Goal: Task Accomplishment & Management: Manage account settings

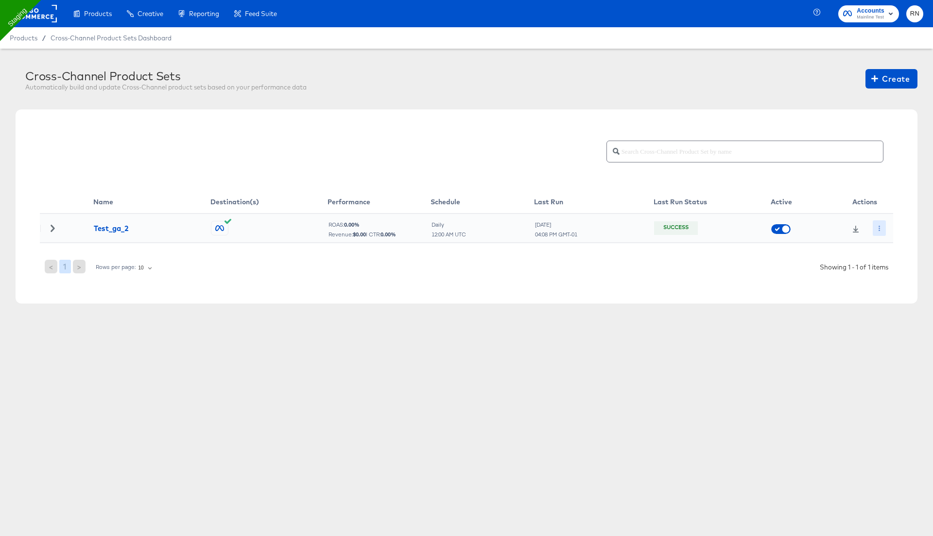
click at [877, 224] on button "button" at bounding box center [879, 228] width 13 height 16
click at [891, 249] on li "Edit" at bounding box center [897, 247] width 52 height 16
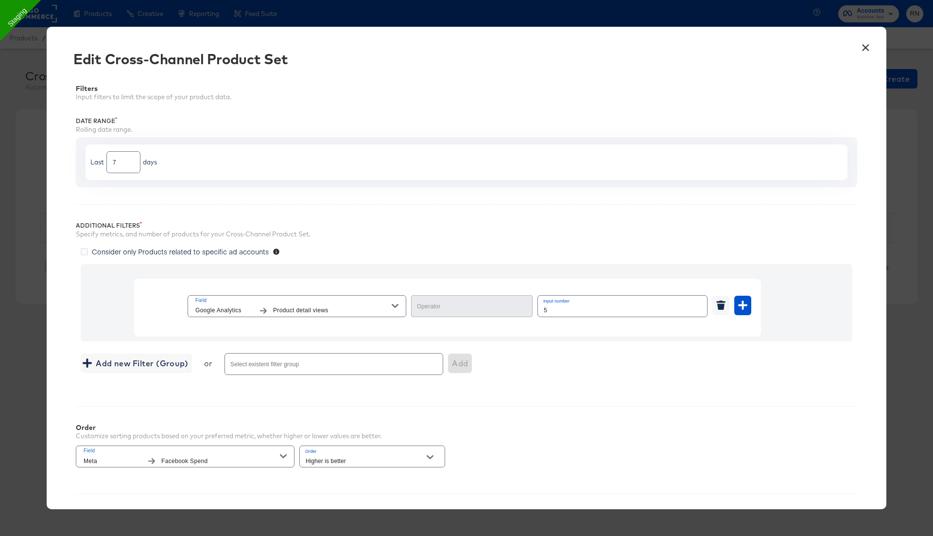
type input "Greater Than"
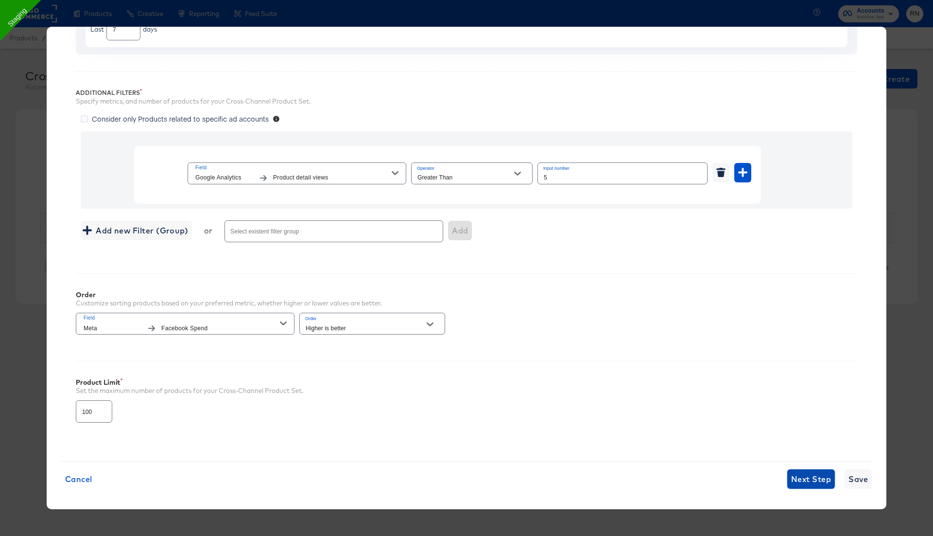
click at [811, 478] on span "Next Step" at bounding box center [811, 479] width 40 height 14
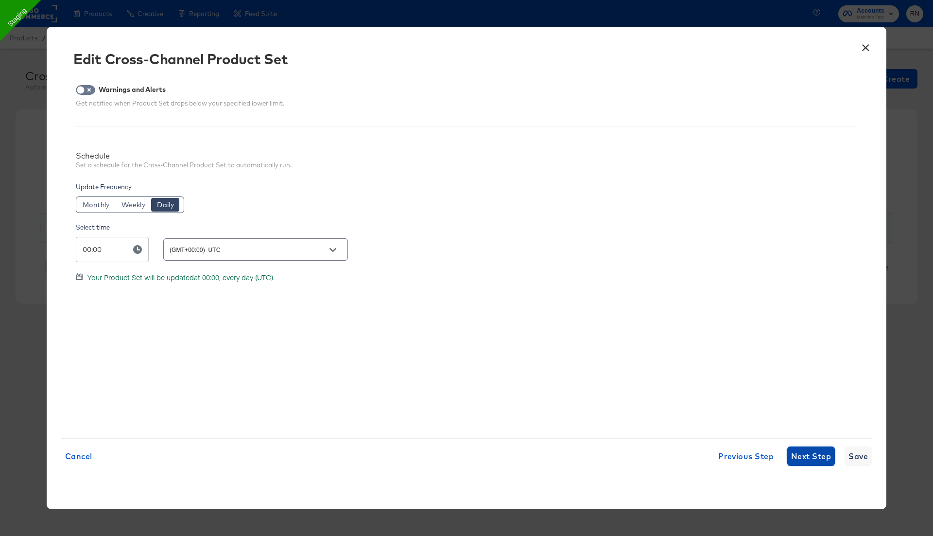
click at [808, 458] on span "Next Step" at bounding box center [811, 456] width 40 height 14
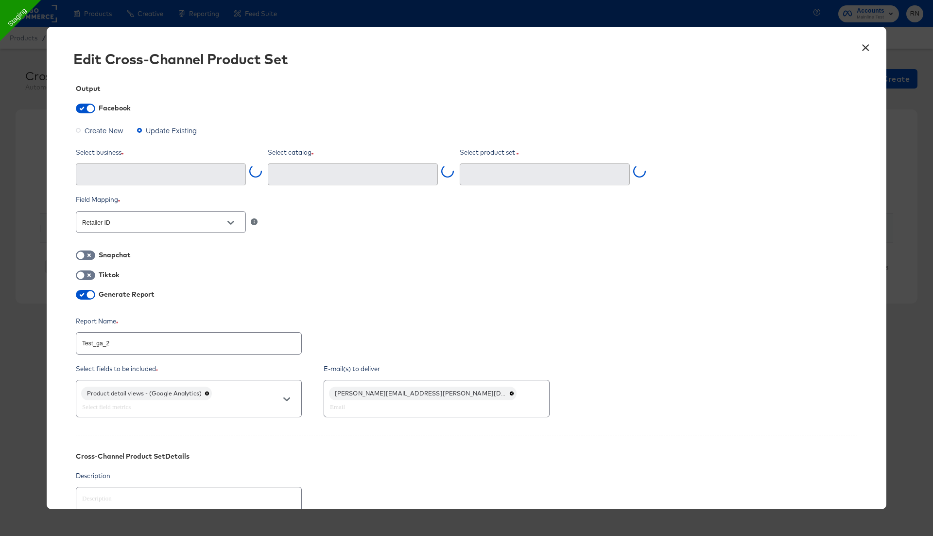
type input "Test_ga_2 (1423481545574104)"
type input "Ghost Business StitcherAds (257579378080319)"
drag, startPoint x: 105, startPoint y: 343, endPoint x: 143, endPoint y: 343, distance: 37.9
click at [143, 343] on input "Test_ga_2" at bounding box center [188, 339] width 225 height 21
type input "Test_ga_p"
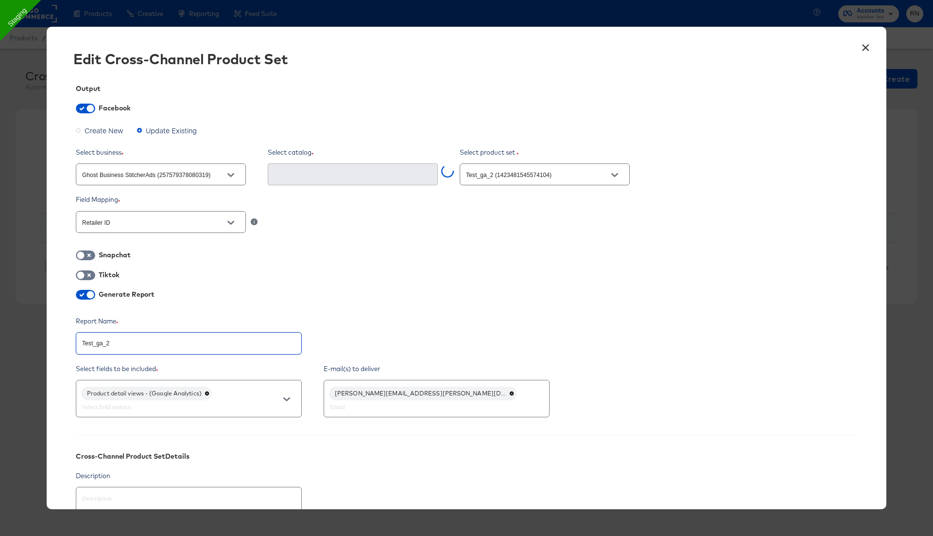
type textarea "x"
type input "Test_ga_pr"
type textarea "x"
type input "Test_ga_pro"
type textarea "x"
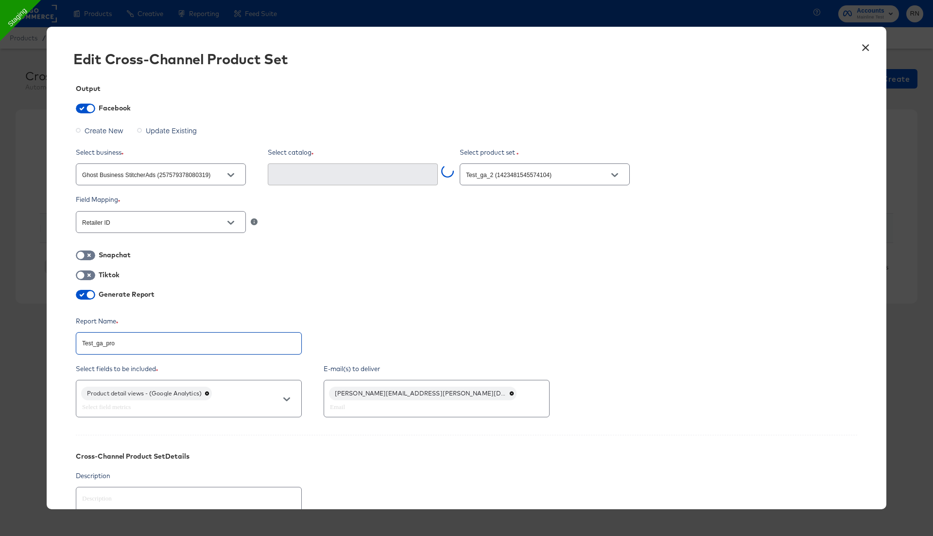
type input "Test_ga_prod"
type textarea "x"
type input "Test_ga_produ"
type textarea "x"
type input "Test_ga_produc"
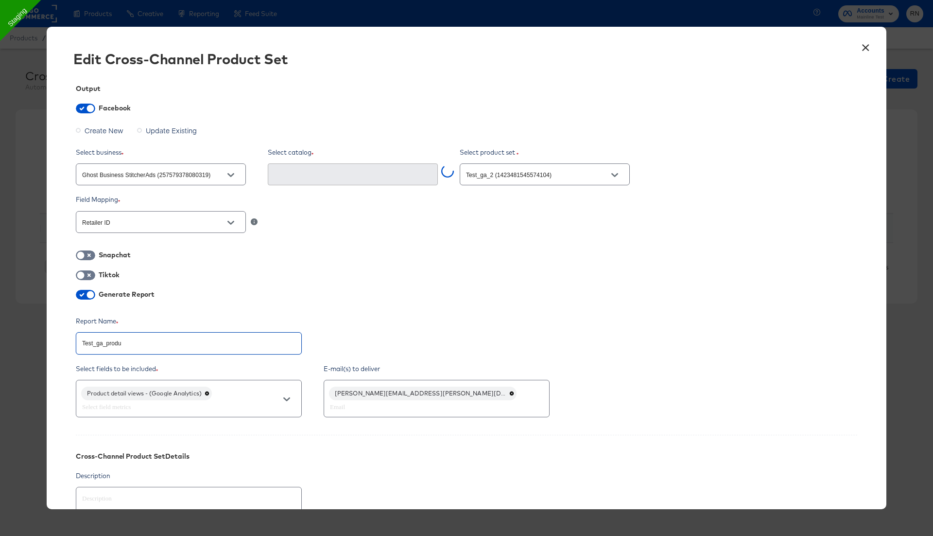
type textarea "x"
type input "Test_ga_product"
type textarea "x"
type input "Test_ga_productD"
type textarea "x"
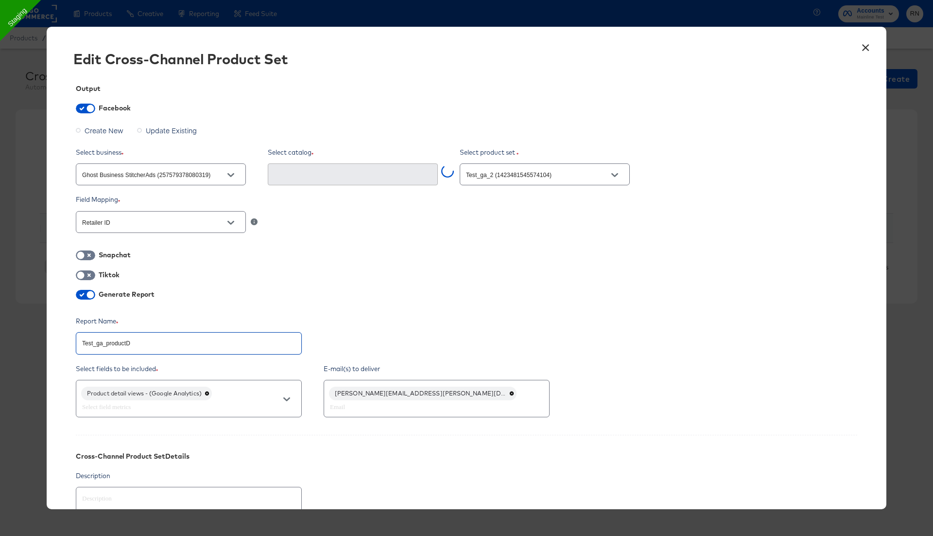
type input "Test_ga_productDe"
type textarea "x"
type input "Test_ga_productDet"
type textarea "x"
type input "Test_ga_productDeta"
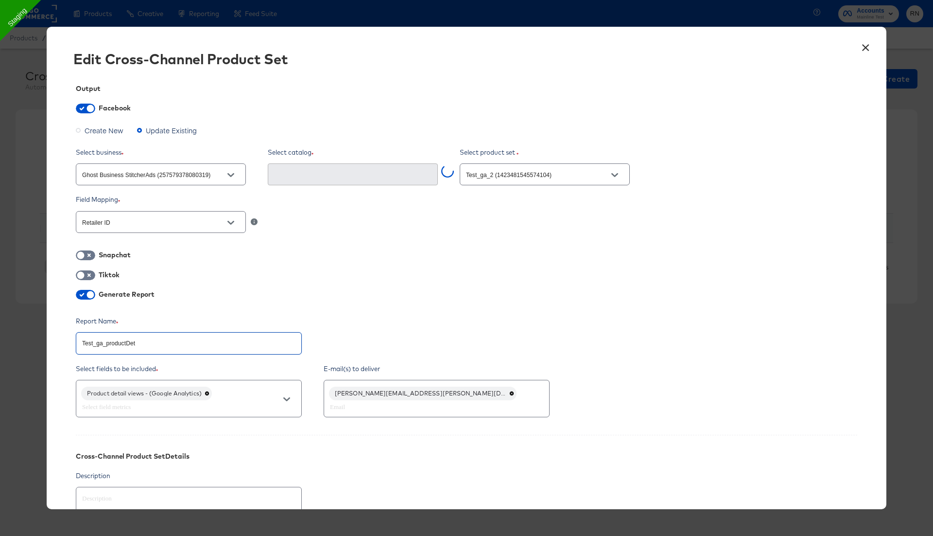
type textarea "x"
type input "Test_ga_productDetai"
type textarea "x"
type input "Test_ga_productDetail"
type textarea "x"
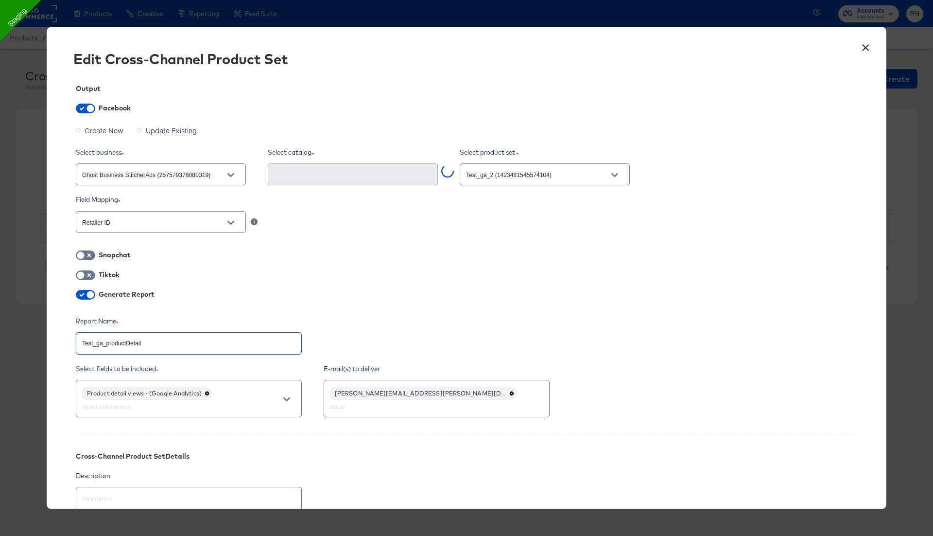
type input "Test_ga_productDetailV"
type textarea "x"
type input "Test_ga_productDetailVi"
type textarea "x"
type input "Test_ga_productDetailVie"
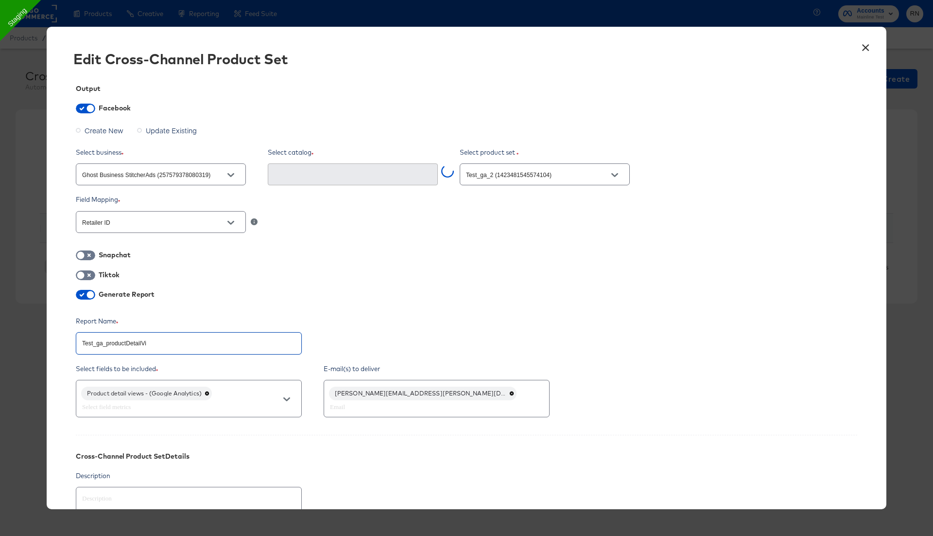
type textarea "x"
type input "Test_ga_productDetailView"
type textarea "x"
type input "Test_ga_productDetailViews"
type textarea "x"
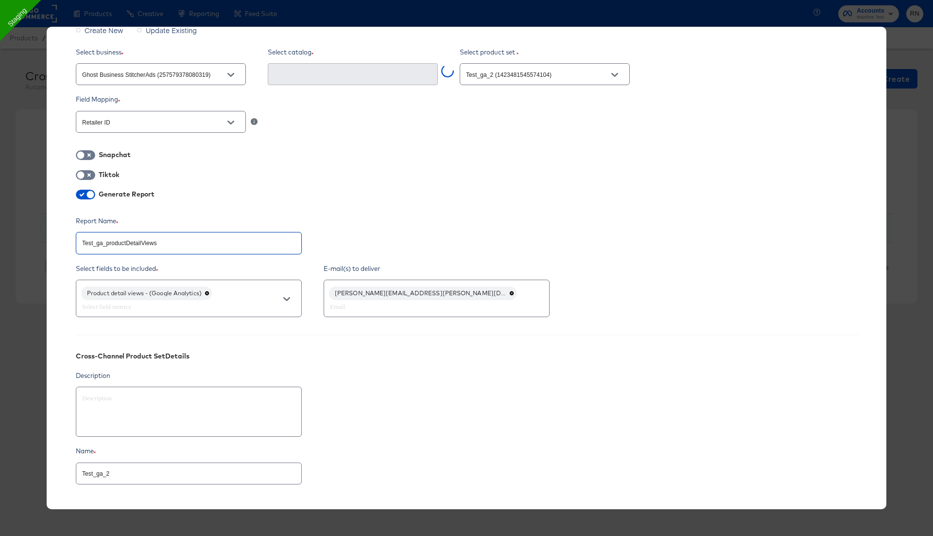
scroll to position [163, 0]
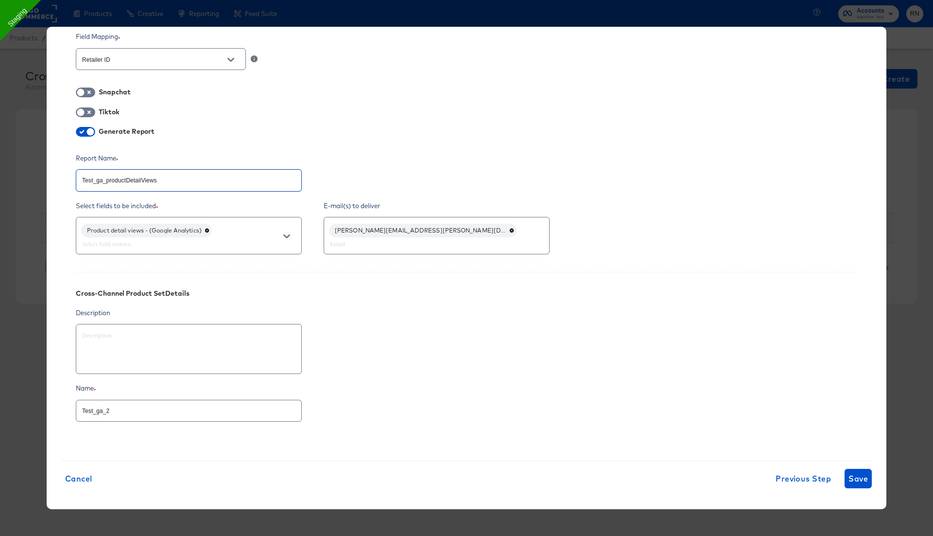
type input "Test_ga_productDetailViews"
click at [121, 404] on input "Test_ga_2" at bounding box center [188, 406] width 225 height 21
paste input "productDetailViews"
type textarea "x"
type input "Test_ga_productDetailViews"
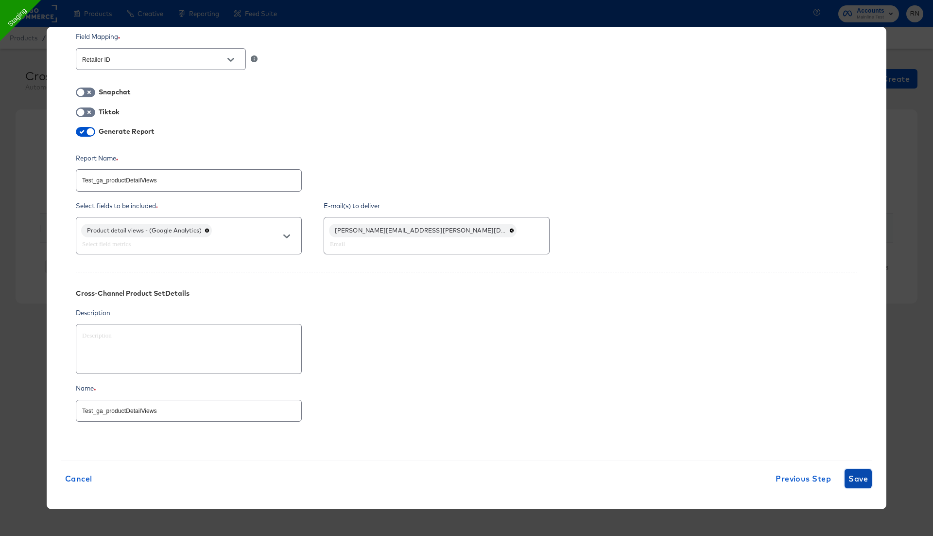
click at [850, 477] on span "Save" at bounding box center [858, 478] width 19 height 14
type textarea "x"
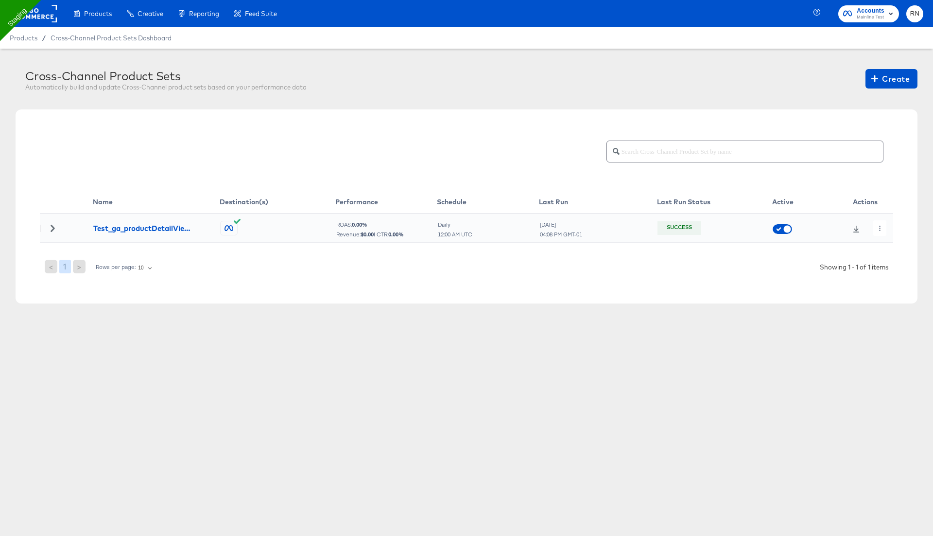
click at [878, 219] on td at bounding box center [865, 227] width 56 height 29
click at [883, 229] on button "button" at bounding box center [879, 228] width 13 height 16
click at [886, 249] on li "Edit" at bounding box center [897, 247] width 52 height 16
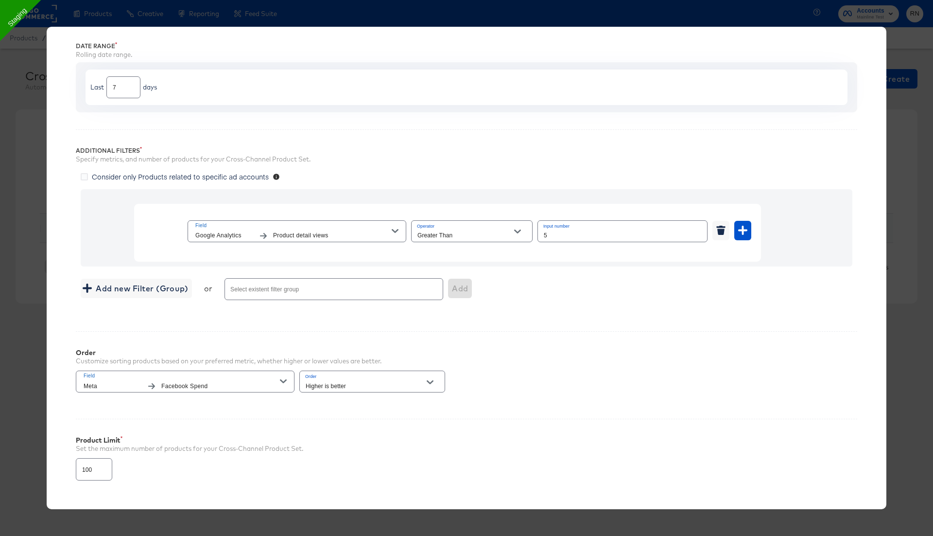
scroll to position [133, 0]
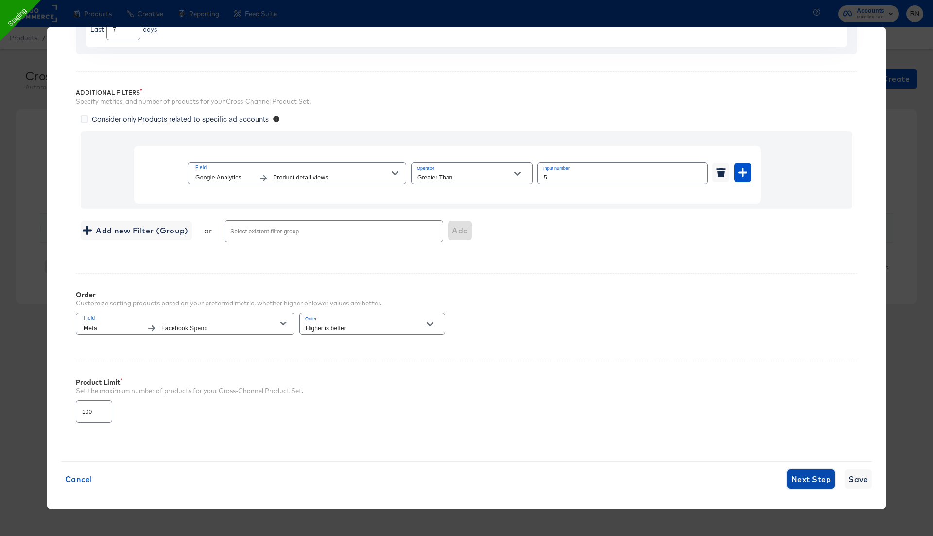
click at [802, 477] on span "Next Step" at bounding box center [811, 479] width 40 height 14
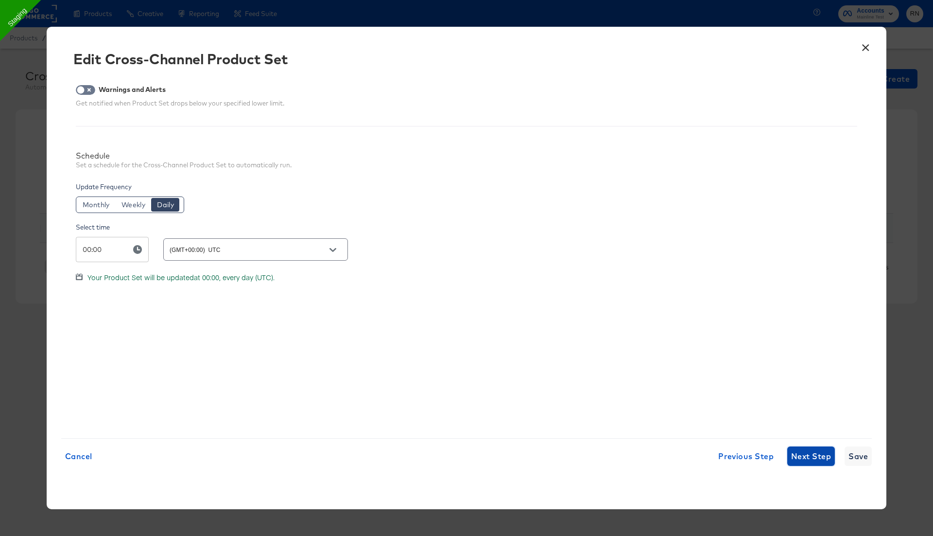
click at [802, 451] on span "Next Step" at bounding box center [811, 456] width 40 height 14
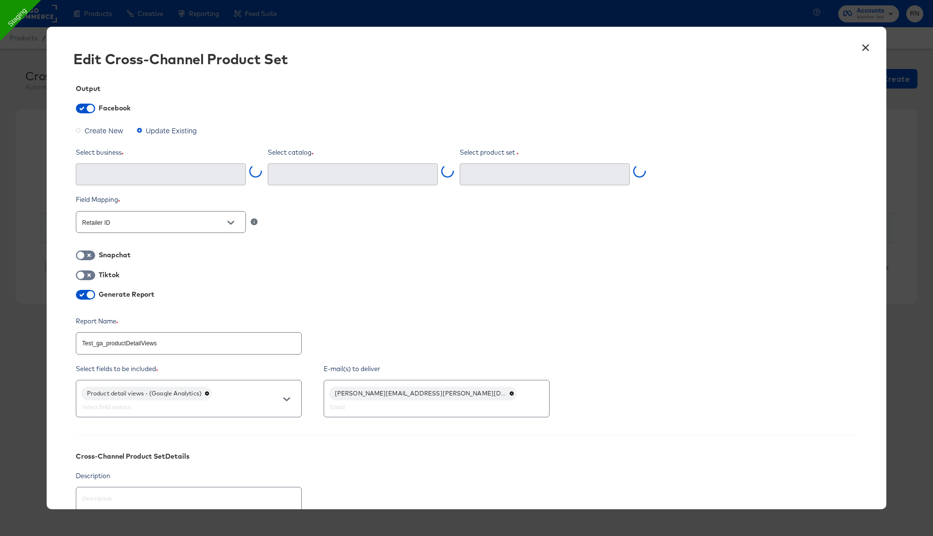
type input "Ghost Business StitcherAds (257579378080319)"
type input "Test_ga_2 (1423481545574104)"
type textarea "x"
click at [864, 45] on button "×" at bounding box center [865, 44] width 17 height 17
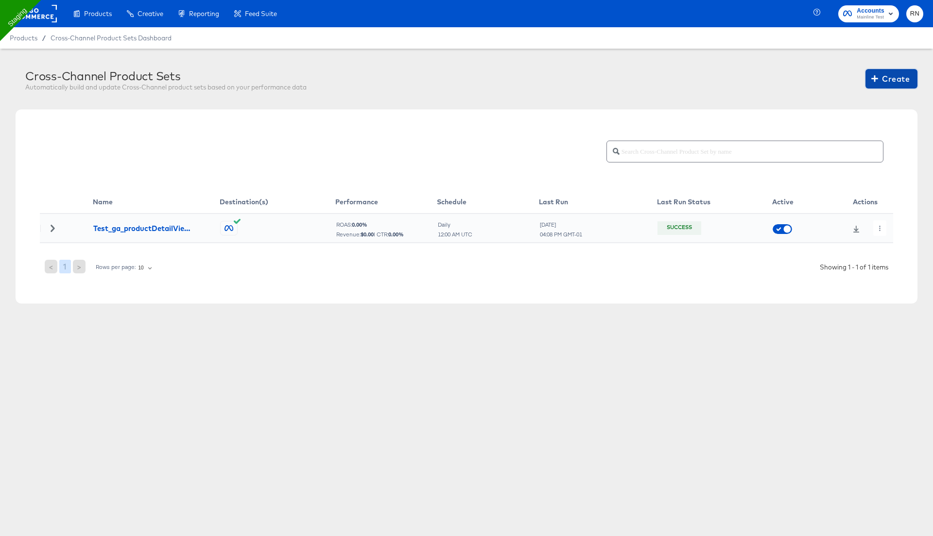
click at [880, 79] on span "Create" at bounding box center [891, 79] width 36 height 14
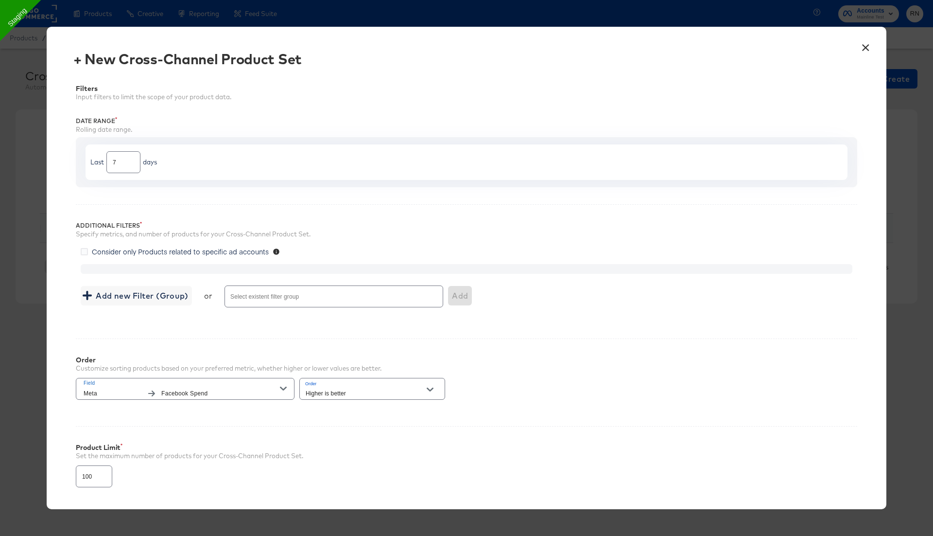
click at [861, 44] on button "×" at bounding box center [865, 44] width 17 height 17
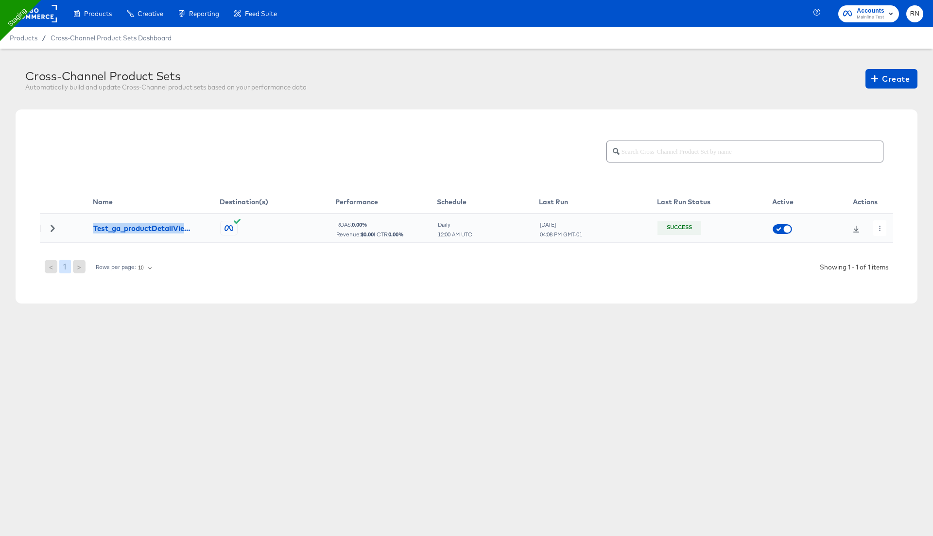
drag, startPoint x: 92, startPoint y: 229, endPoint x: 192, endPoint y: 230, distance: 99.6
click at [192, 230] on td "Test_ga_productDetailViews" at bounding box center [156, 227] width 127 height 29
copy div "Test_ga_productDetailView"
click at [876, 72] on span "Create" at bounding box center [891, 79] width 36 height 14
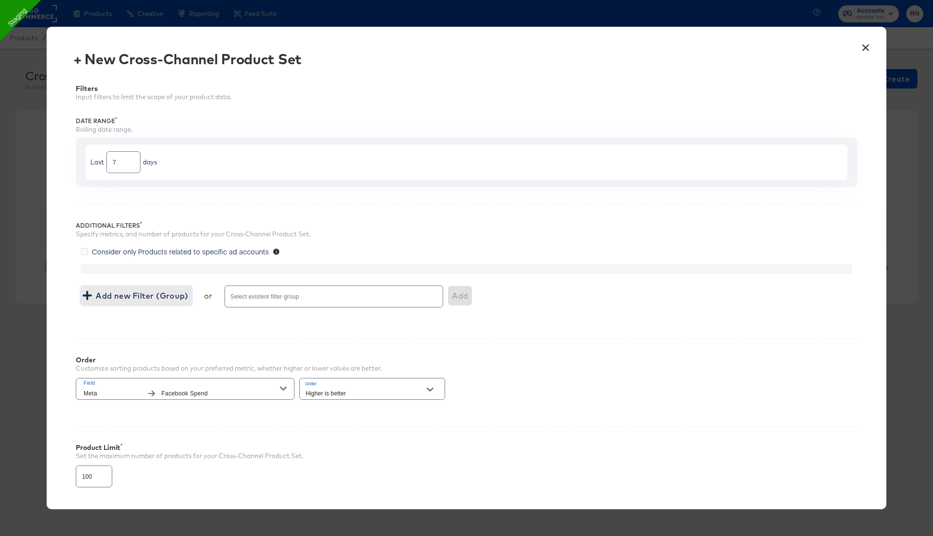
click at [153, 297] on span "Add new Filter (Group)" at bounding box center [137, 296] width 104 height 14
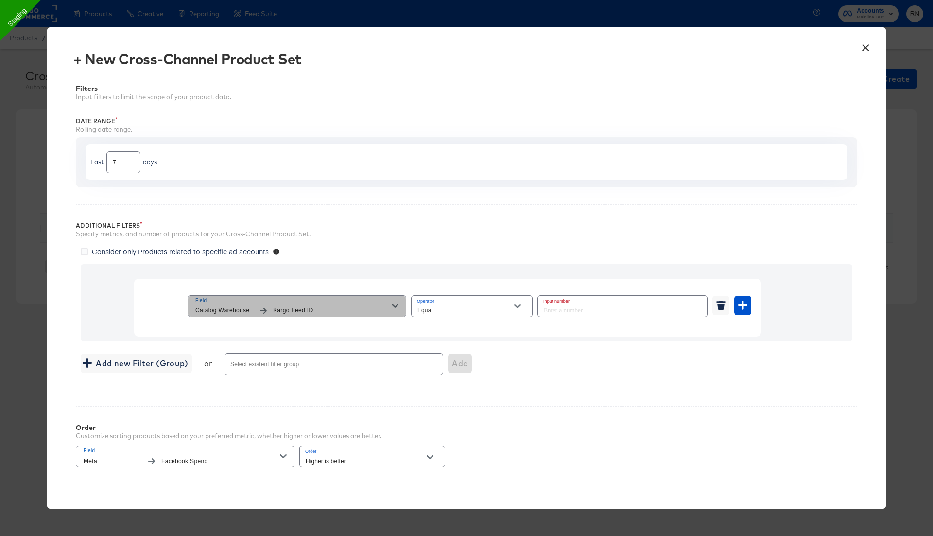
click at [324, 302] on span "Field" at bounding box center [293, 300] width 196 height 9
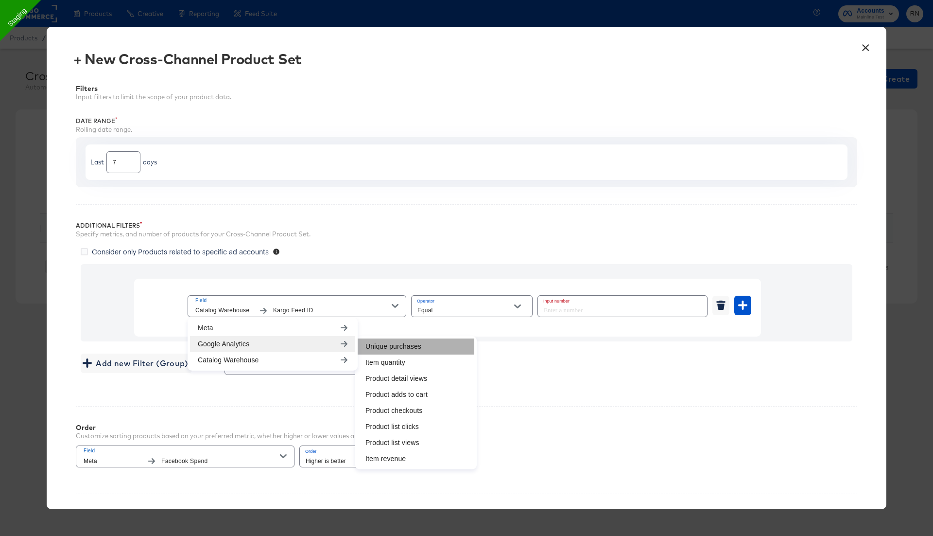
click at [378, 348] on li "Unique purchases" at bounding box center [416, 346] width 117 height 16
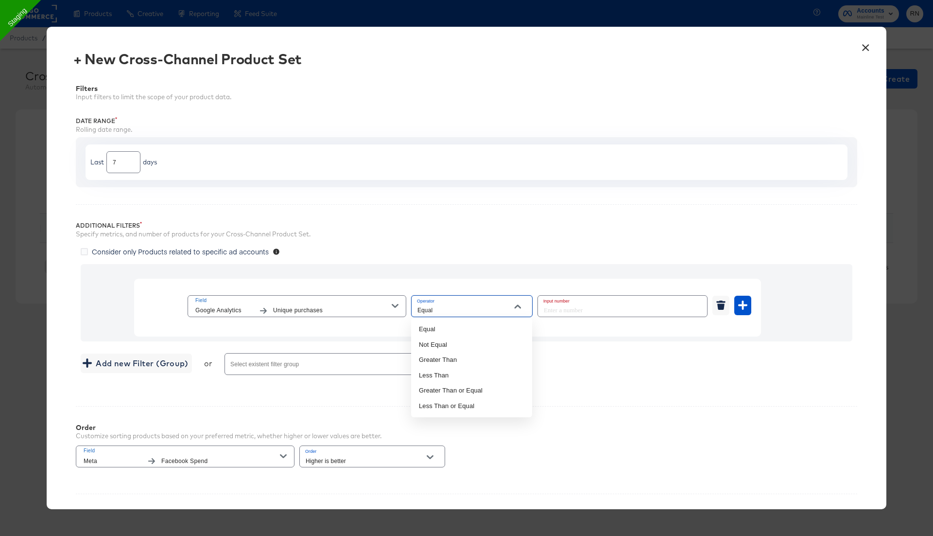
click at [501, 309] on input "Equal" at bounding box center [465, 310] width 98 height 11
click at [451, 384] on li "Greater Than or Equal" at bounding box center [471, 390] width 121 height 16
type input "Greater Than or Equal"
click at [571, 305] on input "number" at bounding box center [619, 305] width 163 height 21
click at [865, 44] on button "×" at bounding box center [865, 44] width 17 height 17
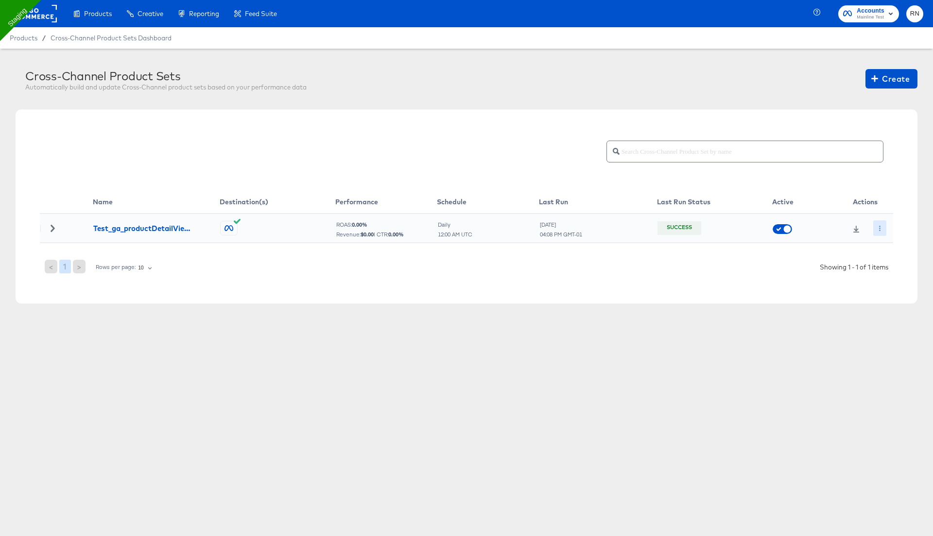
click at [878, 226] on icon "button" at bounding box center [879, 228] width 5 height 5
click at [885, 243] on li "Edit" at bounding box center [897, 247] width 52 height 16
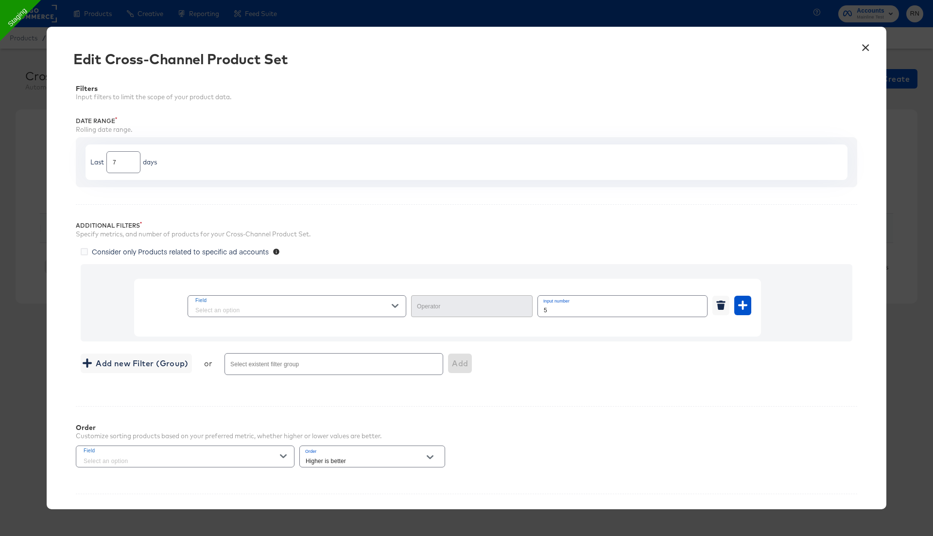
type input "Greater Than"
click at [866, 47] on button "×" at bounding box center [865, 44] width 17 height 17
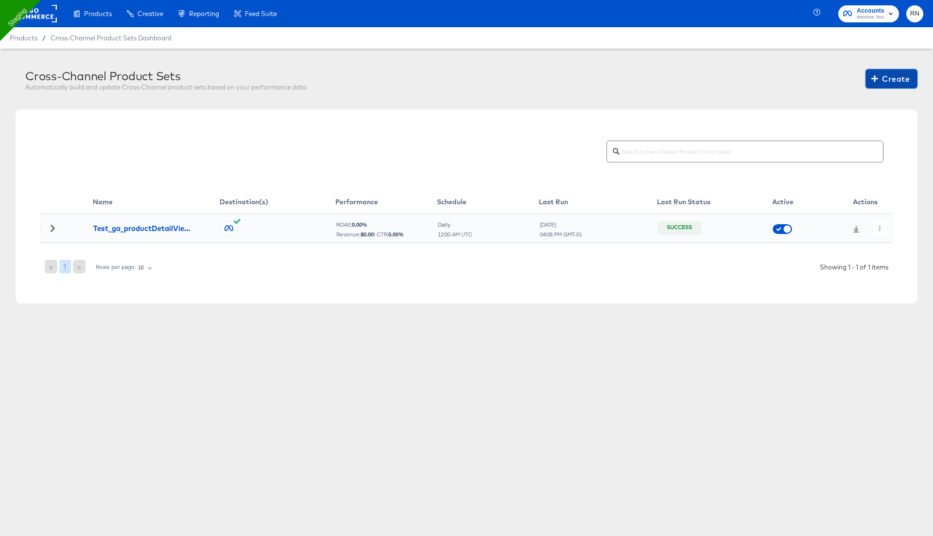
click at [896, 80] on span "Create" at bounding box center [891, 79] width 36 height 14
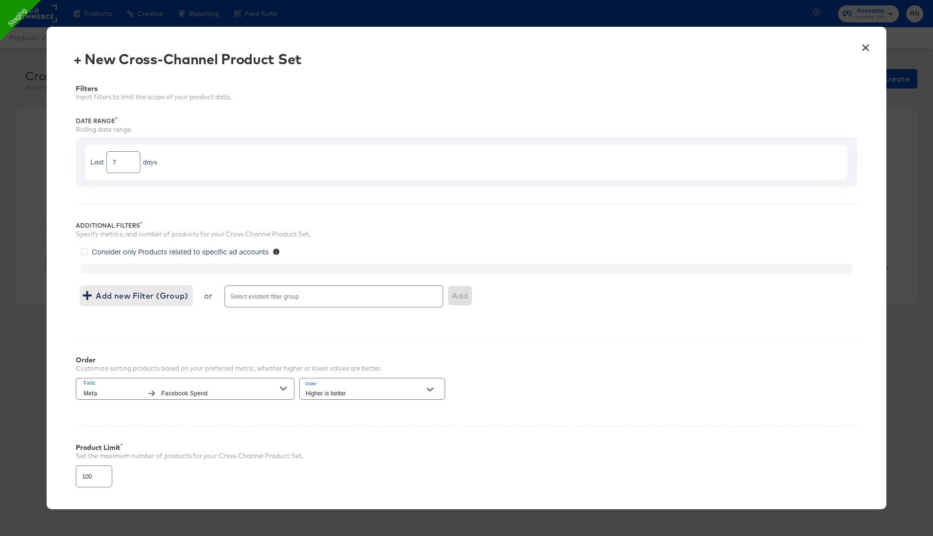
click at [181, 295] on span "Add new Filter (Group)" at bounding box center [137, 296] width 104 height 14
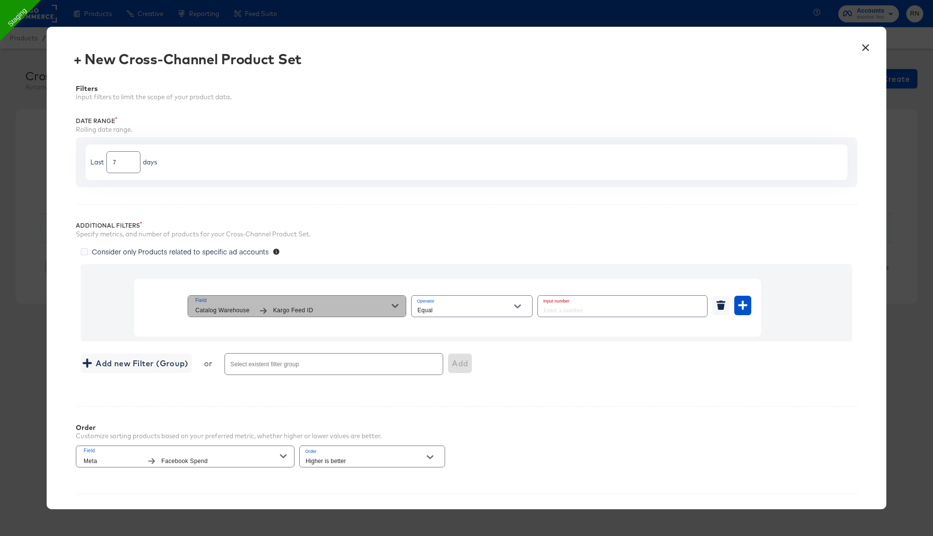
click at [370, 302] on span "Field" at bounding box center [293, 300] width 196 height 9
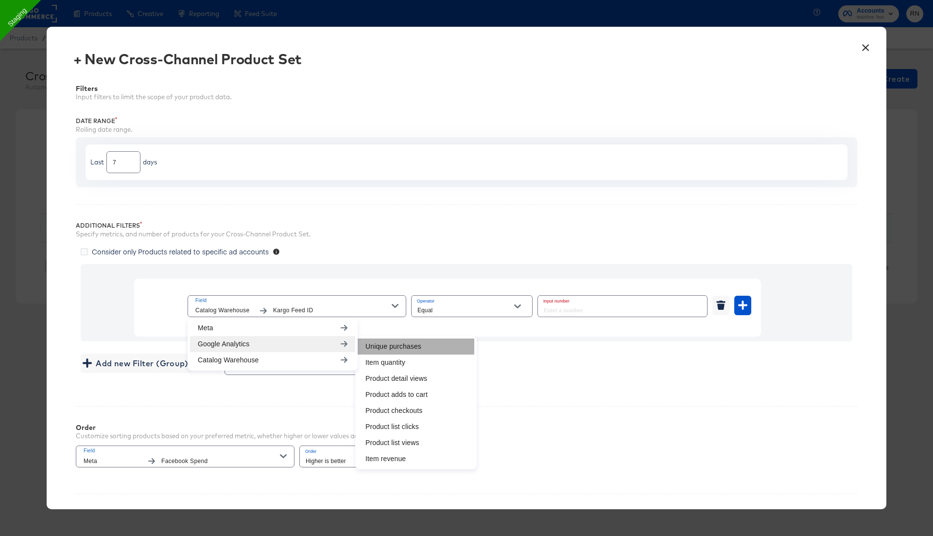
click at [386, 349] on li "Unique purchases" at bounding box center [416, 346] width 117 height 16
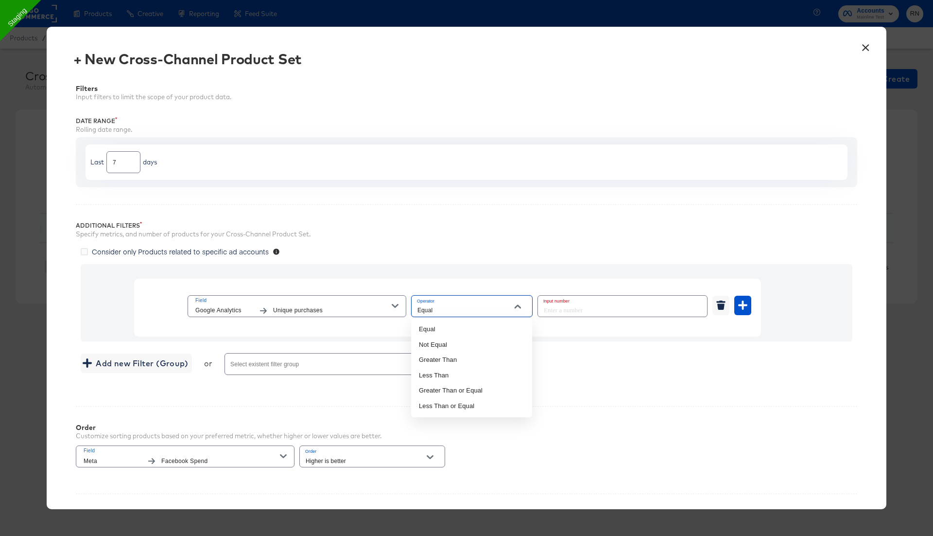
click at [438, 308] on input "Equal" at bounding box center [465, 310] width 98 height 11
click at [455, 354] on li "Greater Than" at bounding box center [471, 360] width 121 height 16
type input "Greater Than"
click at [577, 305] on input "number" at bounding box center [619, 305] width 163 height 21
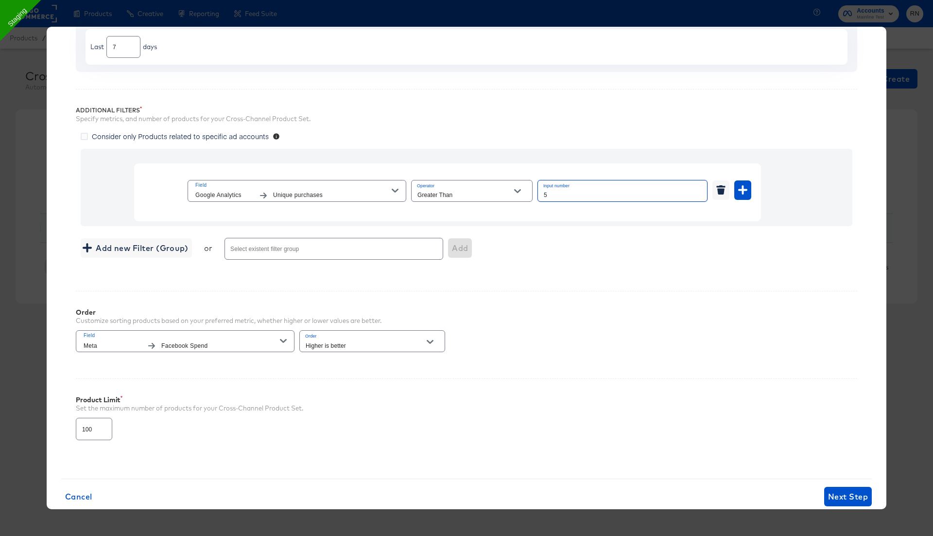
scroll to position [133, 0]
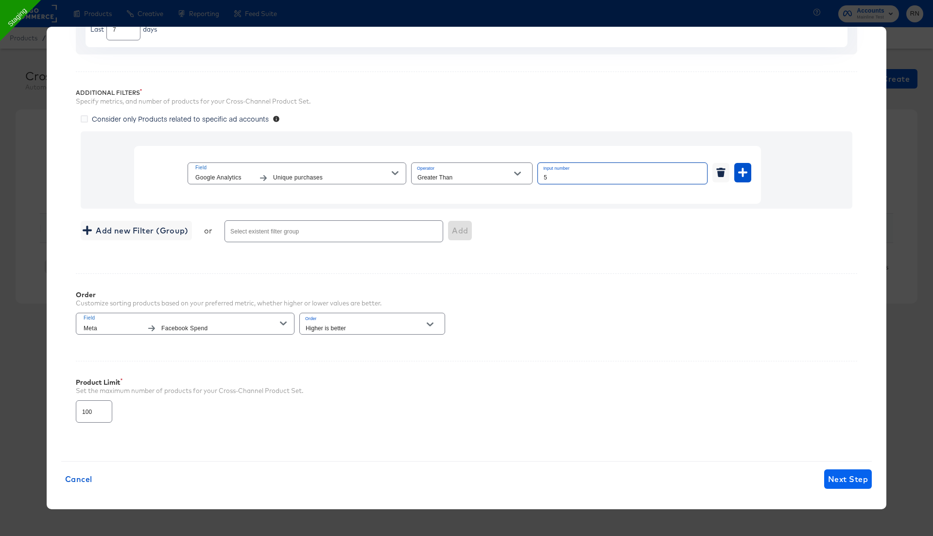
type input "5"
click at [846, 474] on span "Next Step" at bounding box center [848, 479] width 40 height 14
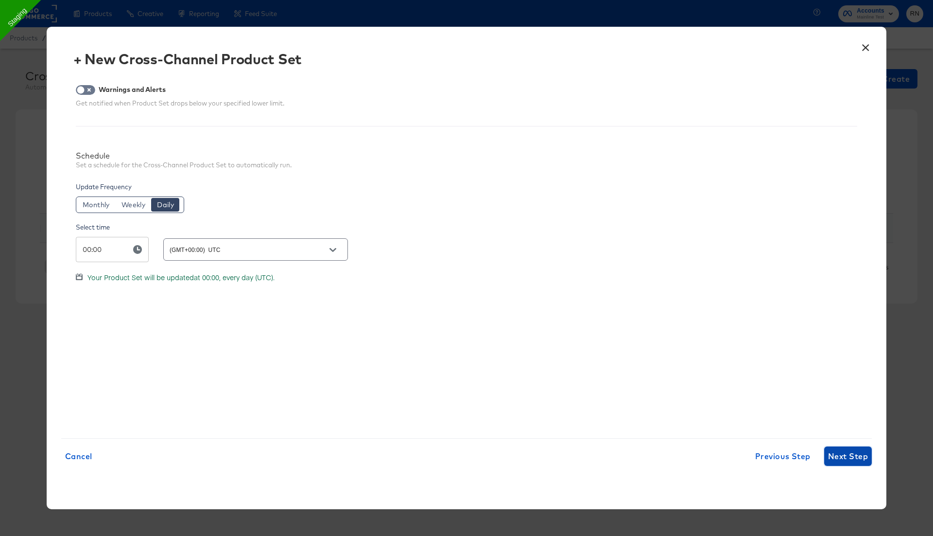
click at [843, 454] on span "Next Step" at bounding box center [848, 456] width 40 height 14
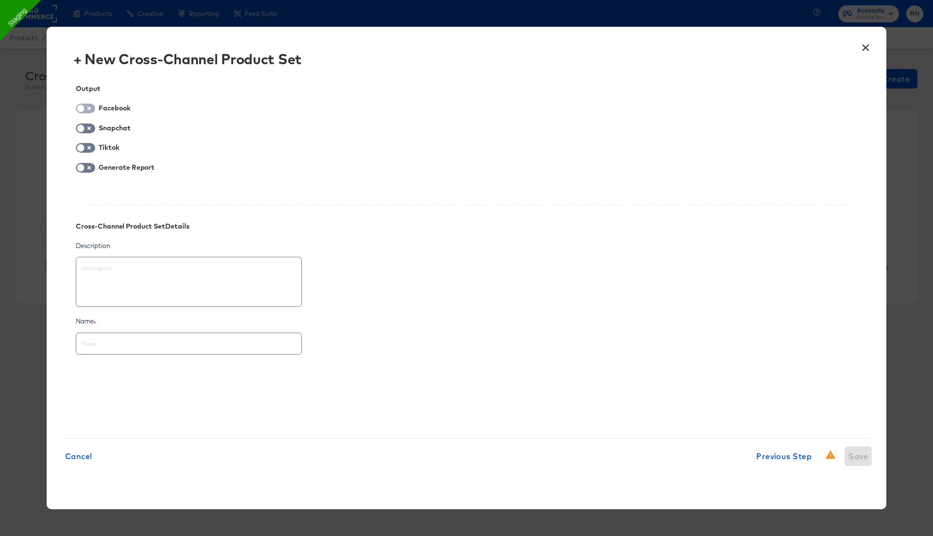
click at [89, 108] on input "checkbox" at bounding box center [80, 111] width 29 height 10
checkbox input "true"
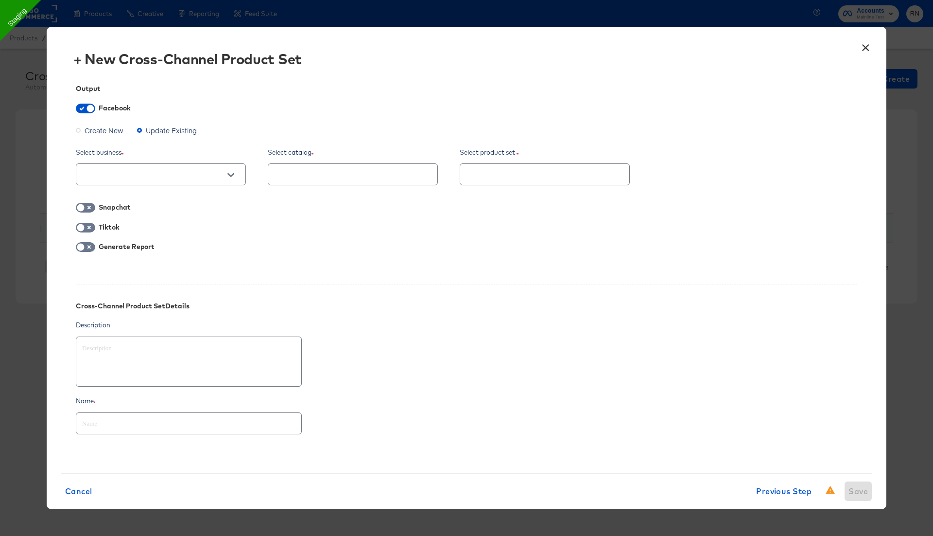
click at [101, 130] on span "Create New" at bounding box center [104, 130] width 39 height 10
click at [0, 0] on input "Create New" at bounding box center [0, 0] width 0 height 0
click at [120, 175] on input "text" at bounding box center [153, 174] width 146 height 11
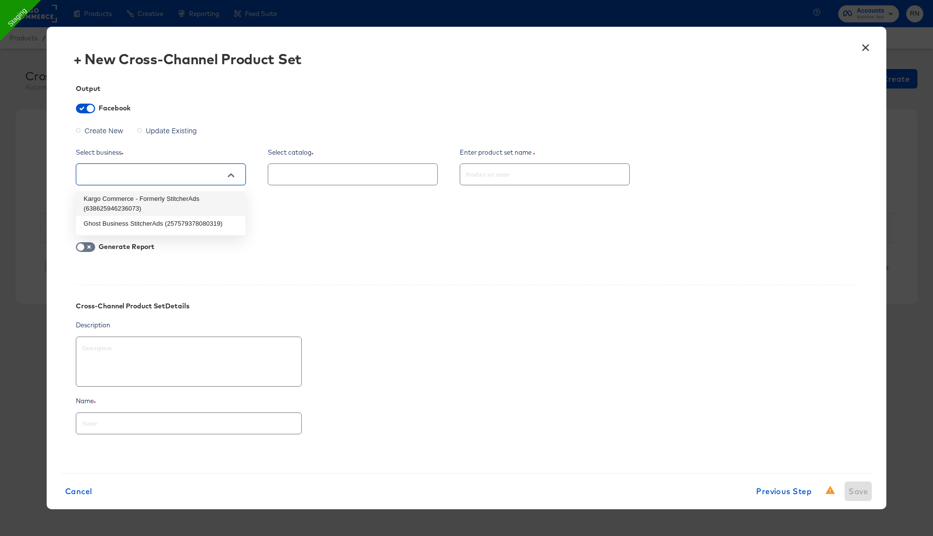
click at [125, 223] on li "Ghost Business StitcherAds (257579378080319)" at bounding box center [161, 224] width 170 height 16
type textarea "x"
type input "Ghost Business StitcherAds (257579378080319)"
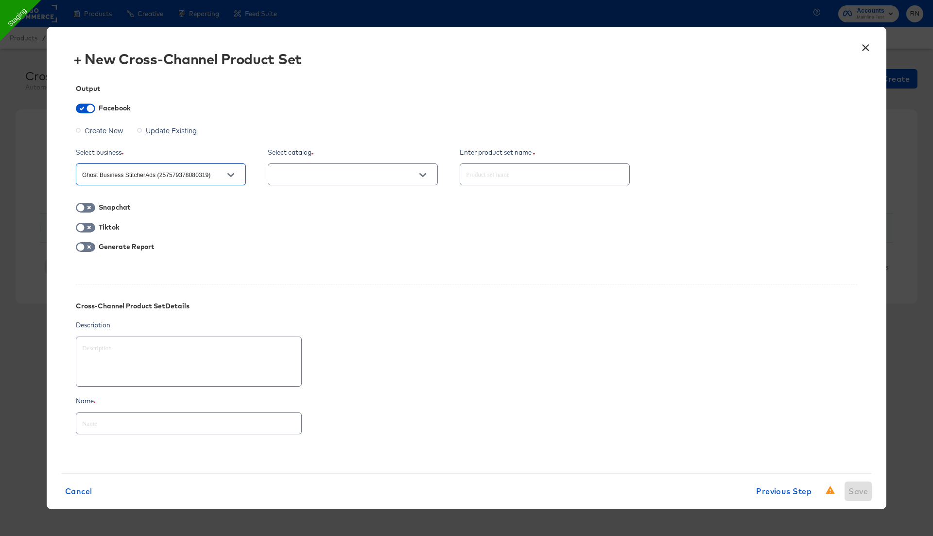
click at [327, 176] on input "text" at bounding box center [345, 174] width 146 height 11
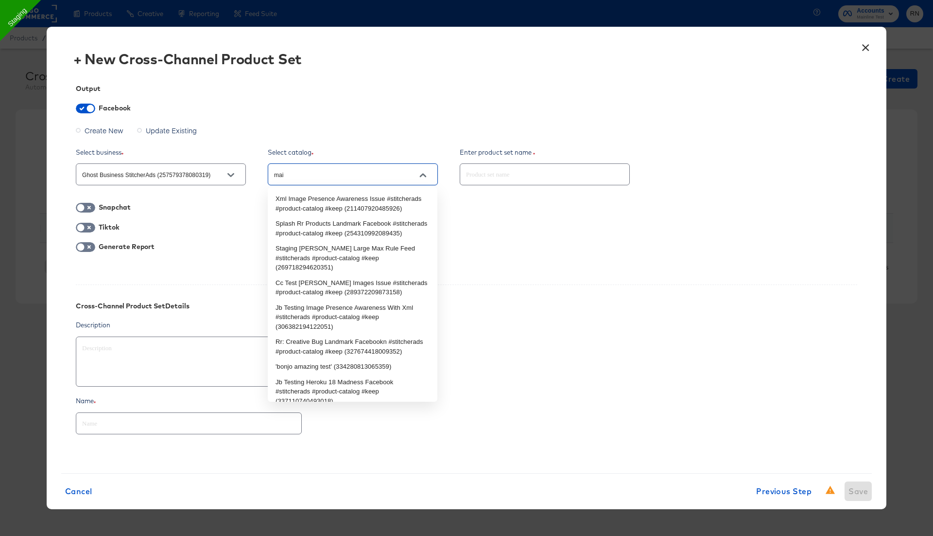
type input "main"
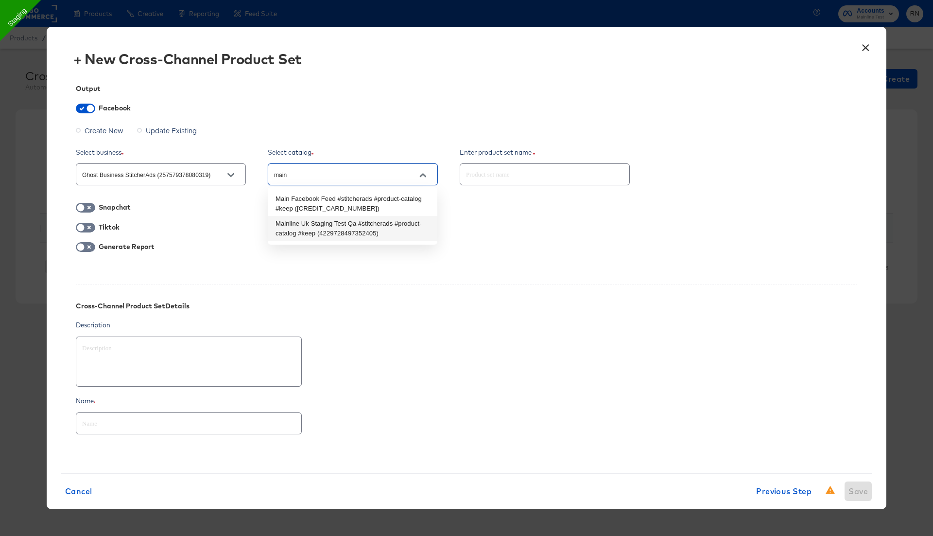
click at [346, 237] on li "Mainline Uk Staging Test Qa #stitcherads #product-catalog #keep (42297284973524…" at bounding box center [353, 228] width 170 height 25
type textarea "x"
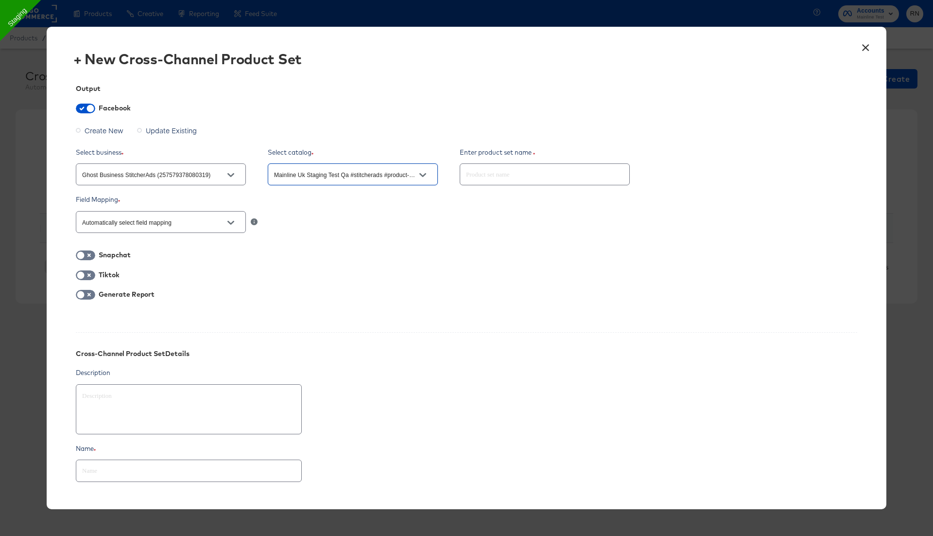
type input "Mainline Uk Staging Test Qa #stitcherads #product-catalog #keep (42297284973524…"
click at [479, 171] on input "text" at bounding box center [544, 170] width 169 height 21
paste input "Test_ga_productDetailView"
type textarea "x"
type input "Test_ga_productDetailView"
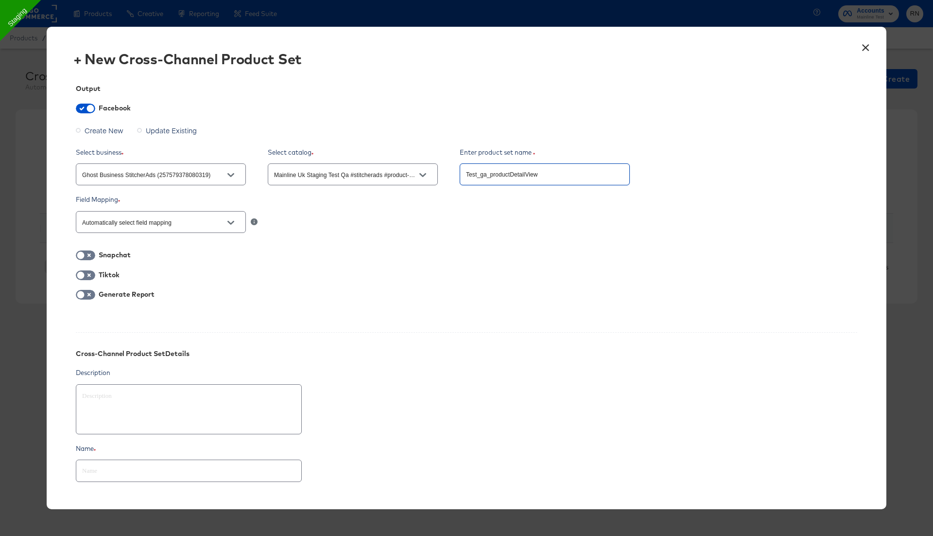
drag, startPoint x: 489, startPoint y: 175, endPoint x: 573, endPoint y: 175, distance: 83.6
click at [573, 175] on input "Test_ga_productDetailView" at bounding box center [544, 170] width 169 height 21
type textarea "x"
type input "Test_ga_U"
type textarea "x"
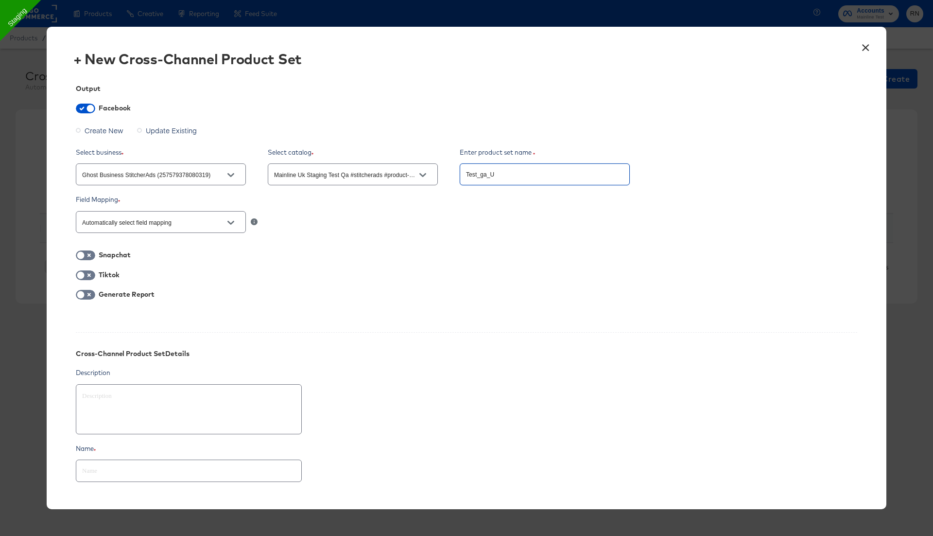
type input "Test_ga_Un"
type textarea "x"
type input "Test_ga_Uni"
type textarea "x"
type input "Test_ga_Uniq"
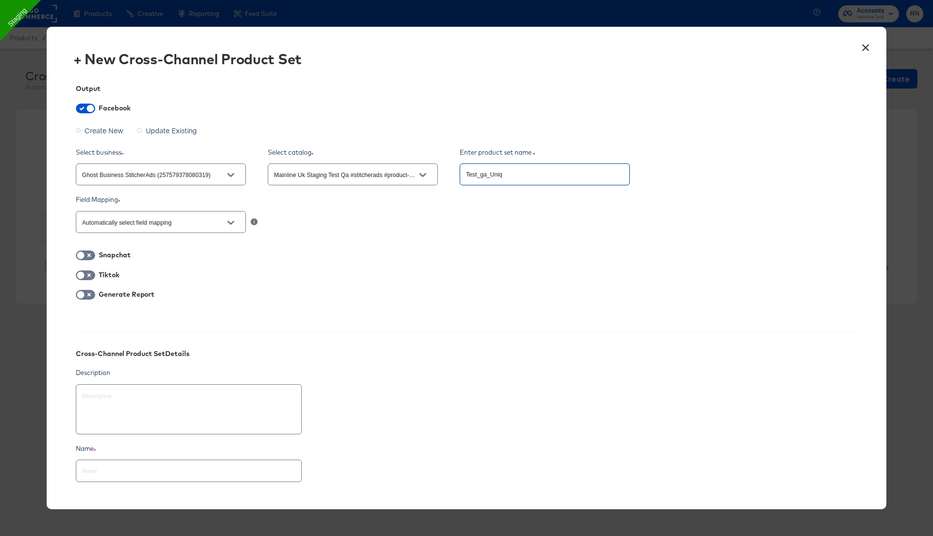
type textarea "x"
type input "Test_ga_Uniqu"
type textarea "x"
type input "Test_ga_Unique"
type textarea "x"
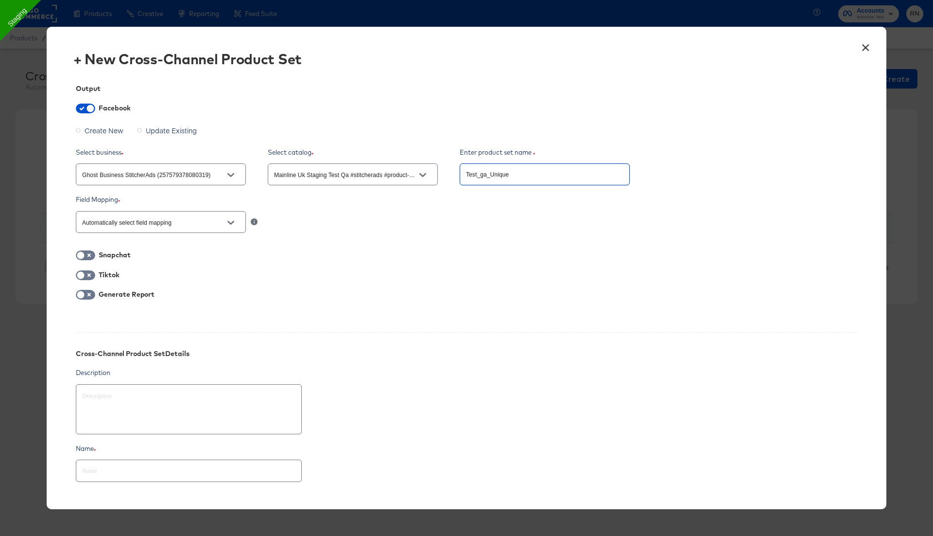
type input "Test_ga_UniqueP"
type textarea "x"
type input "Test_ga_UniquePu"
type textarea "x"
type input "Test_ga_UniquePur"
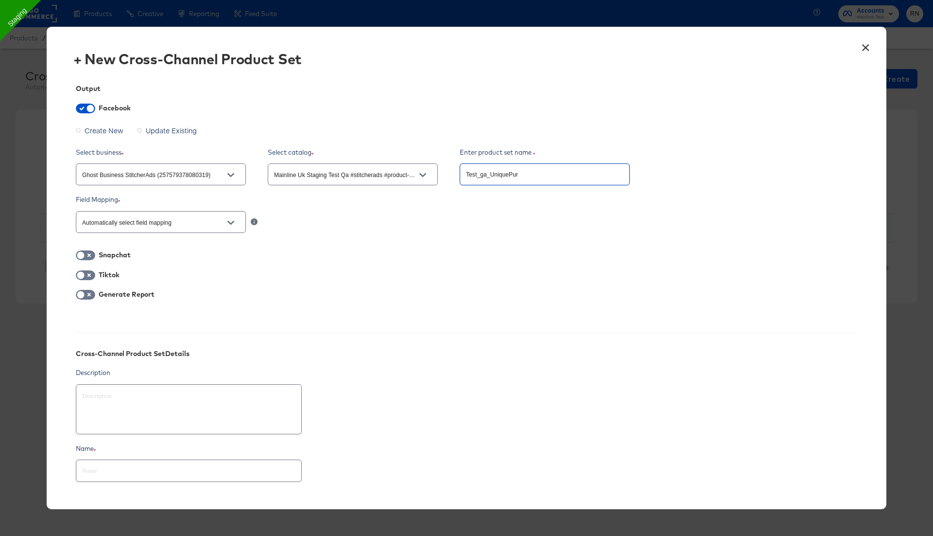
type textarea "x"
type input "Test_ga_UniquePurc"
type textarea "x"
type input "Test_ga_UniquePurch"
type textarea "x"
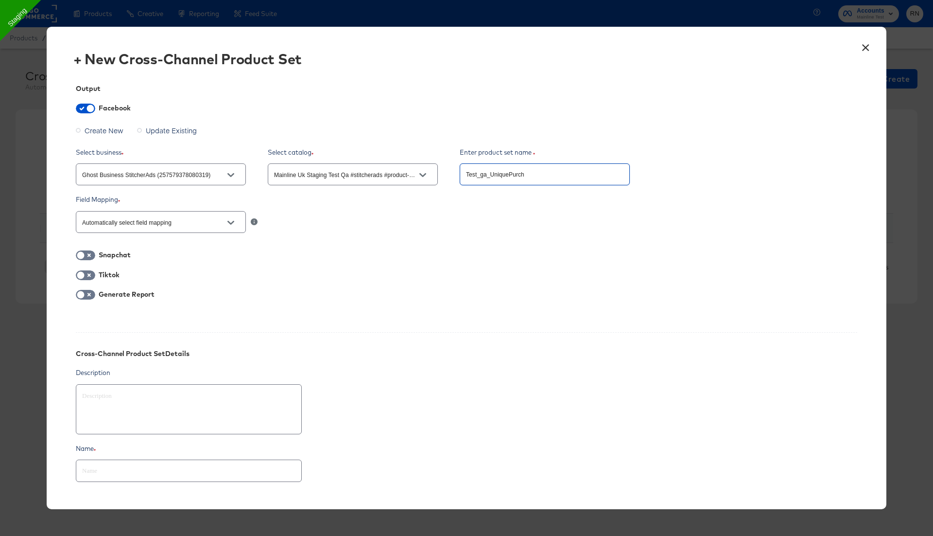
type input "Test_ga_UniquePurcha"
type textarea "x"
type input "Test_ga_UniquePurchas"
type textarea "x"
type input "Test_ga_UniquePurchase"
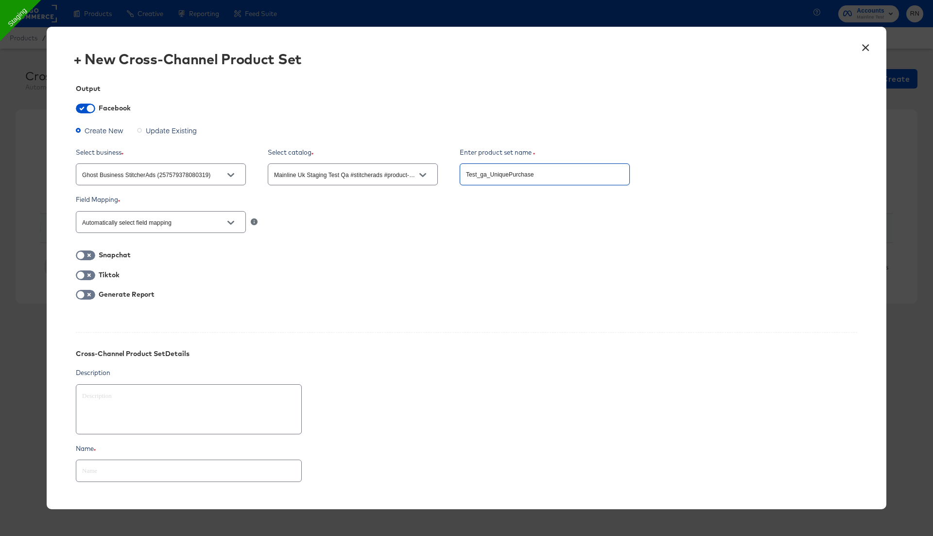
type textarea "x"
type input "Test_ga_UniquePurchases"
click at [88, 295] on input "checkbox" at bounding box center [80, 297] width 29 height 10
checkbox input "true"
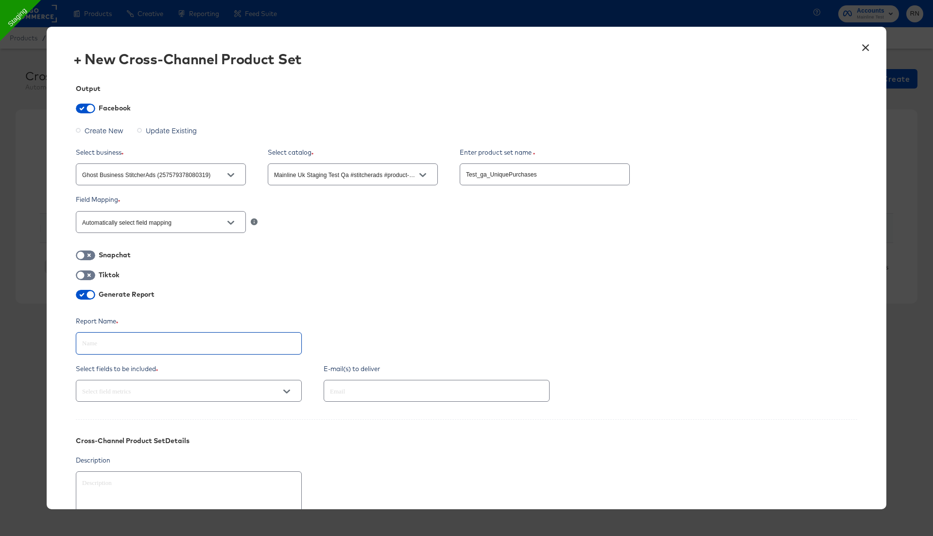
click at [124, 346] on input "text" at bounding box center [188, 339] width 225 height 21
paste input "Test_ga_UniquePurchases"
type textarea "x"
type input "Test_ga_UniquePurchases"
click at [334, 388] on input "text" at bounding box center [423, 390] width 190 height 11
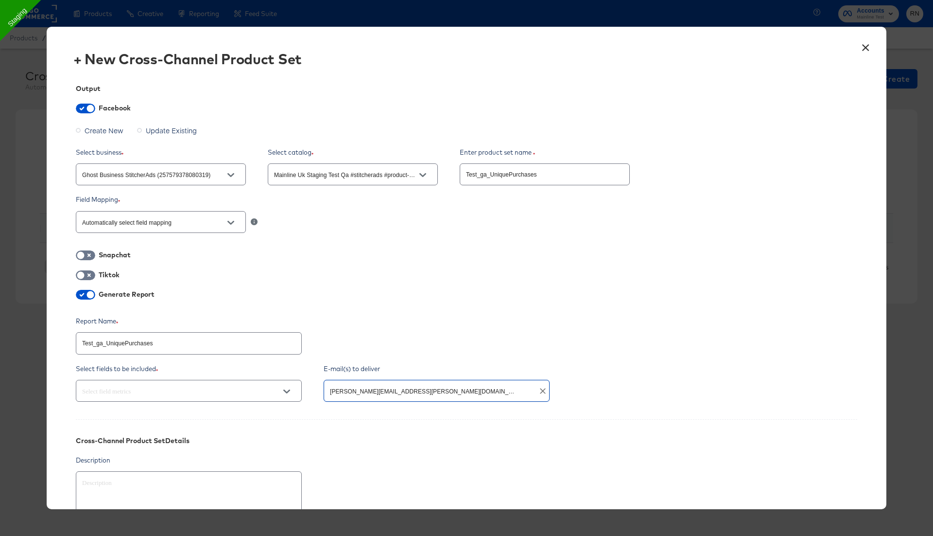
type input "[PERSON_NAME][EMAIL_ADDRESS][PERSON_NAME][DOMAIN_NAME]"
type textarea "x"
click at [269, 389] on div at bounding box center [282, 391] width 29 height 15
click at [284, 390] on icon "Open" at bounding box center [286, 391] width 7 height 7
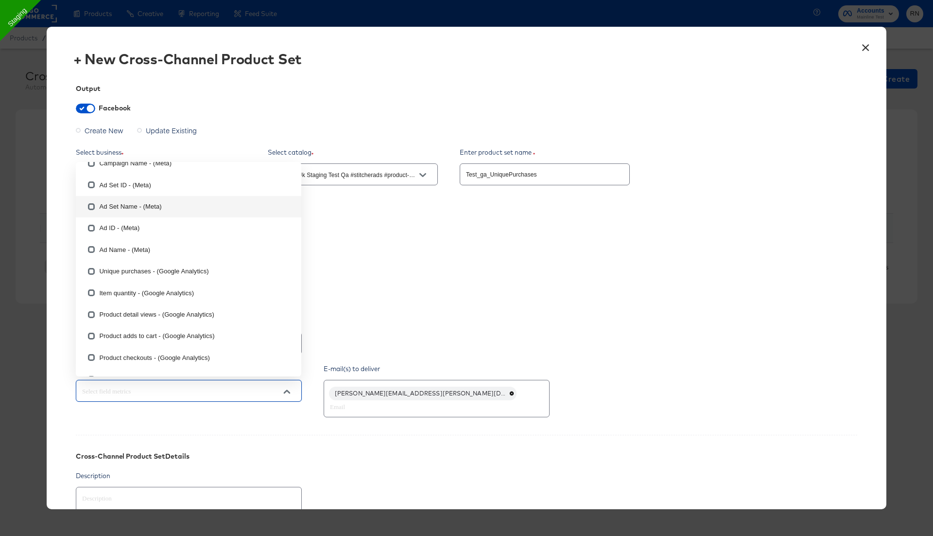
scroll to position [569, 0]
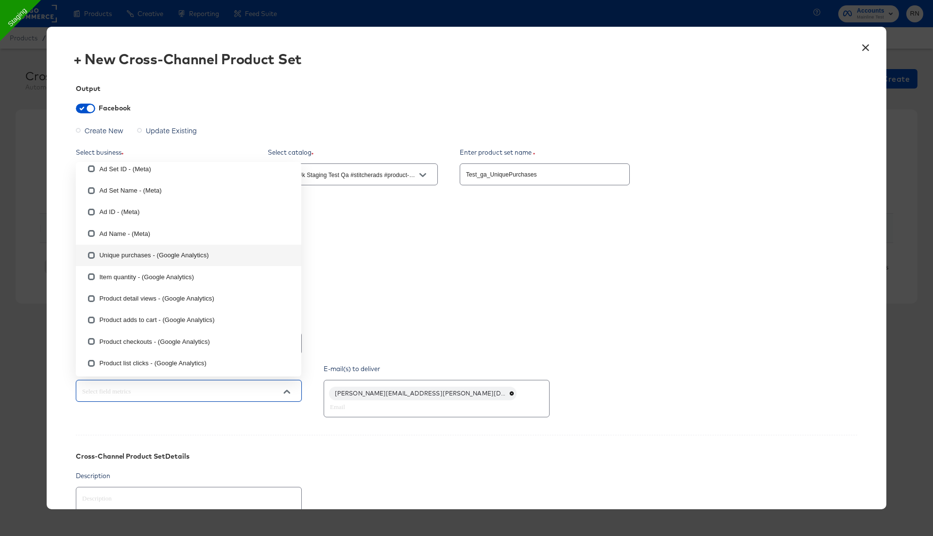
click at [92, 256] on input "checkbox" at bounding box center [92, 257] width 16 height 16
checkbox input "true"
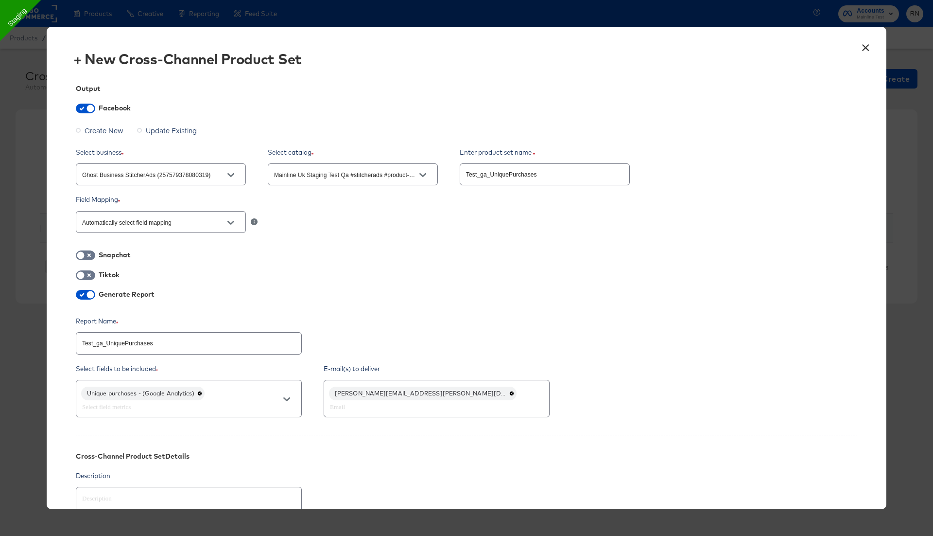
click at [370, 284] on div "Output Facebook Create New Update Existing Select business Ghost Business Stitc…" at bounding box center [466, 339] width 811 height 539
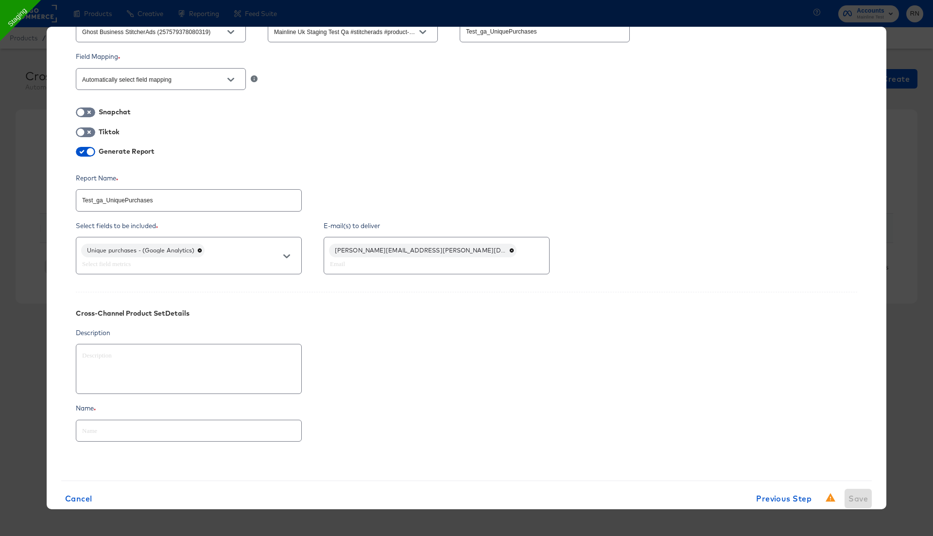
scroll to position [163, 0]
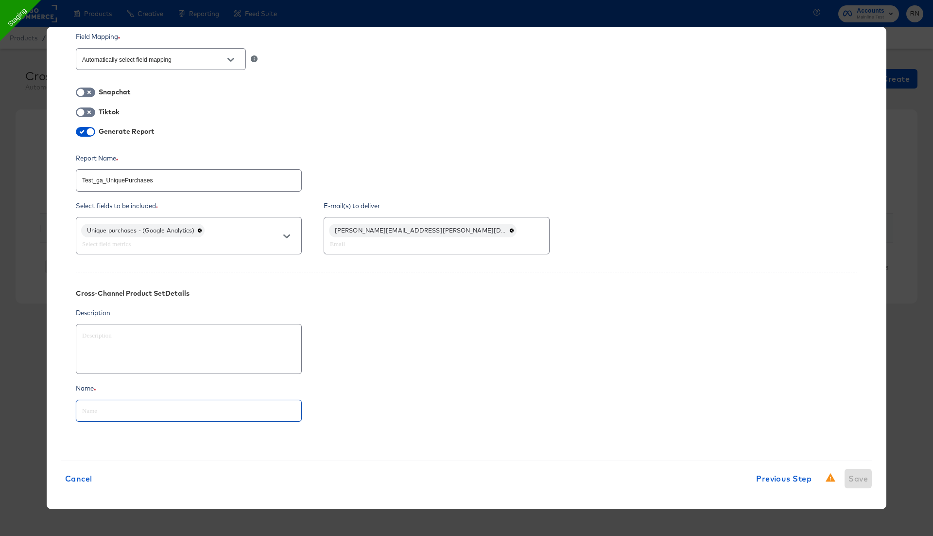
click at [151, 404] on input "text" at bounding box center [188, 406] width 225 height 21
paste input "Test_ga_UniquePurchases"
type textarea "x"
type input "Test_ga_UniquePurchases"
click at [857, 479] on span "Save" at bounding box center [858, 478] width 19 height 14
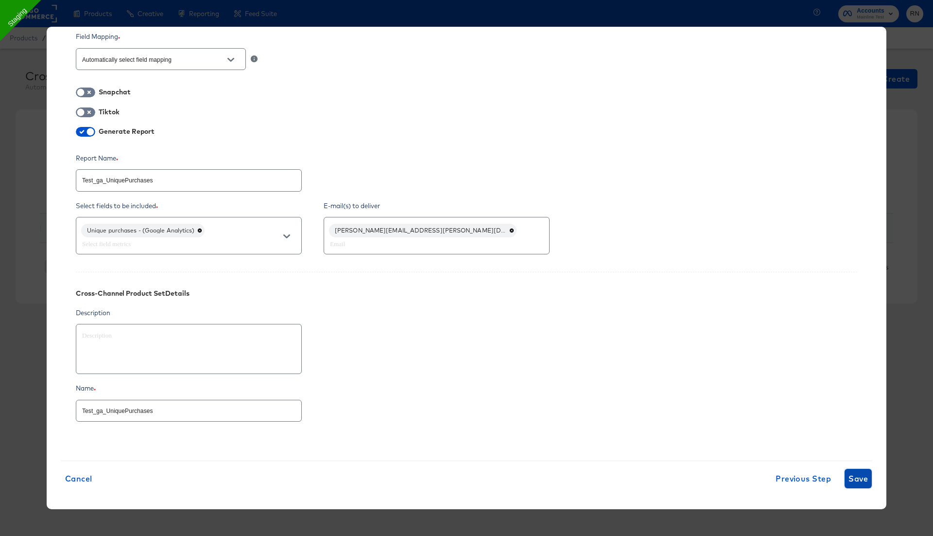
type textarea "x"
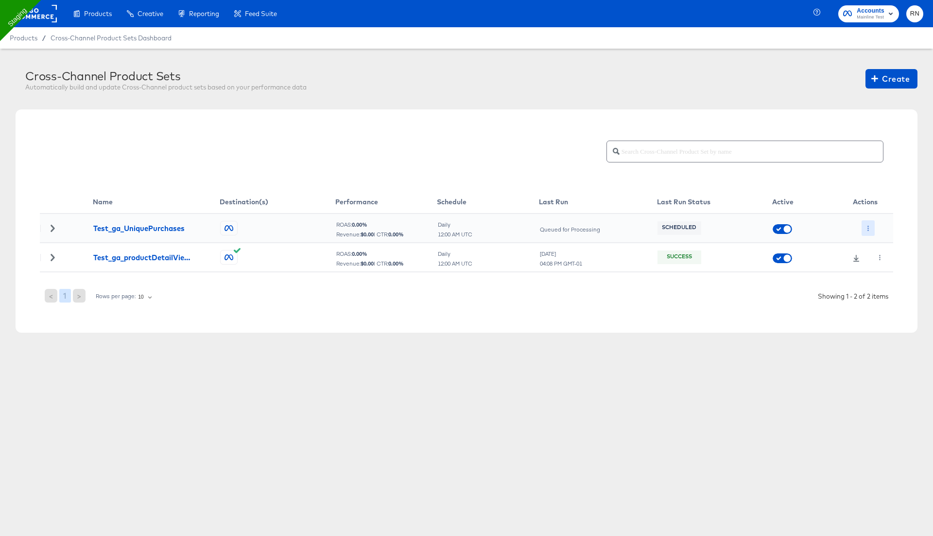
click at [867, 227] on icon "button" at bounding box center [868, 228] width 5 height 5
click at [880, 277] on li "Run Now" at bounding box center [888, 279] width 52 height 16
drag, startPoint x: 93, startPoint y: 228, endPoint x: 204, endPoint y: 230, distance: 110.8
click at [204, 230] on td "Test_ga_UniquePurchases" at bounding box center [156, 227] width 127 height 29
copy div "Test_ga_UniquePurchases"
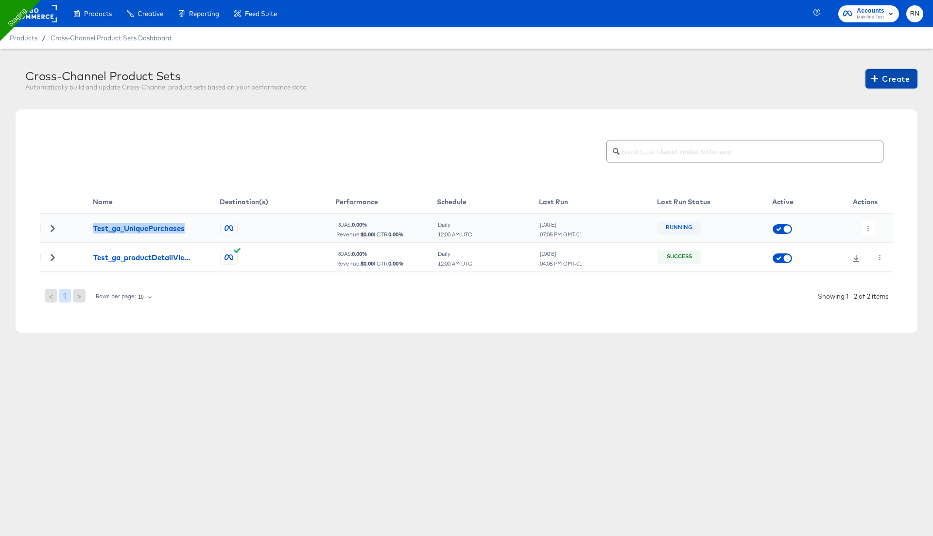
click at [904, 77] on span "Create" at bounding box center [891, 79] width 36 height 14
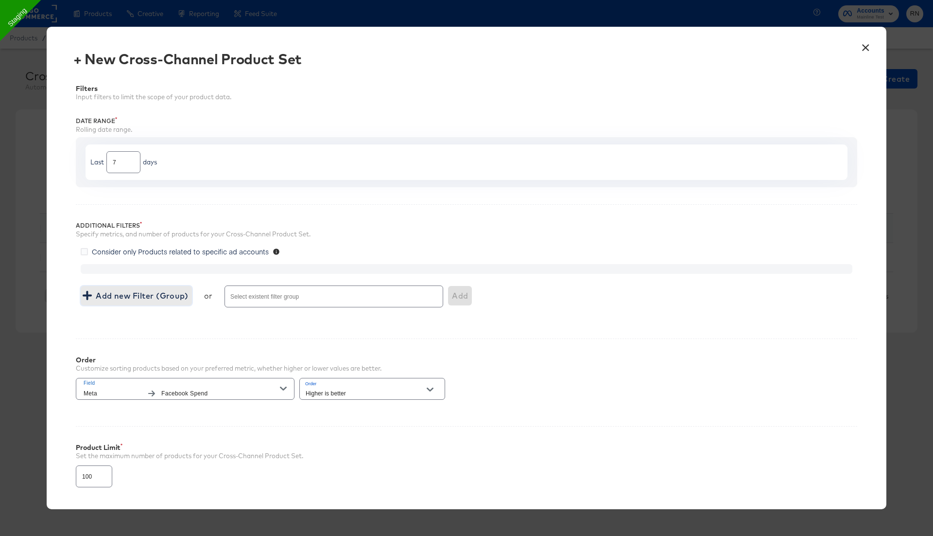
click at [175, 299] on span "Add new Filter (Group)" at bounding box center [137, 296] width 104 height 14
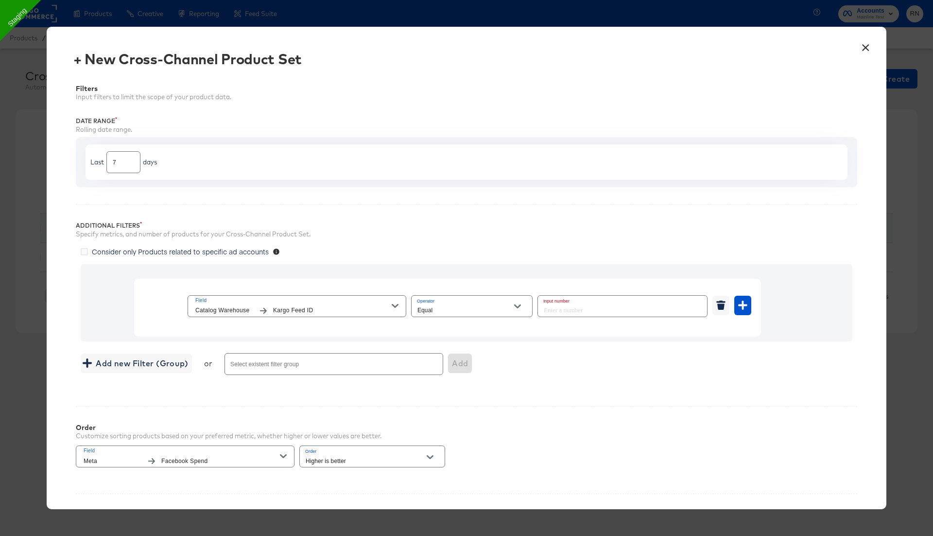
click at [277, 313] on span "Kargo Feed ID" at bounding box center [332, 310] width 119 height 10
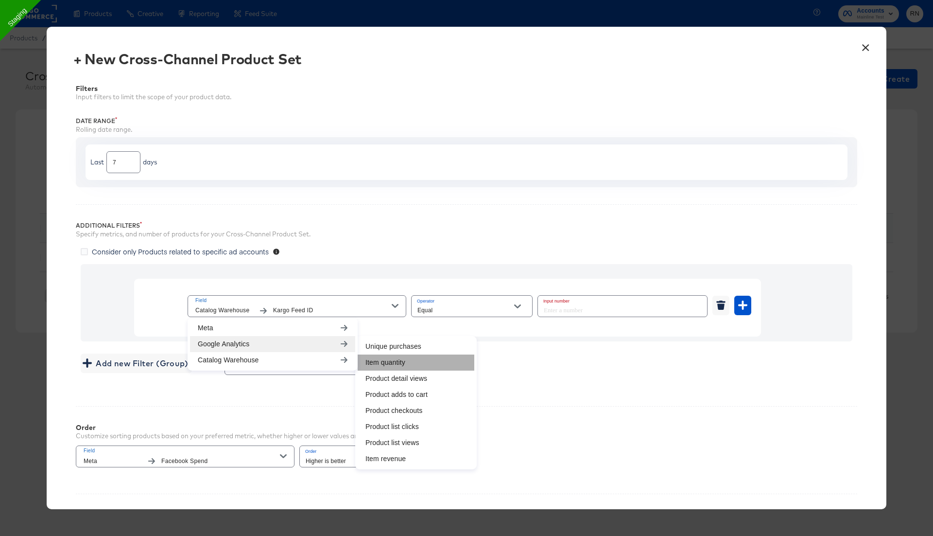
click at [386, 362] on li "Item quantity" at bounding box center [416, 362] width 117 height 16
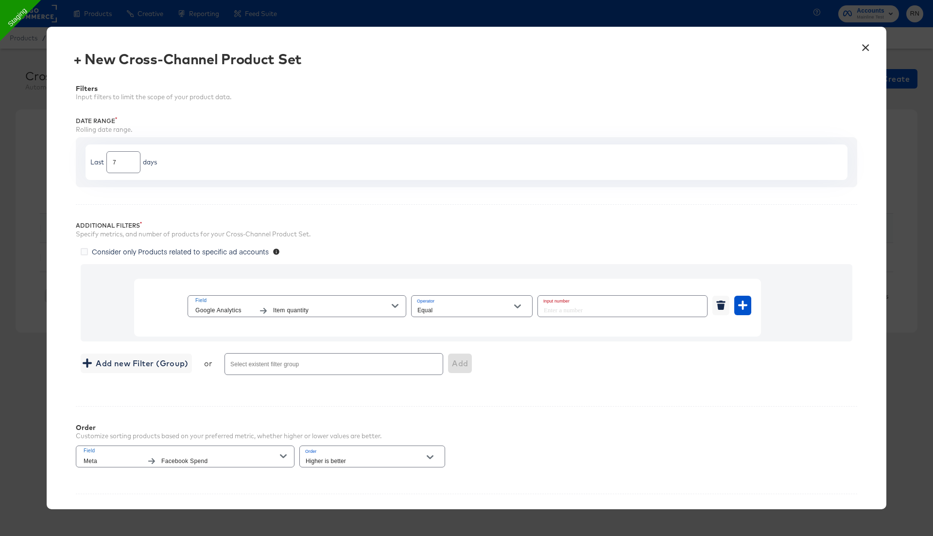
click at [441, 301] on div "Equal" at bounding box center [472, 306] width 122 height 22
click at [441, 305] on input "Equal" at bounding box center [465, 310] width 98 height 11
click at [451, 359] on li "Greater Than" at bounding box center [471, 360] width 121 height 16
type input "Greater Than"
click at [601, 309] on input "number" at bounding box center [619, 305] width 163 height 21
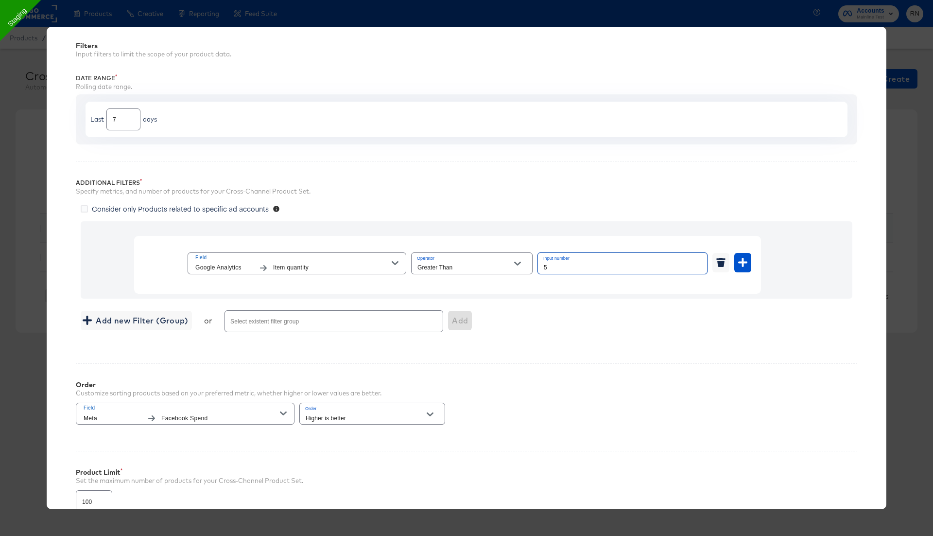
scroll to position [133, 0]
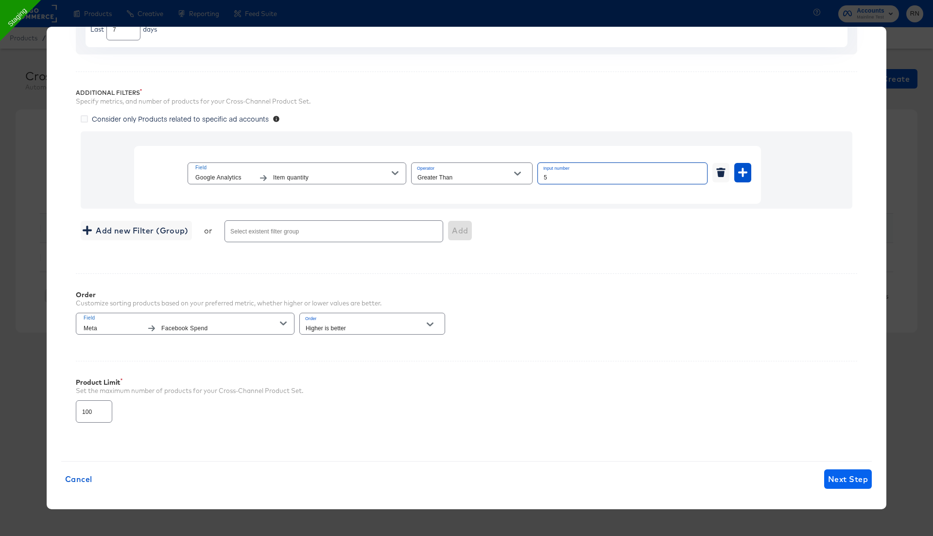
type input "5"
click at [840, 477] on span "Next Step" at bounding box center [848, 479] width 40 height 14
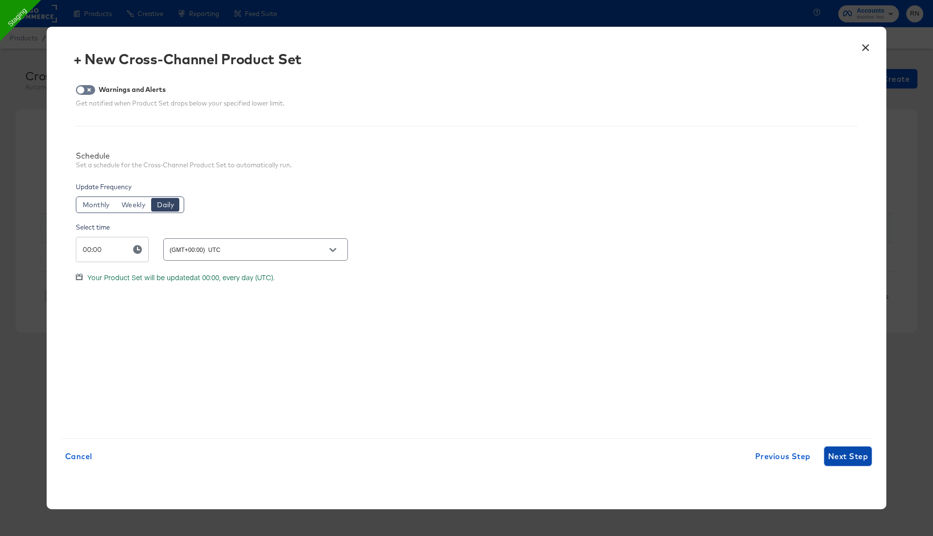
click at [838, 449] on span "Next Step" at bounding box center [848, 456] width 40 height 14
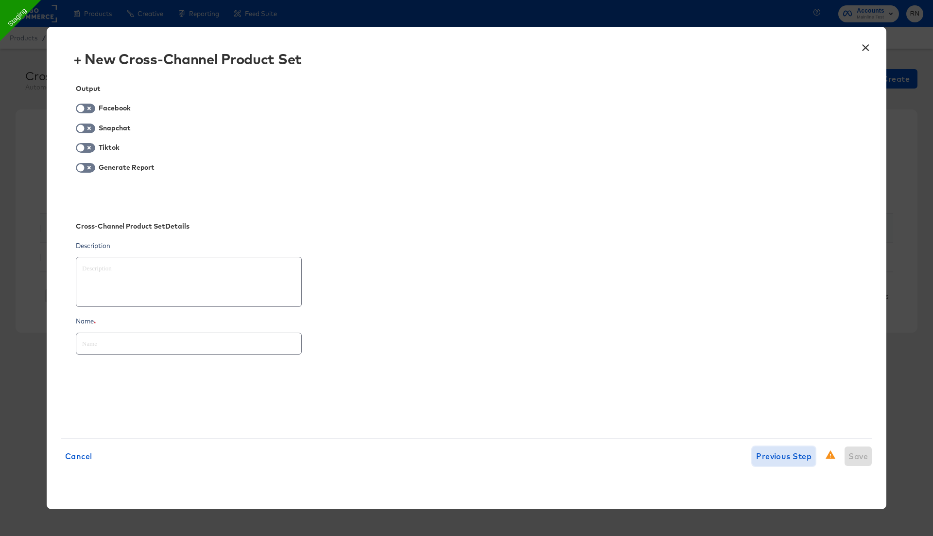
click at [780, 454] on span "Previous Step" at bounding box center [783, 456] width 55 height 14
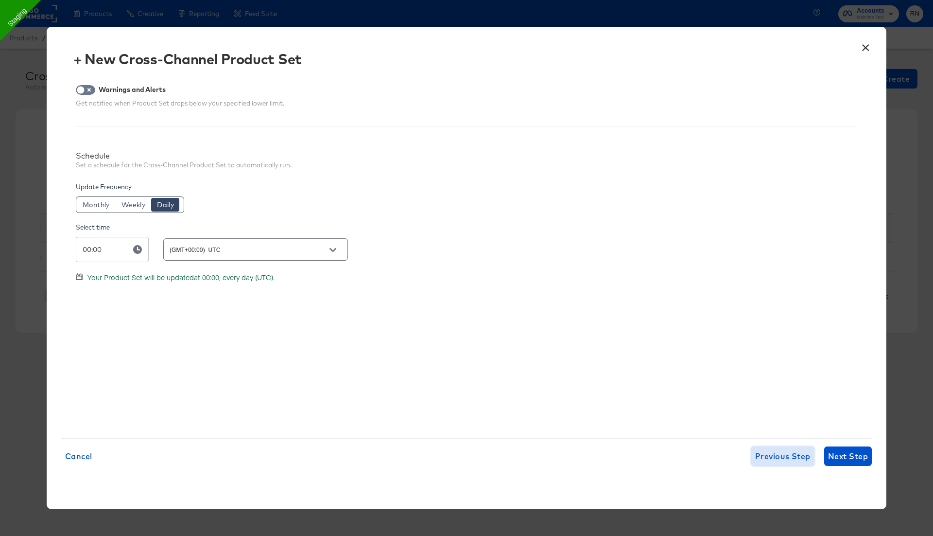
click at [780, 454] on span "Previous Step" at bounding box center [782, 456] width 55 height 14
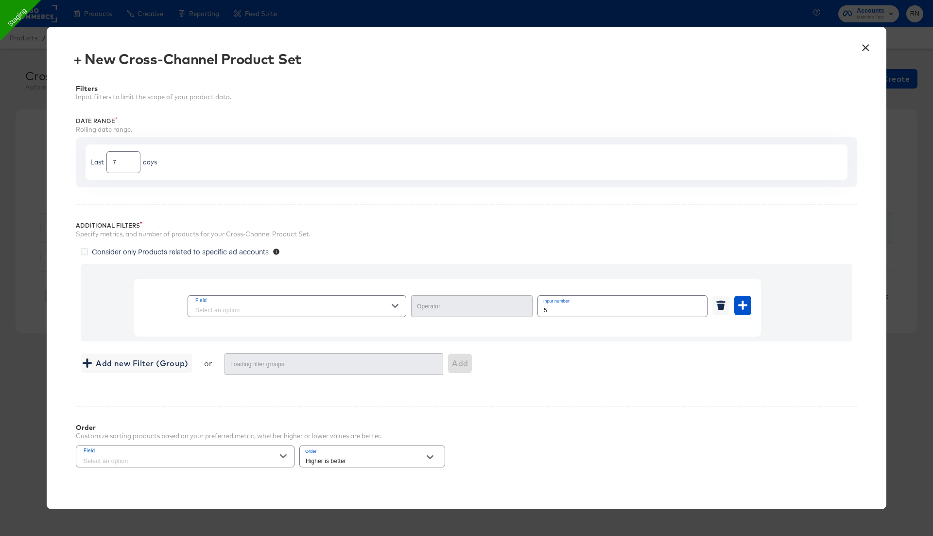
type input "Greater Than"
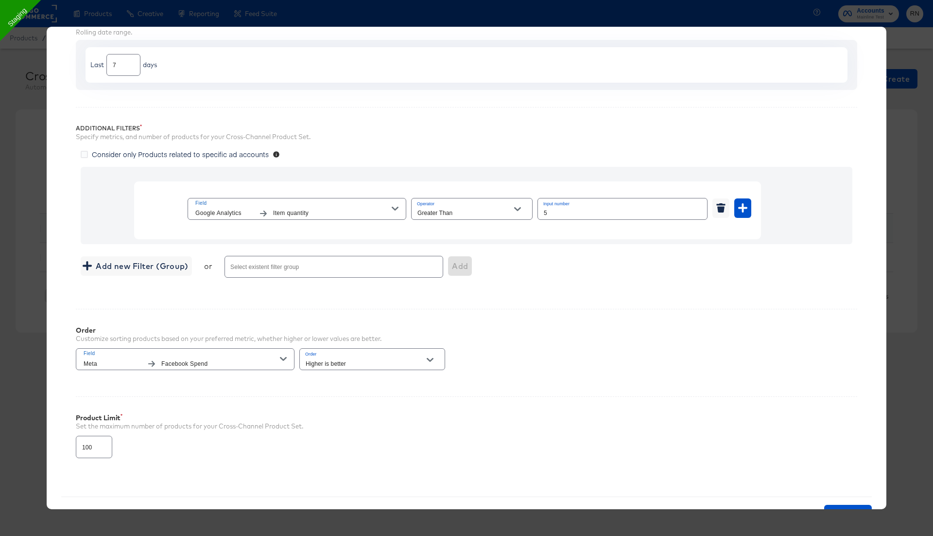
scroll to position [133, 0]
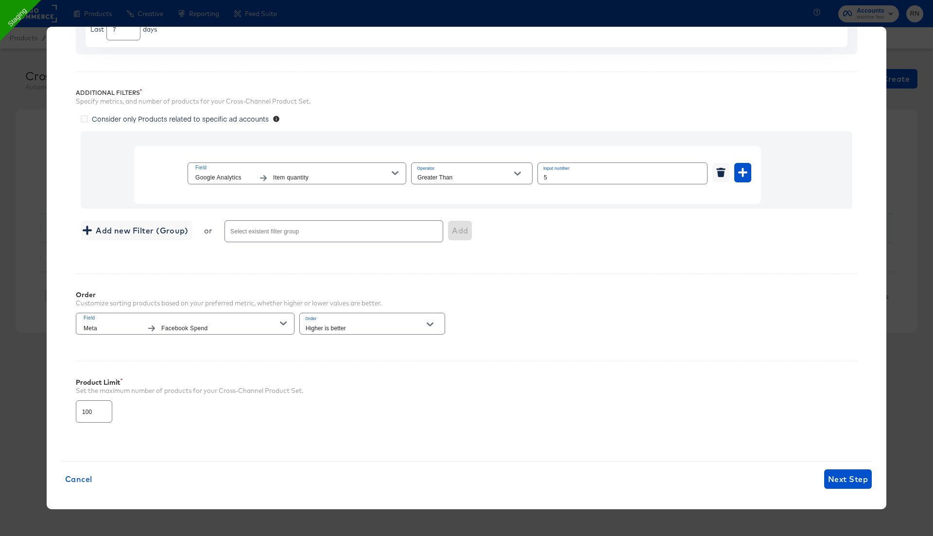
click at [271, 323] on span "Facebook Spend" at bounding box center [220, 328] width 119 height 10
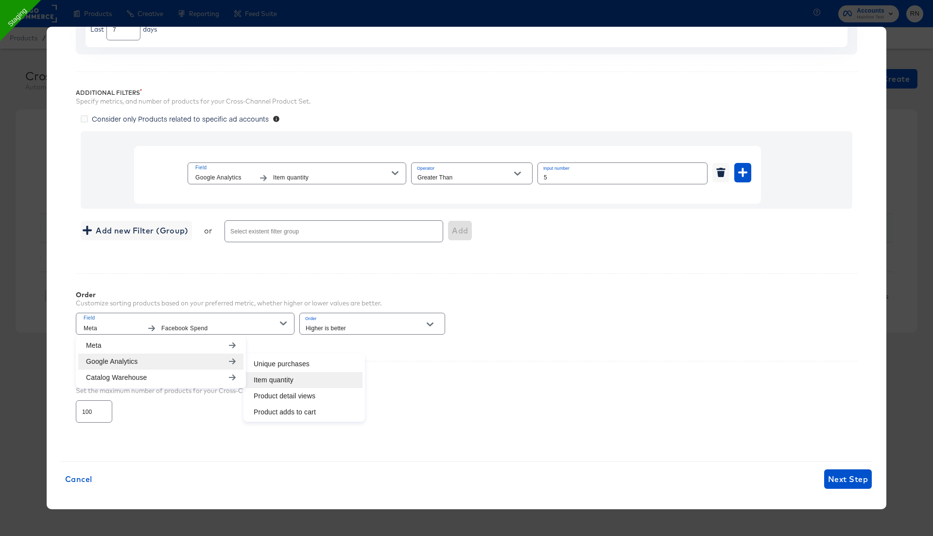
click at [265, 379] on li "Item quantity" at bounding box center [304, 380] width 117 height 16
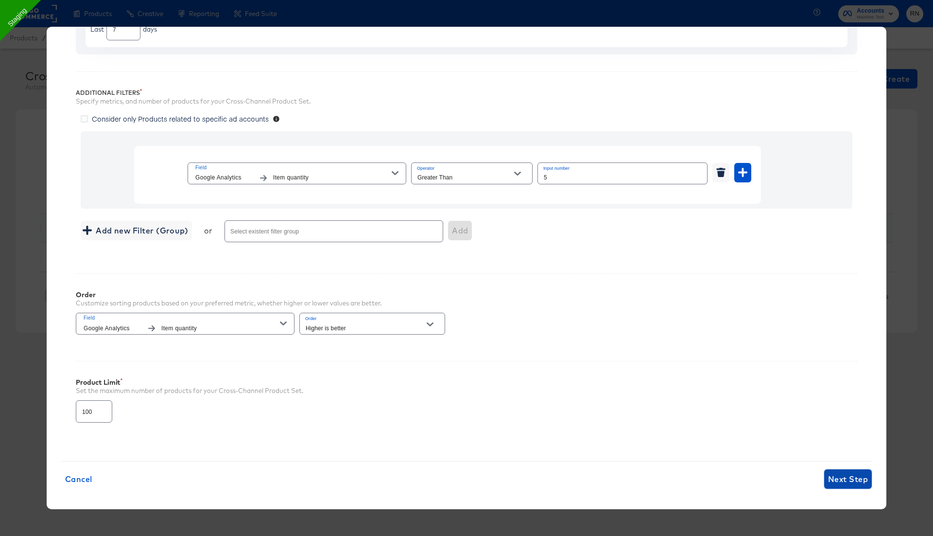
click at [863, 475] on span "Next Step" at bounding box center [848, 479] width 40 height 14
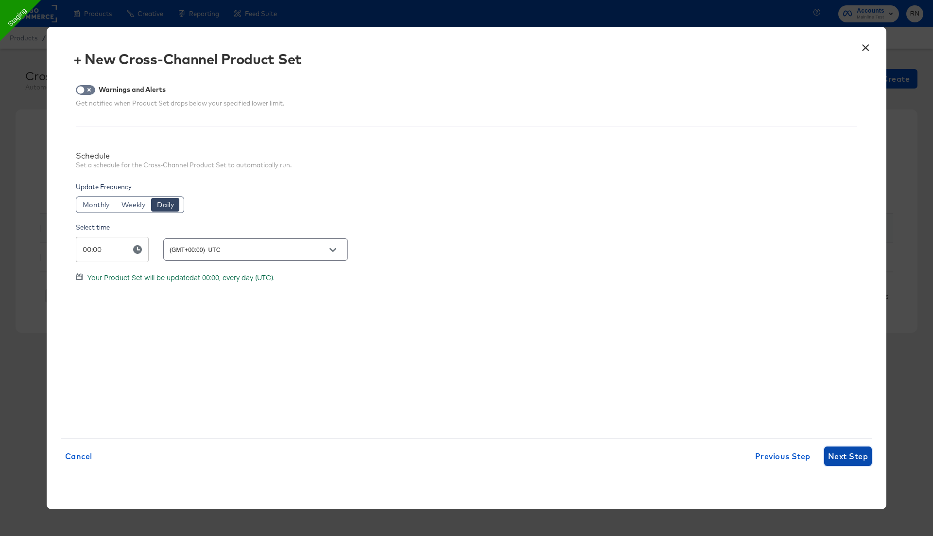
click at [856, 458] on span "Next Step" at bounding box center [848, 456] width 40 height 14
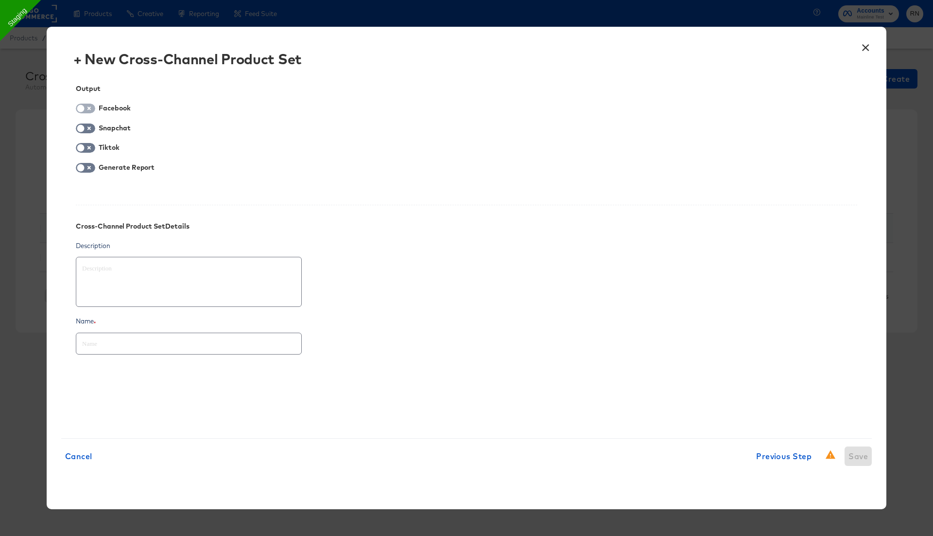
click at [90, 109] on input "checkbox" at bounding box center [80, 111] width 29 height 10
checkbox input "true"
type textarea "x"
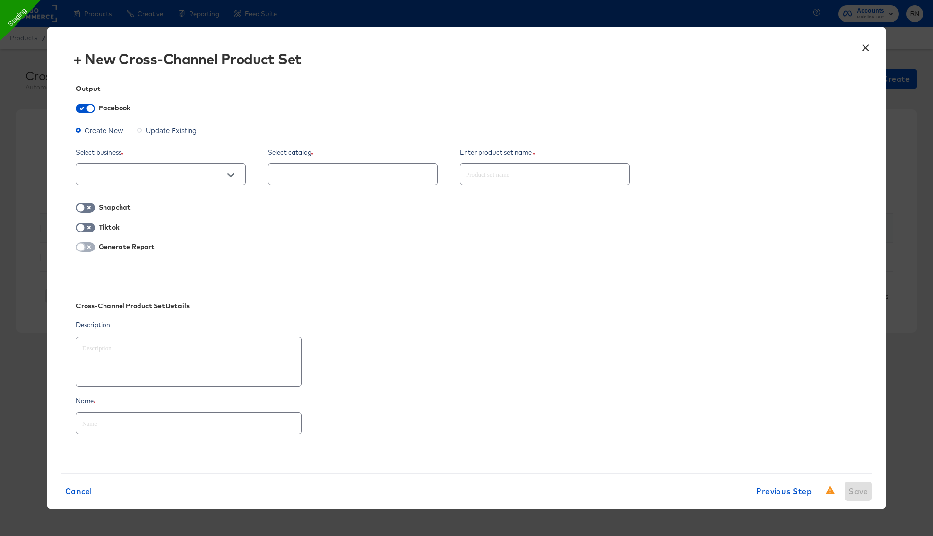
click at [89, 244] on input "checkbox" at bounding box center [80, 249] width 29 height 10
checkbox input "true"
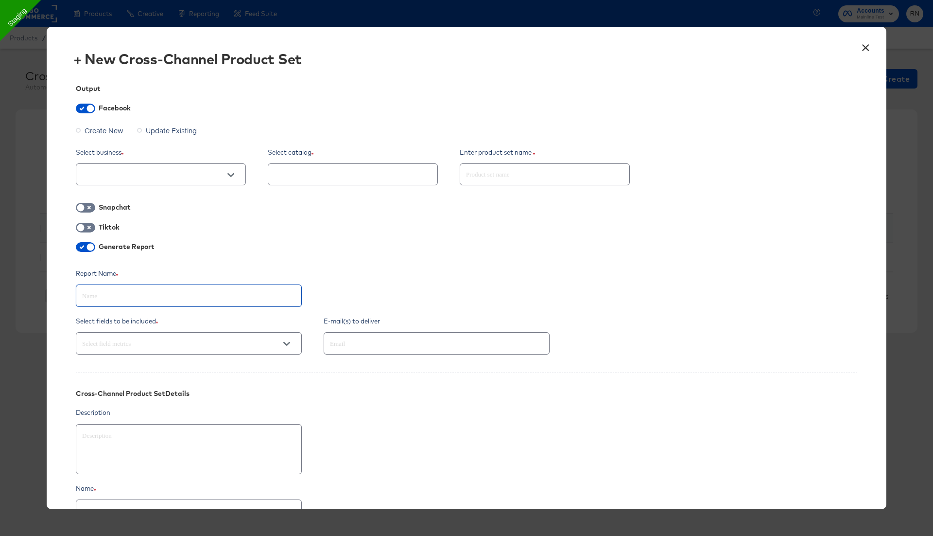
click at [131, 296] on input "text" at bounding box center [188, 291] width 225 height 21
paste input "Test_ga_UniquePurchases"
type textarea "x"
click at [105, 294] on input "Test_ga_UniquePurchases" at bounding box center [188, 291] width 225 height 21
type input "Test_ga_UniquePurchases"
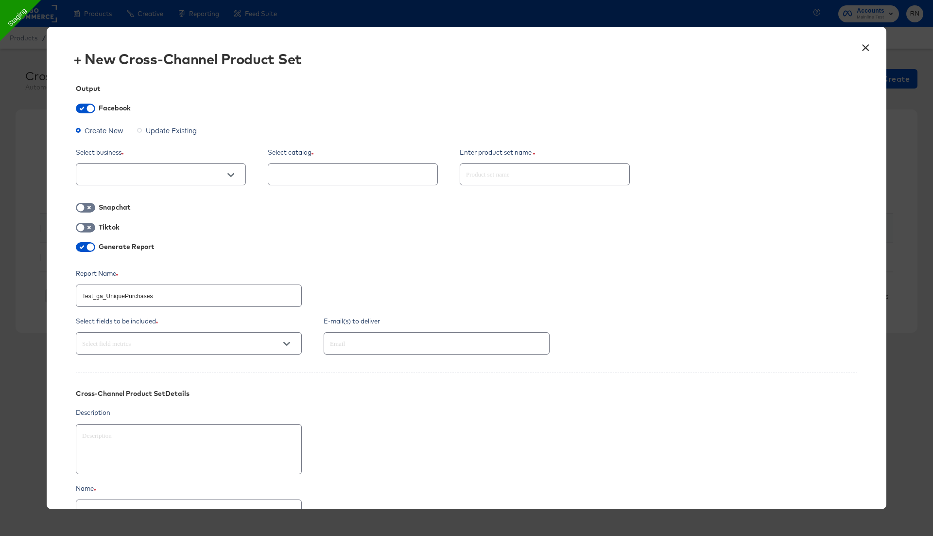
type textarea "x"
drag, startPoint x: 105, startPoint y: 295, endPoint x: 208, endPoint y: 295, distance: 102.5
click at [208, 295] on input "Test_ga_UniquePurchases" at bounding box center [188, 291] width 225 height 21
type input "Test_ga_I"
type textarea "x"
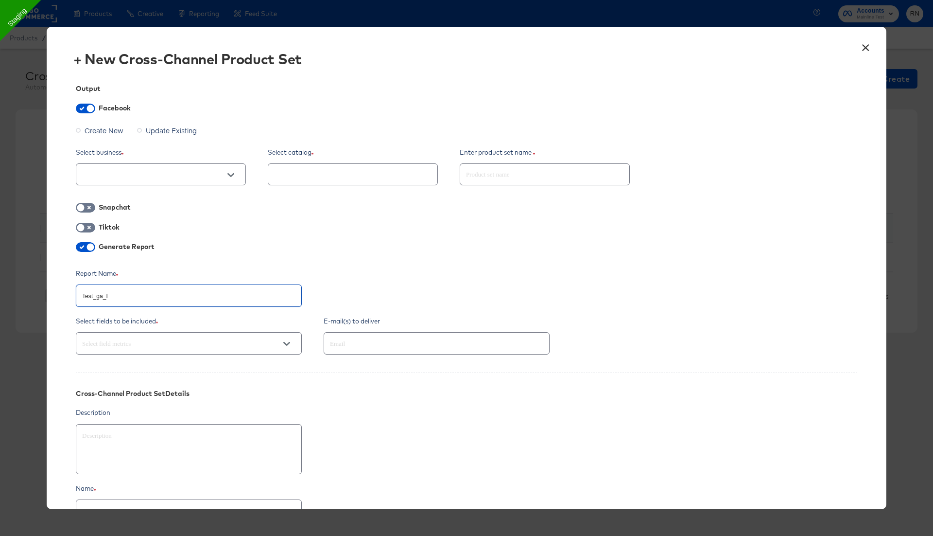
type input "Test_ga_It"
type textarea "x"
type input "Test_ga_Ite"
type textarea "x"
type input "Test_ga_Item"
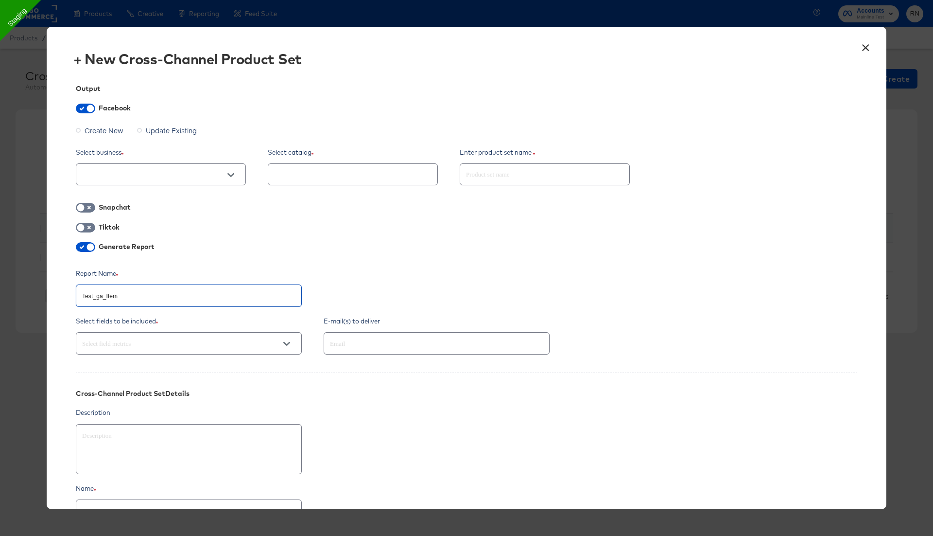
type textarea "x"
type input "Test_ga_Itemq"
type textarea "x"
type input "Test_ga_Itemqu"
type textarea "x"
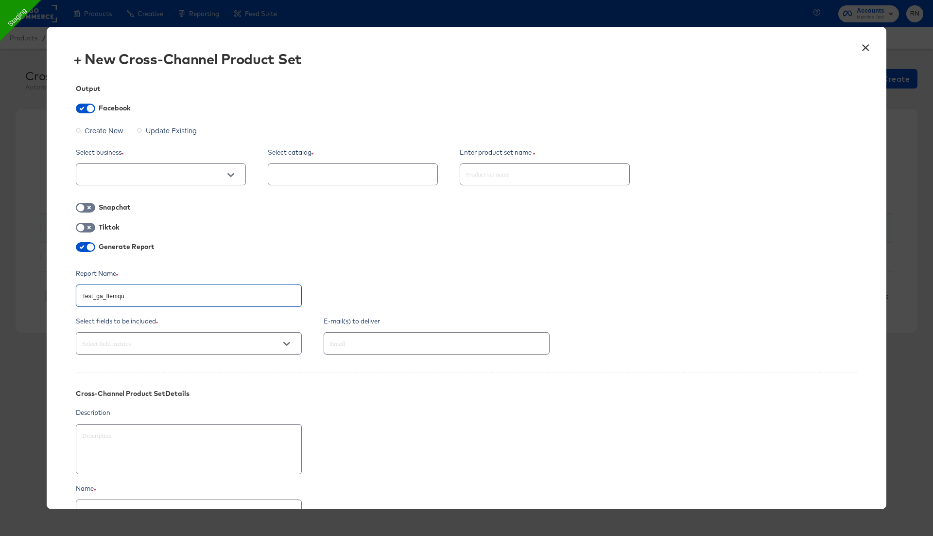
type input "Test_ga_Itemqua"
type textarea "x"
type input "Test_ga_Itemquat"
type textarea "x"
type input "Test_ga_Itemquati"
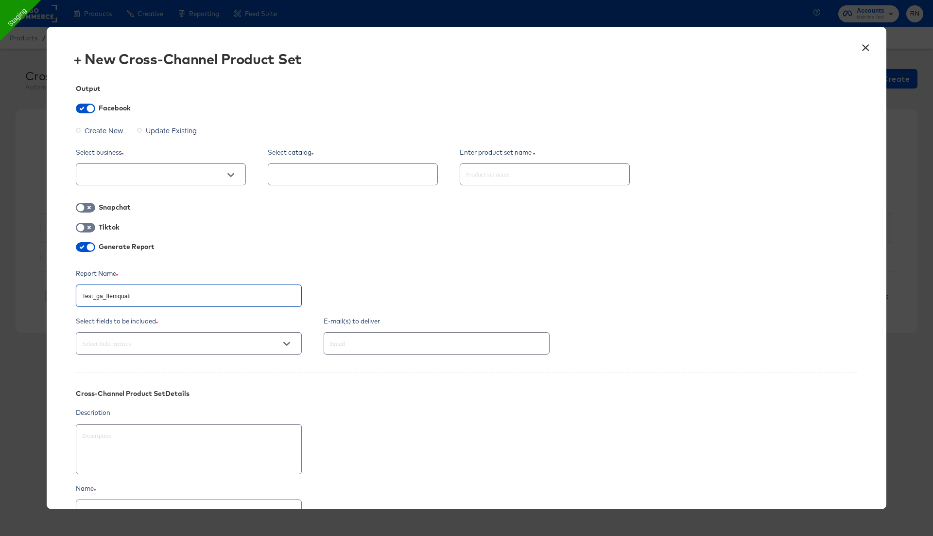
type textarea "x"
type input "Test_ga_Itemquatit"
type textarea "x"
type input "Test_ga_Itemquatity"
click at [131, 178] on input "text" at bounding box center [153, 174] width 146 height 11
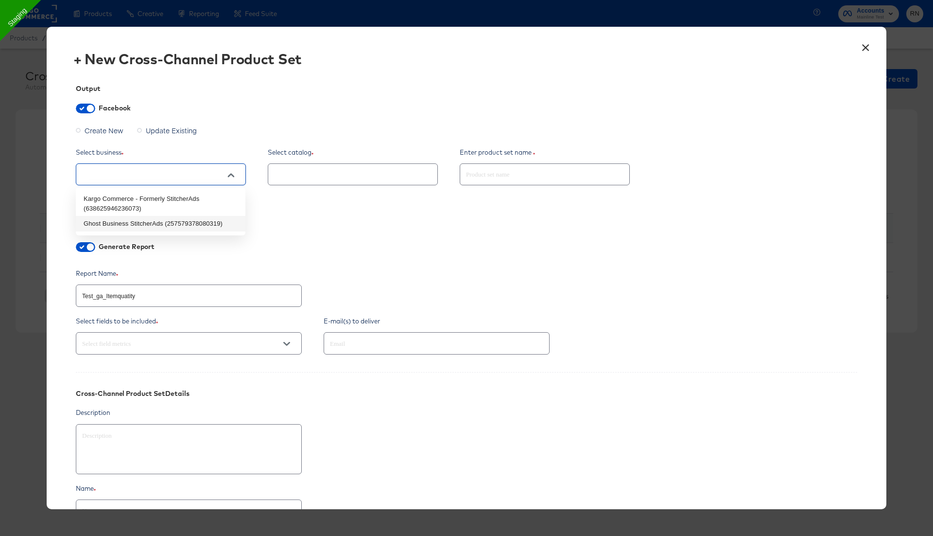
click at [136, 220] on li "Ghost Business StitcherAds (257579378080319)" at bounding box center [161, 224] width 170 height 16
type textarea "x"
type input "Ghost Business StitcherAds (257579378080319)"
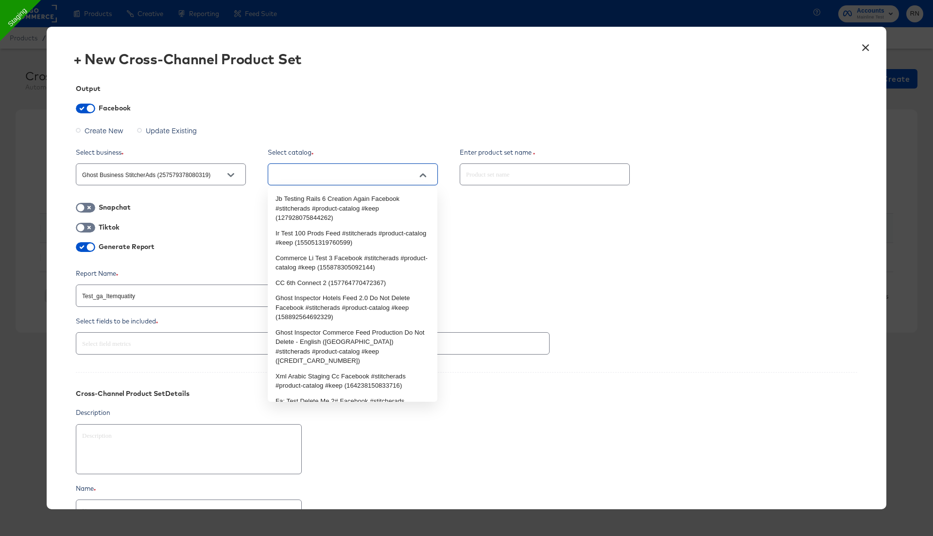
click at [315, 178] on input "text" at bounding box center [345, 174] width 146 height 11
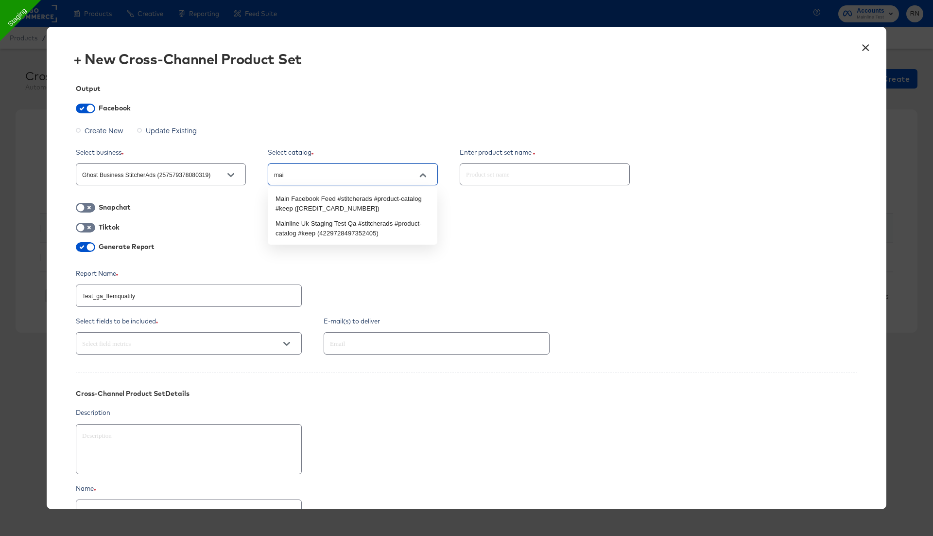
type input "main"
click at [344, 226] on li "Mainline Uk Staging Test Qa #stitcherads #product-catalog #keep (42297284973524…" at bounding box center [353, 228] width 170 height 25
type textarea "x"
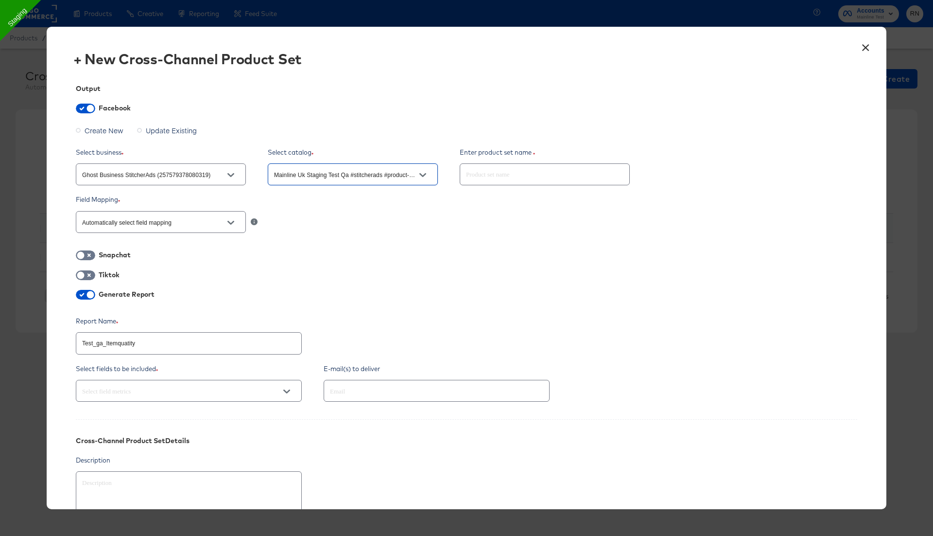
type input "Mainline Uk Staging Test Qa #stitcherads #product-catalog #keep (42297284973524…"
click at [509, 172] on input "text" at bounding box center [544, 170] width 169 height 21
paste input "Test_ga_Itemquatity"
type textarea "x"
type input "Test_ga_Itemquatity"
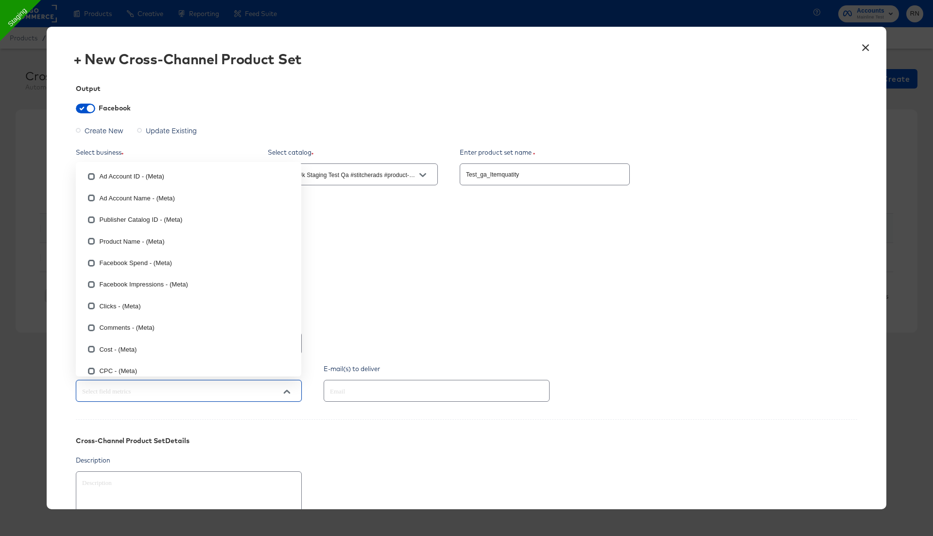
click at [229, 385] on input "text" at bounding box center [175, 390] width 190 height 11
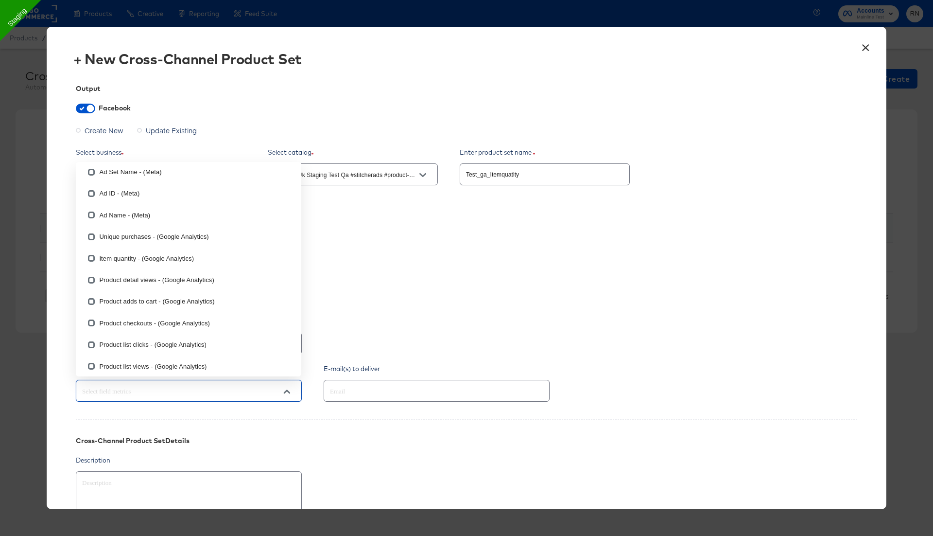
scroll to position [588, 0]
click at [174, 261] on li "Item quantity - (Google Analytics)" at bounding box center [189, 256] width 226 height 21
type textarea "x"
checkbox input "true"
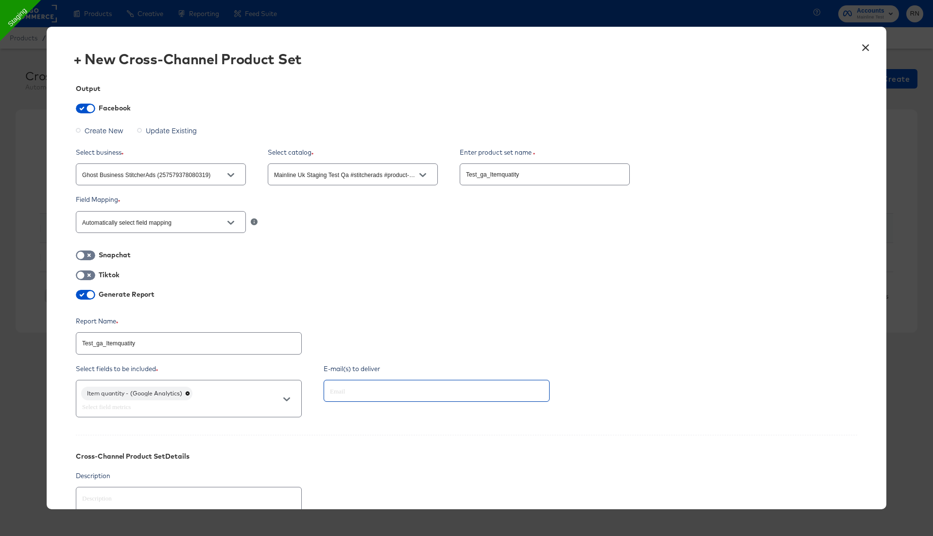
click at [394, 387] on input "text" at bounding box center [423, 390] width 190 height 11
type input "rupali.narkhede@kargo.com"
type textarea "x"
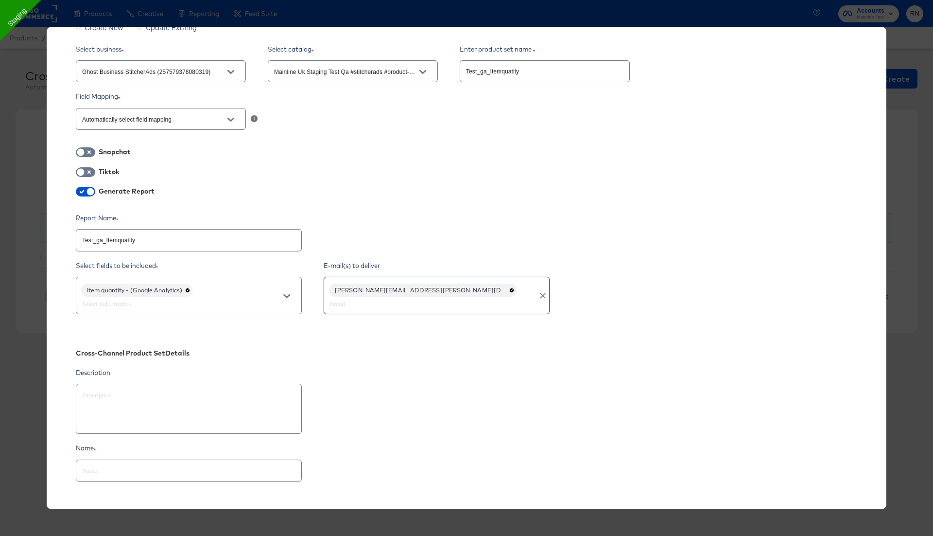
scroll to position [163, 0]
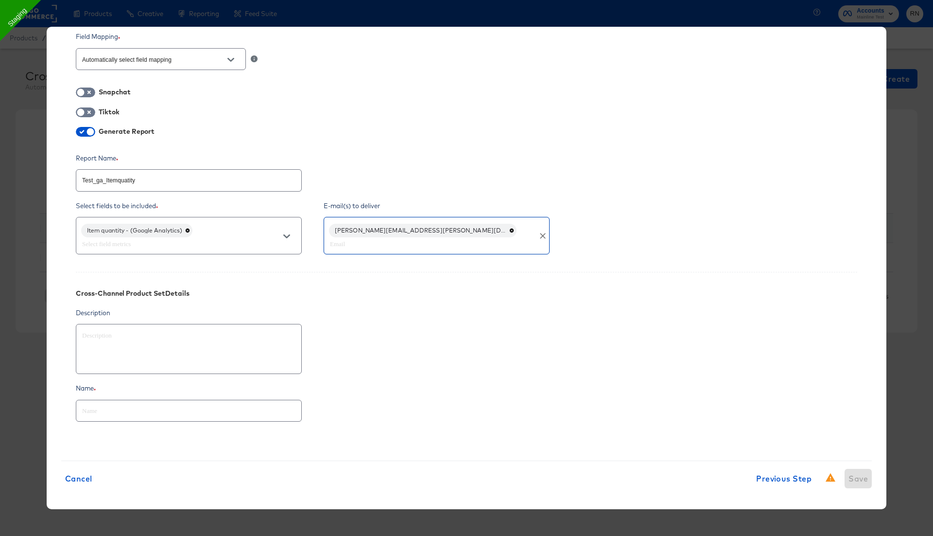
click at [224, 411] on input "text" at bounding box center [188, 406] width 225 height 21
paste input "Test_ga_Itemquatity"
type textarea "x"
type input "Test_ga_Itemquatity"
click at [856, 482] on button "Save" at bounding box center [858, 478] width 27 height 19
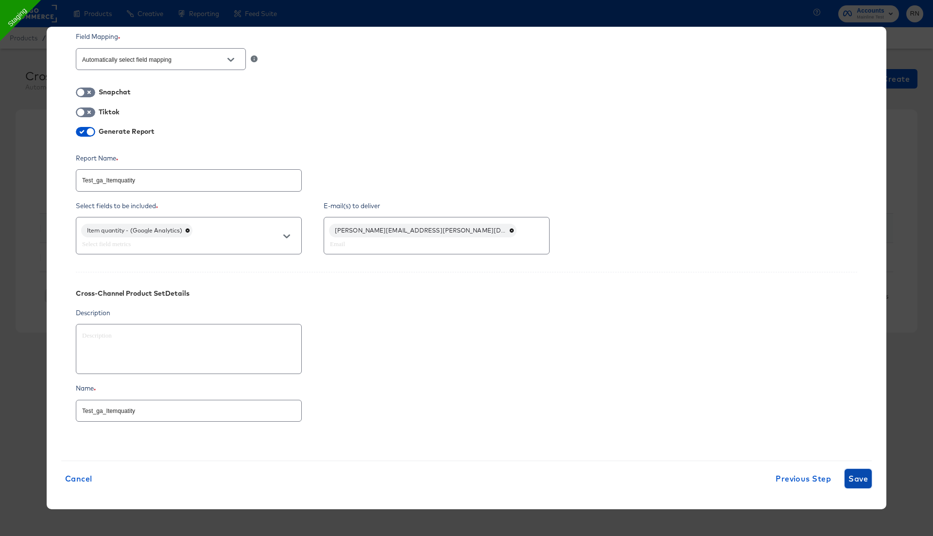
type textarea "x"
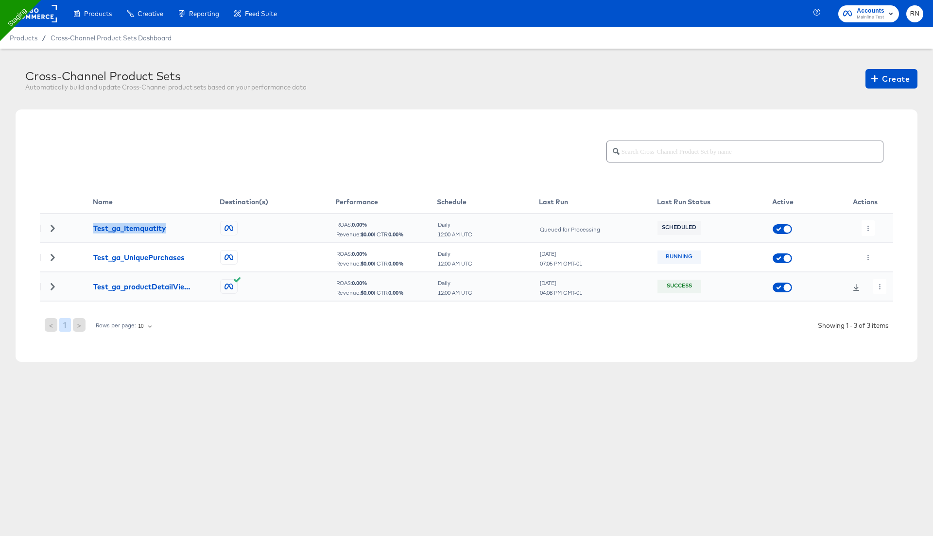
drag, startPoint x: 86, startPoint y: 228, endPoint x: 199, endPoint y: 229, distance: 113.7
click at [199, 229] on tr "Test_ga_Itemquatity ROAS: 0.00 % Revenue: $ 0.00 | CTR: 0.00 % Daily 12:00 AM U…" at bounding box center [466, 227] width 853 height 29
copy div "Test_ga_Itemquatity"
click at [896, 82] on span "Create" at bounding box center [891, 79] width 36 height 14
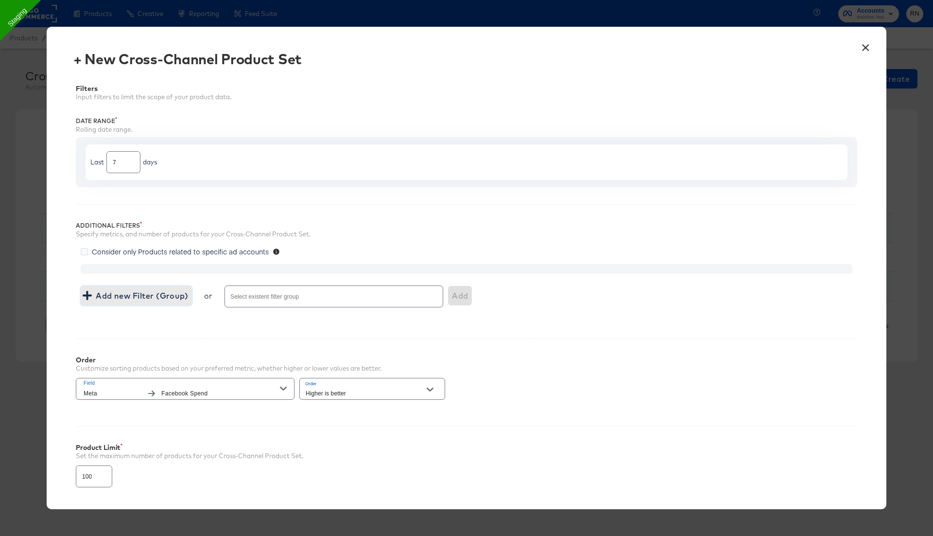
click at [145, 291] on span "Add new Filter (Group)" at bounding box center [137, 296] width 104 height 14
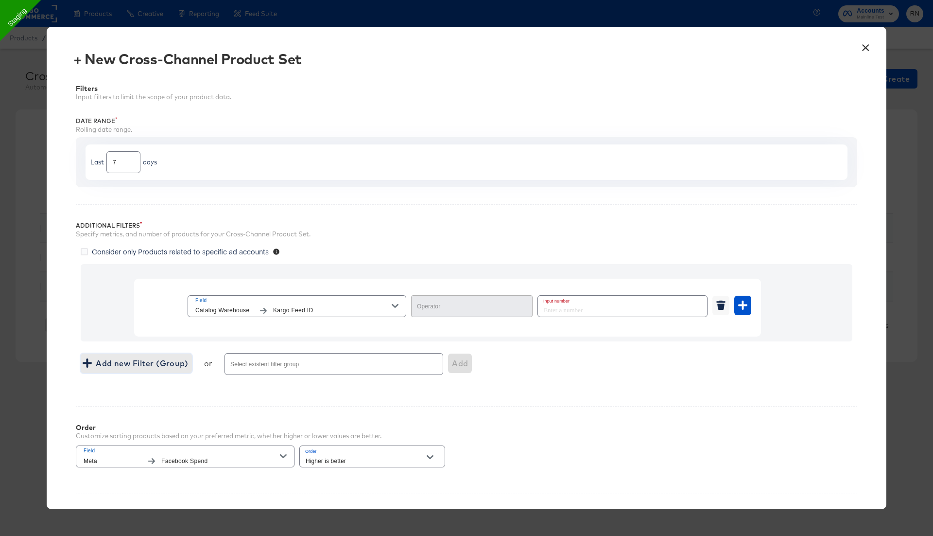
type input "Equal"
click at [253, 309] on span "Catalog Warehouse" at bounding box center [224, 310] width 58 height 10
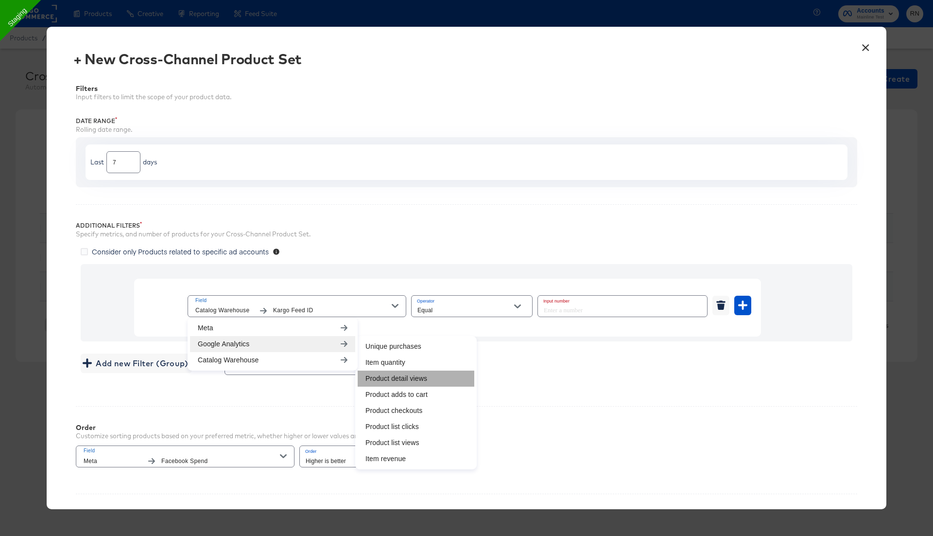
click at [384, 379] on li "Product detail views" at bounding box center [416, 378] width 117 height 16
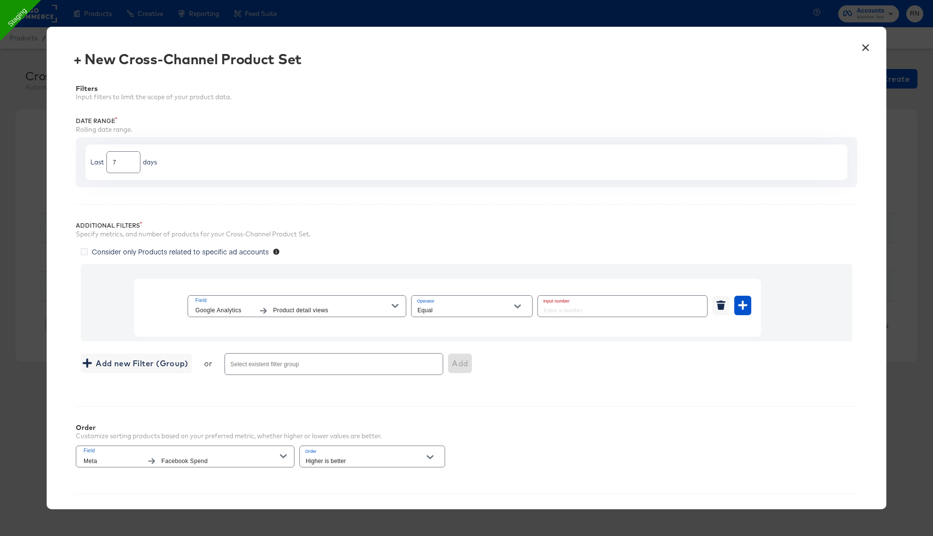
click at [865, 45] on button "×" at bounding box center [865, 44] width 17 height 17
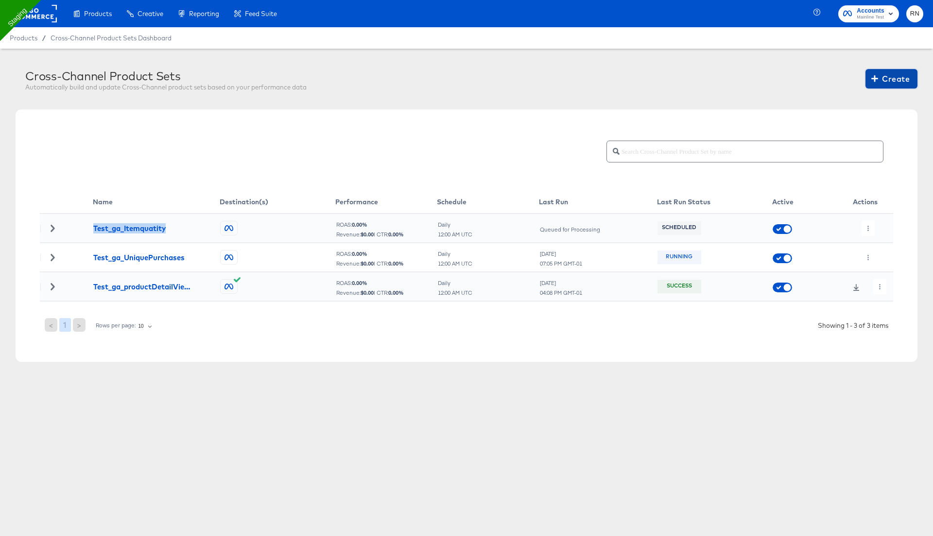
click at [886, 78] on span "Create" at bounding box center [891, 79] width 36 height 14
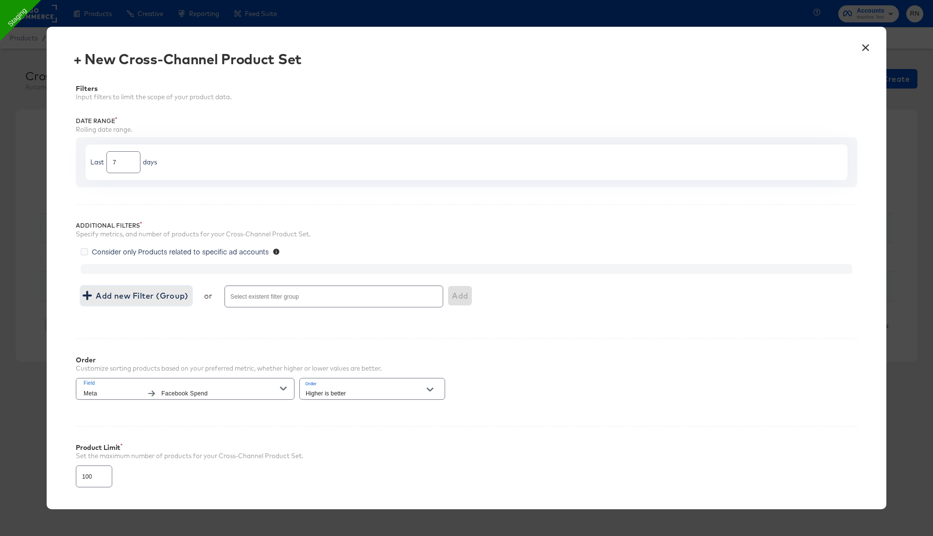
click at [143, 286] on button "Add new Filter (Group)" at bounding box center [136, 295] width 111 height 19
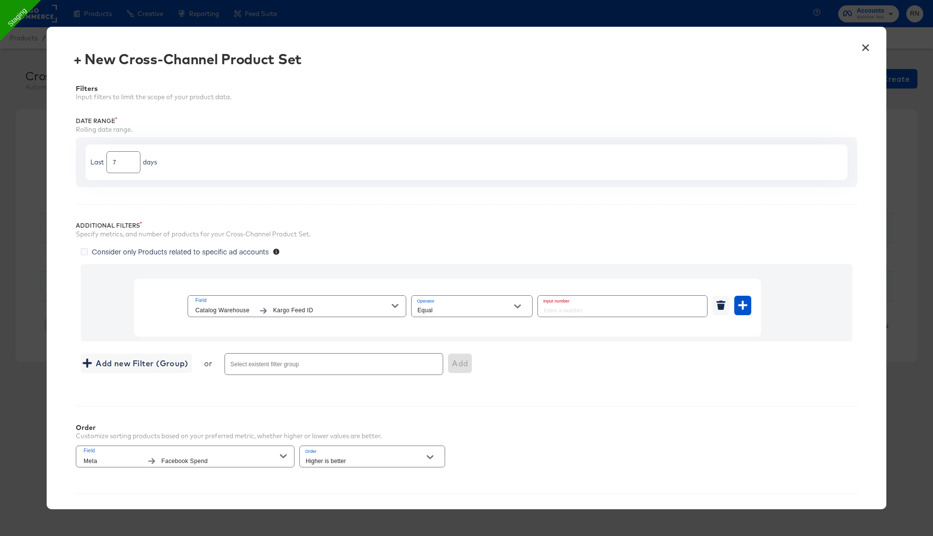
click at [229, 305] on span "Catalog Warehouse" at bounding box center [224, 310] width 58 height 10
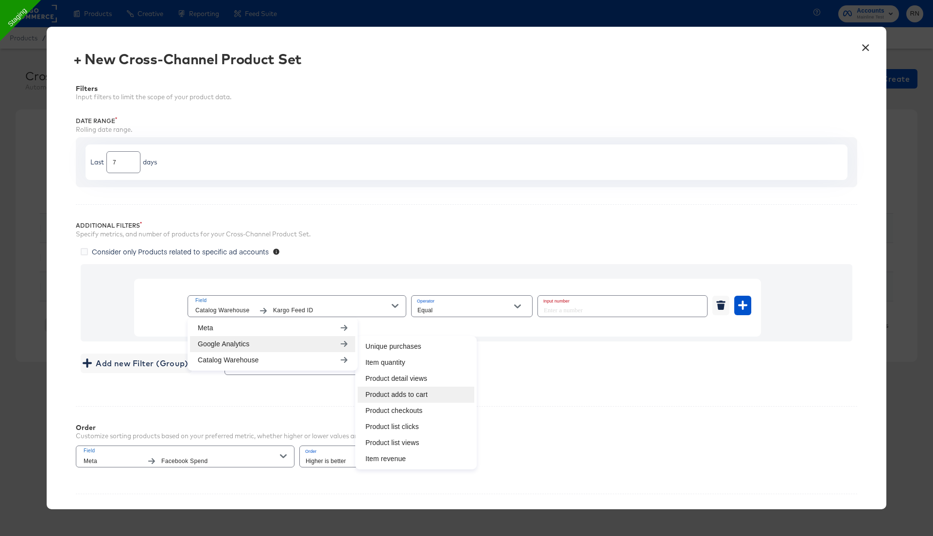
click at [403, 395] on li "Product adds to cart" at bounding box center [416, 394] width 117 height 16
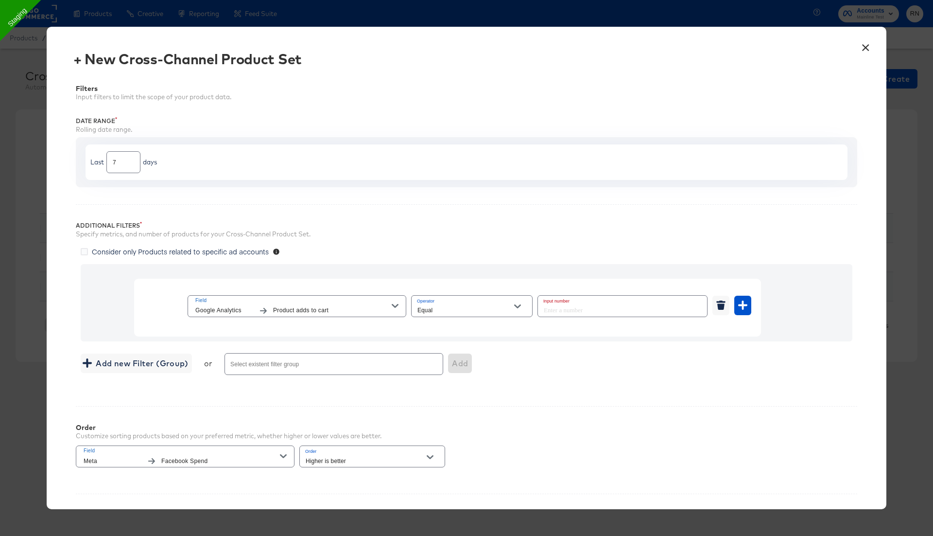
click at [358, 306] on span "Product adds to cart" at bounding box center [332, 310] width 119 height 10
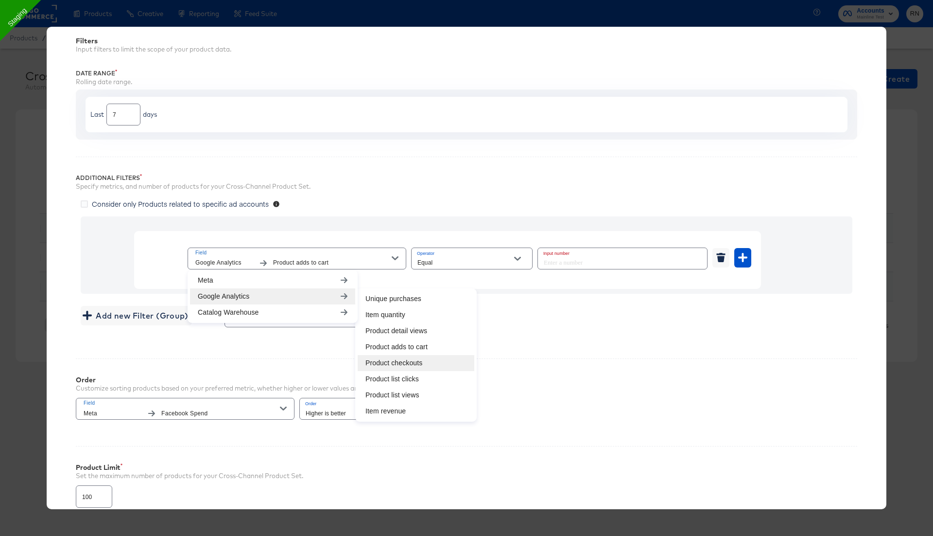
scroll to position [50, 0]
click at [402, 405] on li "Item revenue" at bounding box center [416, 408] width 117 height 16
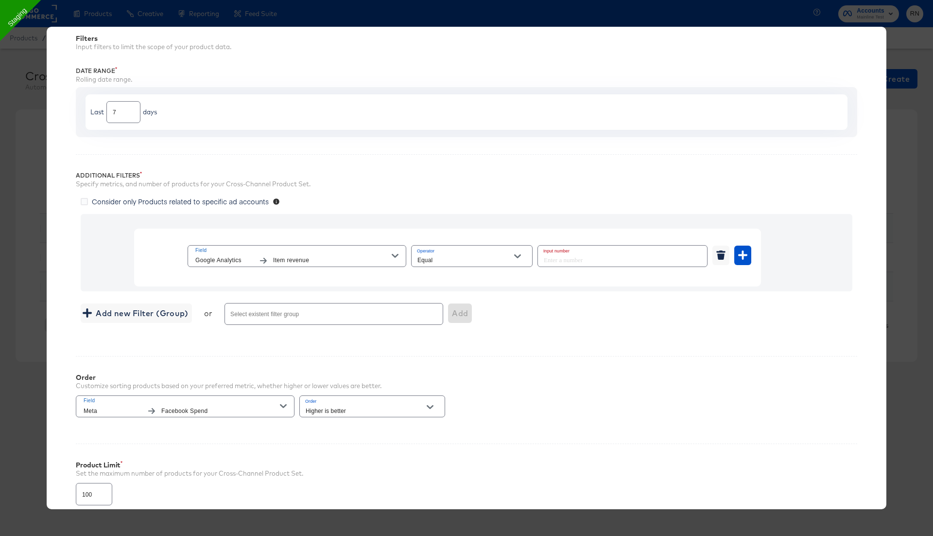
click at [448, 257] on input "Equal" at bounding box center [465, 260] width 98 height 11
click at [460, 343] on li "Greater Than or Equal" at bounding box center [471, 340] width 121 height 16
type input "Greater Than or Equal"
click at [567, 258] on input "number" at bounding box center [619, 255] width 163 height 21
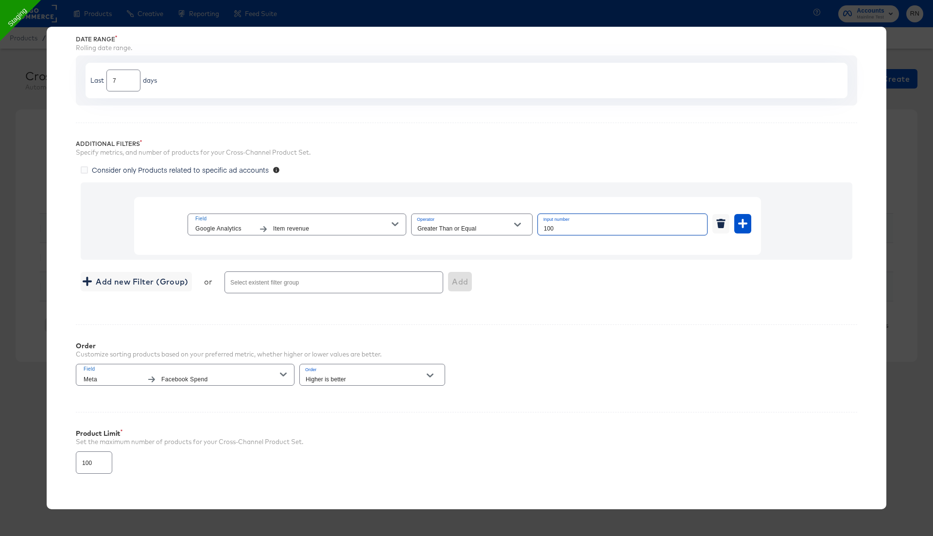
scroll to position [133, 0]
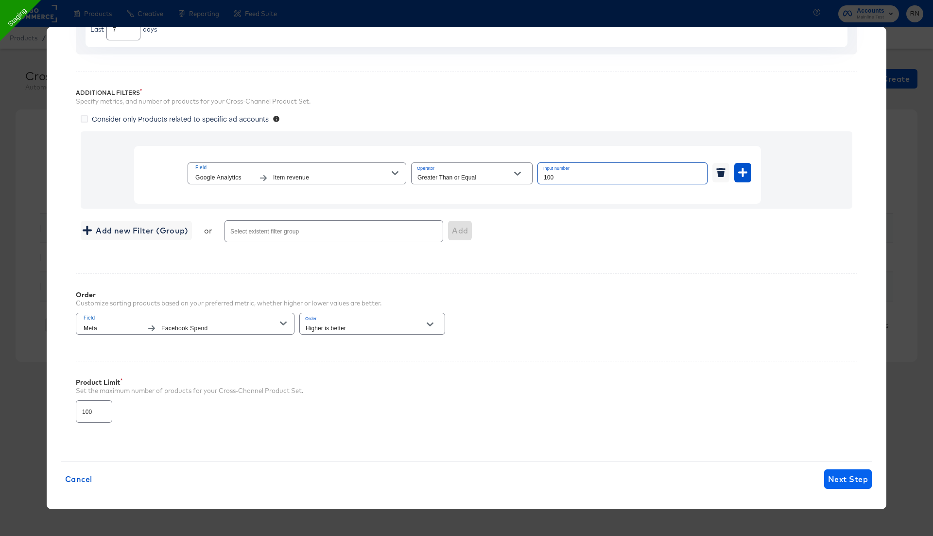
type input "100"
click at [856, 478] on span "Next Step" at bounding box center [848, 479] width 40 height 14
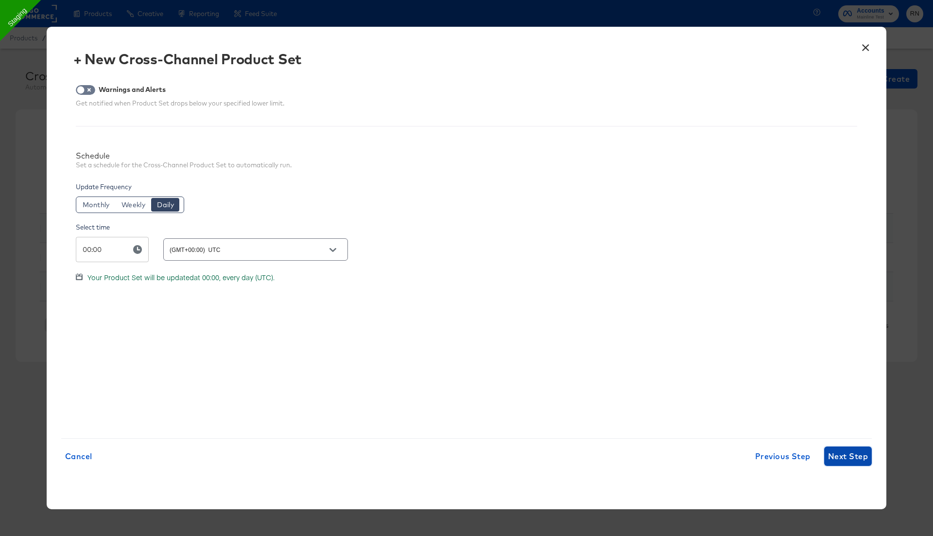
click at [839, 455] on span "Next Step" at bounding box center [848, 456] width 40 height 14
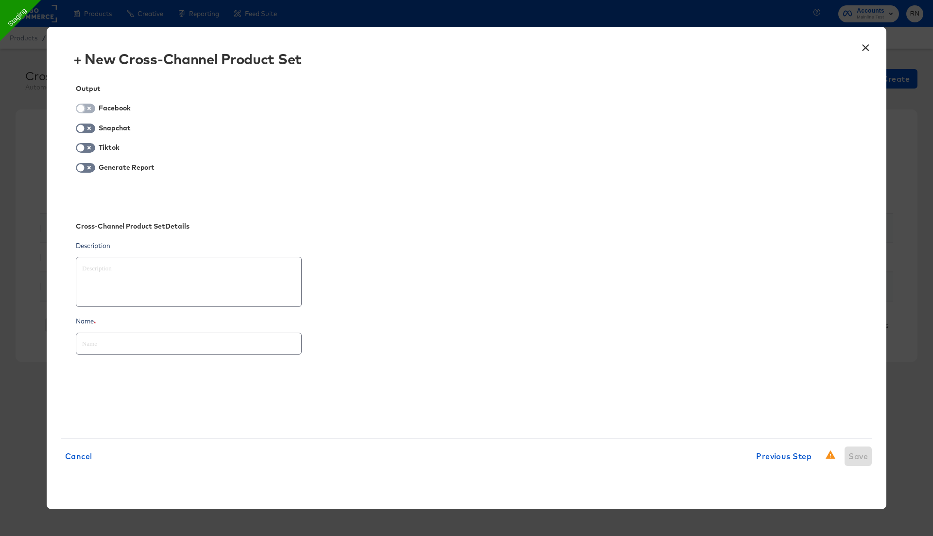
click at [83, 111] on input "checkbox" at bounding box center [80, 111] width 29 height 10
checkbox input "true"
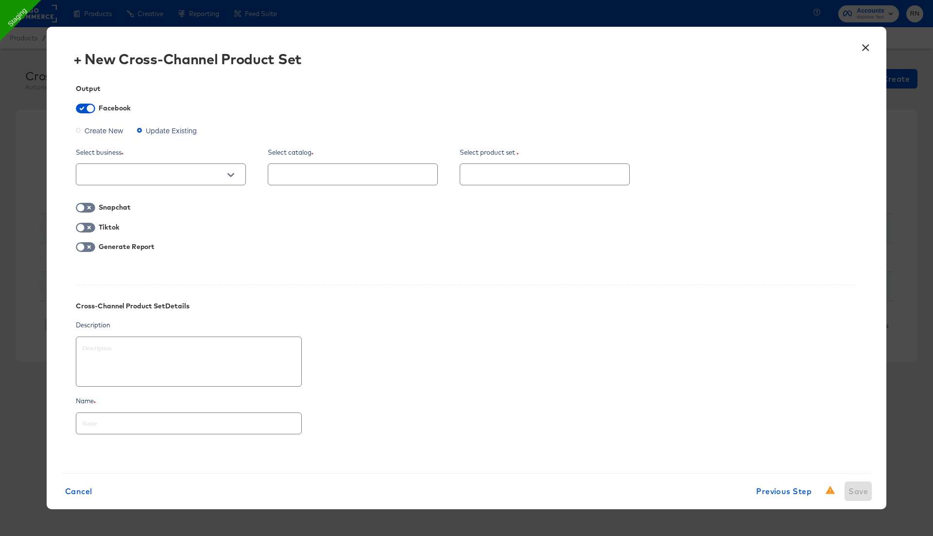
click at [94, 131] on span "Create New" at bounding box center [104, 130] width 39 height 10
click at [0, 0] on input "Create New" at bounding box center [0, 0] width 0 height 0
click at [125, 172] on input "text" at bounding box center [153, 174] width 146 height 11
click at [139, 226] on li "Ghost Business StitcherAds (257579378080319)" at bounding box center [161, 224] width 170 height 16
type textarea "x"
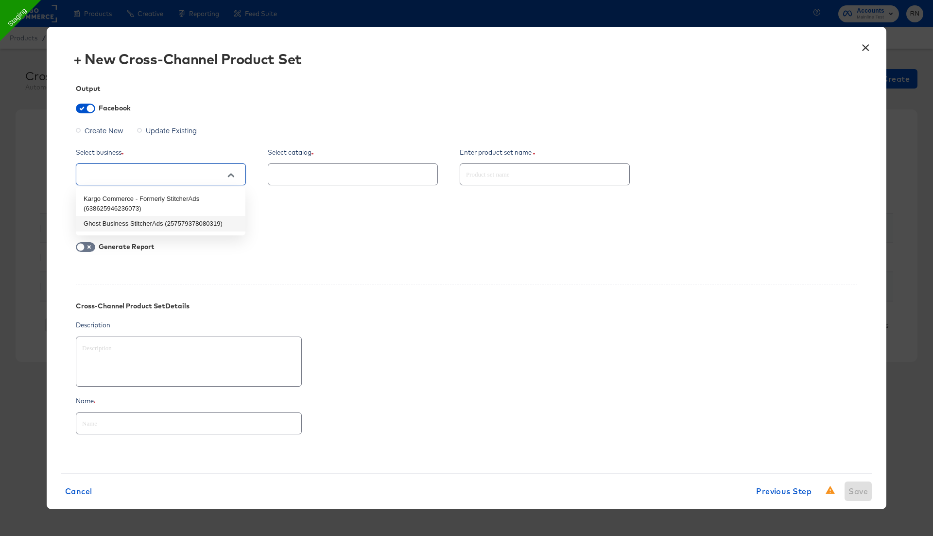
type input "Ghost Business StitcherAds (257579378080319)"
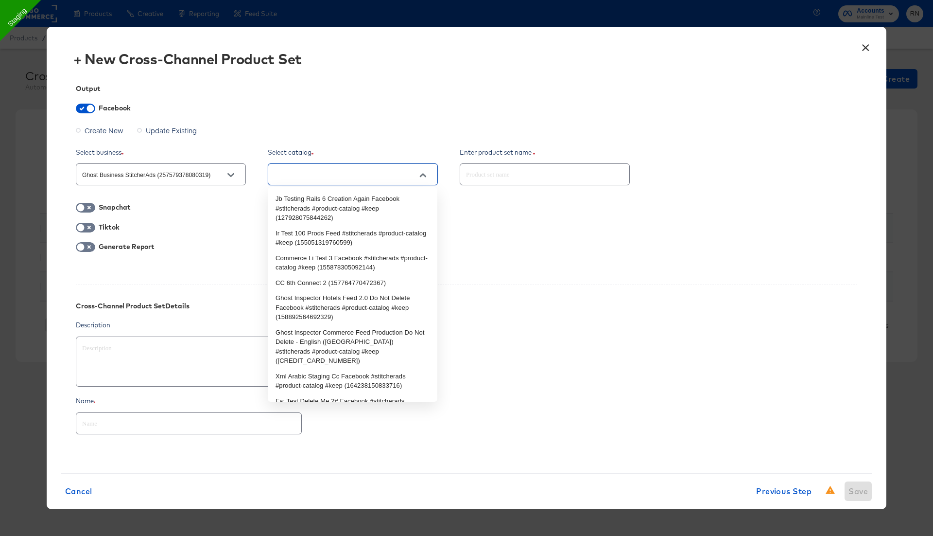
click at [328, 177] on input "text" at bounding box center [345, 174] width 146 height 11
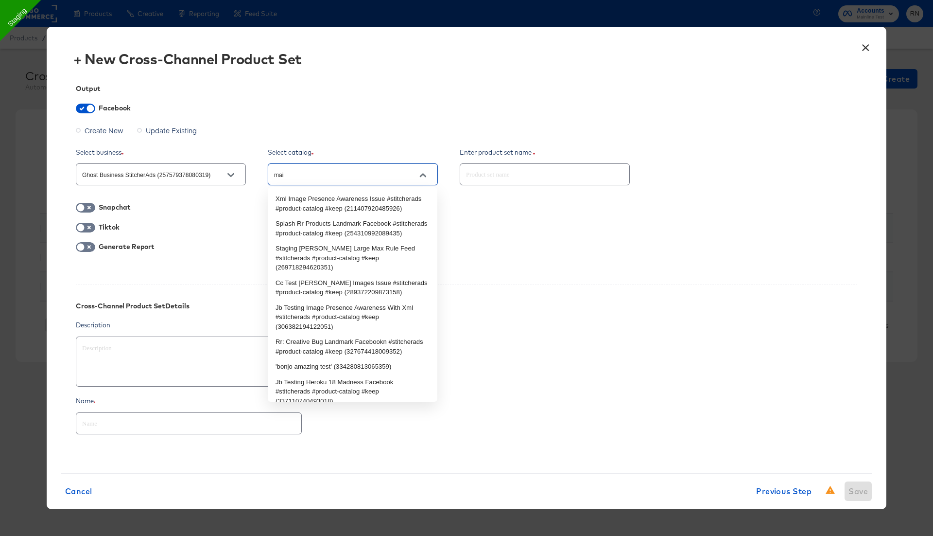
type input "main"
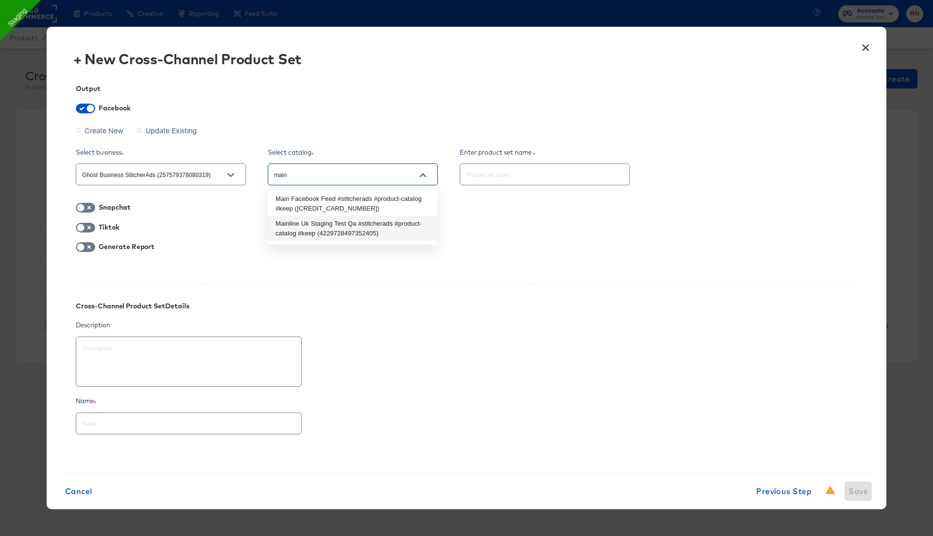
click at [331, 231] on li "Mainline Uk Staging Test Qa #stitcherads #product-catalog #keep (42297284973524…" at bounding box center [353, 228] width 170 height 25
type textarea "x"
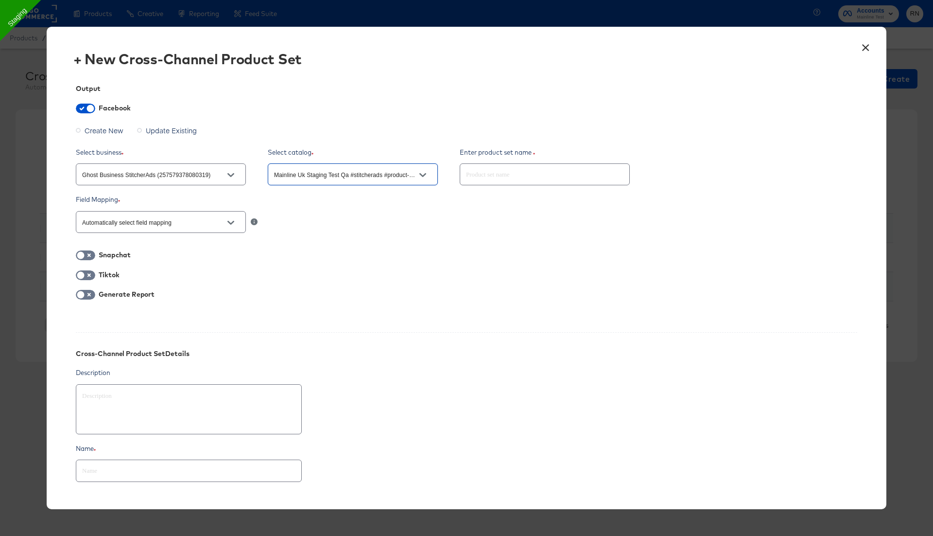
type input "Mainline Uk Staging Test Qa #stitcherads #product-catalog #keep (42297284973524…"
click at [513, 178] on input "text" at bounding box center [544, 170] width 169 height 21
paste input "Test_ga_Itemquatity"
type textarea "x"
type input "Test_ga_Itemquatity"
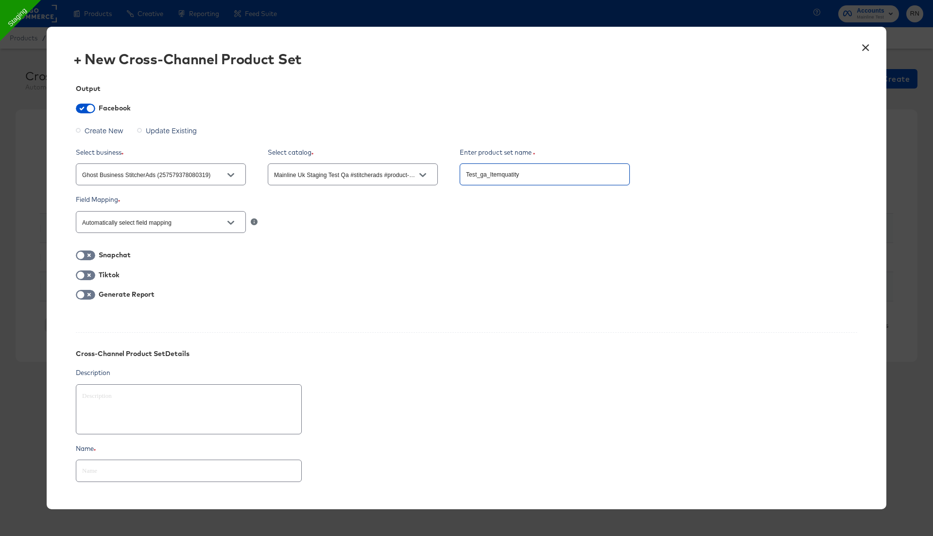
drag, startPoint x: 490, startPoint y: 177, endPoint x: 578, endPoint y: 177, distance: 88.0
click at [578, 177] on input "Test_ga_Itemquatity" at bounding box center [544, 170] width 169 height 21
type textarea "x"
type input "Test_ga_I"
type textarea "x"
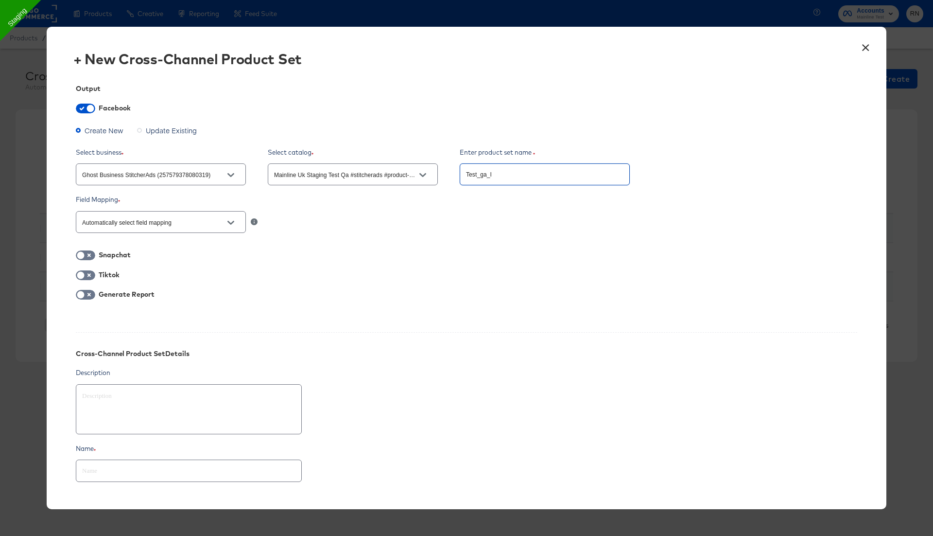
type input "Test_ga_It"
type textarea "x"
type input "Test_ga_Ite"
type textarea "x"
type input "Test_ga_Item"
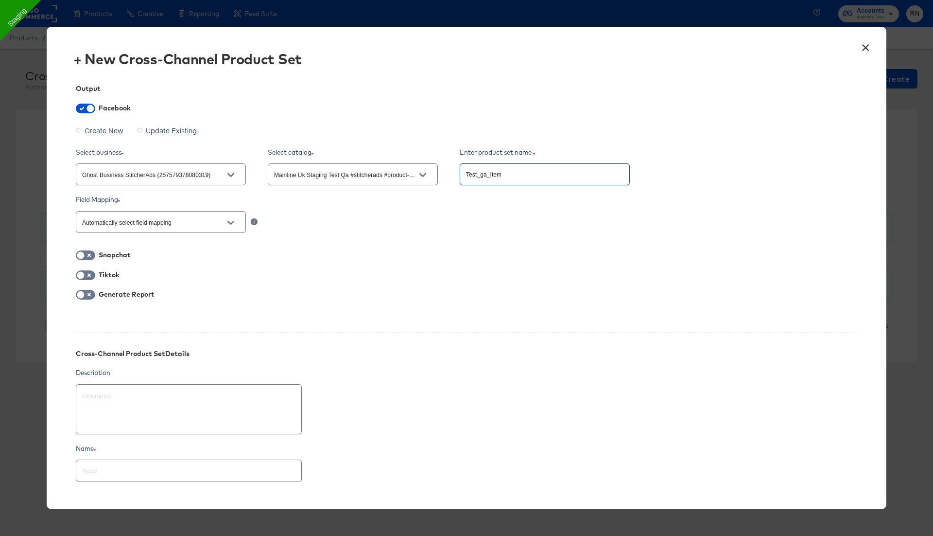
type textarea "x"
type input "Test_ga_ItemR"
type textarea "x"
type input "Test_ga_ItemRe"
type textarea "x"
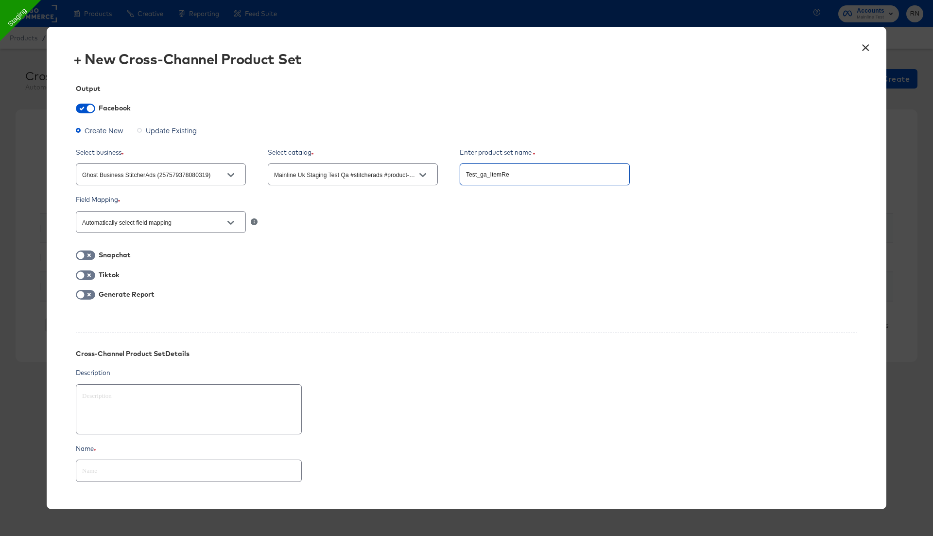
type input "Test_ga_ItemRev"
type textarea "x"
type input "Test_ga_ItemReve"
type textarea "x"
type input "Test_ga_ItemReven"
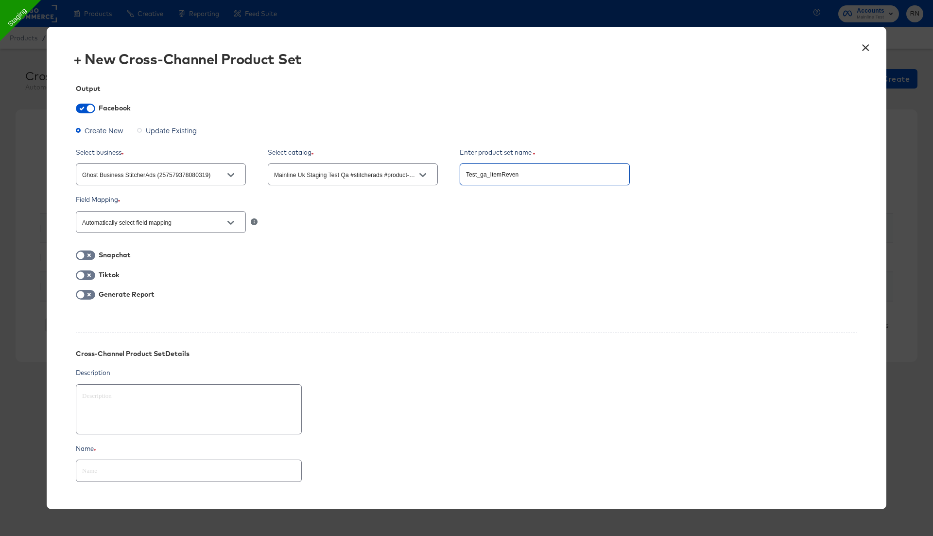
type textarea "x"
type input "Test_ga_ItemRevenu"
type textarea "x"
type input "Test_ga_ItemRevenue"
click at [83, 294] on input "checkbox" at bounding box center [80, 297] width 29 height 10
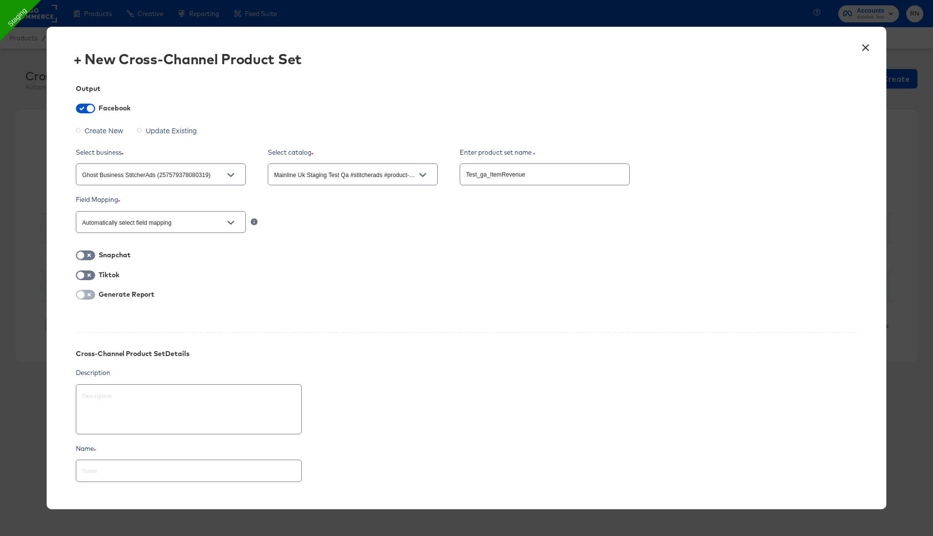
checkbox input "true"
click at [241, 336] on input "text" at bounding box center [188, 339] width 225 height 21
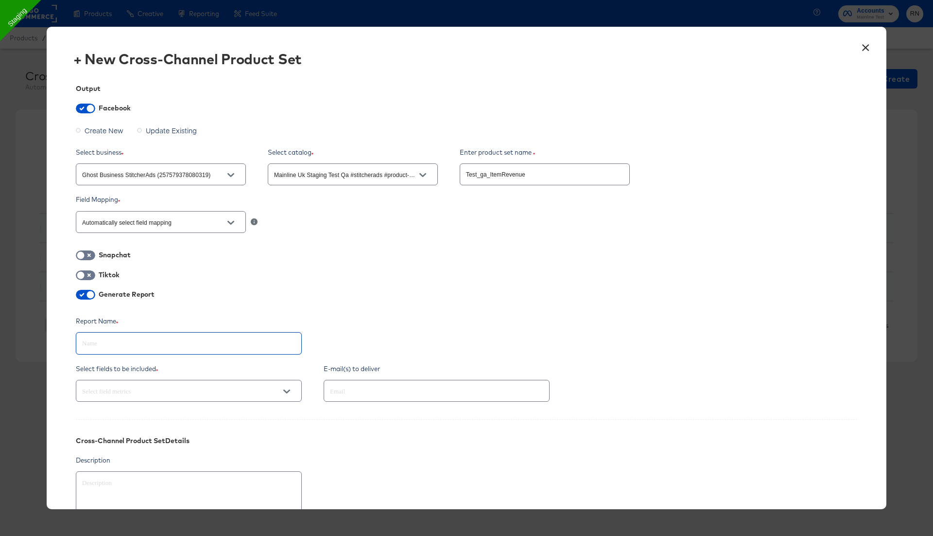
paste input "Test_ga_ItemRevenue"
type textarea "x"
type input "Test_ga_ItemRevenue"
click at [218, 389] on input "text" at bounding box center [175, 390] width 190 height 11
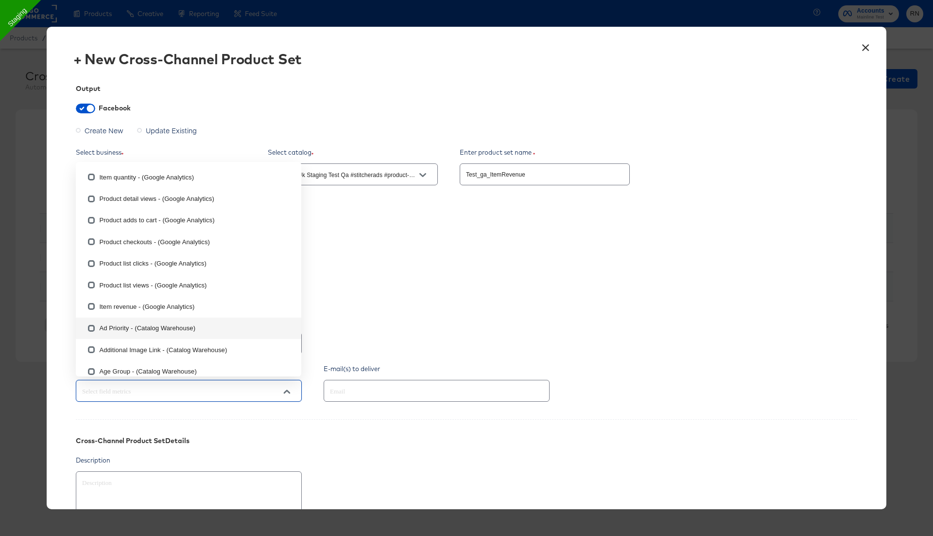
scroll to position [677, 0]
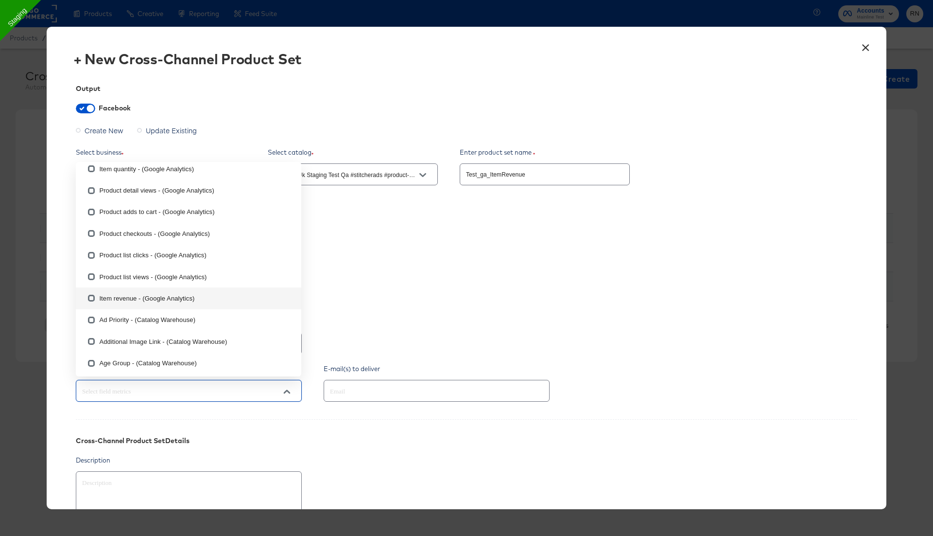
click at [90, 297] on input "checkbox" at bounding box center [92, 300] width 16 height 16
checkbox input "true"
type textarea "x"
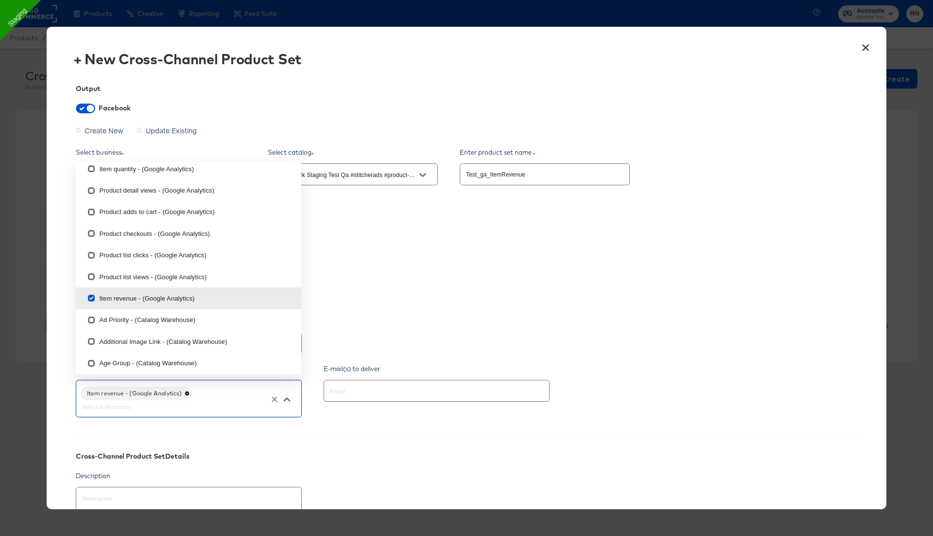
click at [345, 392] on input "text" at bounding box center [423, 390] width 190 height 11
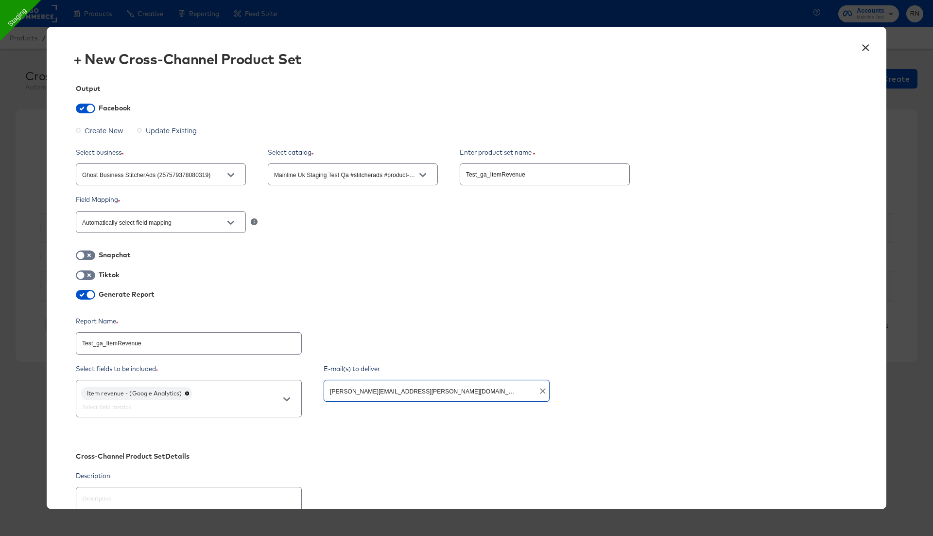
type input "rupali.narkhede@kargo.com"
type textarea "x"
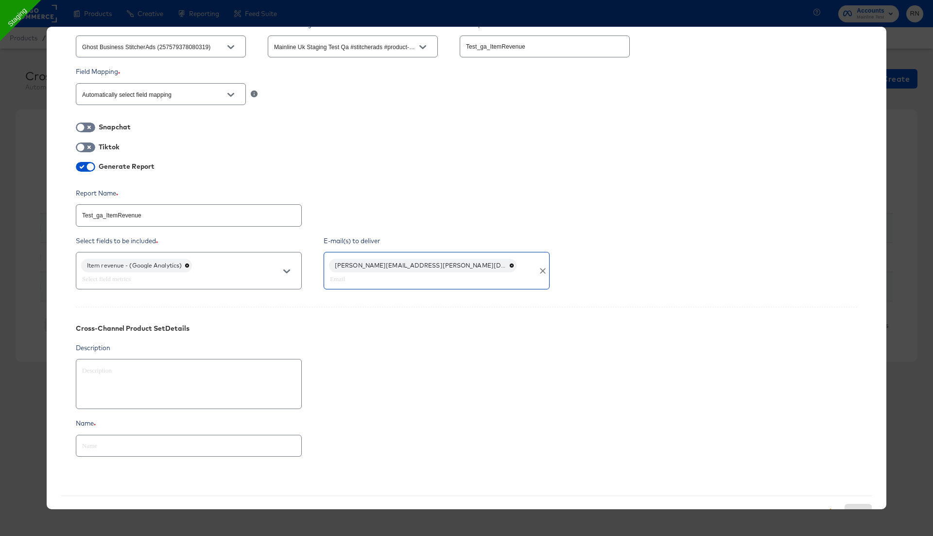
scroll to position [142, 0]
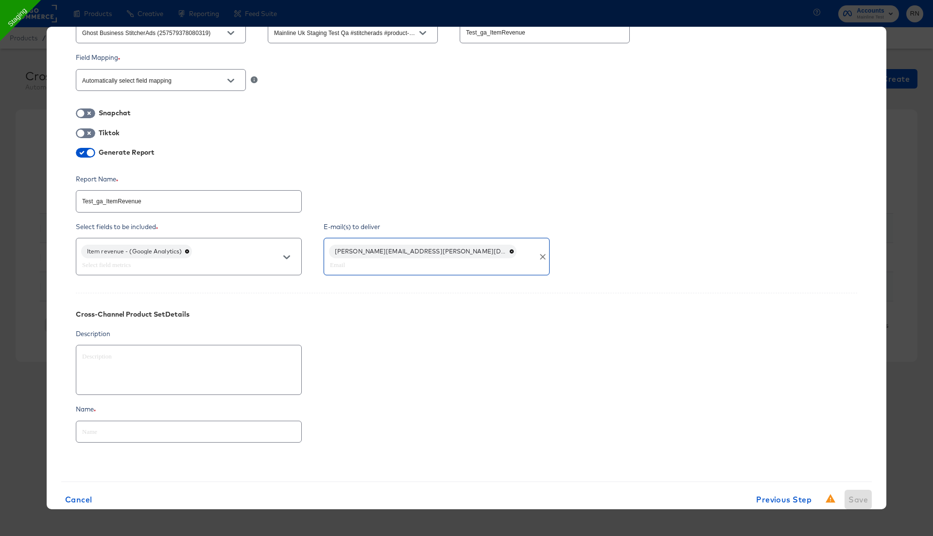
click at [178, 424] on input "text" at bounding box center [188, 427] width 225 height 21
paste input "Test_ga_ItemRevenue"
type textarea "x"
type input "Test_ga_ItemRevenue"
click at [865, 492] on span "Save" at bounding box center [858, 499] width 19 height 14
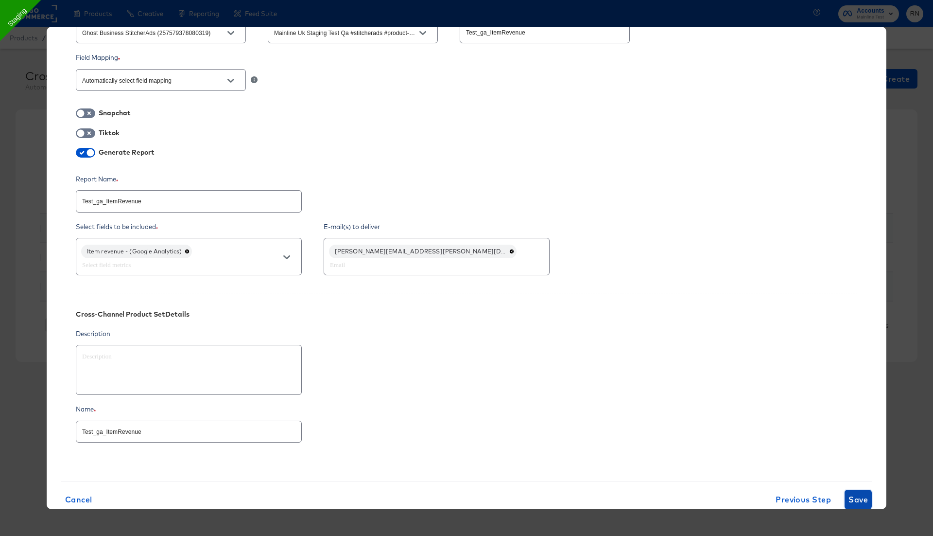
type textarea "x"
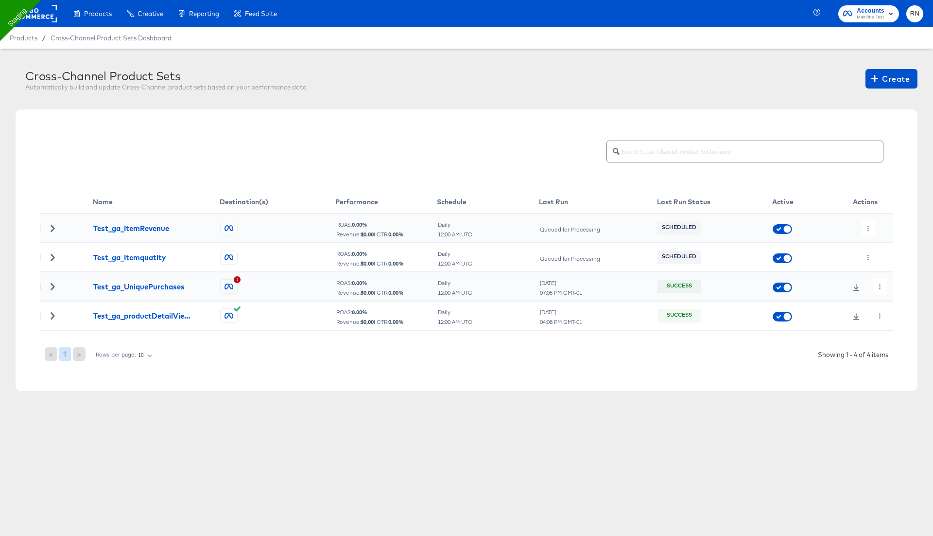
click at [51, 285] on icon at bounding box center [52, 286] width 7 height 7
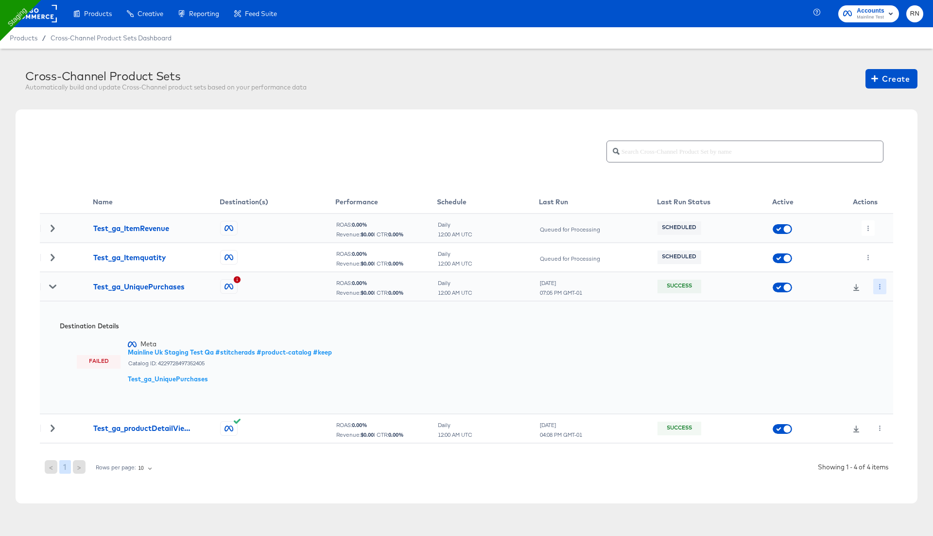
click at [879, 288] on icon "button" at bounding box center [879, 286] width 5 height 5
click at [886, 308] on li "Edit" at bounding box center [897, 305] width 52 height 16
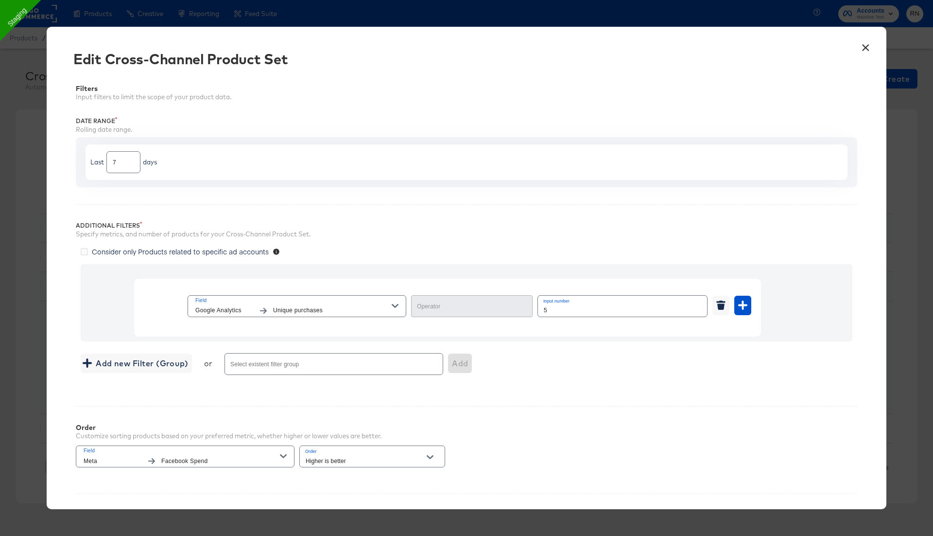
type input "Greater Than"
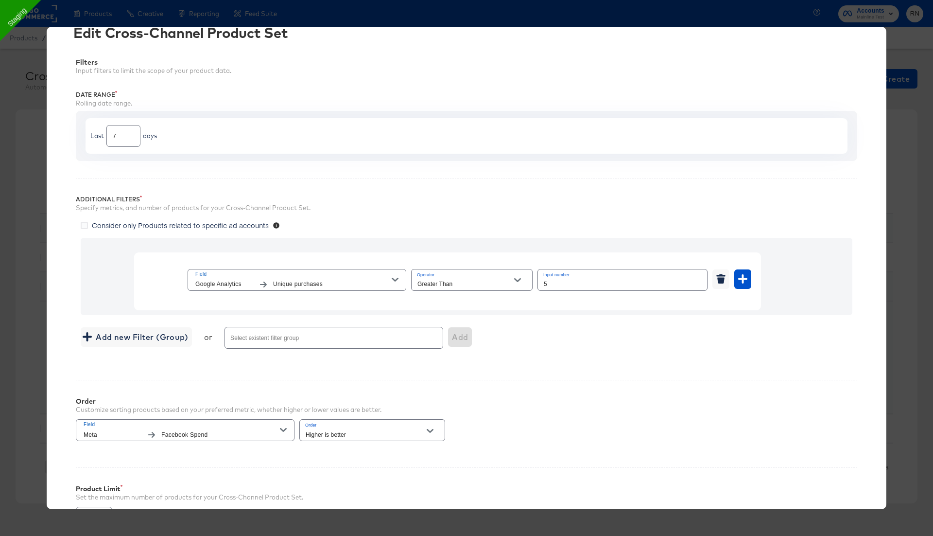
scroll to position [29, 0]
drag, startPoint x: 550, startPoint y: 279, endPoint x: 521, endPoint y: 280, distance: 29.7
click at [523, 279] on div "Field Google Analytics Unique purchases Operator Greater Than Input number 5" at bounding box center [470, 277] width 564 height 26
type input "3"
click at [614, 385] on div "Order Customize sorting products based on your preferred metric, whether higher…" at bounding box center [466, 412] width 781 height 70
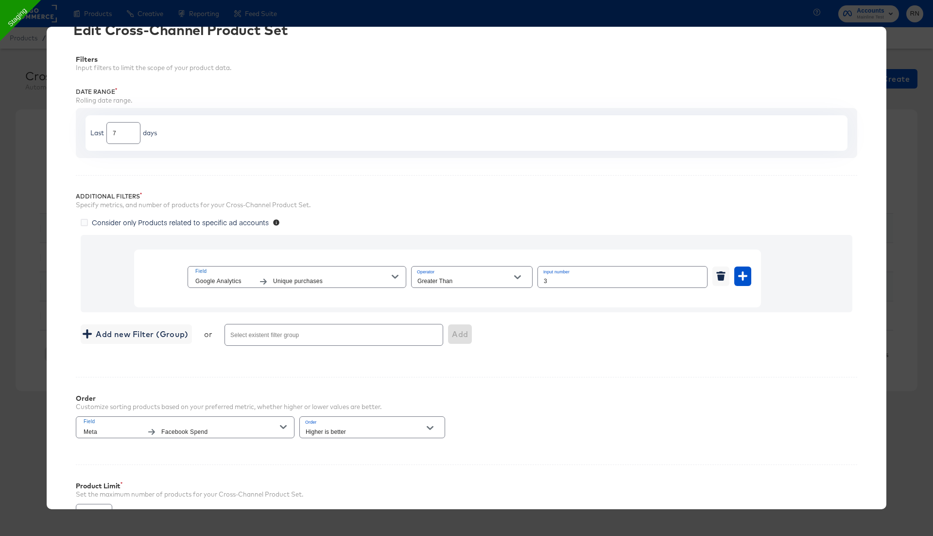
scroll to position [133, 0]
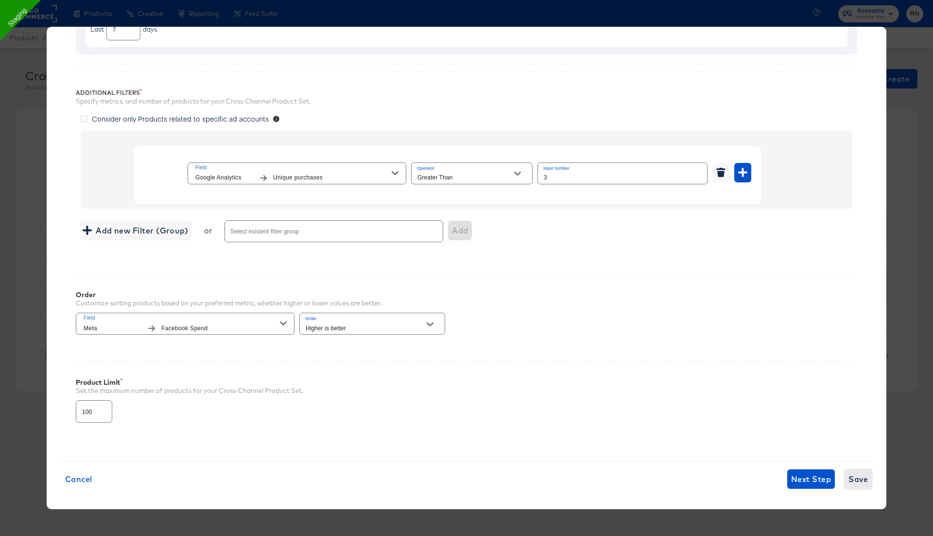
click at [858, 474] on span "Save" at bounding box center [858, 479] width 19 height 14
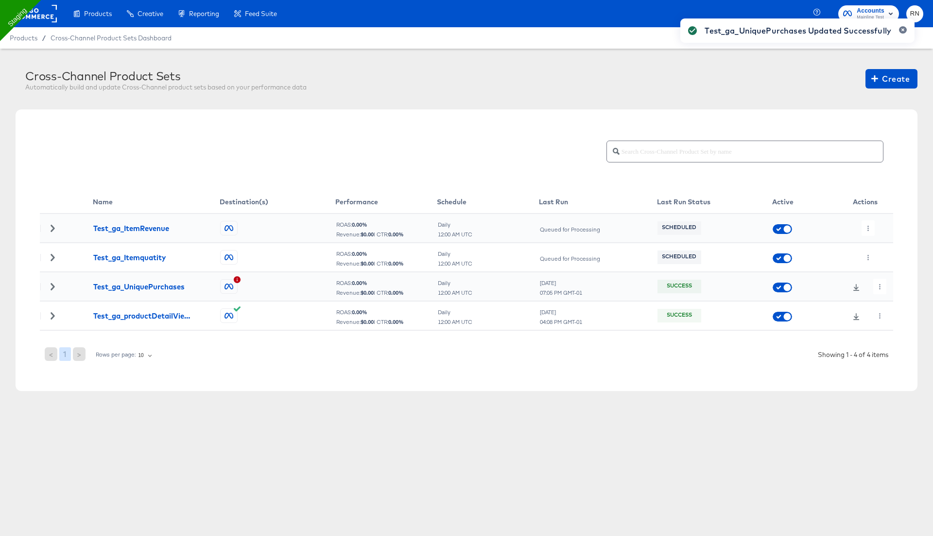
click at [882, 287] on div "Test_ga_UniquePurchases Updated Successfully" at bounding box center [798, 250] width 254 height 483
click at [879, 288] on div "Test_ga_UniquePurchases Updated Successfully" at bounding box center [798, 250] width 254 height 483
click at [879, 288] on icon "button" at bounding box center [879, 286] width 5 height 5
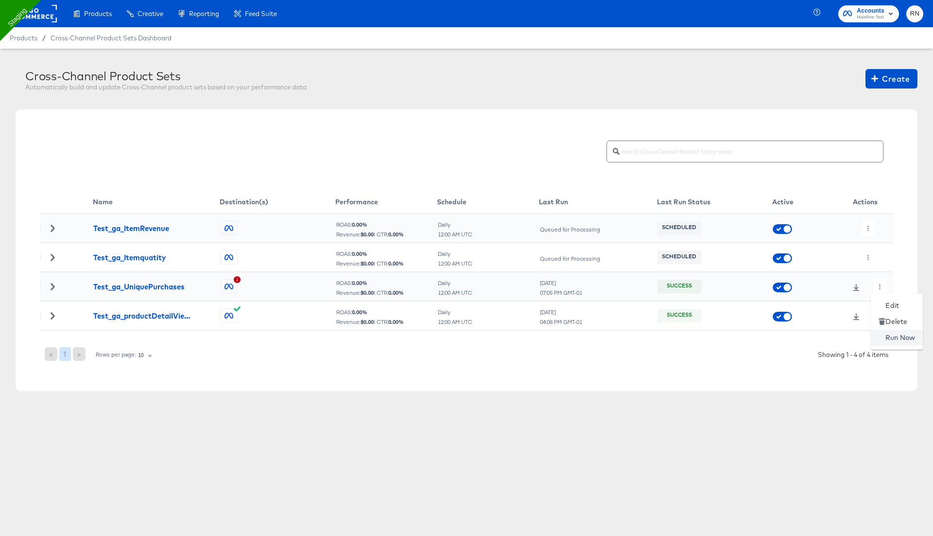
click at [891, 335] on li "Run Now" at bounding box center [897, 338] width 52 height 16
click at [869, 287] on icon "button" at bounding box center [868, 286] width 5 height 5
click at [882, 307] on li "Edit" at bounding box center [888, 305] width 52 height 16
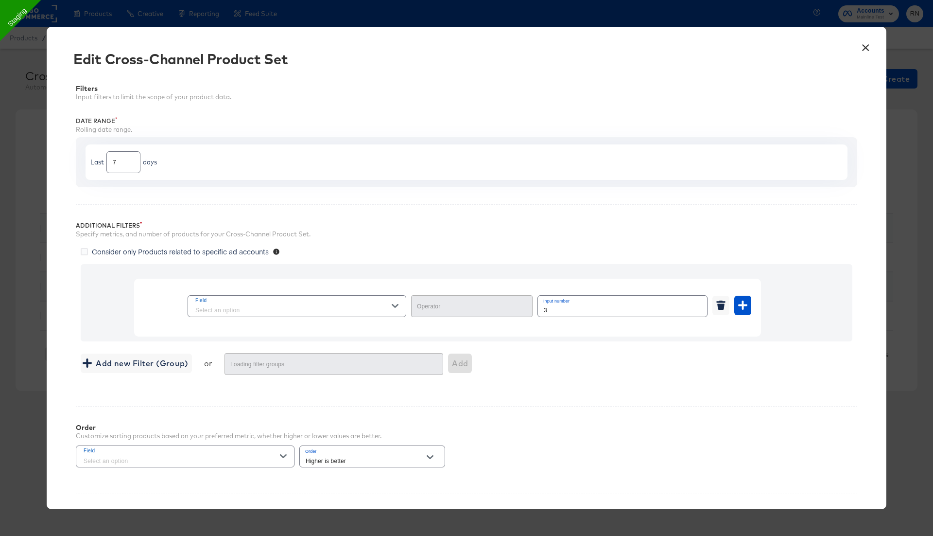
type input "Greater Than"
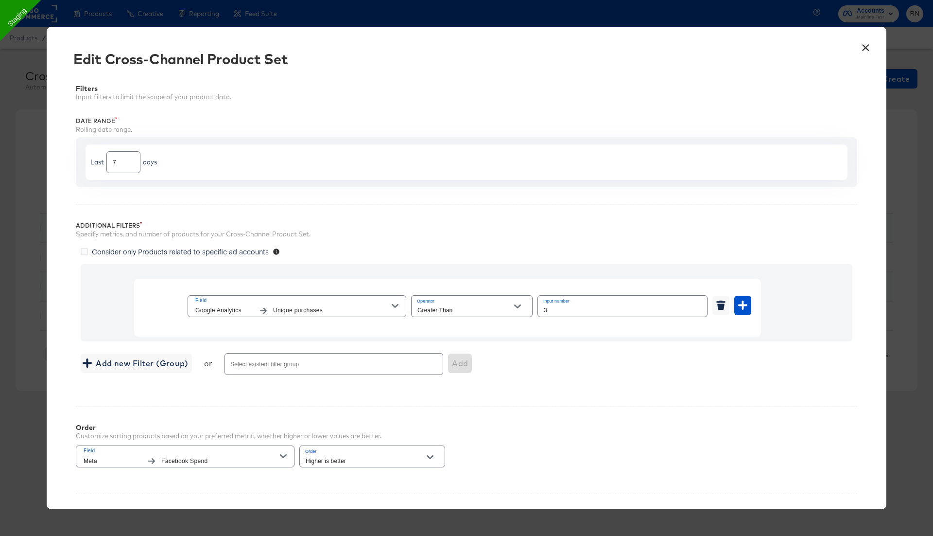
click at [295, 454] on div "Field Meta Facebook Spend Order Higher is better" at bounding box center [260, 456] width 369 height 26
click at [281, 449] on span "Field Meta Facebook Spend" at bounding box center [185, 456] width 203 height 20
click at [264, 493] on li "Unique purchases" at bounding box center [304, 496] width 117 height 16
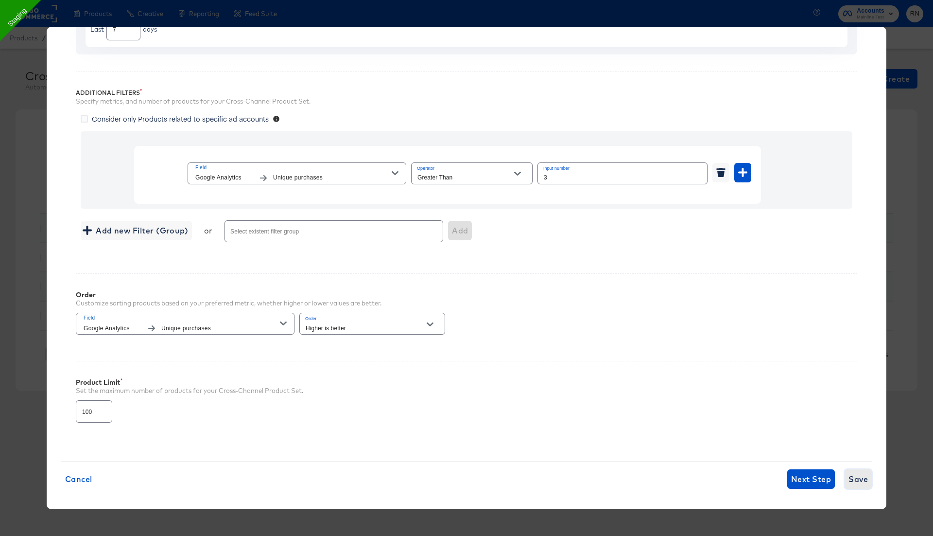
click at [852, 478] on span "Save" at bounding box center [858, 479] width 19 height 14
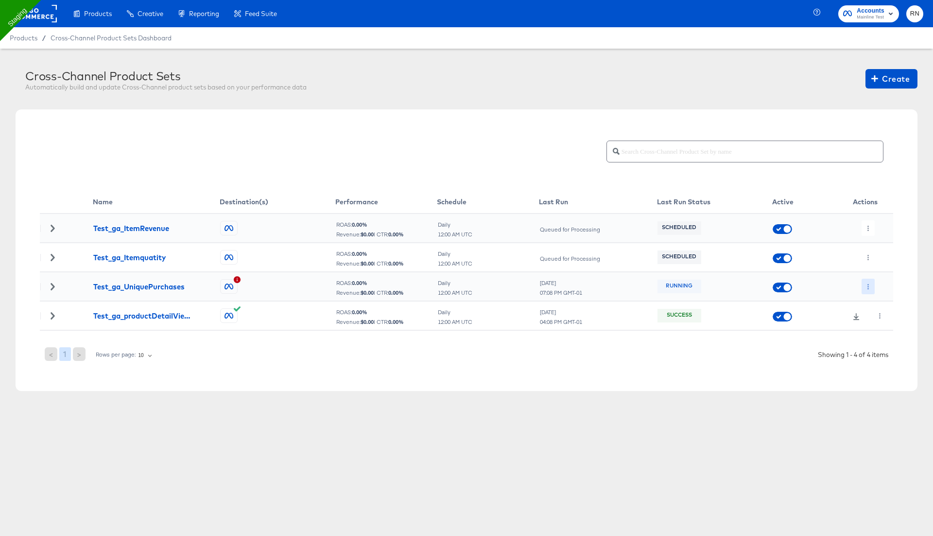
click at [867, 285] on icon "button" at bounding box center [868, 286] width 5 height 5
click at [782, 0] on div at bounding box center [466, 0] width 933 height 0
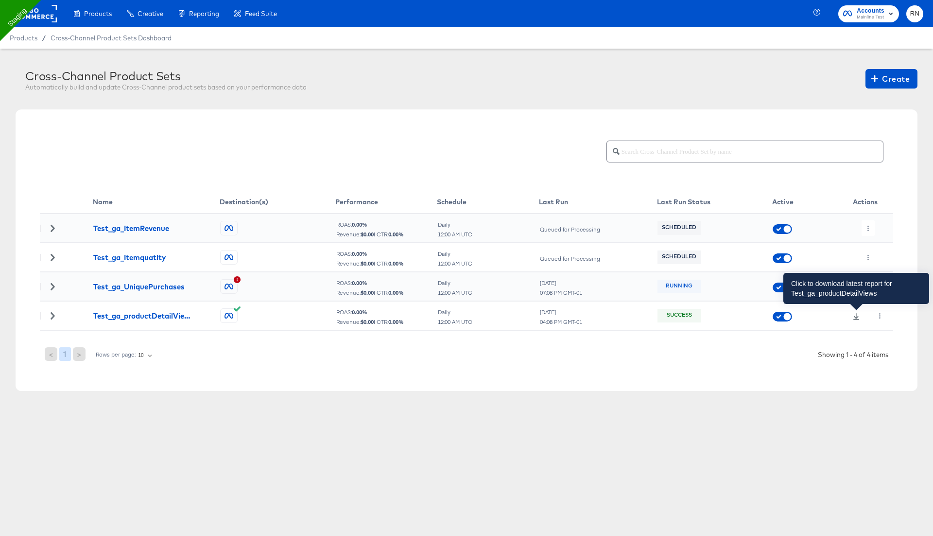
click at [855, 314] on icon at bounding box center [856, 316] width 7 height 7
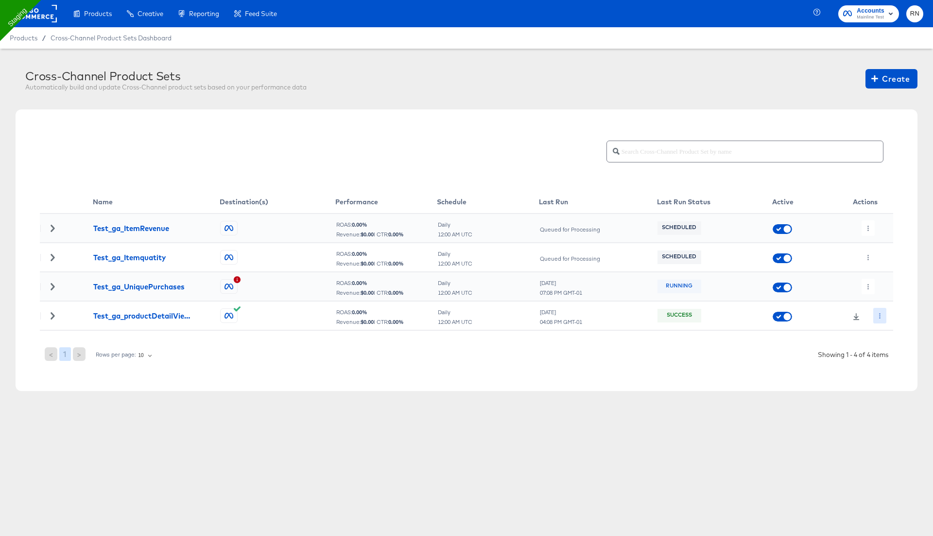
click at [879, 310] on button "button" at bounding box center [879, 316] width 13 height 16
click at [890, 330] on li "Edit" at bounding box center [897, 335] width 52 height 16
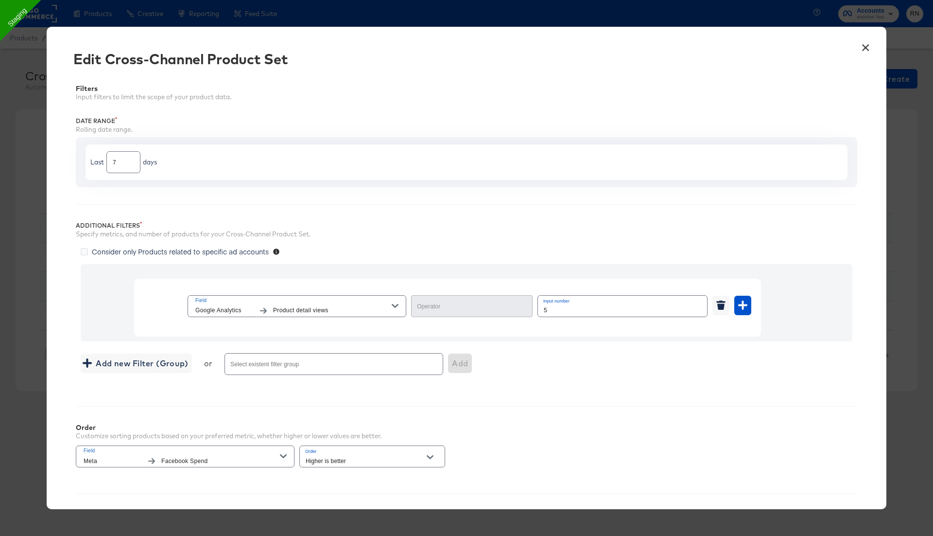
type input "Greater Than"
click at [863, 46] on button "×" at bounding box center [865, 44] width 17 height 17
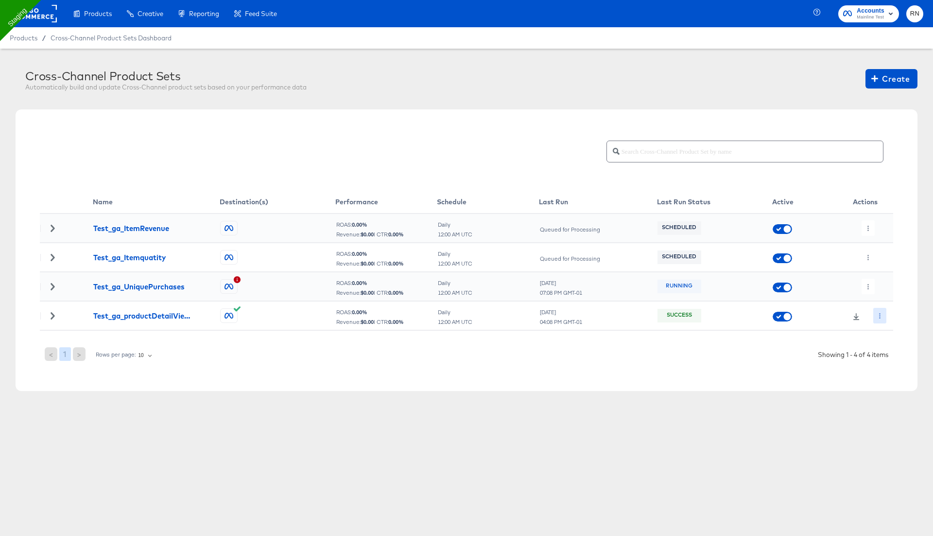
click at [881, 314] on icon "button" at bounding box center [879, 315] width 5 height 5
click at [889, 331] on li "Edit" at bounding box center [897, 335] width 52 height 16
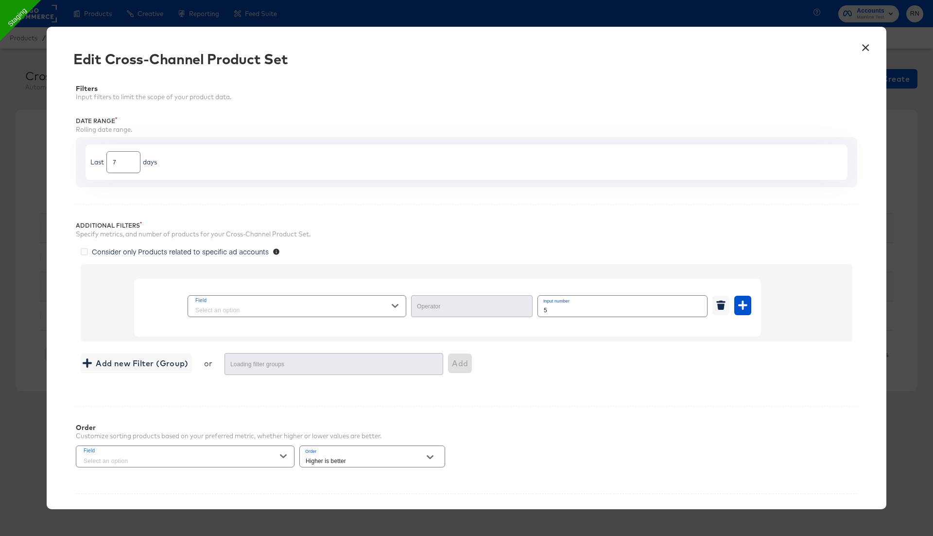
type input "Greater Than"
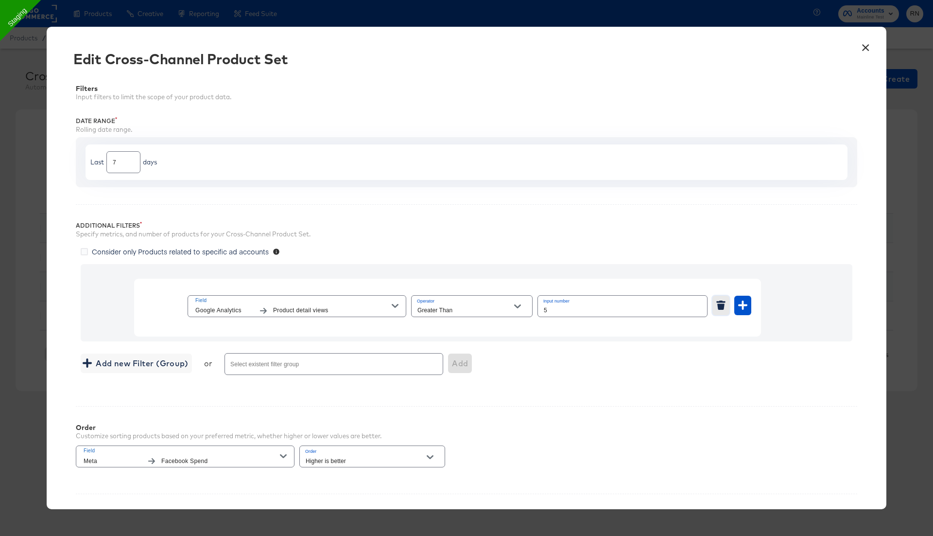
click at [722, 295] on button "button" at bounding box center [720, 304] width 17 height 19
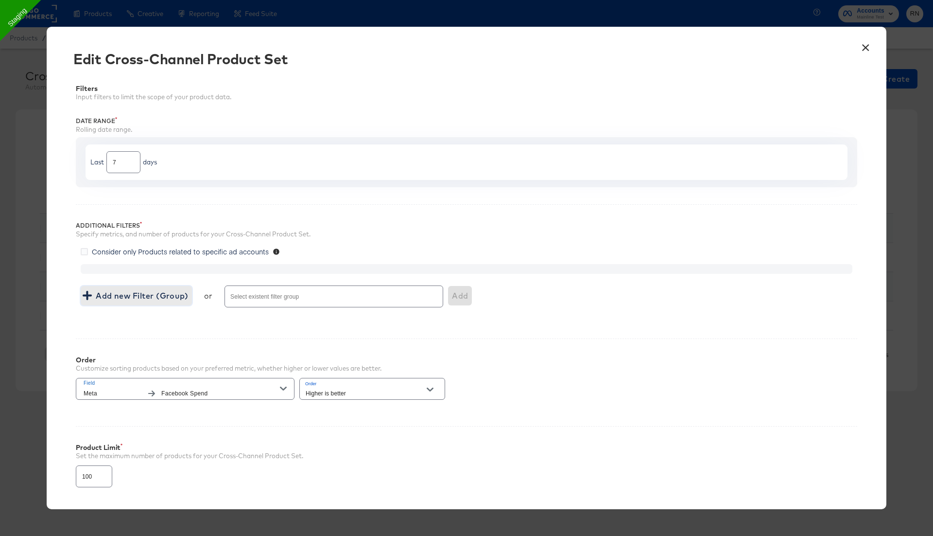
click at [169, 295] on span "Add new Filter (Group)" at bounding box center [137, 296] width 104 height 14
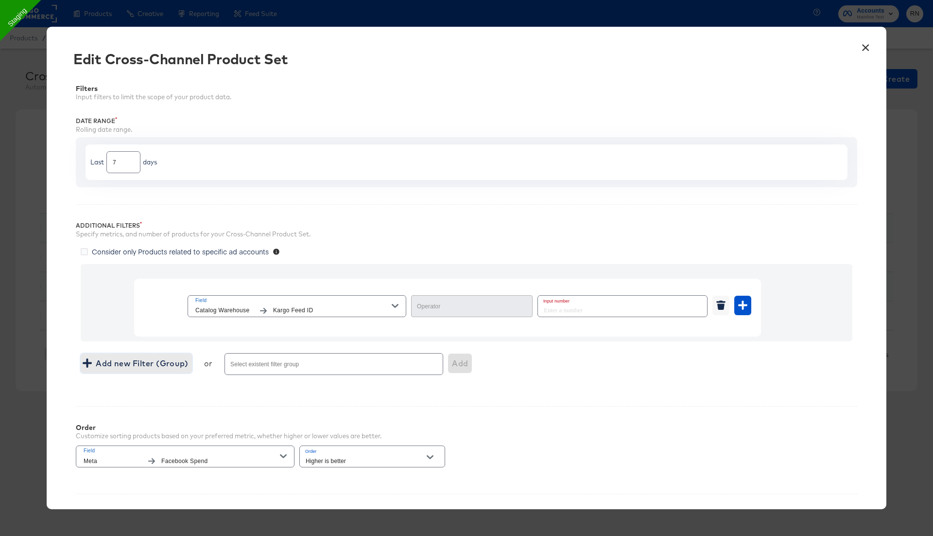
type input "Equal"
click at [349, 312] on span "Kargo Feed ID" at bounding box center [332, 310] width 119 height 10
click at [470, 240] on div "Additional Filters Specify metrics, and number of products for your Cross-Chann…" at bounding box center [466, 296] width 781 height 185
click at [862, 47] on button "×" at bounding box center [865, 44] width 17 height 17
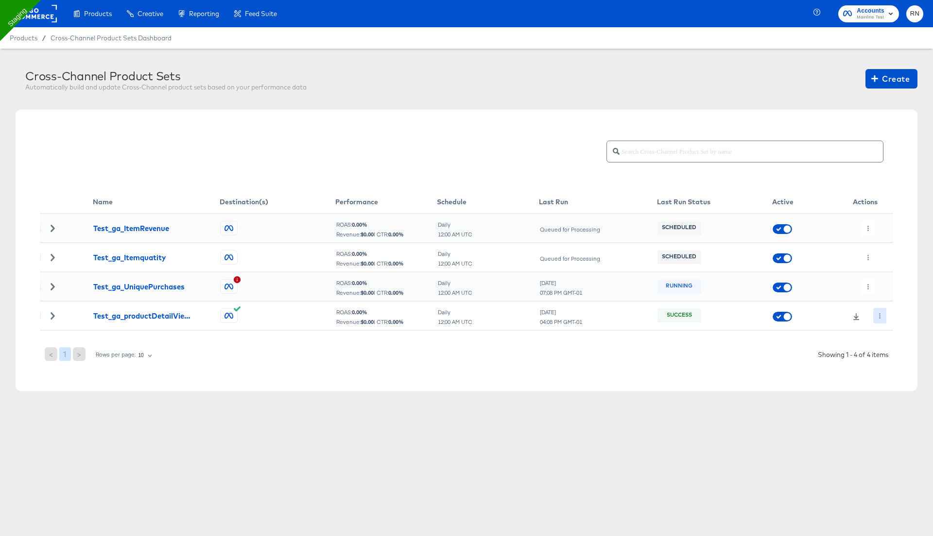
click at [878, 314] on icon "button" at bounding box center [879, 315] width 5 height 5
click at [887, 335] on li "Edit" at bounding box center [897, 335] width 52 height 16
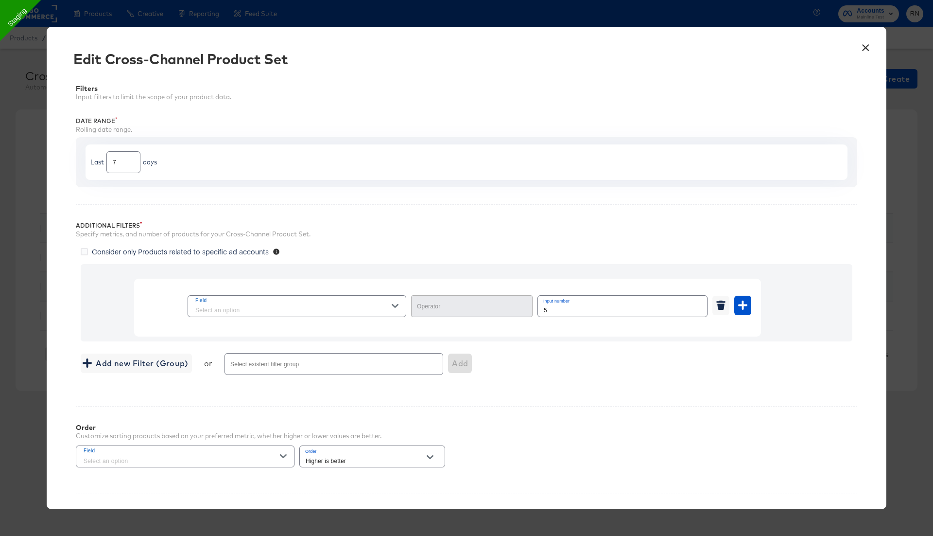
type input "Greater Than"
click at [867, 42] on button "×" at bounding box center [865, 44] width 17 height 17
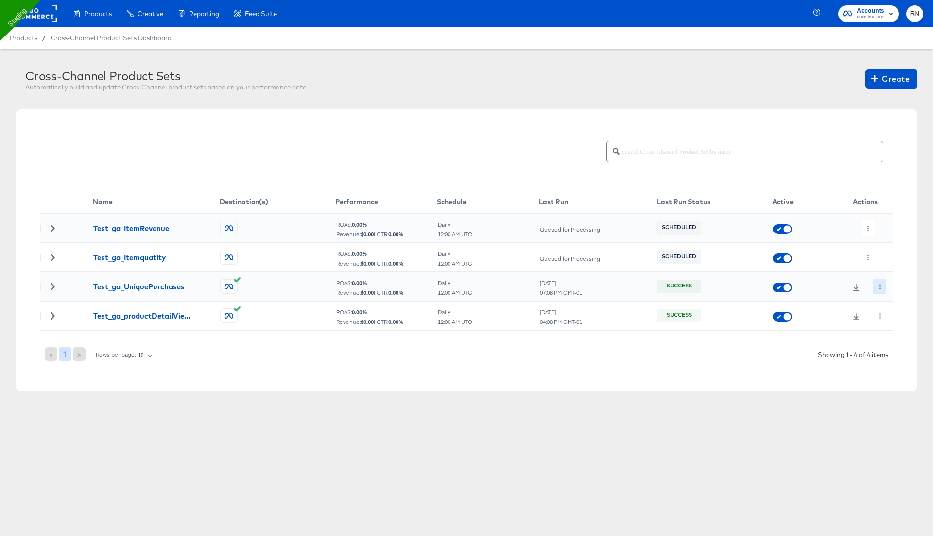
click at [879, 282] on button "button" at bounding box center [879, 286] width 13 height 16
click at [893, 301] on li "Edit" at bounding box center [897, 305] width 52 height 16
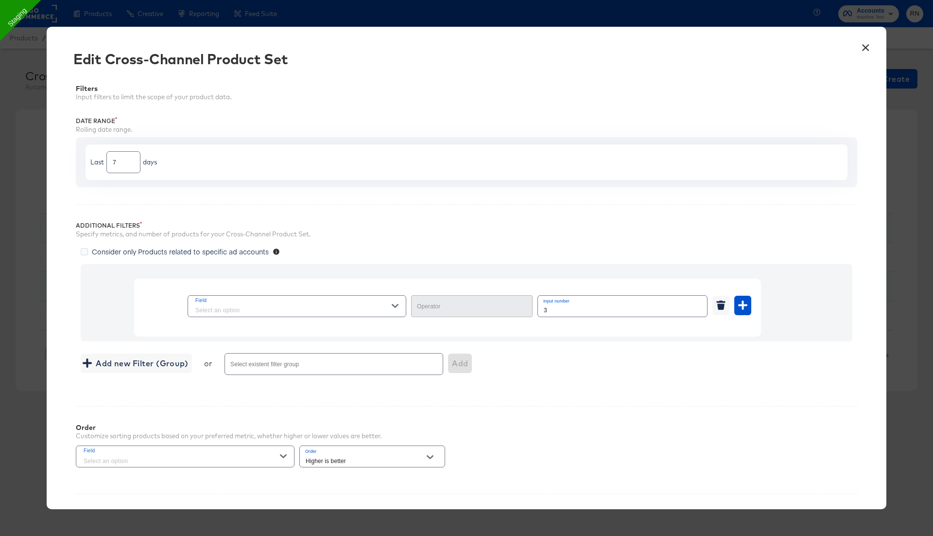
type input "Greater Than"
click at [865, 44] on button "×" at bounding box center [865, 44] width 17 height 17
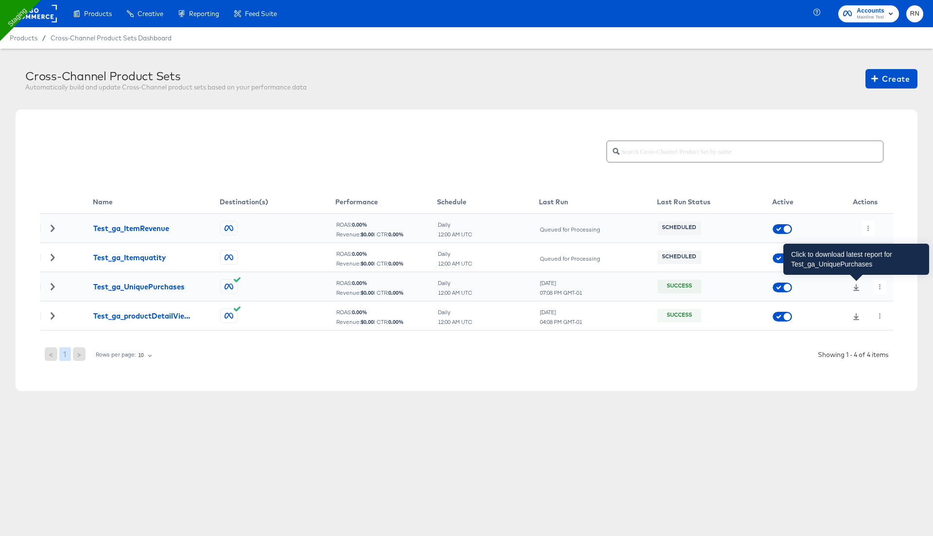
click at [858, 285] on icon at bounding box center [856, 287] width 7 height 7
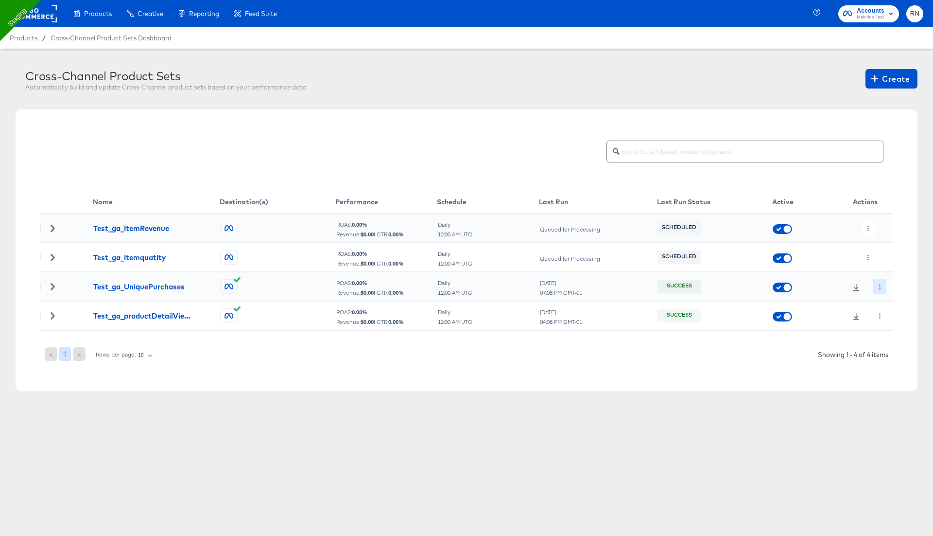
click at [878, 286] on icon "button" at bounding box center [879, 286] width 5 height 5
click at [890, 307] on li "Edit" at bounding box center [897, 305] width 52 height 16
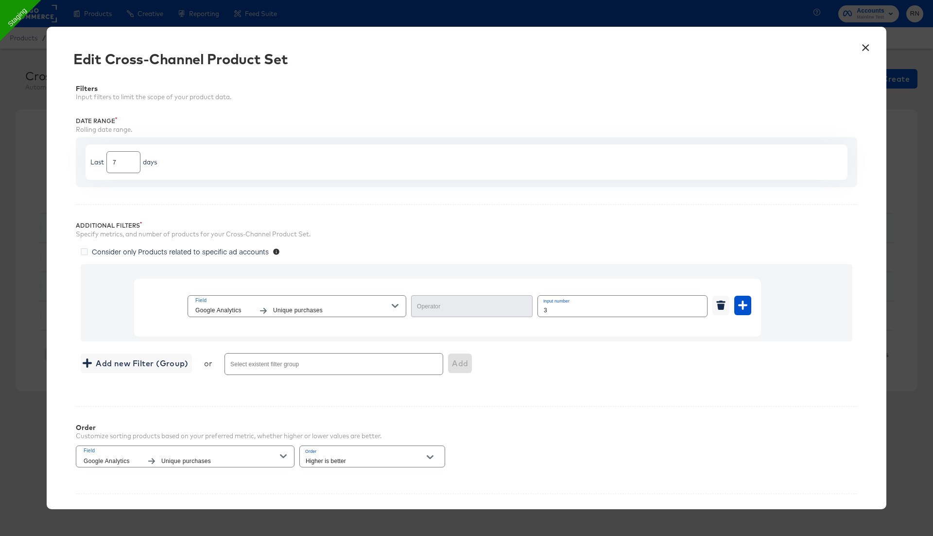
type input "Greater Than"
click at [866, 45] on button "×" at bounding box center [865, 44] width 17 height 17
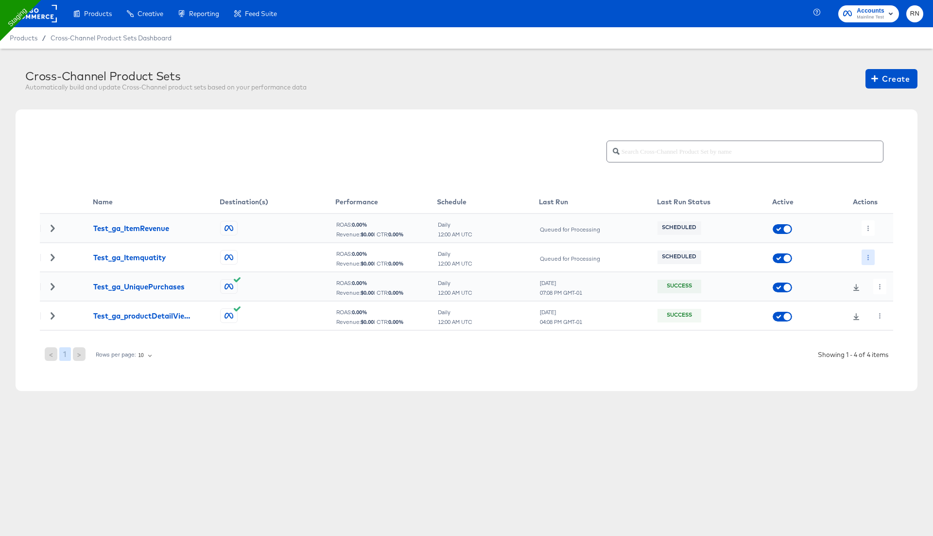
click at [870, 256] on icon "button" at bounding box center [868, 257] width 5 height 5
click at [834, 0] on div at bounding box center [466, 0] width 933 height 0
click at [878, 286] on icon "button" at bounding box center [879, 286] width 5 height 5
click at [890, 302] on li "Edit" at bounding box center [897, 305] width 52 height 16
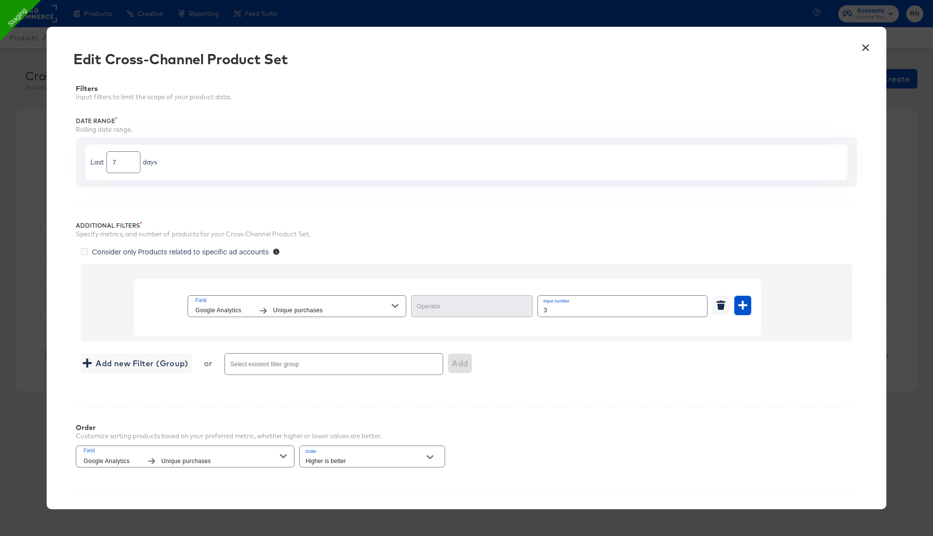
type input "Greater Than"
click at [864, 50] on button "×" at bounding box center [865, 44] width 17 height 17
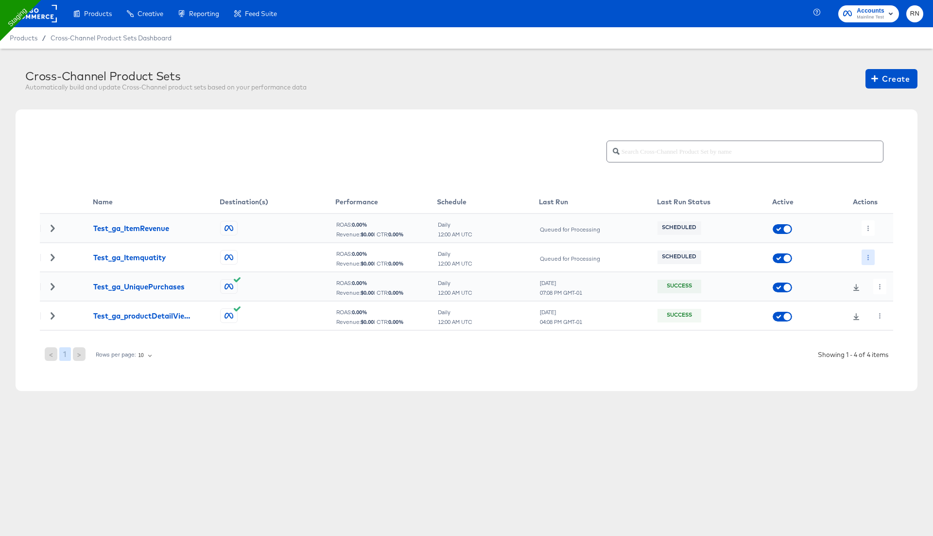
click at [867, 259] on icon "button" at bounding box center [868, 257] width 5 height 5
click at [878, 278] on li "Edit" at bounding box center [888, 276] width 52 height 16
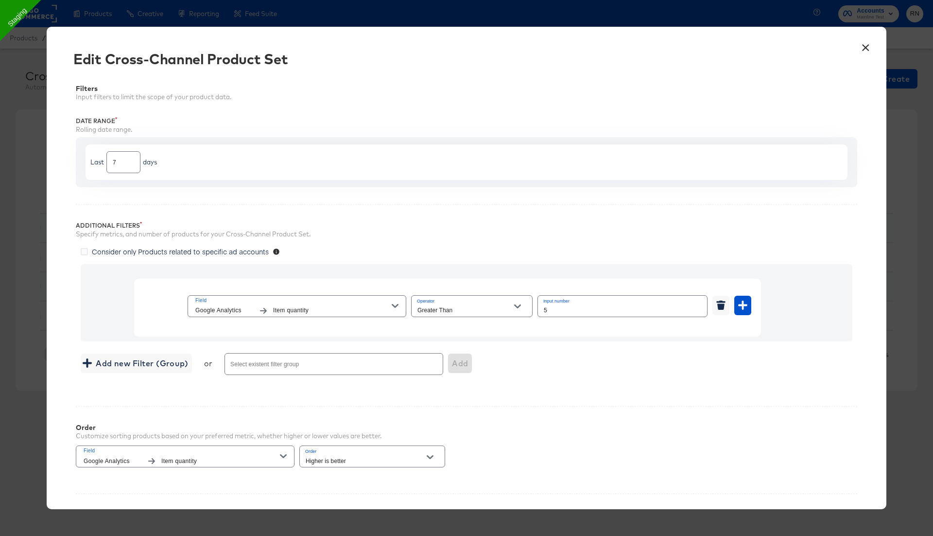
click at [864, 50] on button "×" at bounding box center [865, 44] width 17 height 17
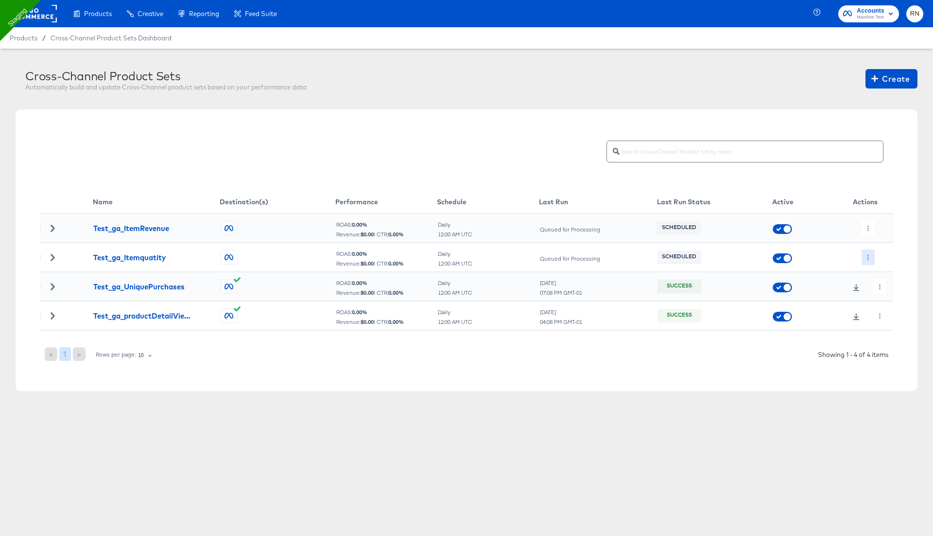
click at [870, 254] on button "button" at bounding box center [868, 257] width 13 height 16
click at [882, 308] on li "Run Now" at bounding box center [888, 308] width 52 height 16
click at [867, 226] on div "Cross-Channel Product Set set job is now running." at bounding box center [793, 250] width 261 height 483
click at [868, 229] on icon "button" at bounding box center [868, 228] width 1 height 5
click at [881, 255] on li "Delete" at bounding box center [888, 263] width 52 height 16
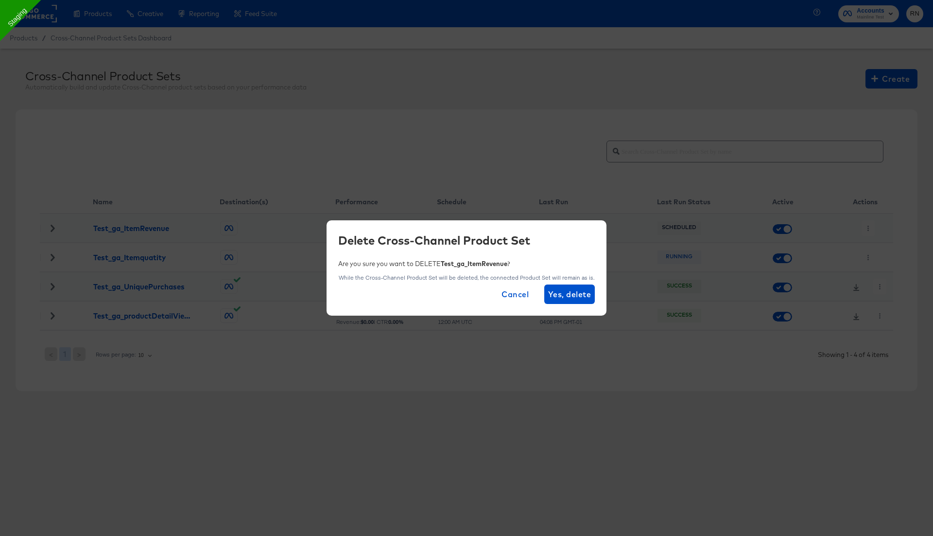
click at [507, 292] on span "Cancel" at bounding box center [515, 294] width 27 height 14
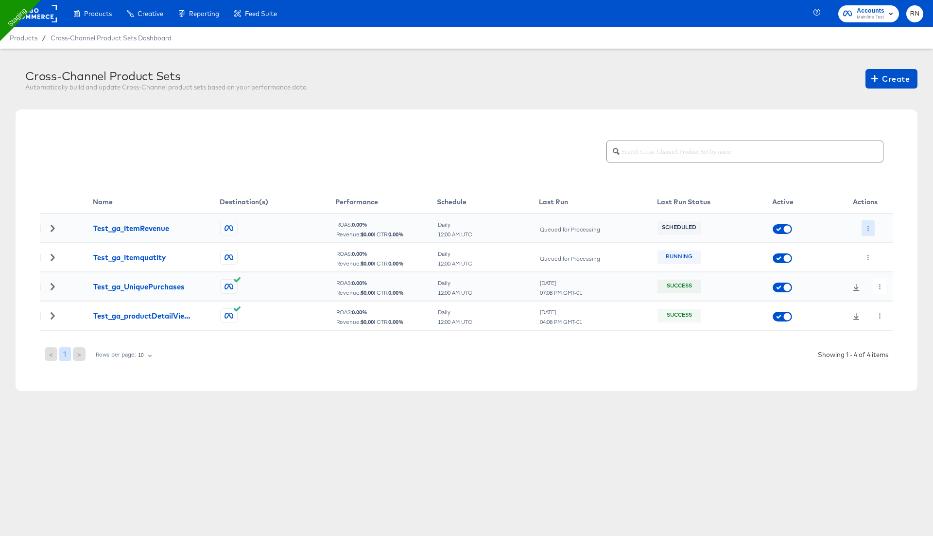
click at [869, 226] on icon "button" at bounding box center [868, 228] width 5 height 5
click at [880, 240] on li "Edit" at bounding box center [888, 247] width 52 height 16
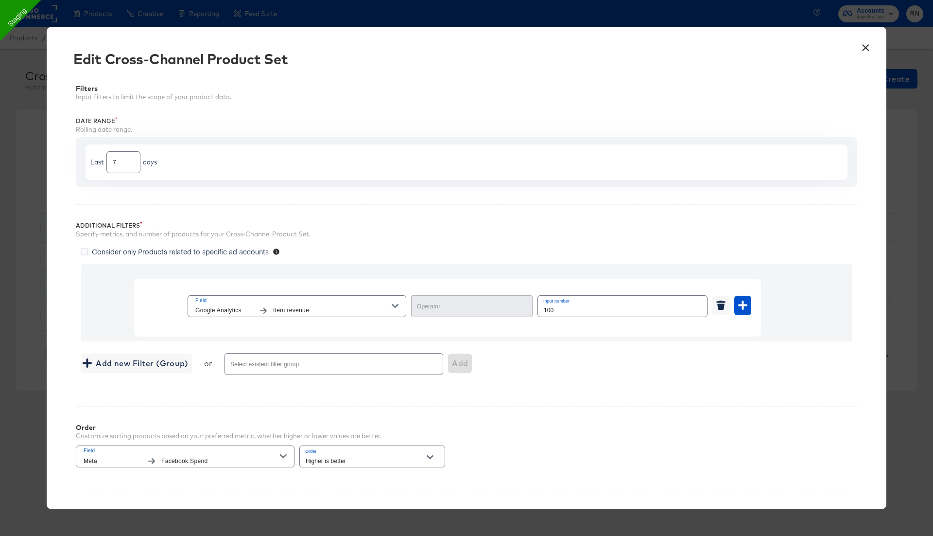
type input "Greater Than or Equal"
click at [860, 50] on button "×" at bounding box center [865, 44] width 17 height 17
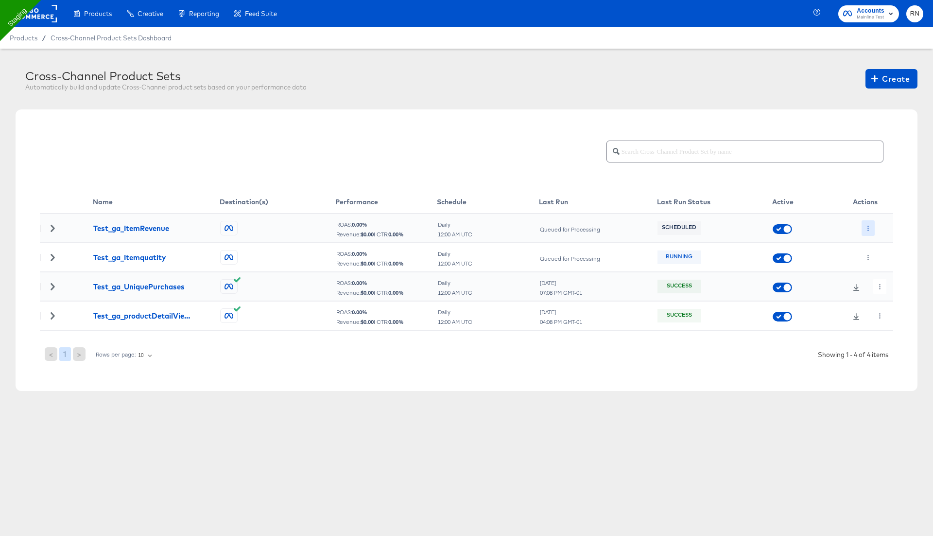
click at [868, 227] on icon "button" at bounding box center [868, 228] width 1 height 5
click at [878, 280] on li "Run Now" at bounding box center [888, 279] width 52 height 16
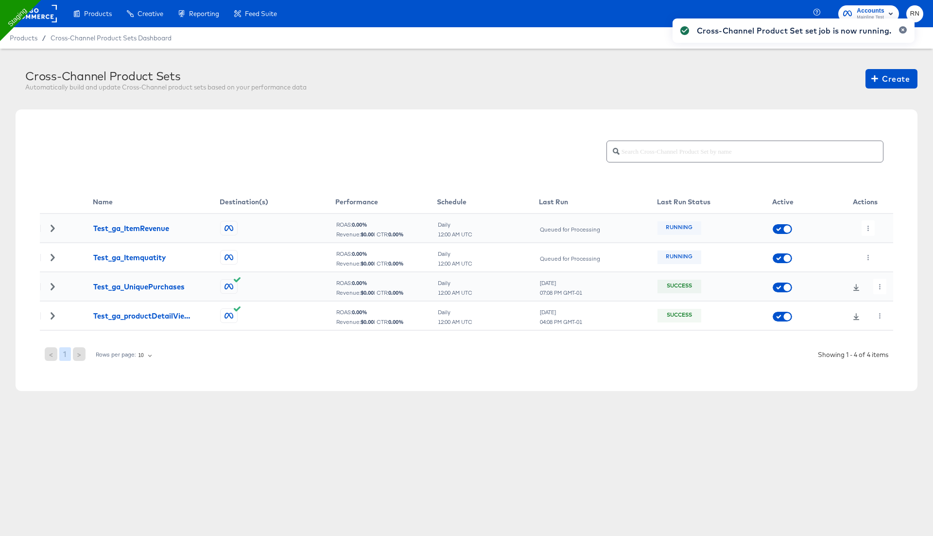
click at [901, 76] on div "Cross-Channel Product Set set job is now running." at bounding box center [793, 250] width 261 height 483
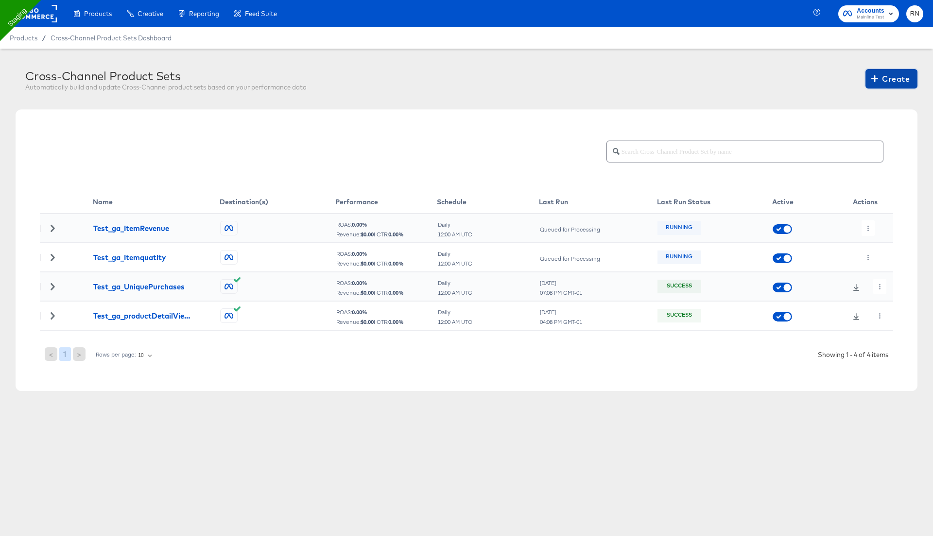
click at [901, 76] on span "Create" at bounding box center [891, 79] width 36 height 14
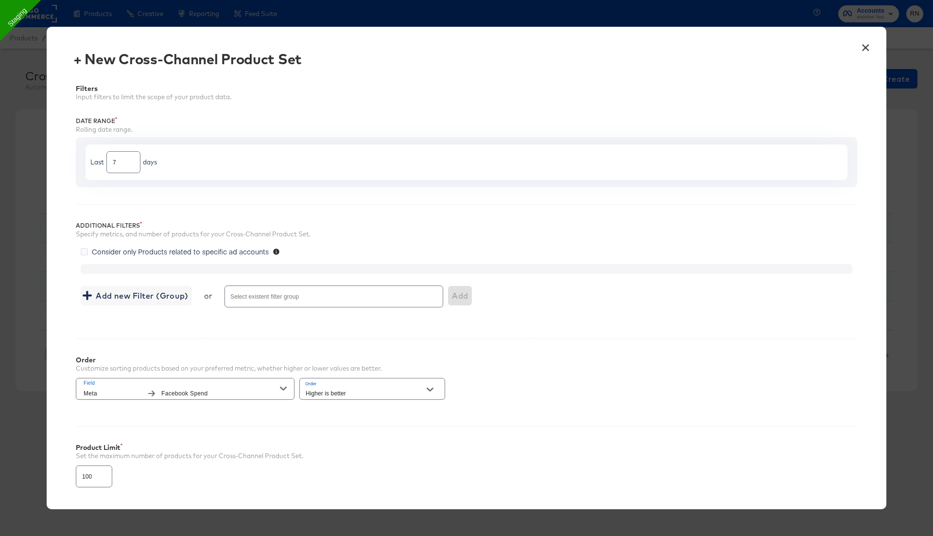
click at [865, 47] on button "×" at bounding box center [865, 44] width 17 height 17
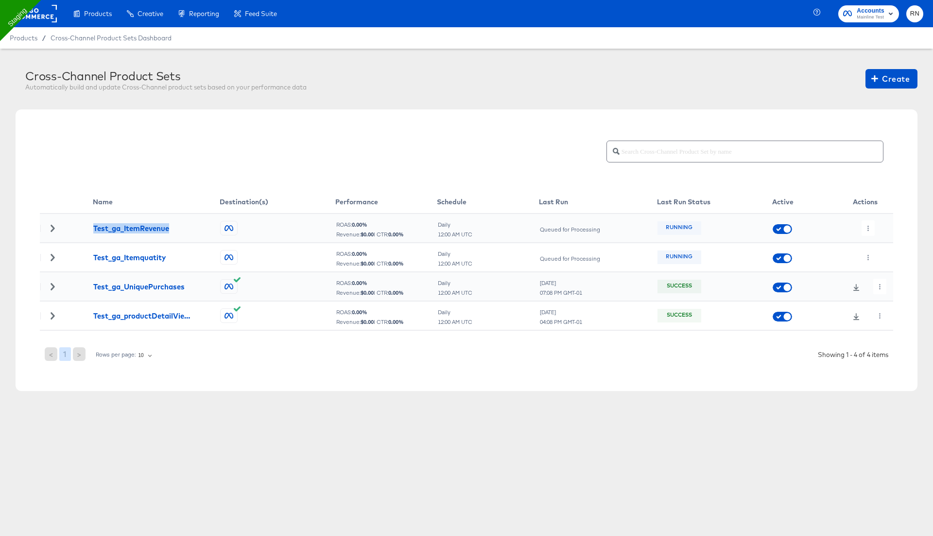
drag, startPoint x: 88, startPoint y: 230, endPoint x: 177, endPoint y: 230, distance: 88.9
click at [177, 230] on tr "Test_ga_ItemRevenue ROAS: 0.00 % Revenue: $ 0.00 | CTR: 0.00 % Daily 12:00 AM U…" at bounding box center [466, 227] width 853 height 29
copy div "Test_ga_ItemRevenue"
click at [882, 78] on span "Create" at bounding box center [891, 79] width 36 height 14
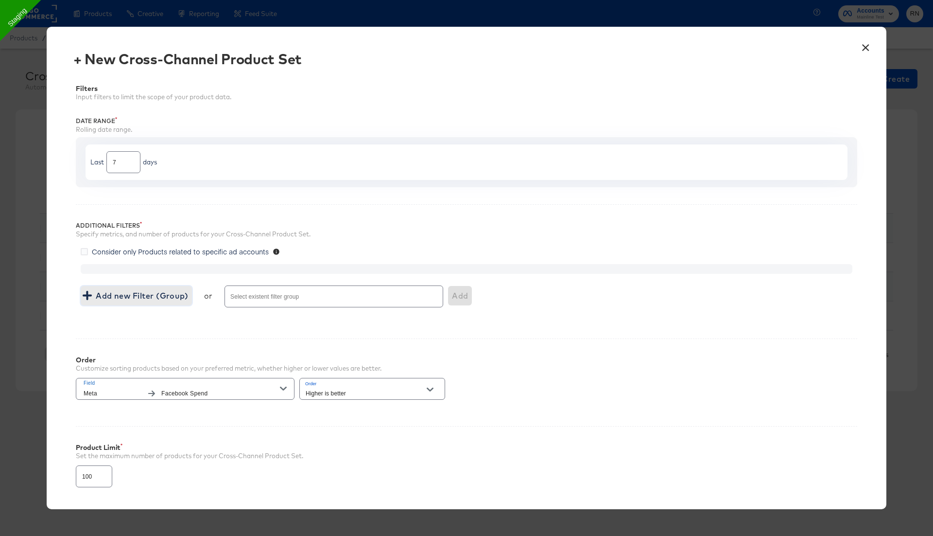
click at [162, 290] on span "Add new Filter (Group)" at bounding box center [137, 296] width 104 height 14
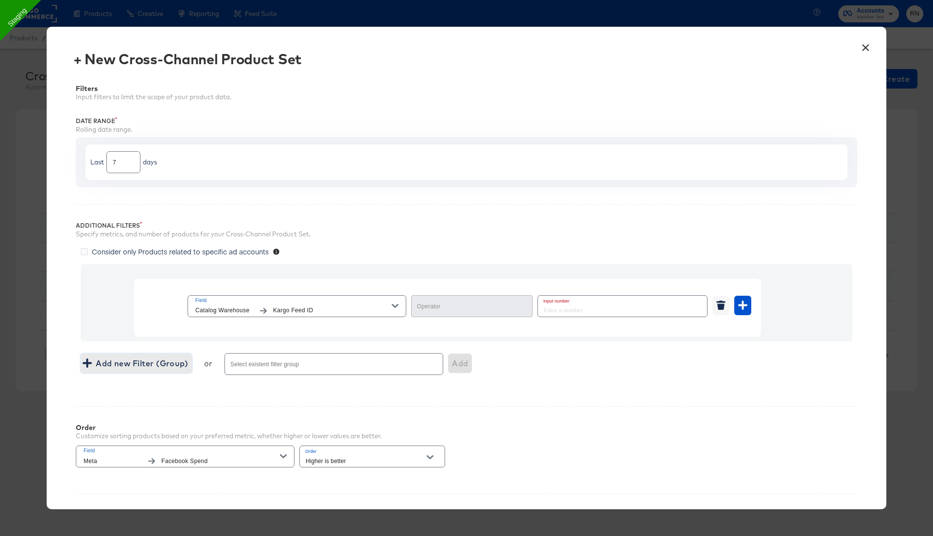
type input "Equal"
click at [245, 308] on span "Catalog Warehouse" at bounding box center [224, 310] width 58 height 10
click at [867, 44] on button "×" at bounding box center [865, 44] width 17 height 17
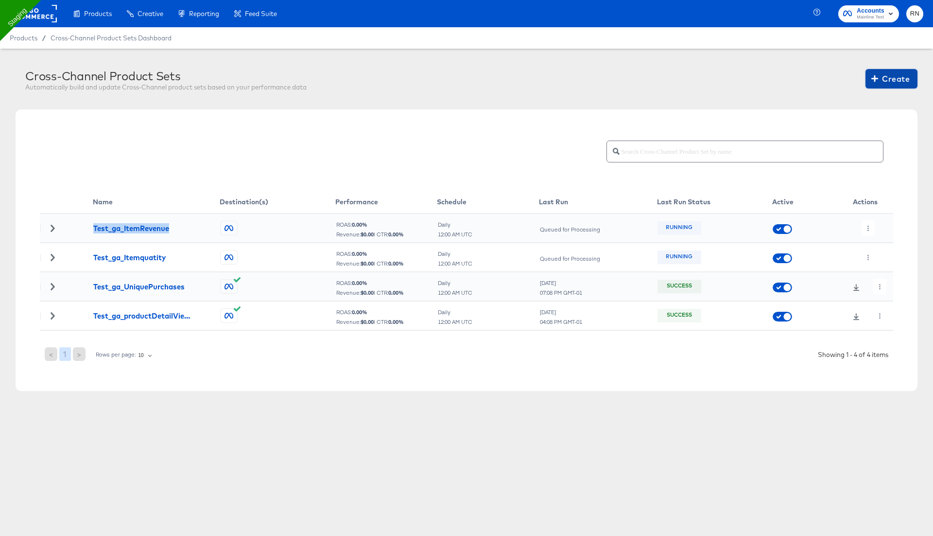
click at [878, 80] on icon "button" at bounding box center [874, 78] width 7 height 9
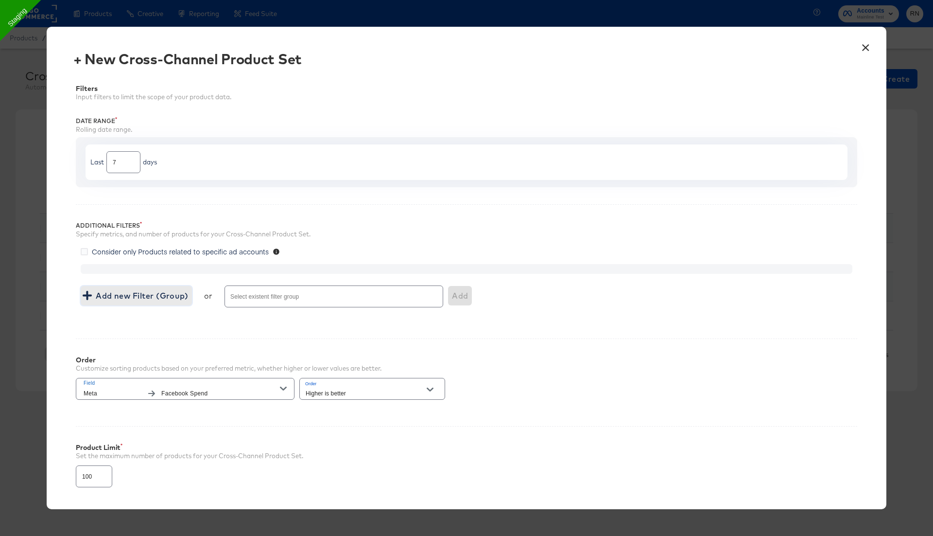
click at [184, 291] on span "Add new Filter (Group)" at bounding box center [137, 296] width 104 height 14
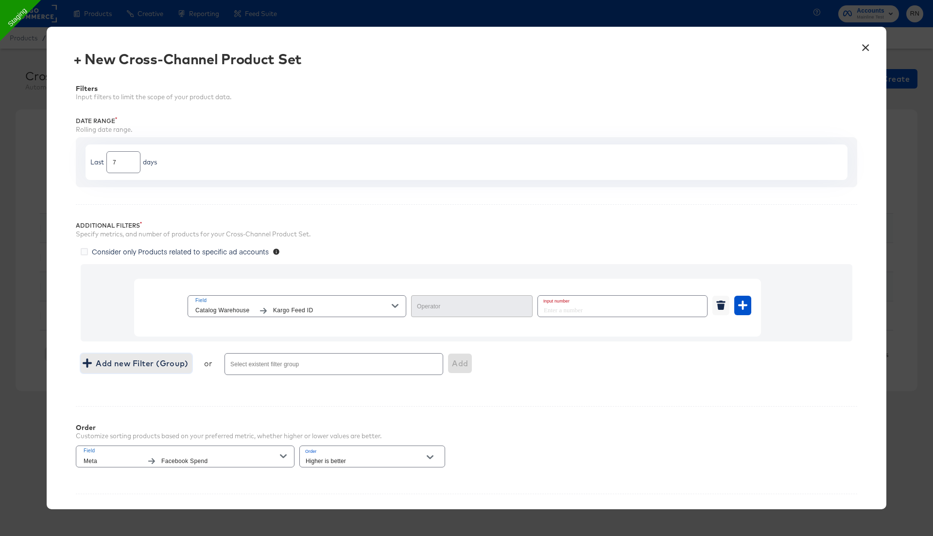
type input "Equal"
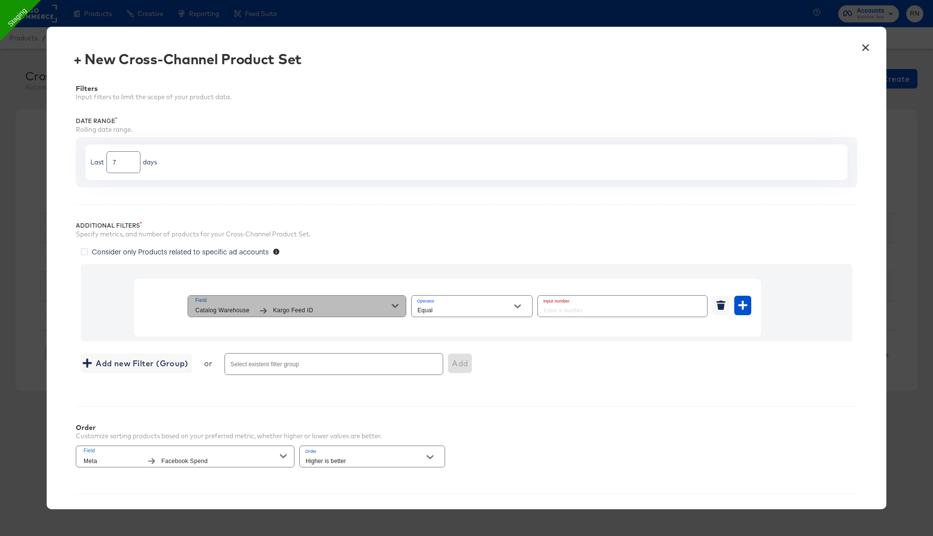
click at [260, 305] on span "Catalog Warehouse Kargo Feed ID" at bounding box center [293, 310] width 196 height 10
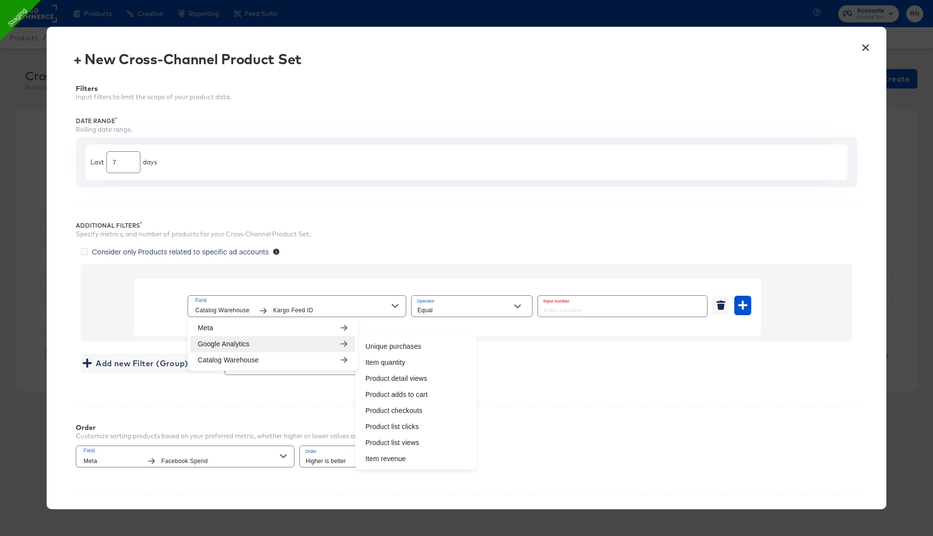
click at [863, 50] on button "×" at bounding box center [865, 44] width 17 height 17
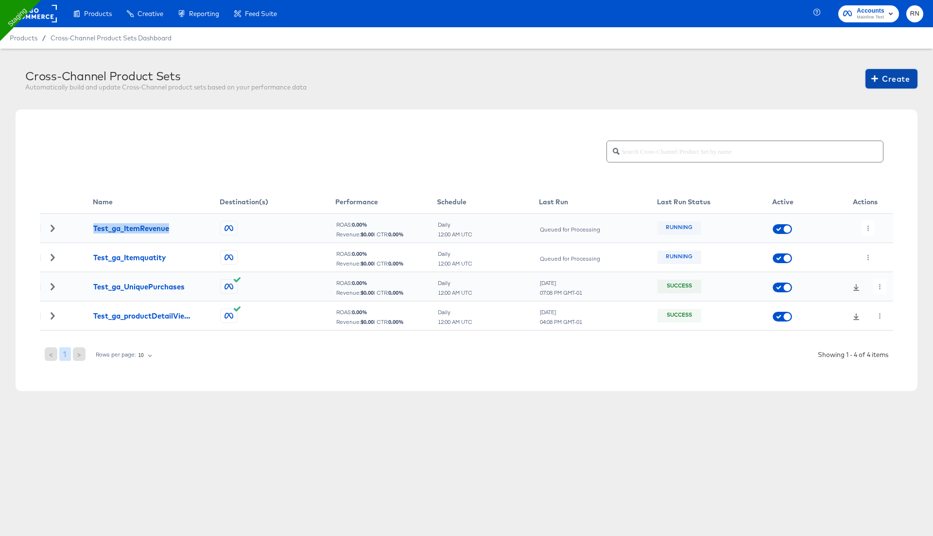
click at [884, 78] on span "Create" at bounding box center [891, 79] width 36 height 14
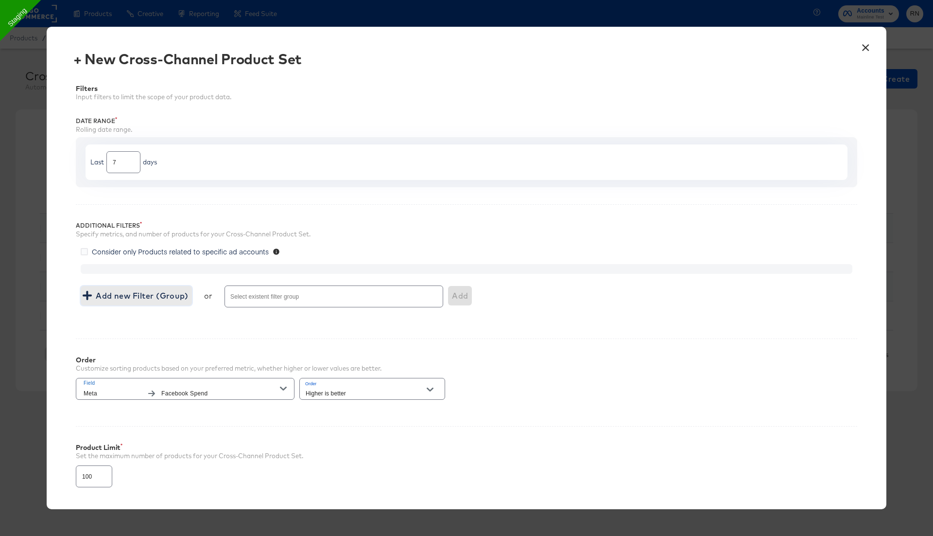
click at [146, 298] on span "Add new Filter (Group)" at bounding box center [137, 296] width 104 height 14
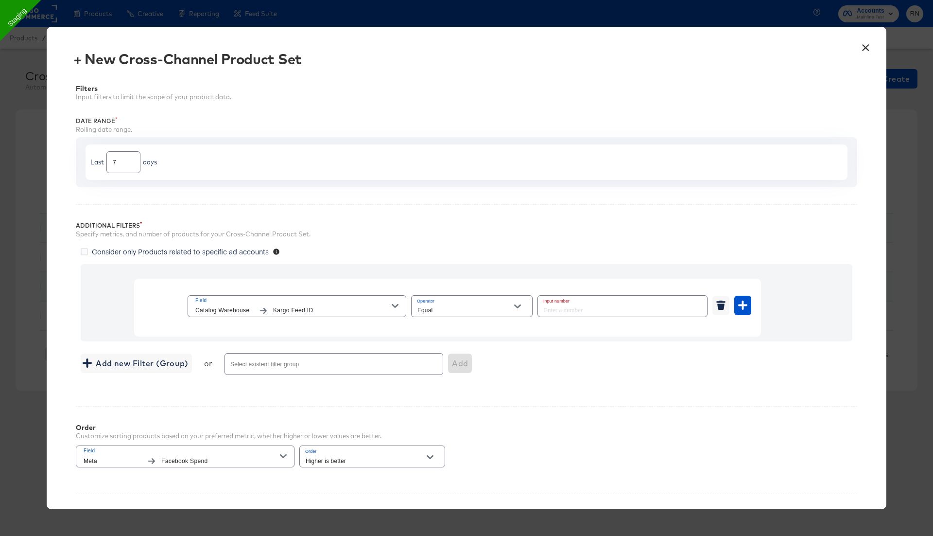
click at [310, 305] on span "Kargo Feed ID" at bounding box center [332, 310] width 119 height 10
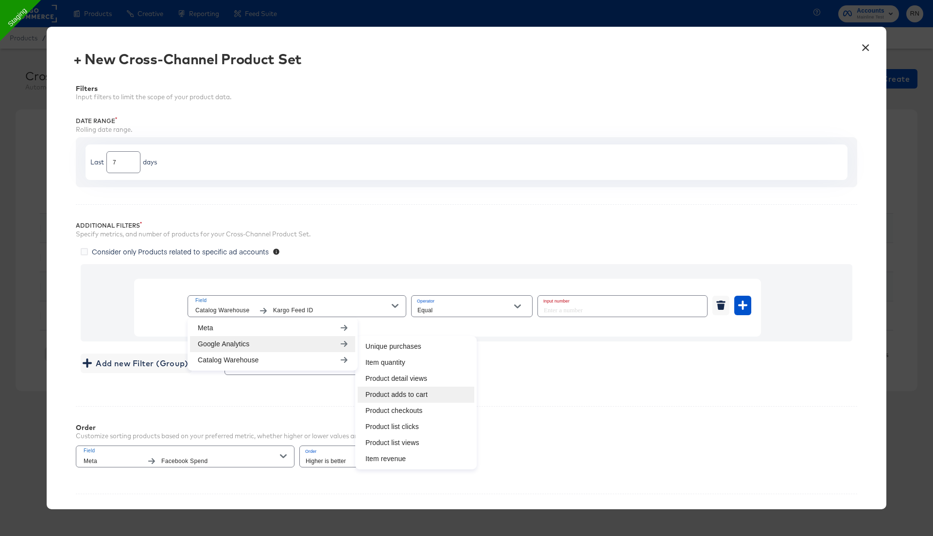
click at [385, 390] on li "Product adds to cart" at bounding box center [416, 394] width 117 height 16
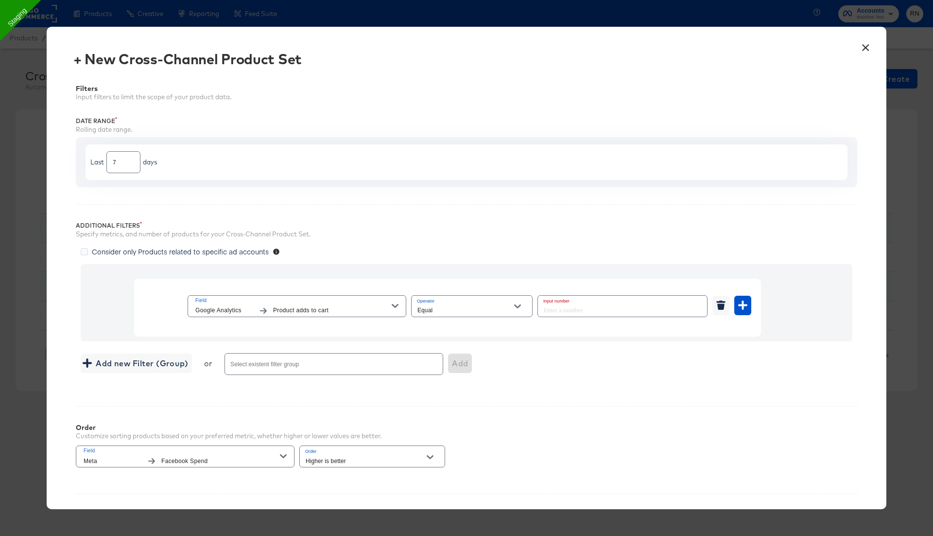
click at [457, 306] on input "Equal" at bounding box center [465, 310] width 98 height 11
click at [452, 358] on li "Greater Than" at bounding box center [471, 360] width 121 height 16
click at [486, 305] on input "Greater Than" at bounding box center [465, 310] width 98 height 11
click at [462, 374] on li "Less Than" at bounding box center [471, 375] width 121 height 16
type input "Less Than"
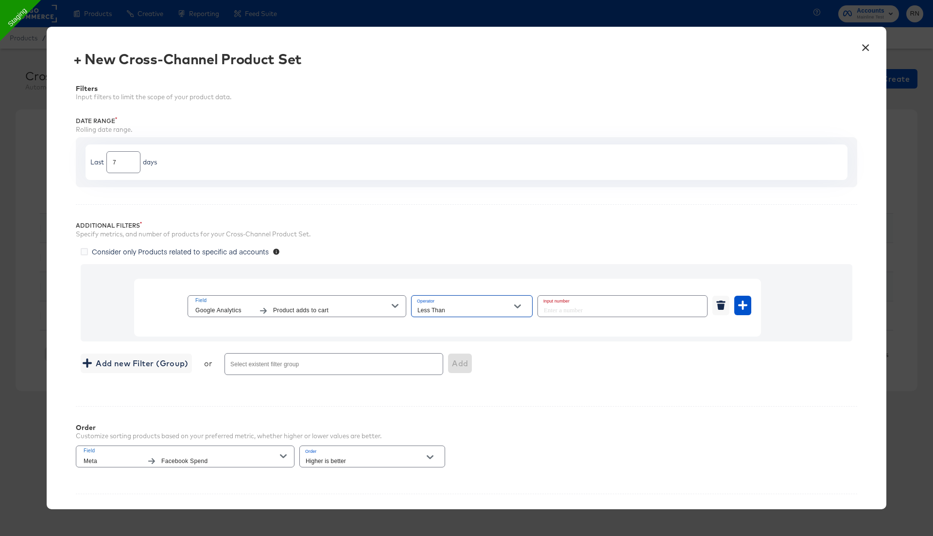
click at [553, 306] on input "number" at bounding box center [619, 305] width 163 height 21
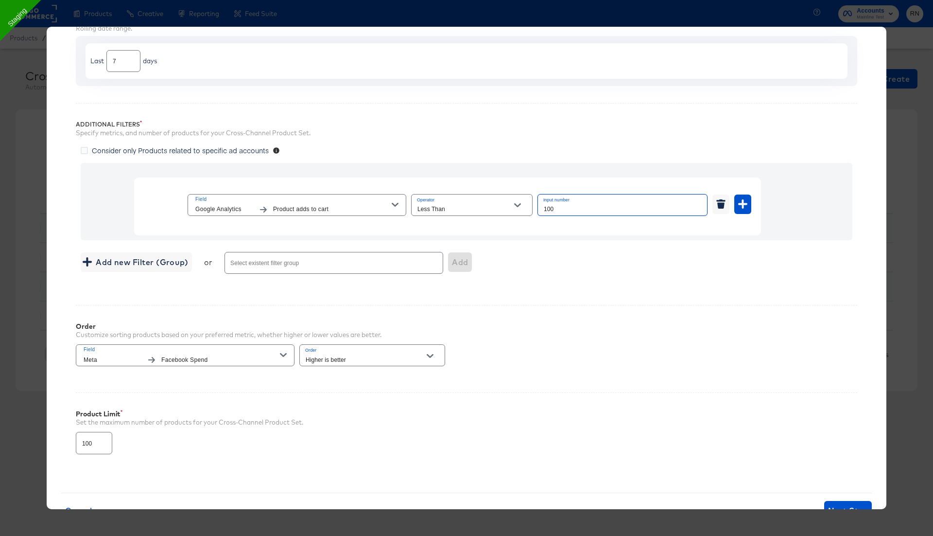
scroll to position [133, 0]
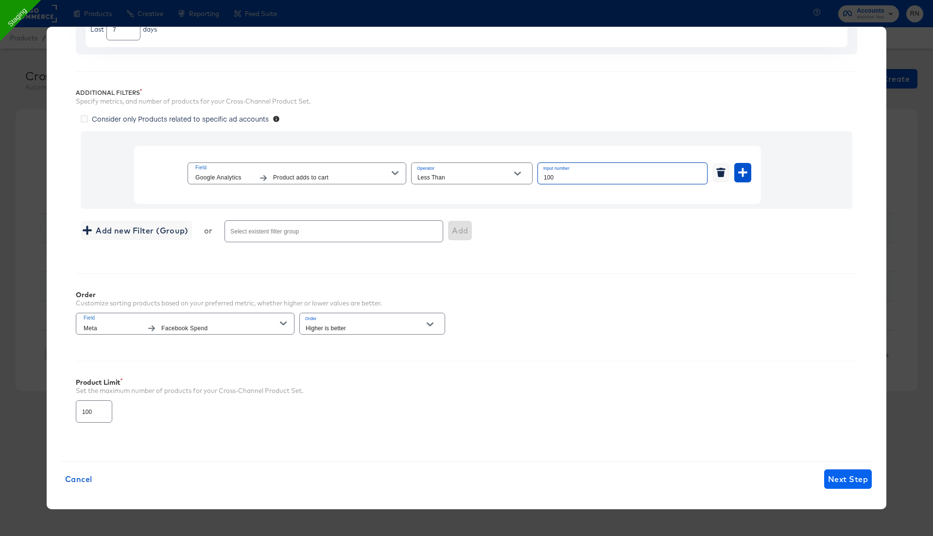
type input "100"
click at [848, 472] on span "Next Step" at bounding box center [848, 479] width 40 height 14
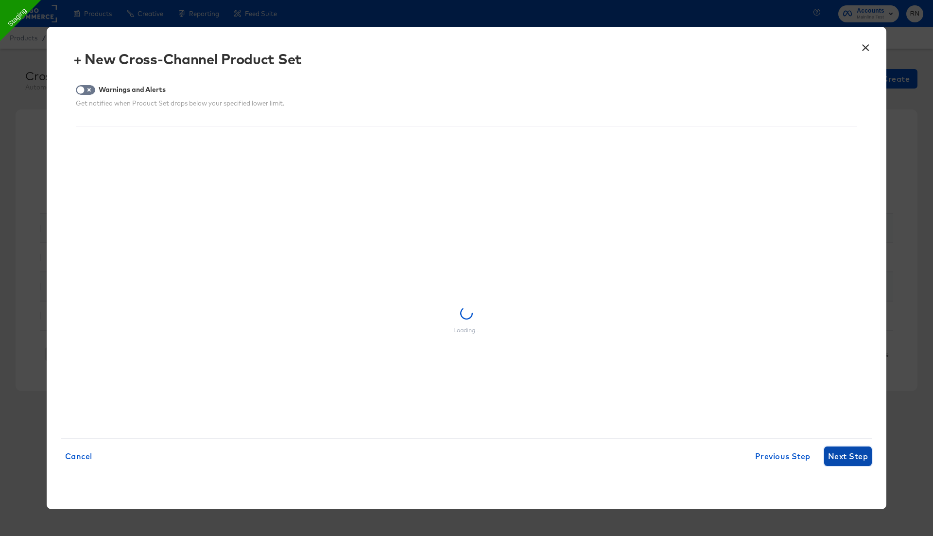
scroll to position [0, 0]
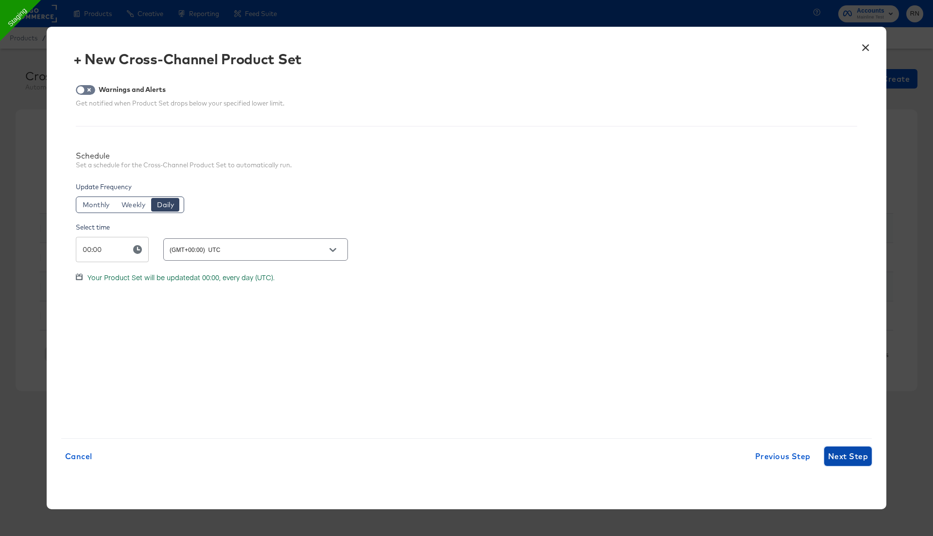
click at [846, 447] on button "Next Step" at bounding box center [848, 455] width 48 height 19
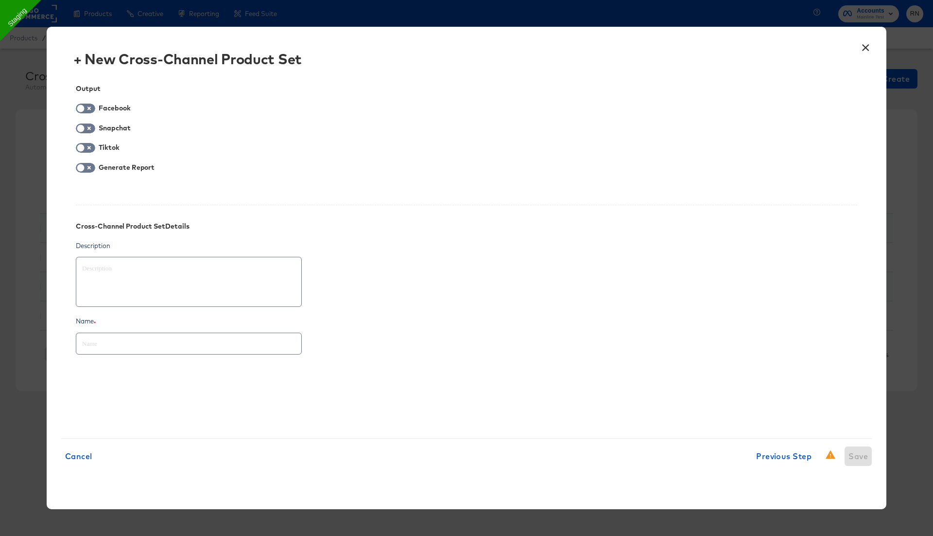
click at [108, 344] on input "text" at bounding box center [188, 339] width 225 height 21
paste input "Test_ga_ItemRevenue"
type textarea "x"
type input "Test_ga_ItemRevenue"
click at [804, 457] on span "Previous Step" at bounding box center [803, 456] width 55 height 14
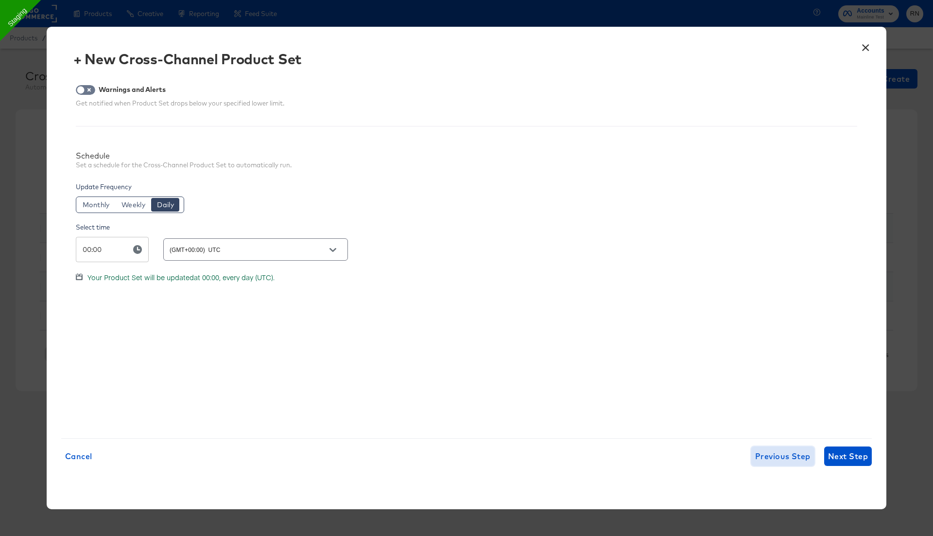
click at [799, 455] on span "Previous Step" at bounding box center [782, 456] width 55 height 14
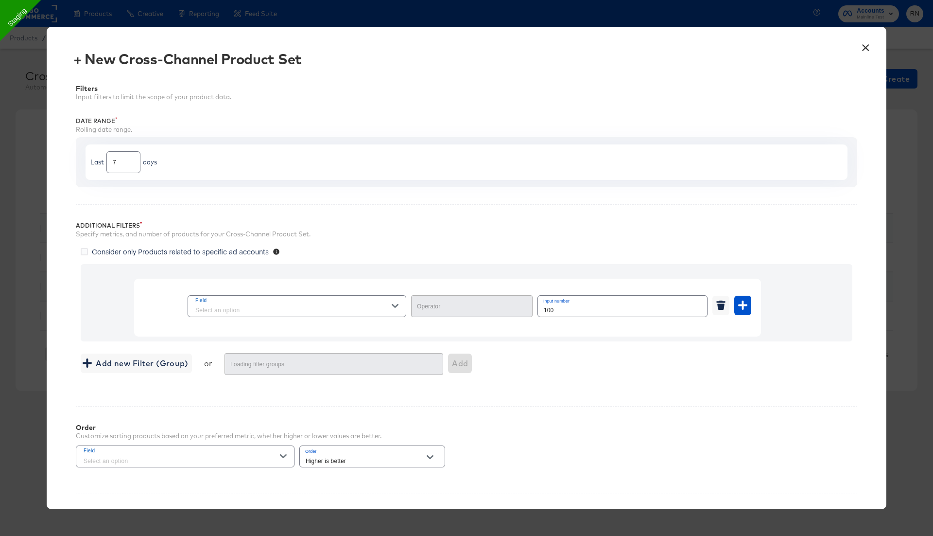
type input "Less Than"
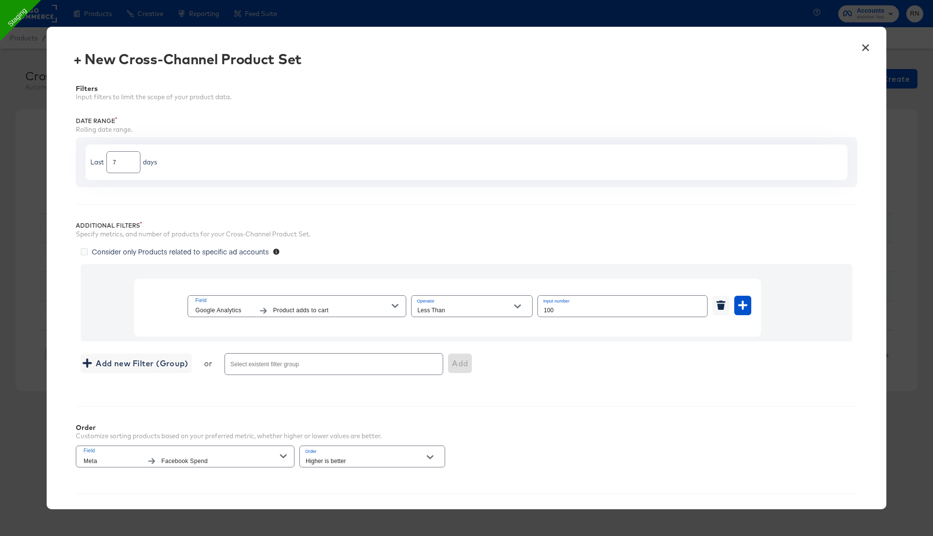
scroll to position [133, 0]
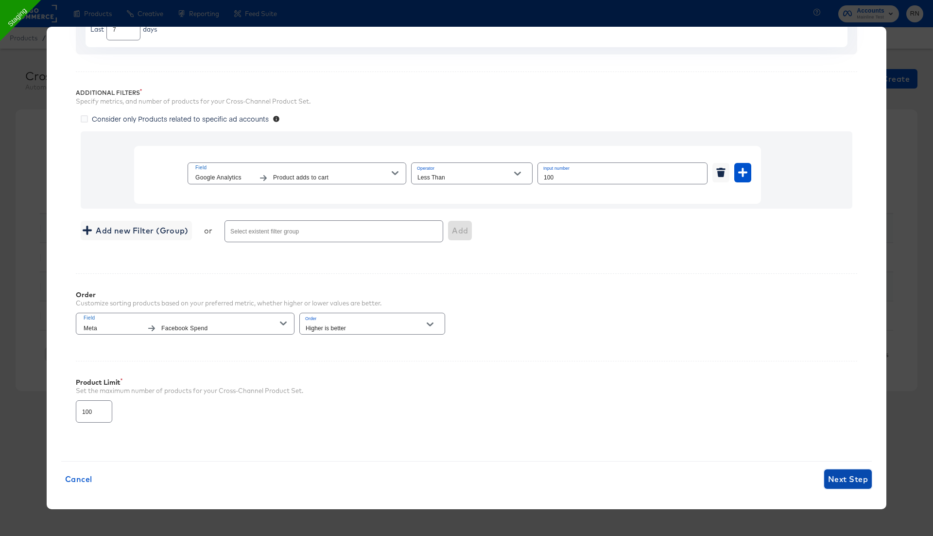
click at [856, 477] on span "Next Step" at bounding box center [848, 479] width 40 height 14
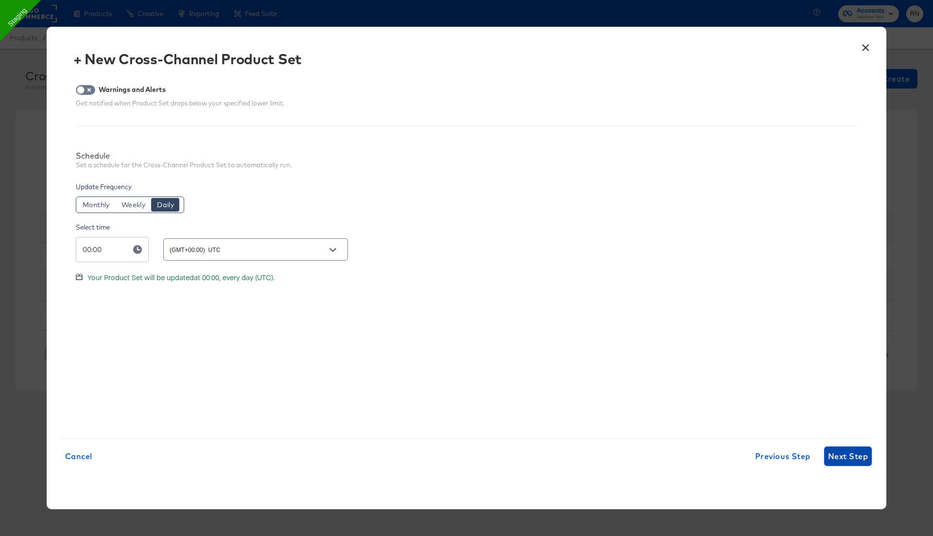
click at [849, 464] on button "Next Step" at bounding box center [848, 455] width 48 height 19
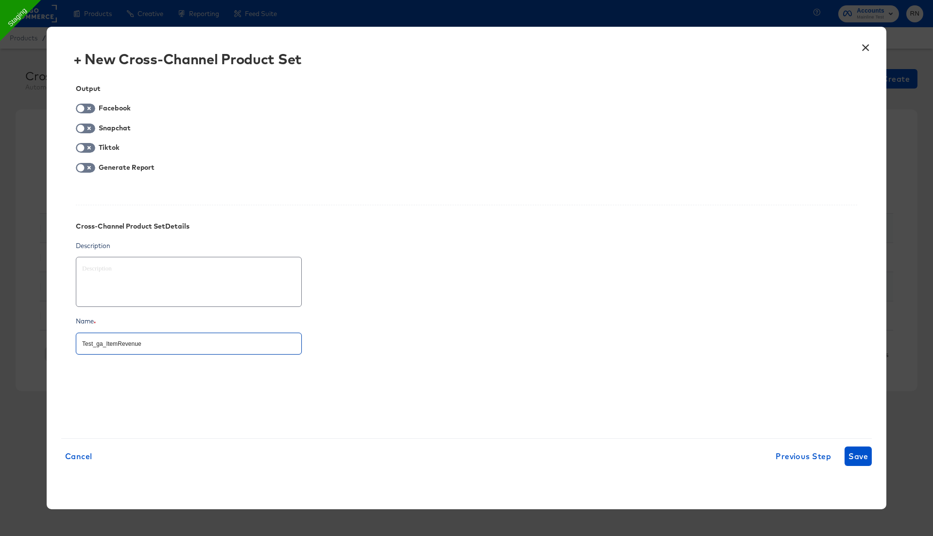
drag, startPoint x: 105, startPoint y: 342, endPoint x: 205, endPoint y: 342, distance: 100.1
click at [205, 342] on input "Test_ga_ItemRevenue" at bounding box center [188, 339] width 225 height 21
type textarea "x"
type input "Test_ga_p"
type textarea "x"
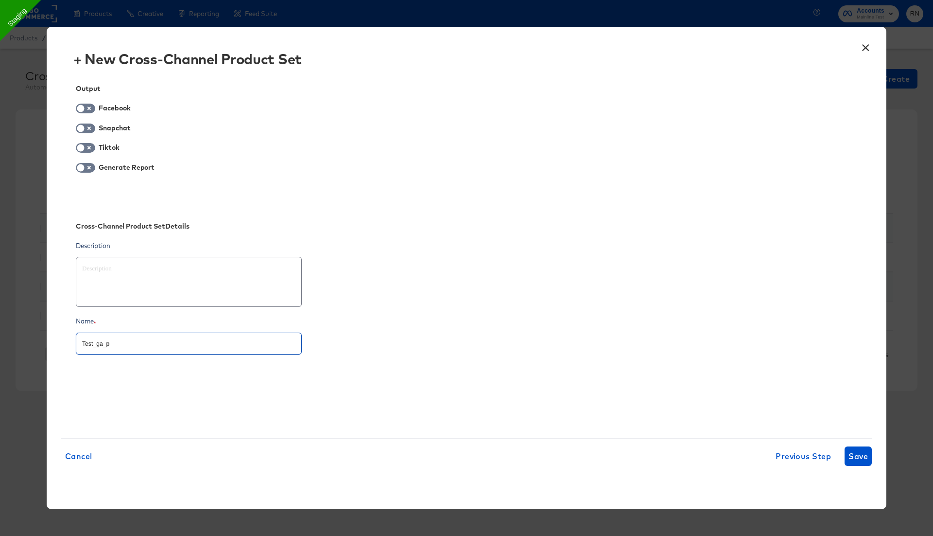
type input "Test_ga_pr"
type textarea "x"
type input "Test_ga_pro"
type textarea "x"
type input "Test_ga_prod"
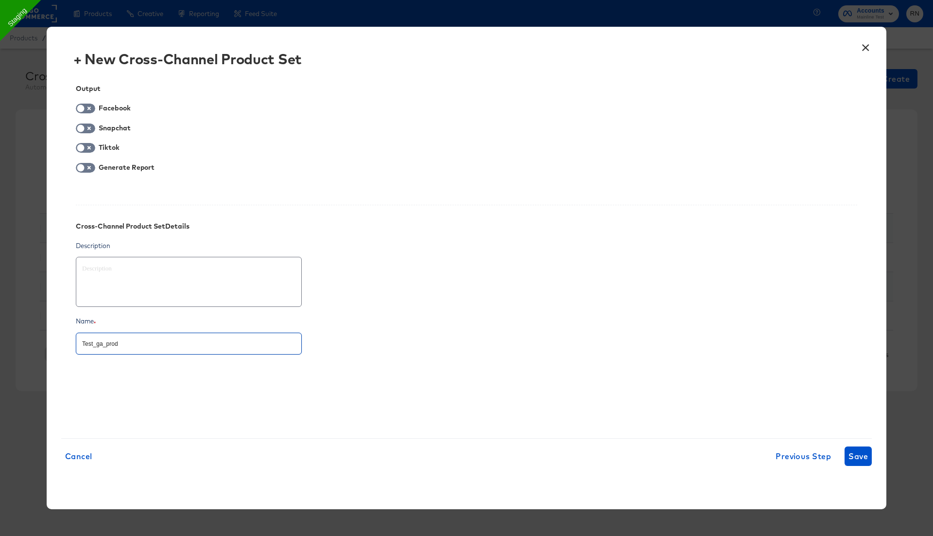
type textarea "x"
type input "Test_ga_produ"
type textarea "x"
type input "Test_ga_produc"
type textarea "x"
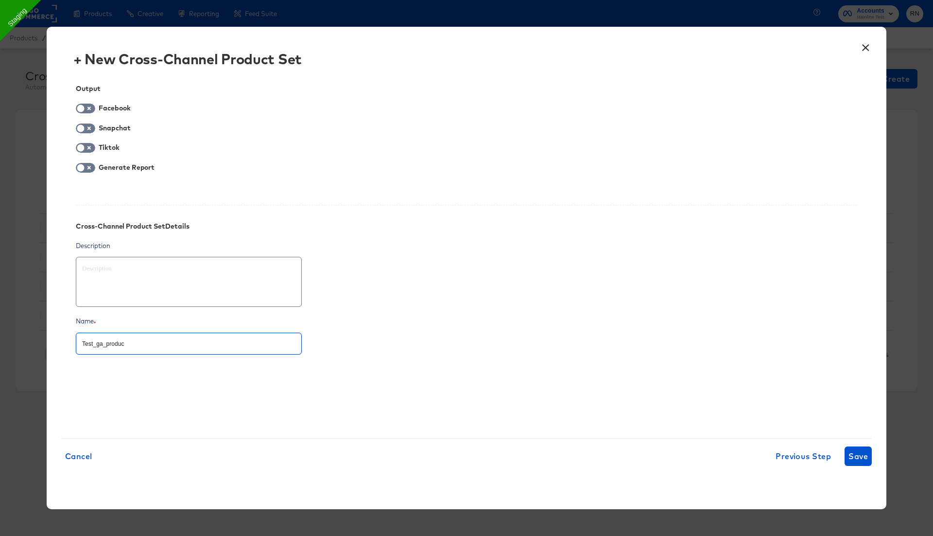
type input "Test_ga_product"
type textarea "x"
type input "Test_ga_products"
type textarea "x"
type input "Test_ga_productsa"
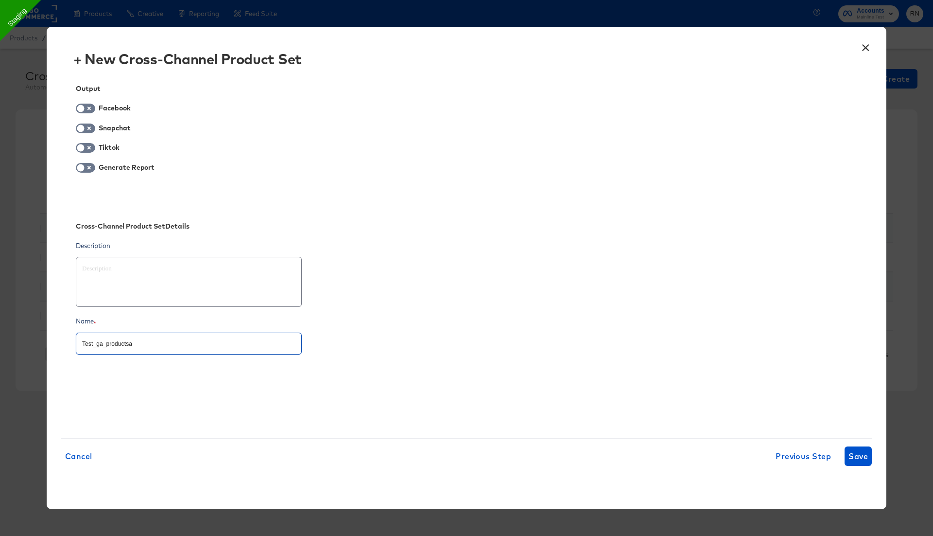
type textarea "x"
type input "Test_ga_productsad"
type textarea "x"
type input "Test_ga_productsadd"
type textarea "x"
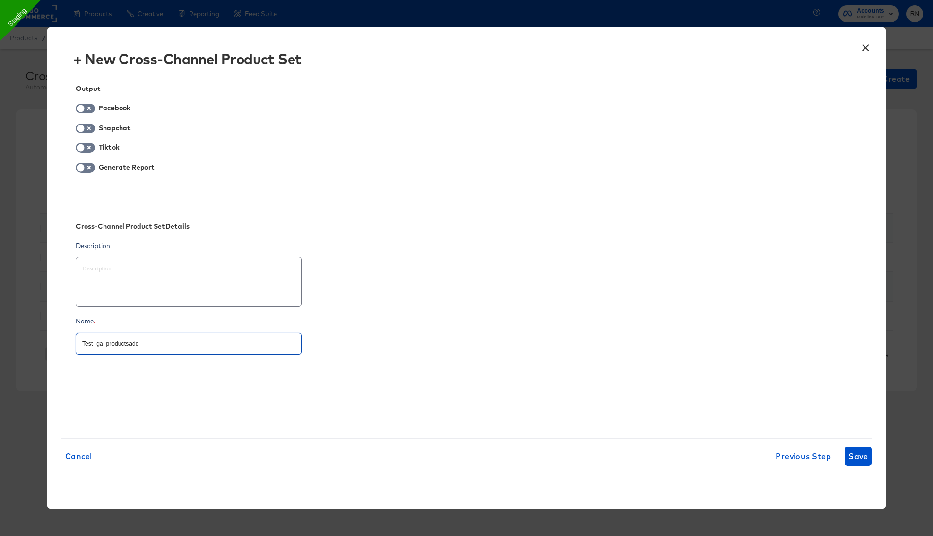
type input "Test_ga_productsaddt"
type textarea "x"
type input "Test_ga_productsaddto"
type textarea "x"
type input "Test_ga_productsaddtoc"
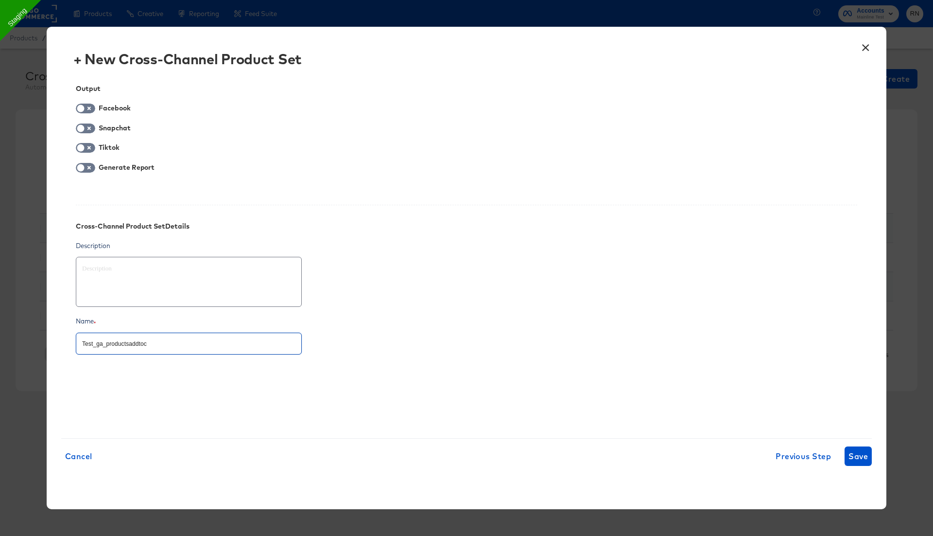
type textarea "x"
type input "Test_ga_productsaddtoca"
type textarea "x"
type input "Test_ga_productsaddtocar"
type textarea "x"
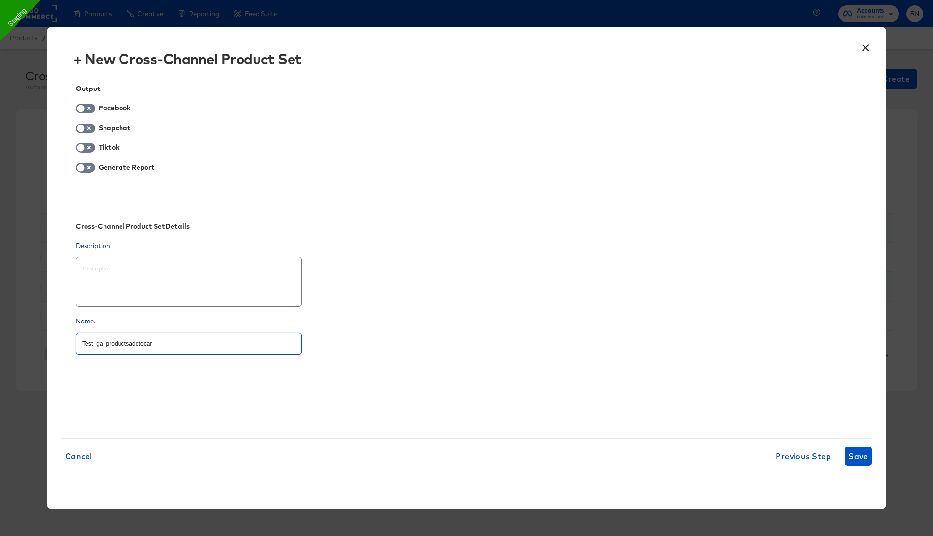
type input "Test_ga_productsaddtocart"
paste input "ItemRevenue"
type textarea "x"
type input "Test_ga_ItemRevenue"
type textarea "x"
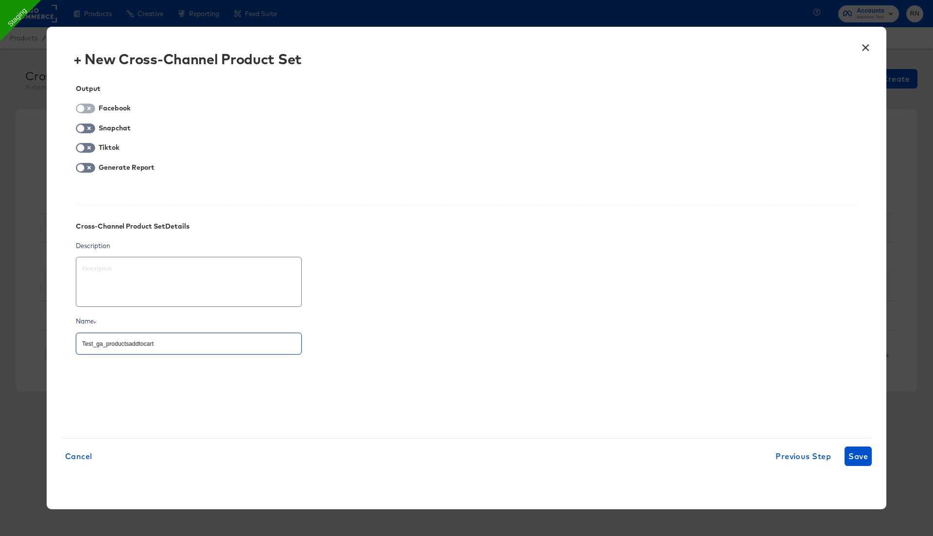
type input "Test_ga_productsaddtocart"
click at [86, 108] on input "checkbox" at bounding box center [80, 111] width 29 height 10
checkbox input "true"
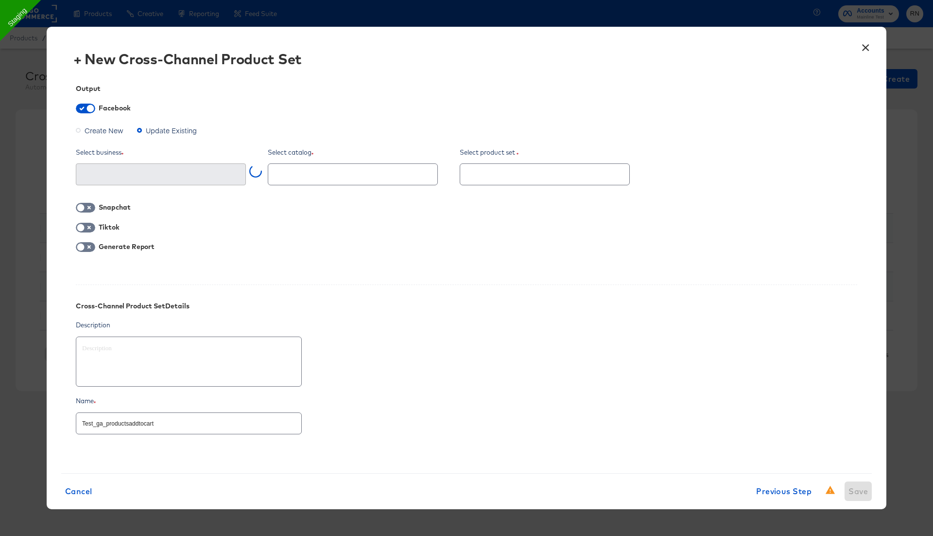
click at [105, 125] on span "Create New" at bounding box center [104, 130] width 39 height 10
click at [0, 0] on input "Create New" at bounding box center [0, 0] width 0 height 0
click at [140, 174] on input "text" at bounding box center [153, 174] width 146 height 11
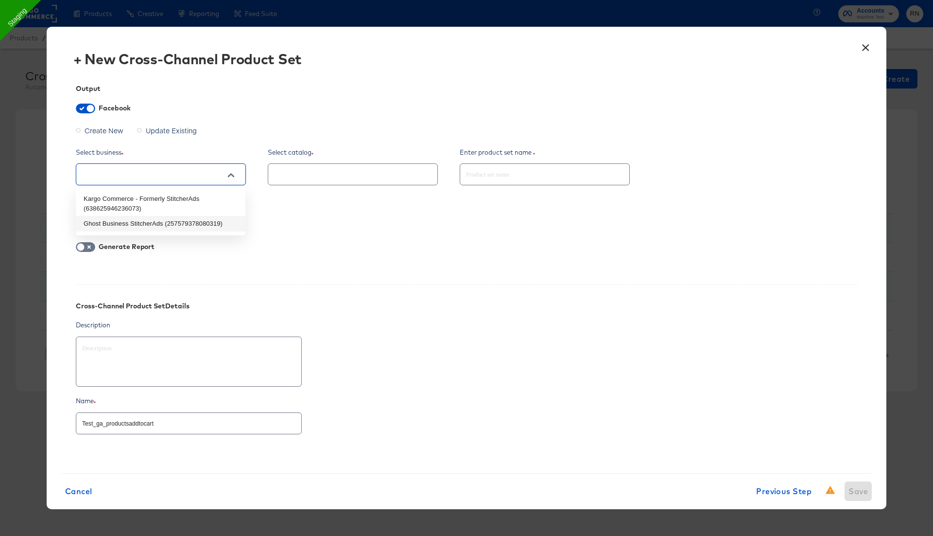
click at [142, 223] on li "Ghost Business StitcherAds (257579378080319)" at bounding box center [161, 224] width 170 height 16
type textarea "x"
type input "Ghost Business StitcherAds (257579378080319)"
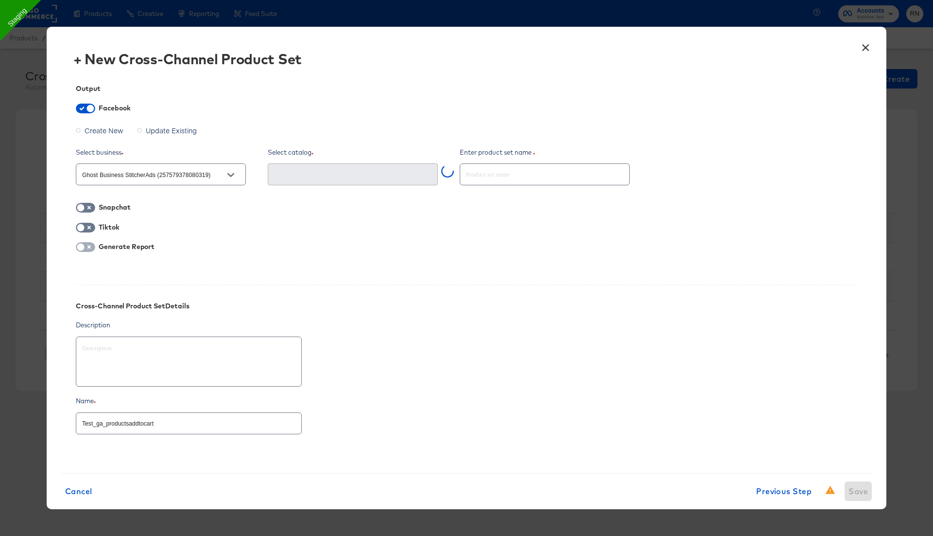
click at [90, 249] on input "checkbox" at bounding box center [80, 249] width 29 height 10
checkbox input "true"
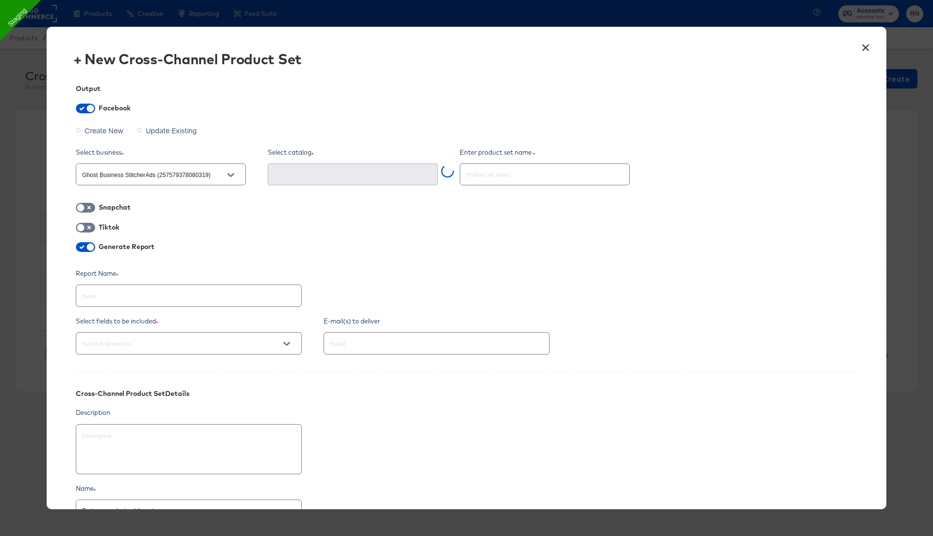
click at [123, 296] on input "text" at bounding box center [188, 291] width 225 height 21
paste input "Test_ga_productsaddtocart"
type textarea "x"
type input "Test_ga_productsaddtocart"
click at [399, 347] on input "text" at bounding box center [423, 343] width 190 height 11
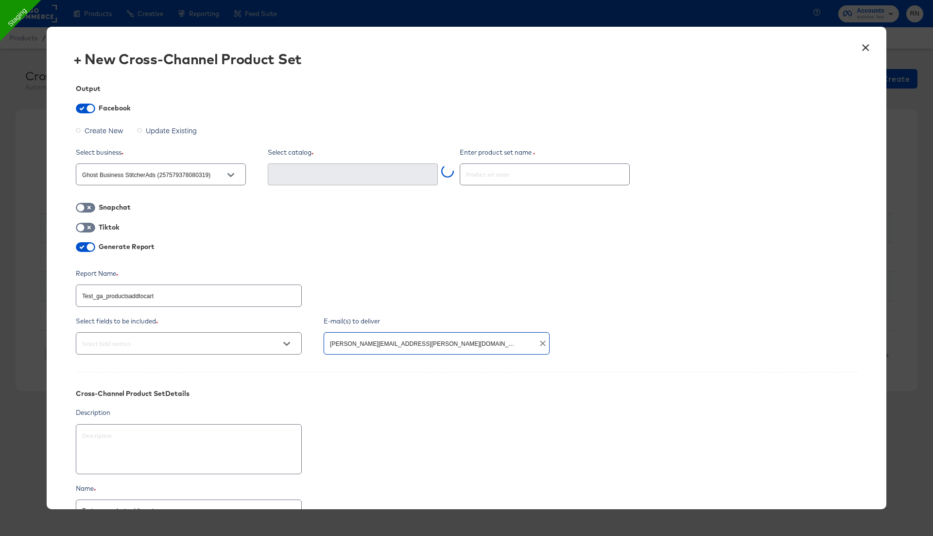
type input "[PERSON_NAME][EMAIL_ADDRESS][PERSON_NAME][DOMAIN_NAME]"
type textarea "x"
click at [263, 347] on input "text" at bounding box center [175, 343] width 190 height 11
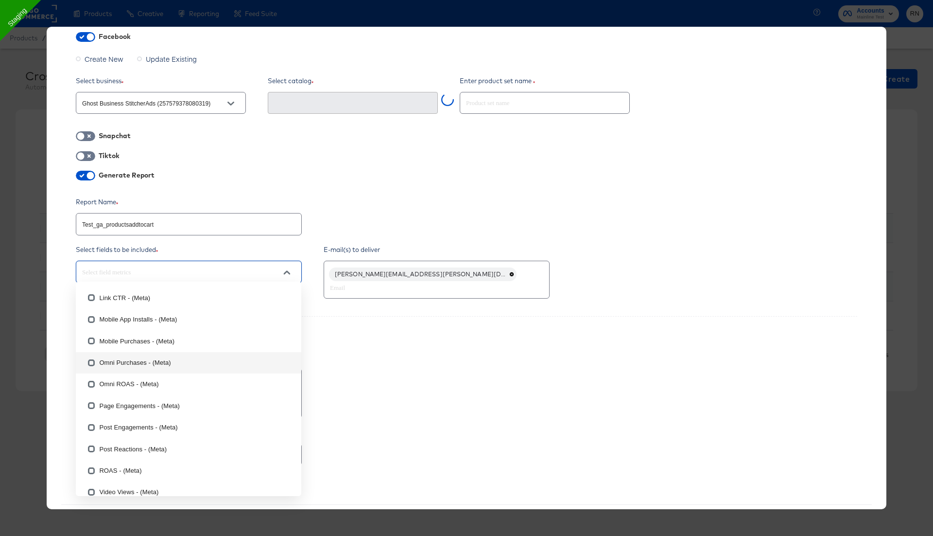
scroll to position [73, 0]
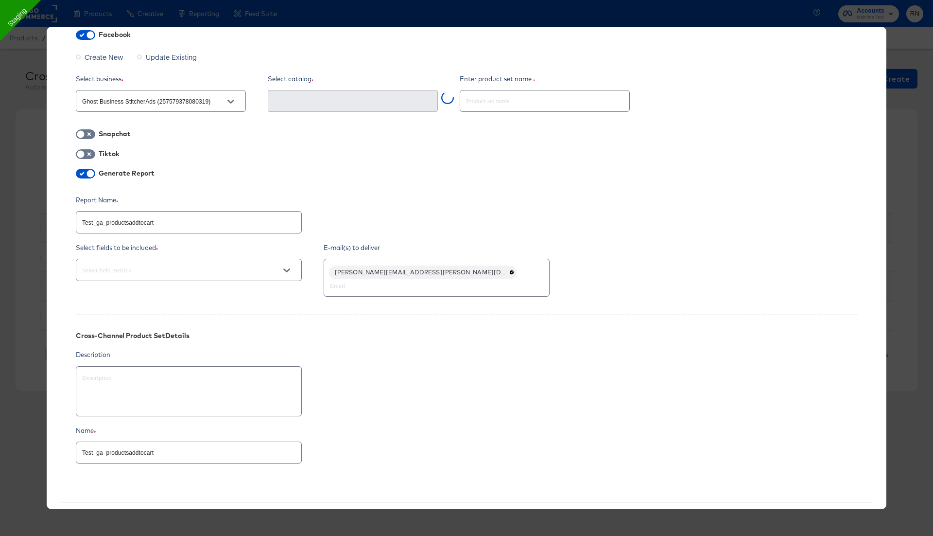
click at [415, 340] on div "Cross-Channel Product Set Details" at bounding box center [466, 328] width 781 height 29
click at [222, 261] on div at bounding box center [189, 270] width 226 height 22
click at [217, 269] on input "text" at bounding box center [175, 269] width 190 height 11
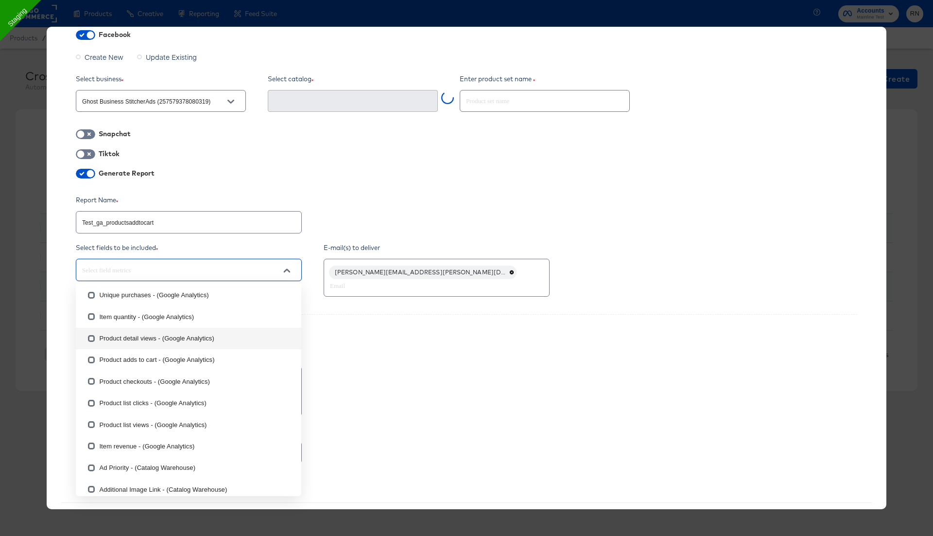
scroll to position [644, 0]
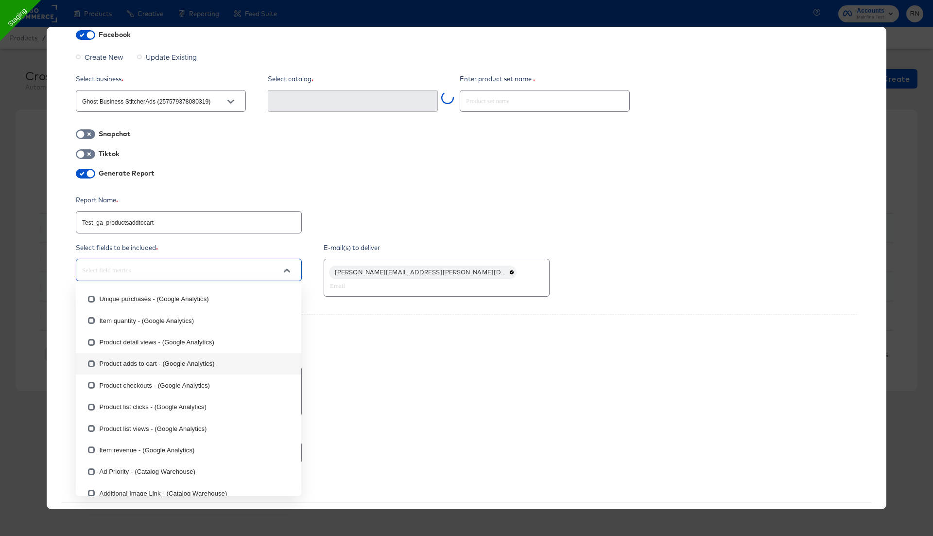
click at [91, 364] on input "checkbox" at bounding box center [92, 366] width 16 height 16
checkbox input "true"
type textarea "x"
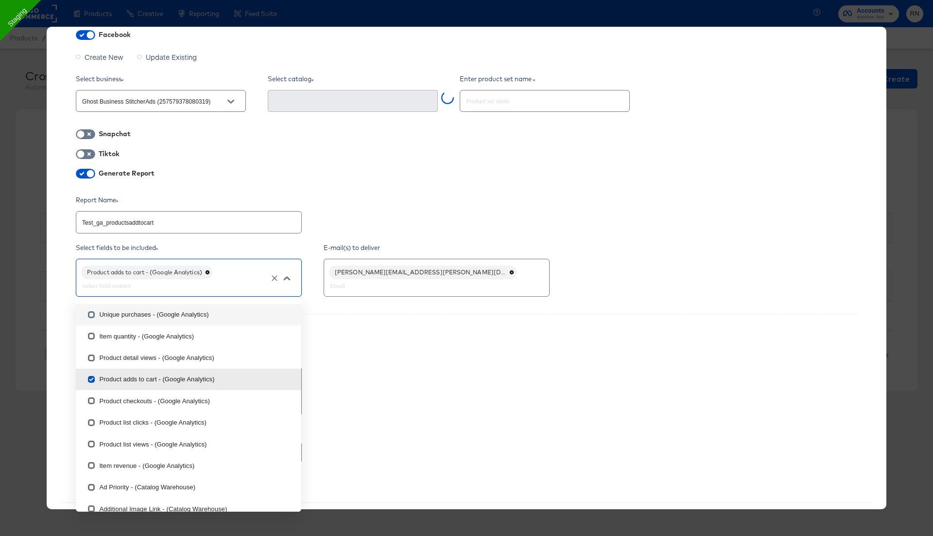
click at [446, 178] on div "Generate Report" at bounding box center [466, 174] width 781 height 12
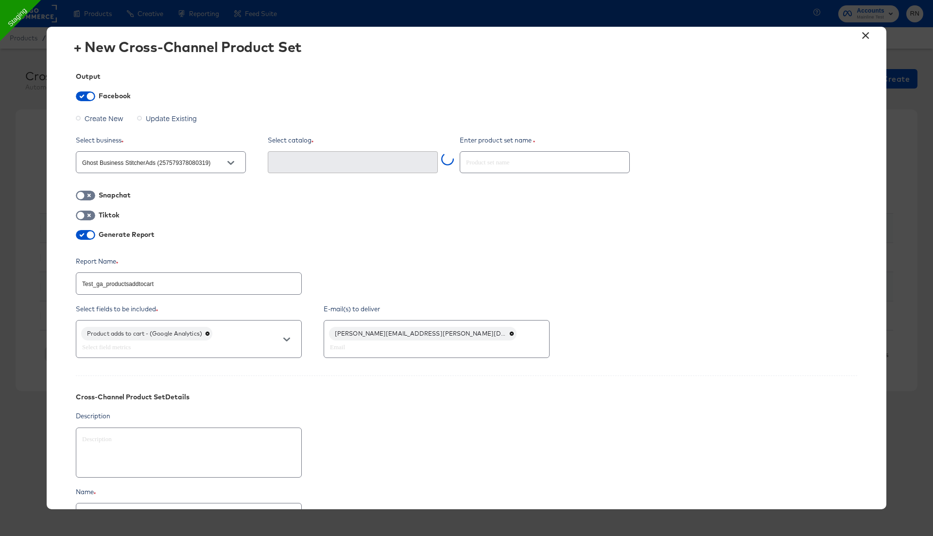
scroll to position [0, 0]
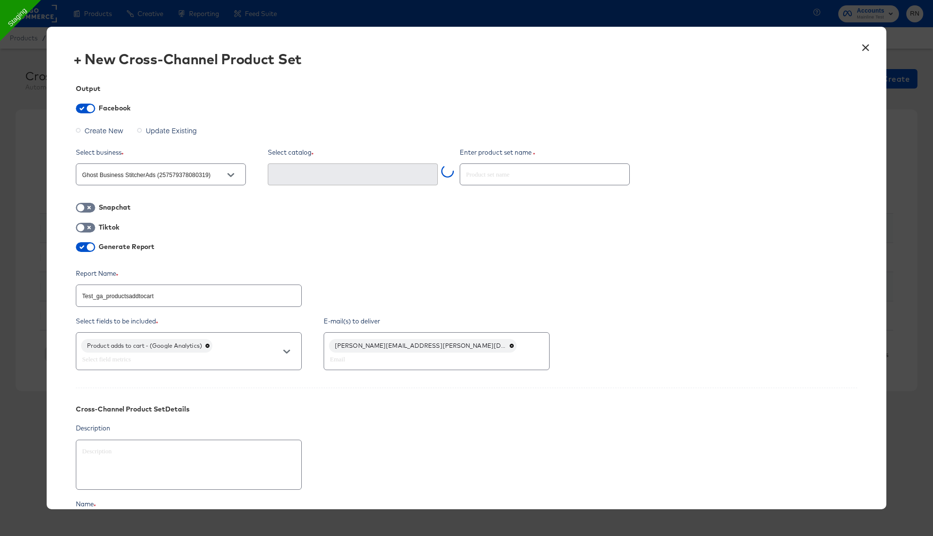
click at [477, 178] on input "text" at bounding box center [544, 170] width 169 height 21
paste input "Test_ga_productsaddtocart"
type input "Test_ga_productsaddtocart"
type textarea "x"
type input "Test_ga_productsaddtocart"
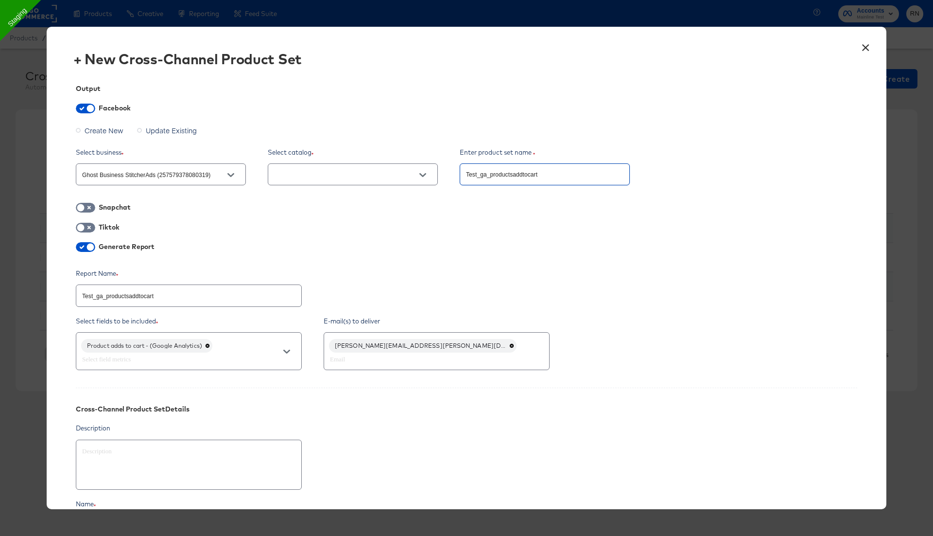
type textarea "x"
click at [391, 173] on input "text" at bounding box center [345, 174] width 146 height 11
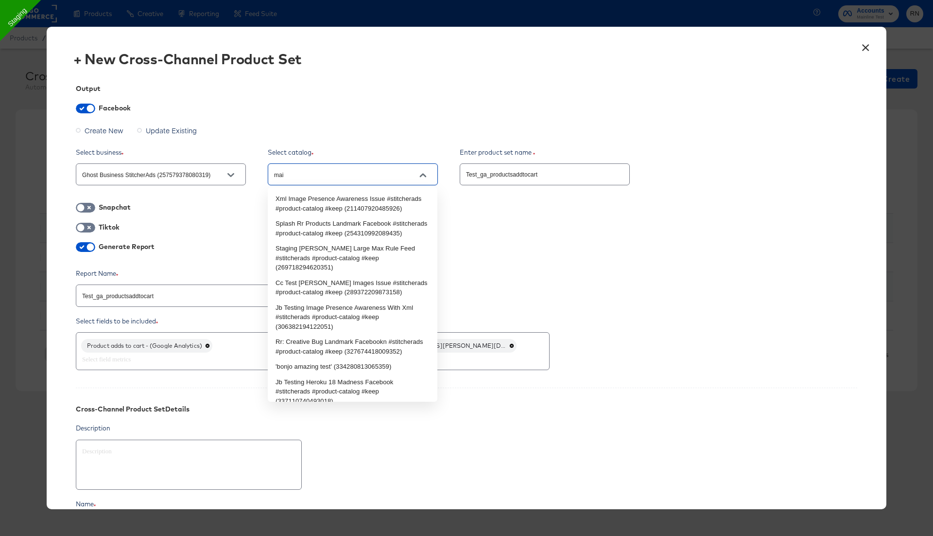
type input "main"
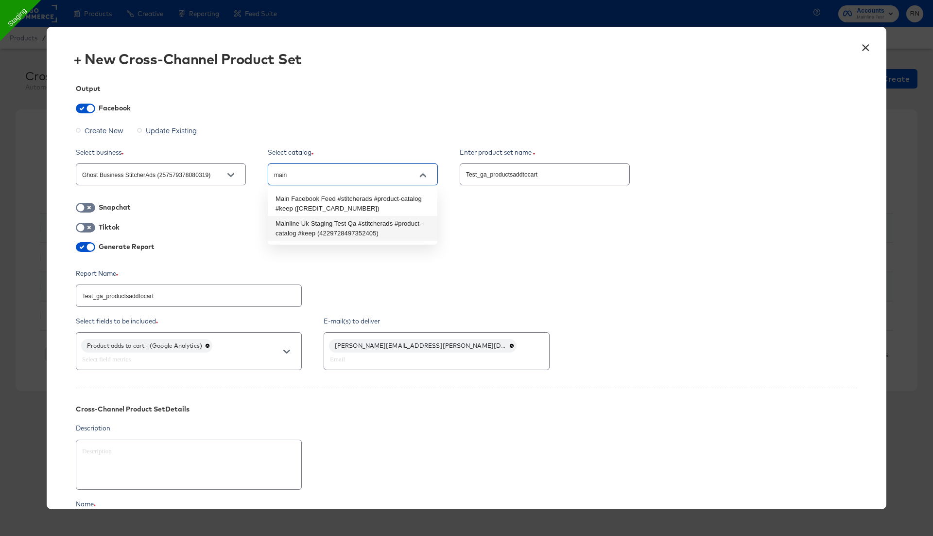
click at [392, 221] on li "Mainline Uk Staging Test Qa #stitcherads #product-catalog #keep (42297284973524…" at bounding box center [353, 228] width 170 height 25
type textarea "x"
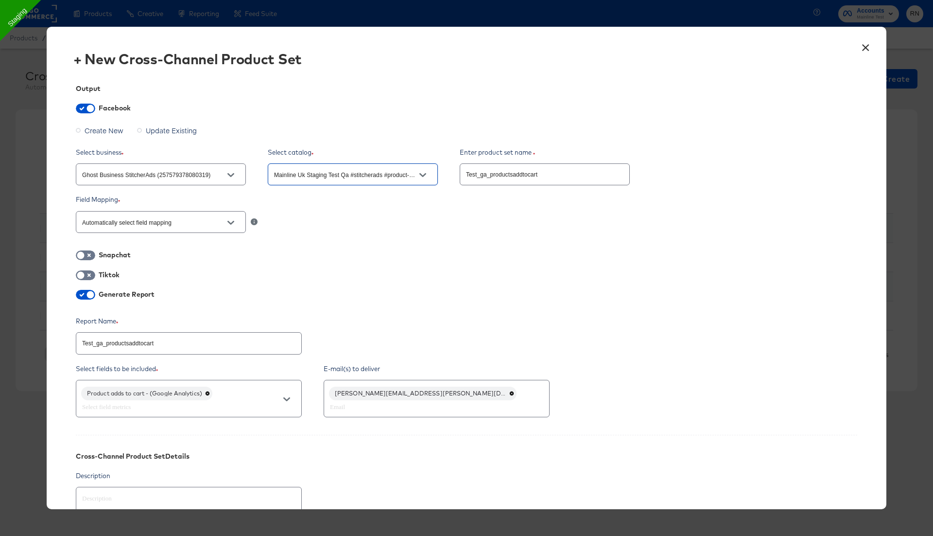
scroll to position [163, 0]
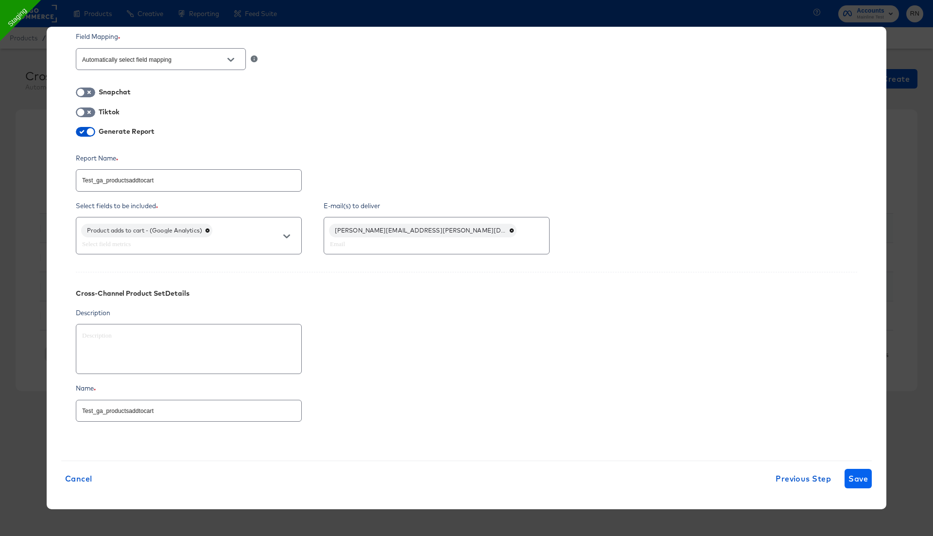
type input "Mainline Uk Staging Test Qa #stitcherads #product-catalog #keep (42297284973524…"
click at [854, 471] on span "Save" at bounding box center [858, 478] width 19 height 14
type textarea "x"
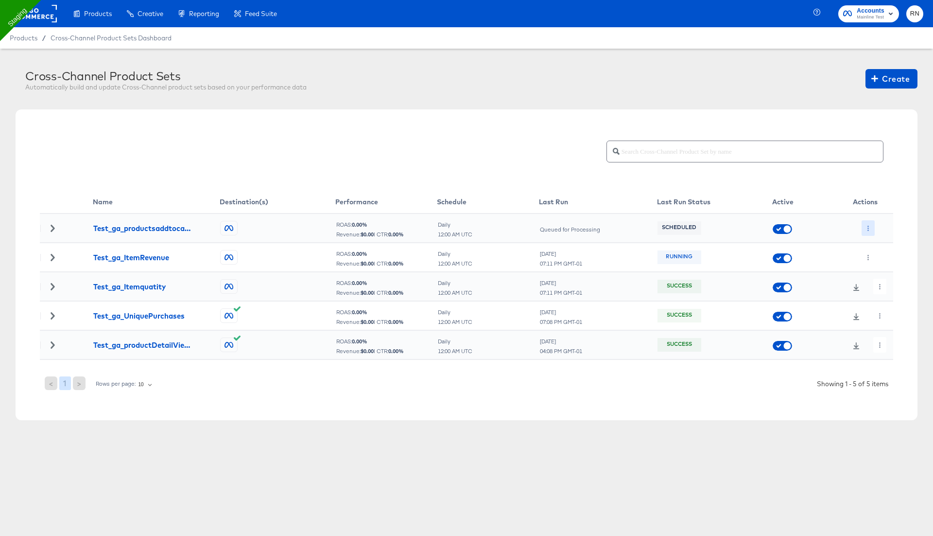
click at [866, 226] on icon "button" at bounding box center [868, 228] width 5 height 5
click at [881, 278] on li "Run Now" at bounding box center [888, 279] width 52 height 16
click at [876, 285] on button "button" at bounding box center [879, 286] width 13 height 16
click at [885, 305] on icon at bounding box center [882, 305] width 7 height 7
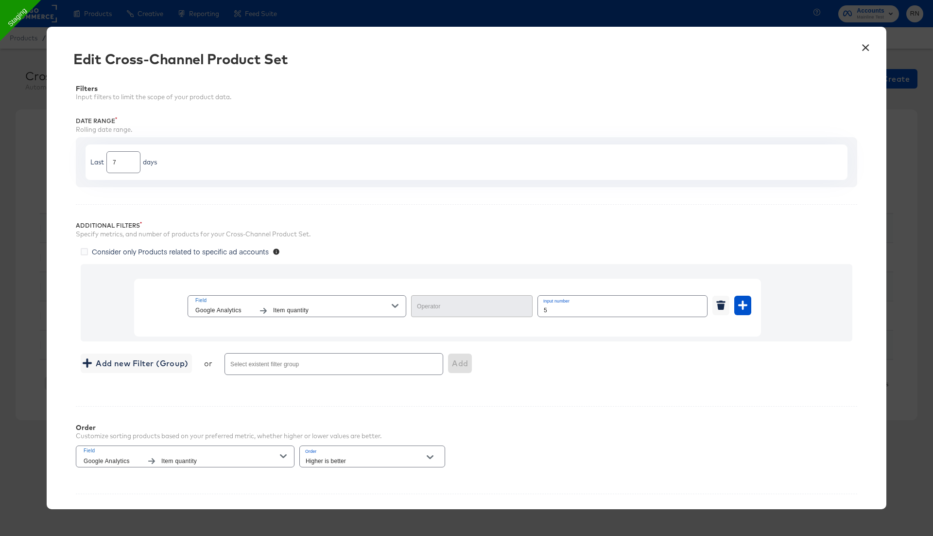
type input "Greater Than"
click at [863, 48] on button "×" at bounding box center [865, 44] width 17 height 17
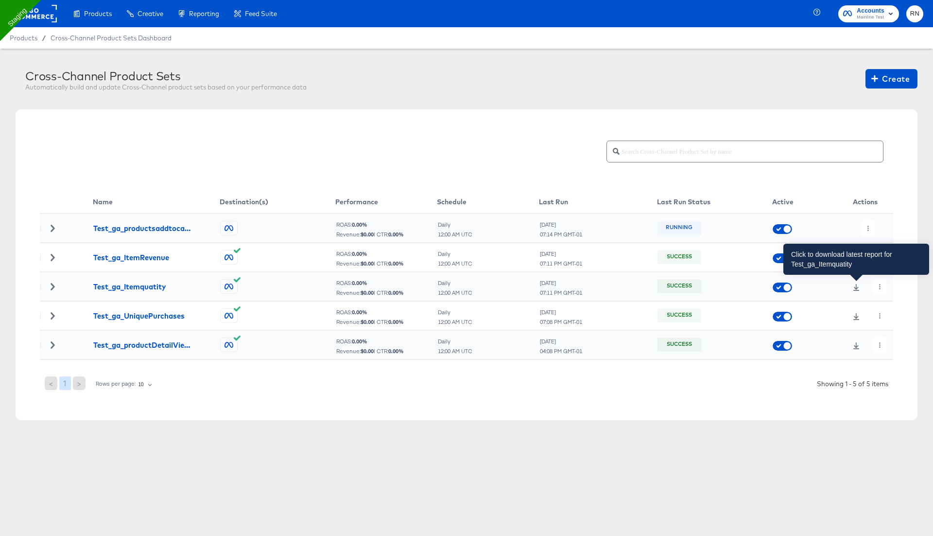
click at [858, 284] on icon at bounding box center [856, 287] width 7 height 7
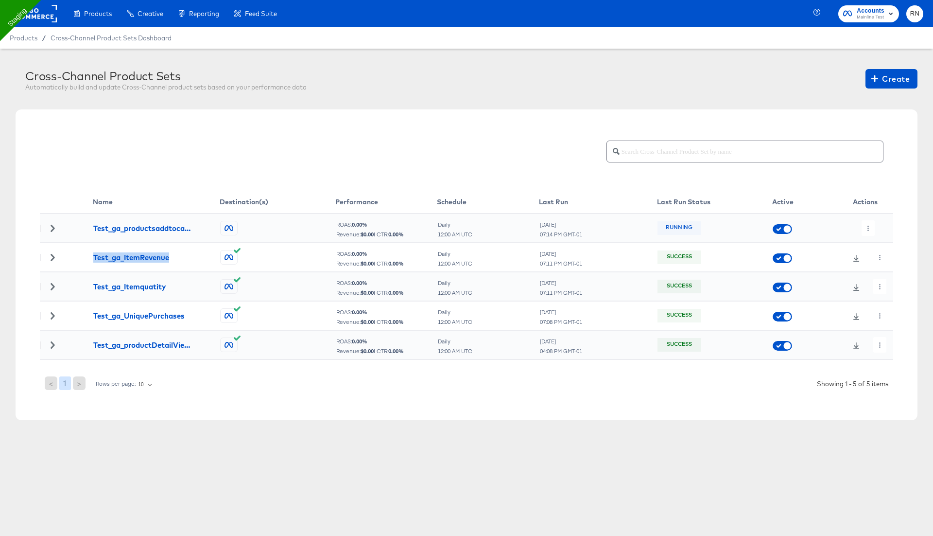
drag, startPoint x: 93, startPoint y: 257, endPoint x: 207, endPoint y: 267, distance: 114.2
click at [207, 267] on td "Test_ga_ItemRevenue" at bounding box center [156, 257] width 127 height 29
copy div "Test_ga_ItemRevenue"
click at [889, 80] on span "Create" at bounding box center [891, 79] width 36 height 14
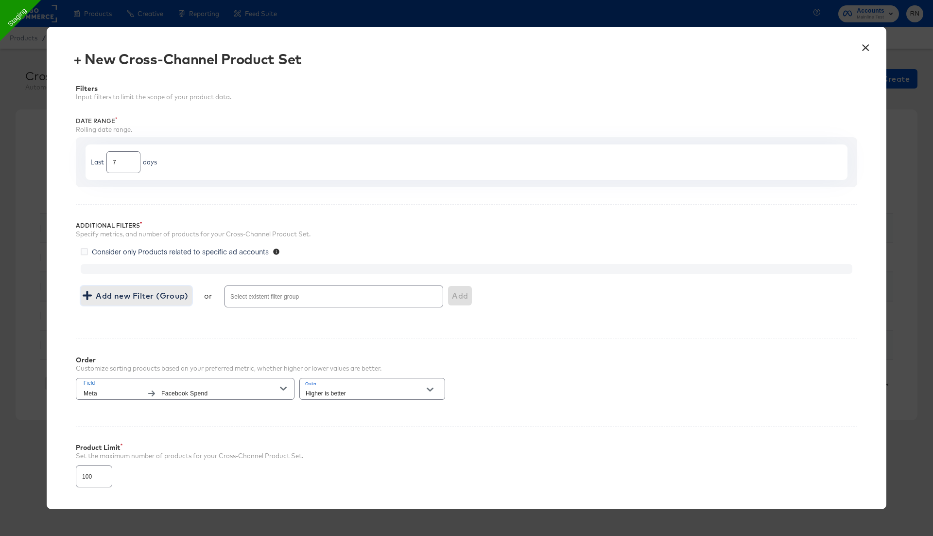
click at [132, 289] on span "Add new Filter (Group)" at bounding box center [137, 296] width 104 height 14
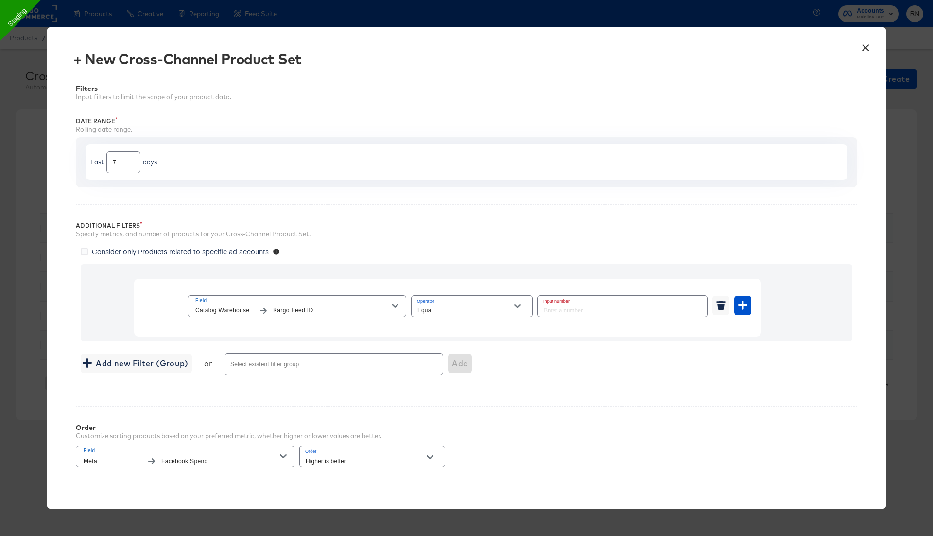
click at [260, 305] on span "Catalog Warehouse Kargo Feed ID" at bounding box center [293, 310] width 196 height 10
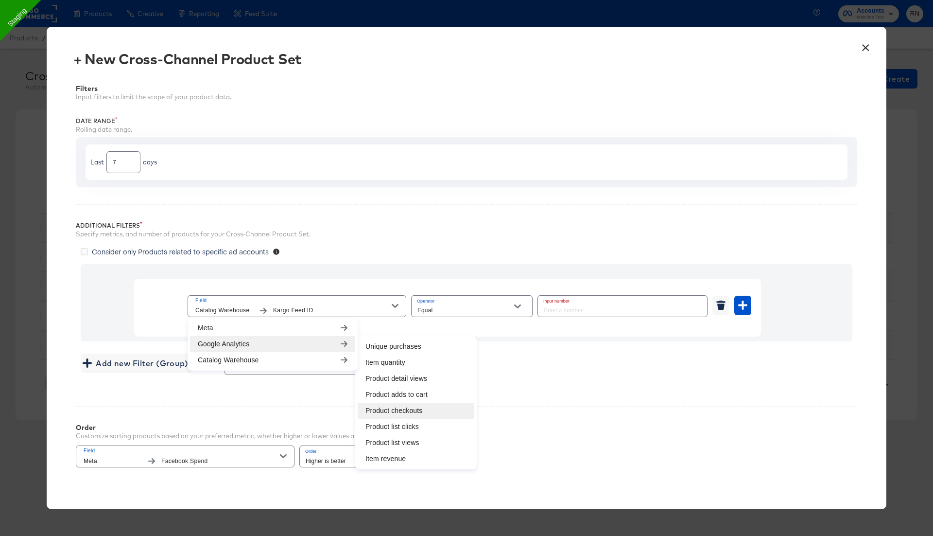
click at [386, 407] on li "Product checkouts" at bounding box center [416, 410] width 117 height 16
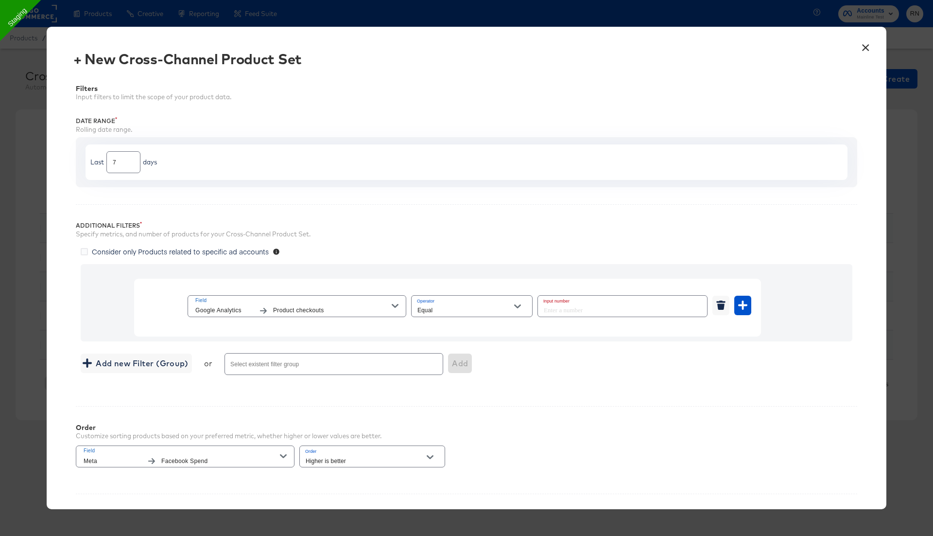
click at [464, 303] on div "Equal" at bounding box center [472, 306] width 122 height 22
click at [519, 303] on icon "Open" at bounding box center [517, 306] width 7 height 7
click at [566, 308] on input "number" at bounding box center [619, 305] width 163 height 21
click at [519, 305] on icon "Open" at bounding box center [517, 306] width 7 height 4
click at [451, 358] on li "Greater Than" at bounding box center [471, 360] width 121 height 16
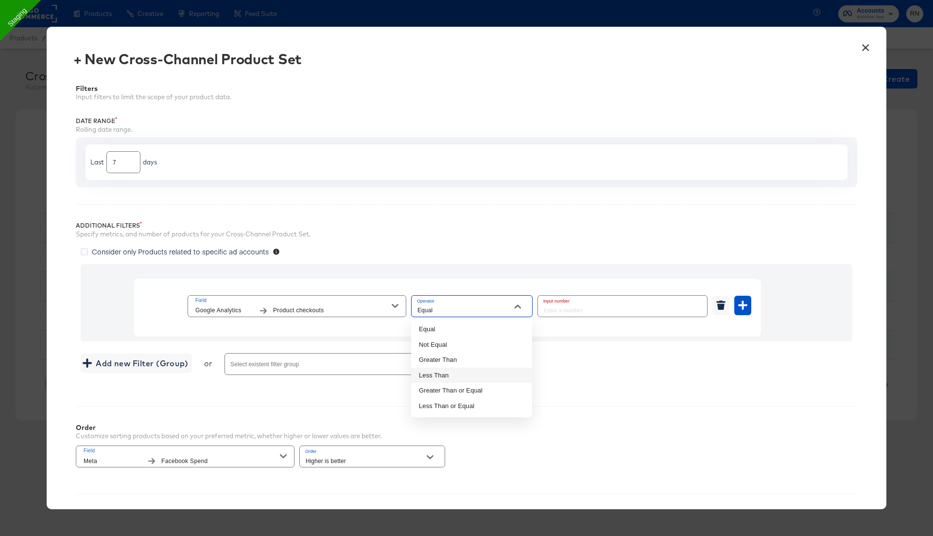
type input "Greater Than"
click at [569, 306] on input "number" at bounding box center [619, 305] width 163 height 21
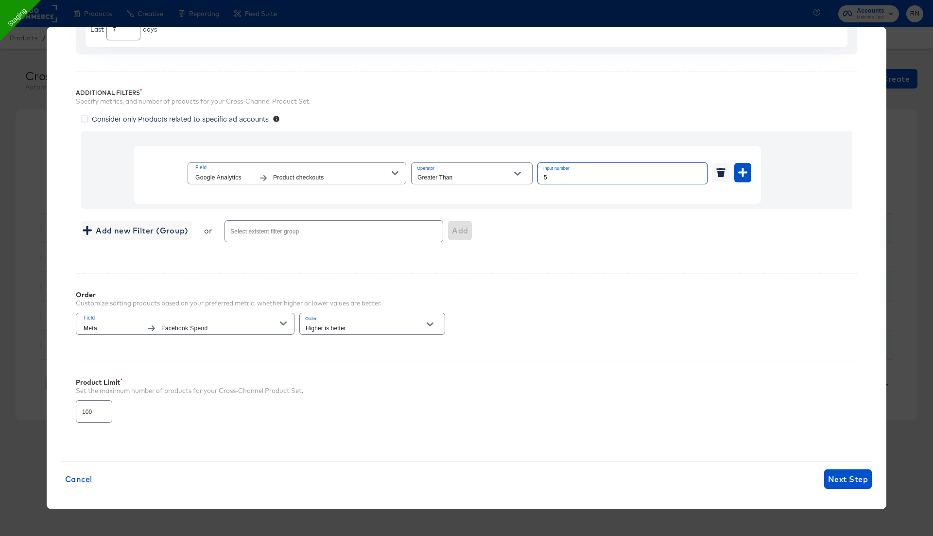
type input "5"
click at [234, 320] on div "Field Meta Facebook Spend" at bounding box center [182, 323] width 196 height 20
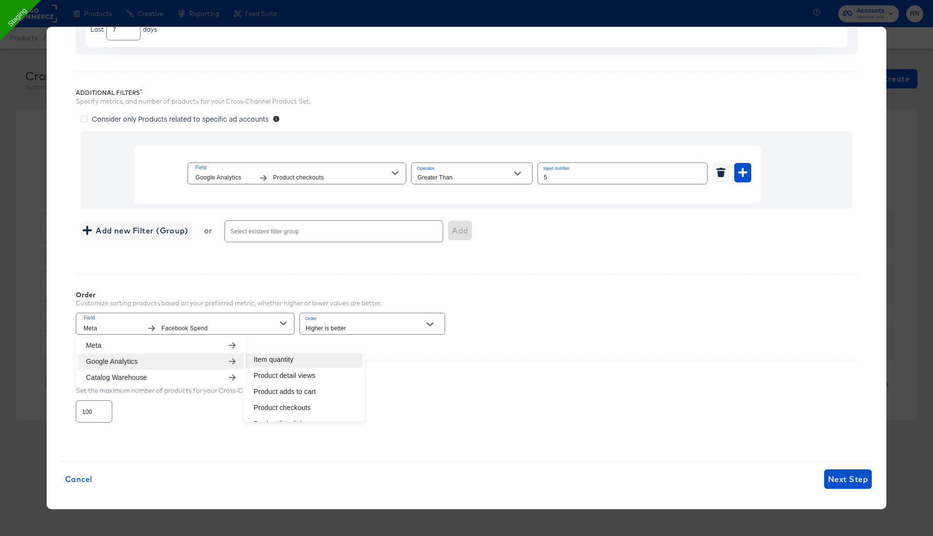
scroll to position [36, 0]
click at [295, 386] on li "Product checkouts" at bounding box center [304, 391] width 117 height 16
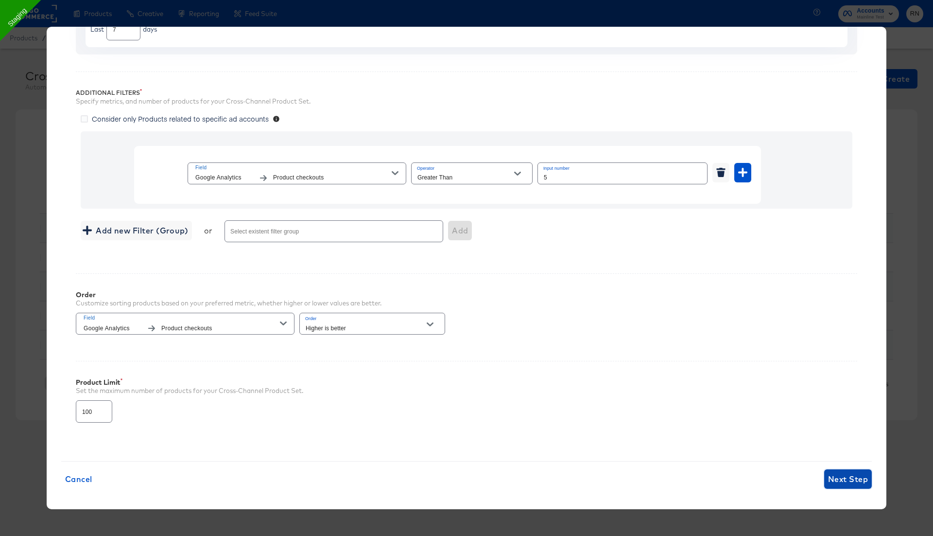
click at [842, 478] on span "Next Step" at bounding box center [848, 479] width 40 height 14
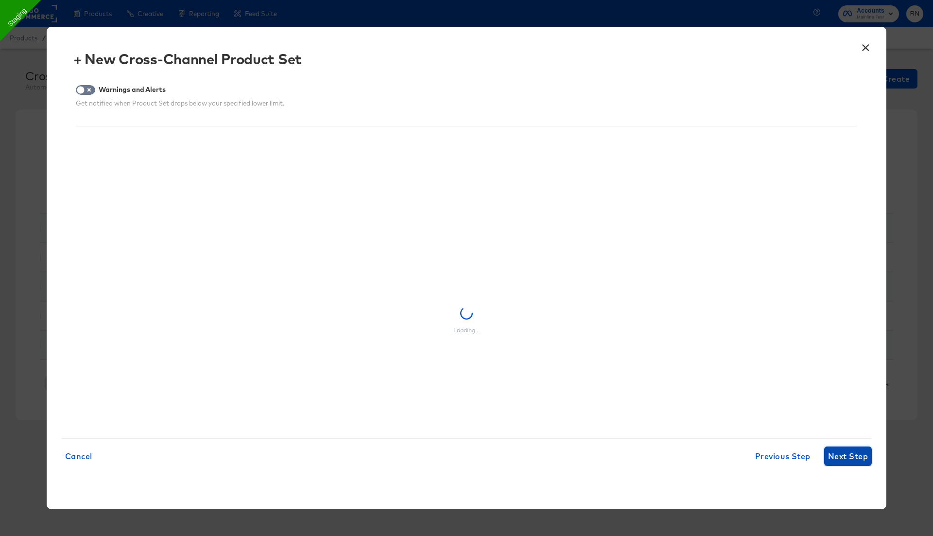
scroll to position [0, 0]
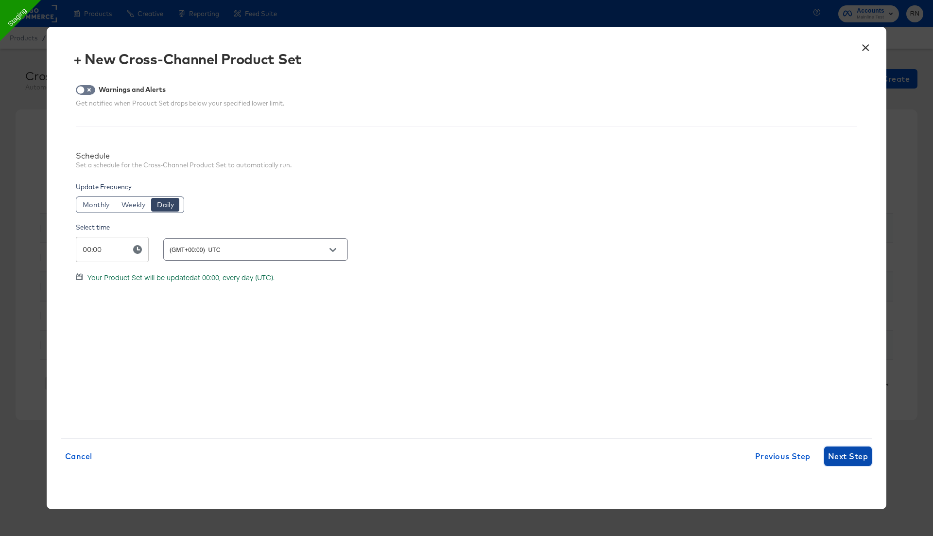
click at [839, 448] on button "Next Step" at bounding box center [848, 455] width 48 height 19
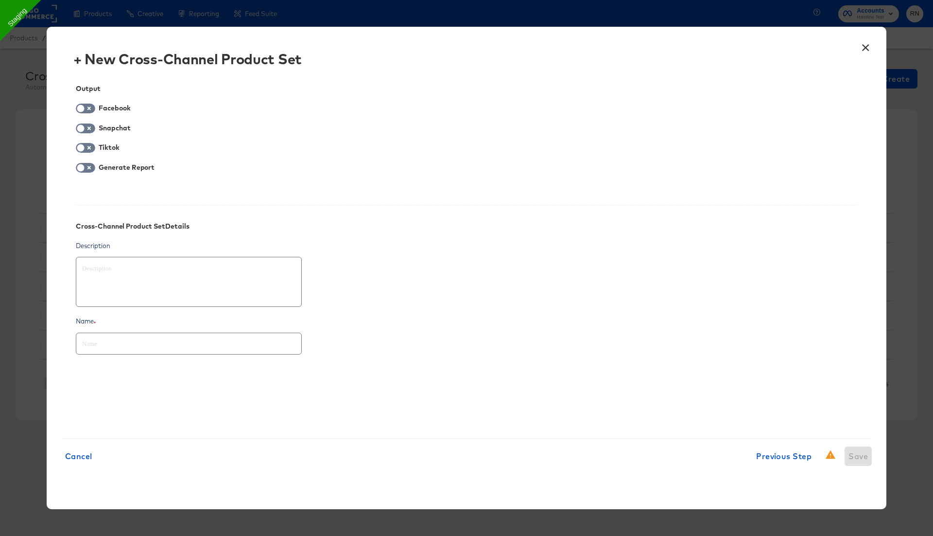
click at [176, 349] on div at bounding box center [189, 343] width 226 height 22
paste input "Test_ga_ItemRevenue"
type textarea "x"
type input "Test_ga_ItemRevenue"
drag, startPoint x: 107, startPoint y: 343, endPoint x: 176, endPoint y: 343, distance: 69.0
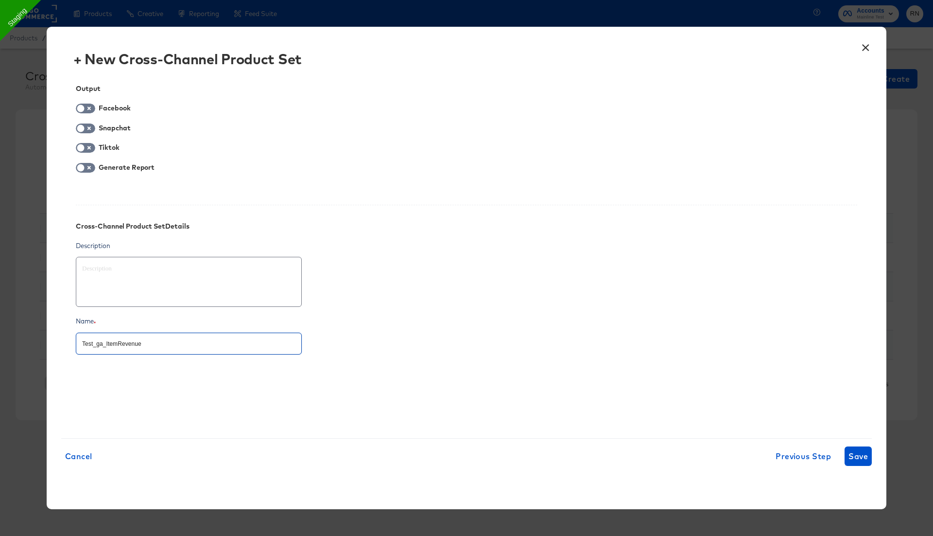
click at [176, 343] on input "Test_ga_ItemRevenue" at bounding box center [188, 339] width 225 height 21
type textarea "x"
type input "Test_ga_I"
type textarea "x"
type input "Test_ga_"
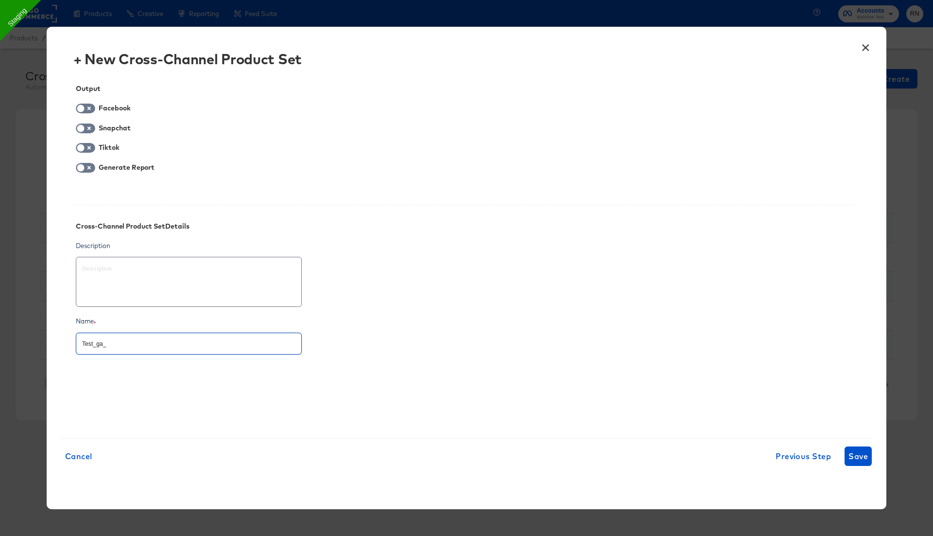
type textarea "x"
type input "Test_ga_p"
type textarea "x"
type input "Test_ga_pr"
type textarea "x"
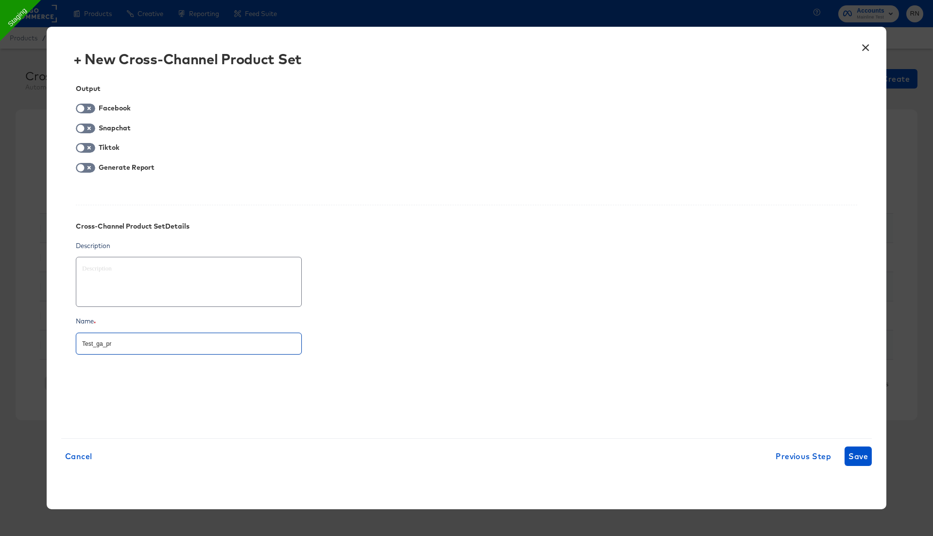
type input "Test_ga_pro"
type textarea "x"
type input "Test_ga_prod"
type textarea "x"
type input "Test_ga_produ"
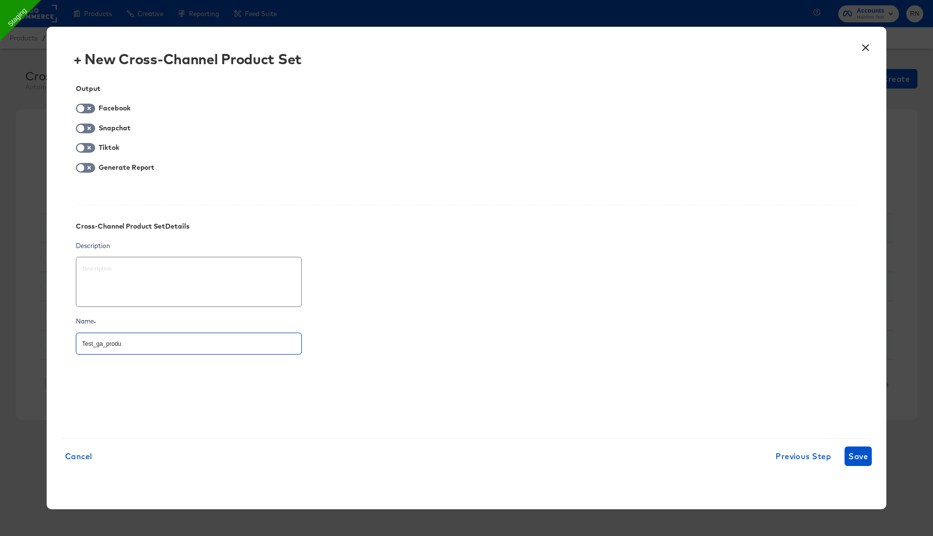
type textarea "x"
type input "Test_ga_produc"
type textarea "x"
type input "Test_ga_product"
type textarea "x"
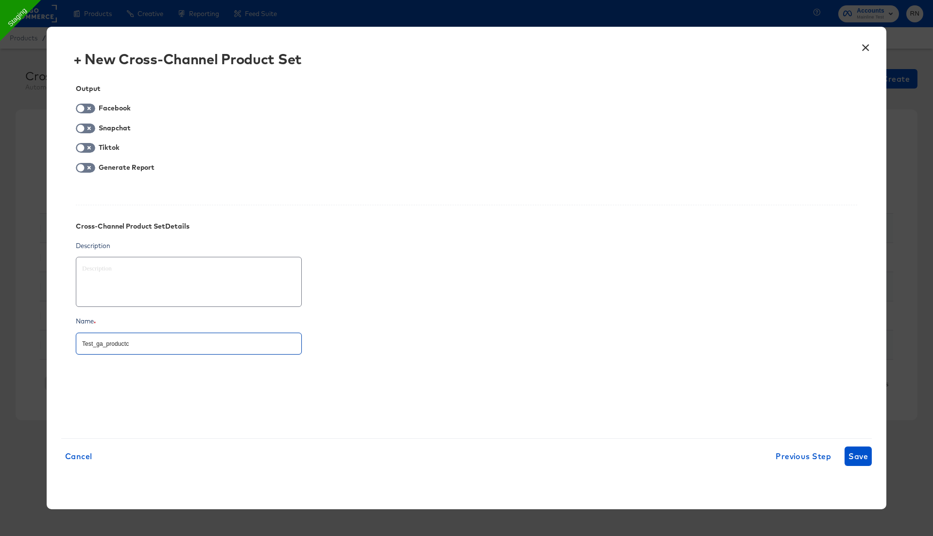
type input "Test_ga_productch"
type textarea "x"
type input "Test_ga_productche"
type textarea "x"
type input "Test_ga_productchek"
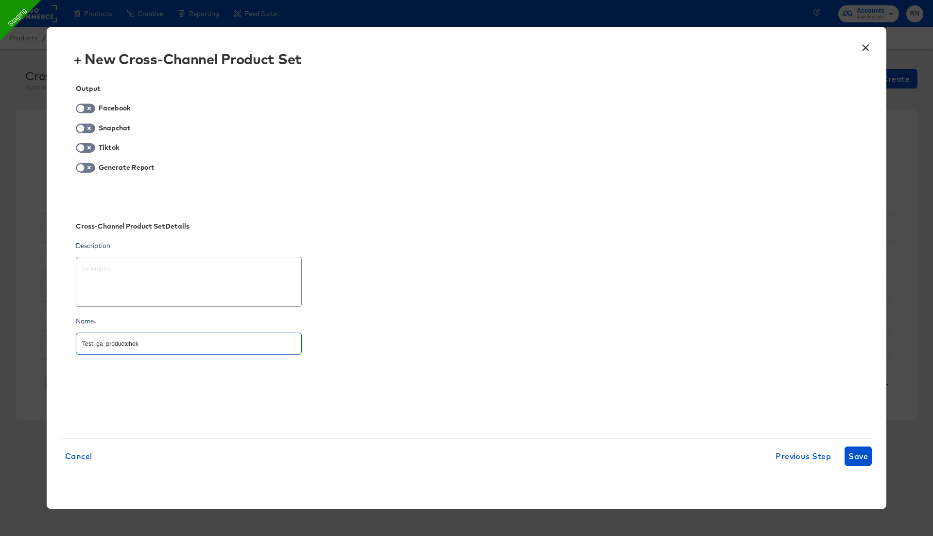
type textarea "x"
type input "Test_ga_productche"
type textarea "x"
type input "Test_ga_productchec"
type textarea "x"
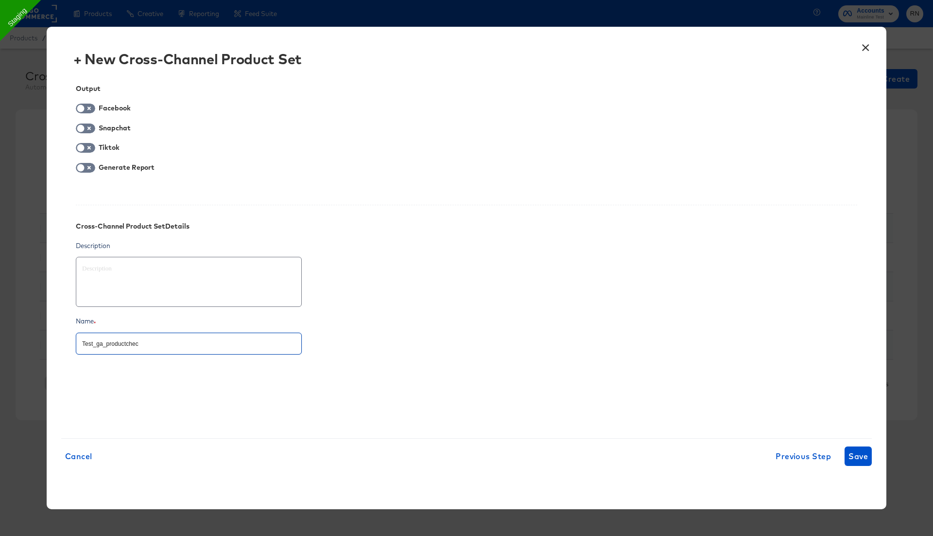
type input "Test_ga_productcheck"
type textarea "x"
type input "Test_ga_productchecko"
type textarea "x"
type input "Test_ga_productcheckou"
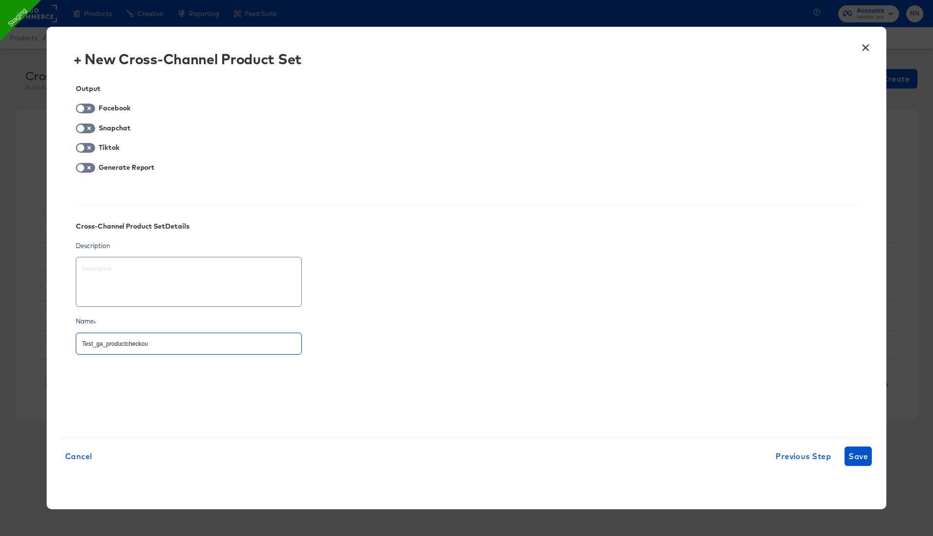
type textarea "x"
type input "Test_ga_productcheckout"
click at [85, 170] on input "checkbox" at bounding box center [80, 170] width 29 height 10
checkbox input "true"
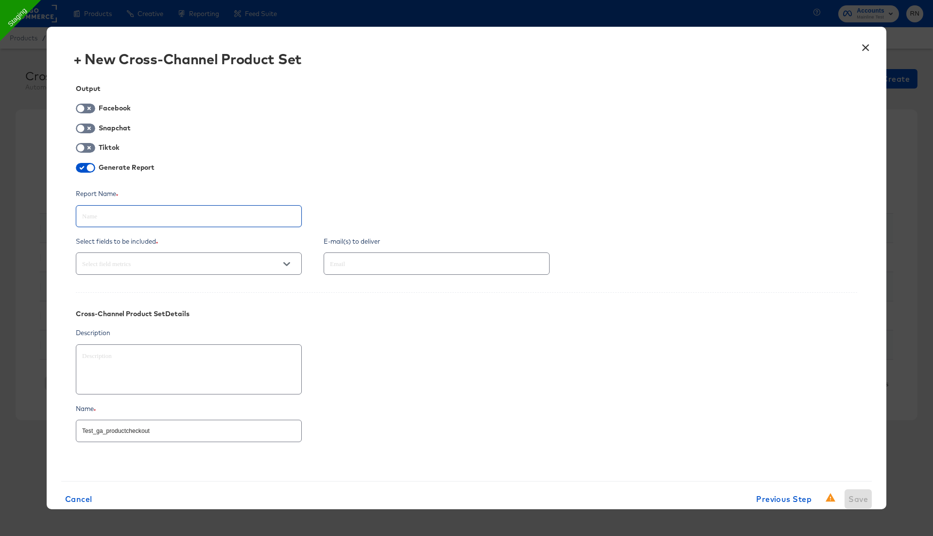
click at [107, 217] on input "text" at bounding box center [188, 212] width 225 height 21
paste input "Test_ga_productcheckout"
type textarea "x"
type input "Test_ga_productcheckout"
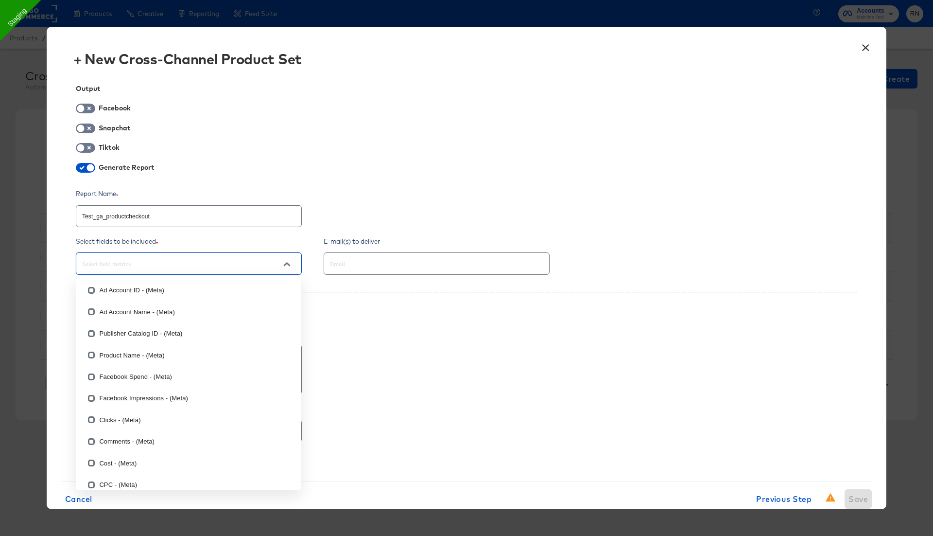
click at [260, 265] on input "text" at bounding box center [175, 263] width 190 height 11
type input "prod"
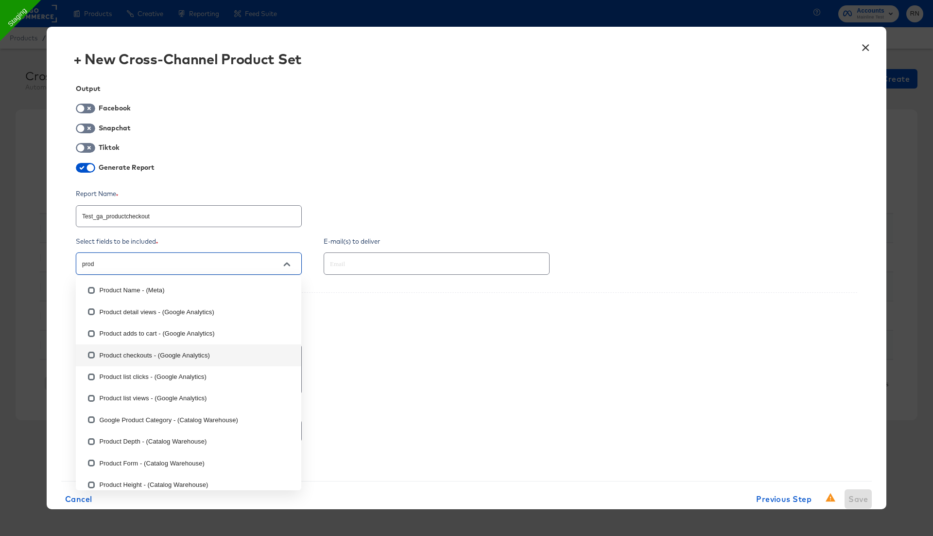
click at [90, 356] on input "checkbox" at bounding box center [92, 357] width 16 height 16
checkbox input "false"
type textarea "x"
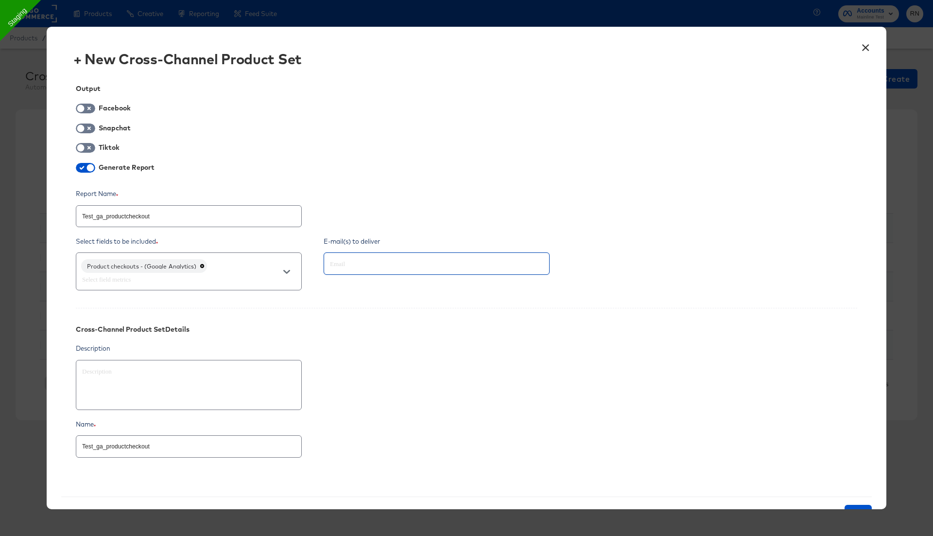
click at [403, 265] on input "text" at bounding box center [423, 263] width 190 height 11
type input "rupali.narkhede@kargo.com"
type textarea "x"
click at [90, 110] on input "checkbox" at bounding box center [80, 111] width 29 height 10
checkbox input "true"
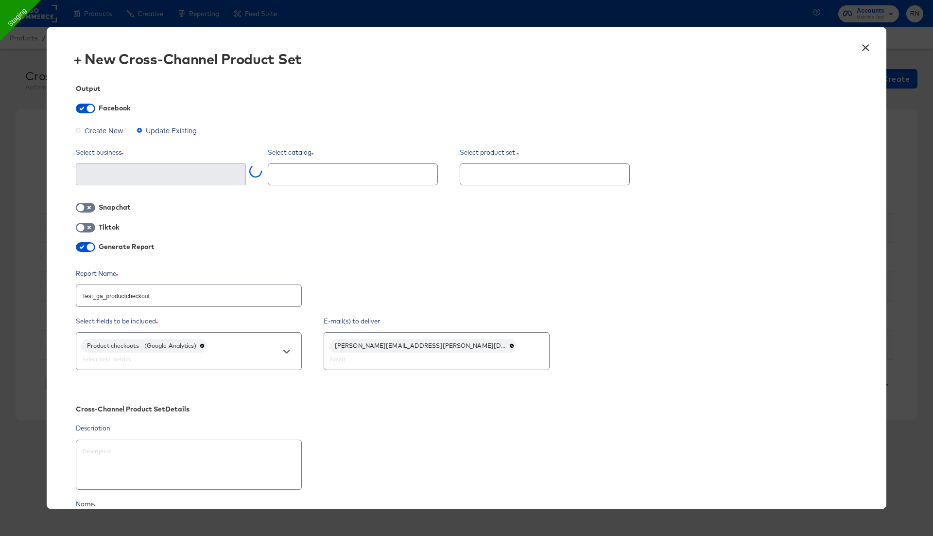
click at [104, 127] on span "Create New" at bounding box center [104, 130] width 39 height 10
click at [0, 0] on input "Create New" at bounding box center [0, 0] width 0 height 0
click at [208, 176] on input "text" at bounding box center [153, 174] width 146 height 11
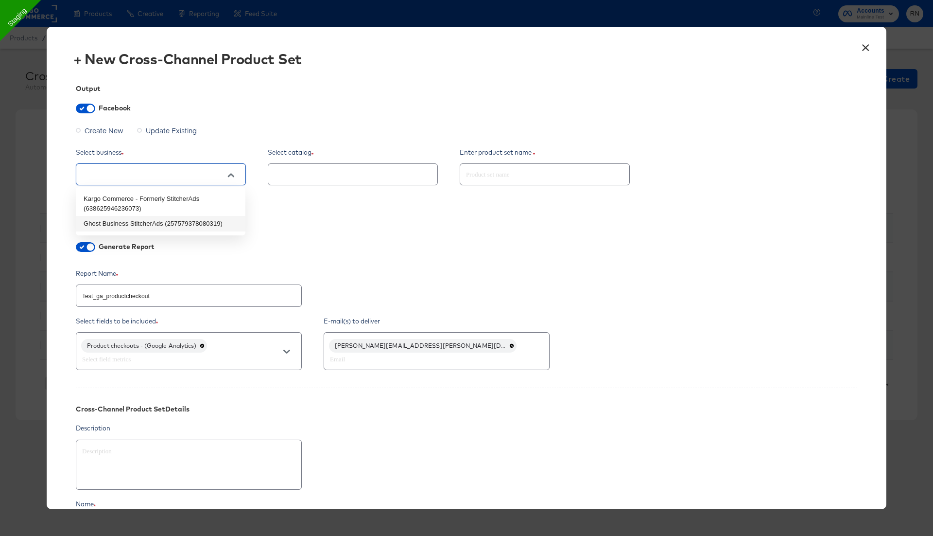
click at [189, 221] on li "Ghost Business StitcherAds (257579378080319)" at bounding box center [161, 224] width 170 height 16
type textarea "x"
type input "Ghost Business StitcherAds (257579378080319)"
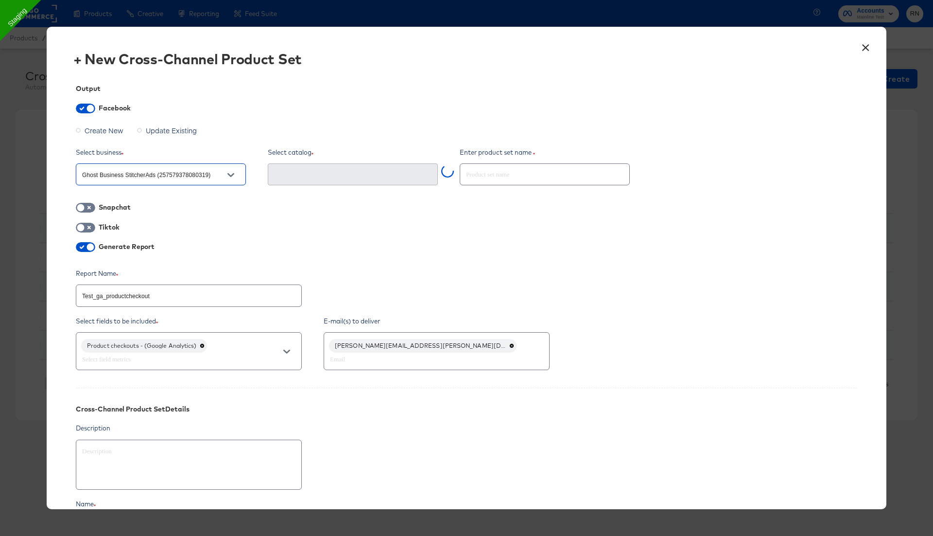
click at [498, 174] on input "text" at bounding box center [544, 170] width 169 height 21
paste input "Test_ga_productcheckout"
type textarea "x"
click at [371, 184] on div at bounding box center [353, 174] width 170 height 22
type input "Test_ga_productcheckout"
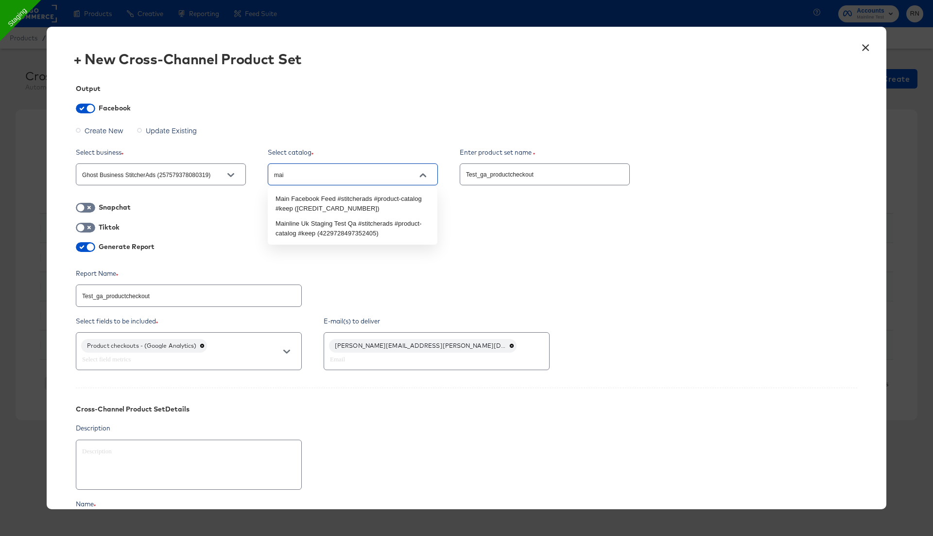
type input "main"
click at [335, 233] on li "Mainline Uk Staging Test Qa #stitcherads #product-catalog #keep (42297284973524…" at bounding box center [353, 228] width 170 height 25
type textarea "x"
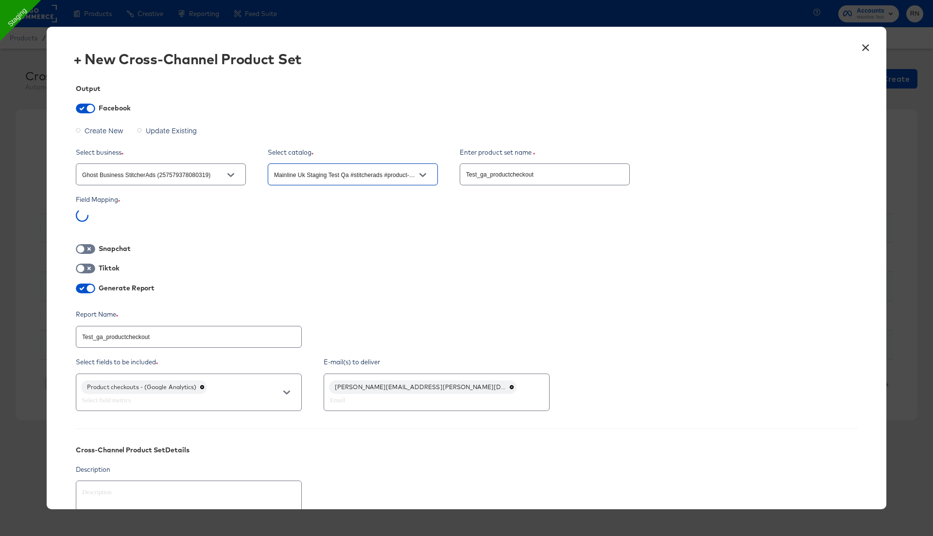
scroll to position [163, 0]
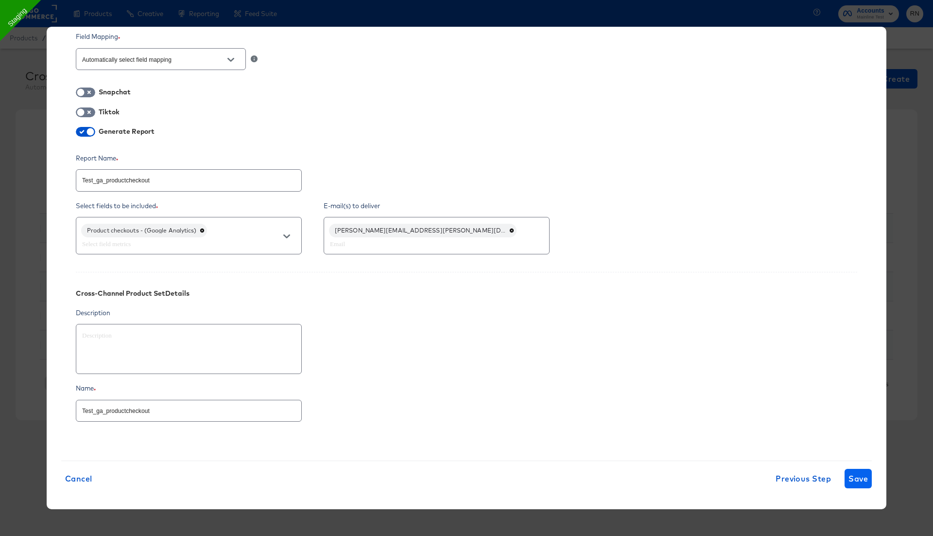
type input "Mainline Uk Staging Test Qa #stitcherads #product-catalog #keep (42297284973524…"
click at [854, 472] on span "Save" at bounding box center [858, 478] width 19 height 14
type textarea "x"
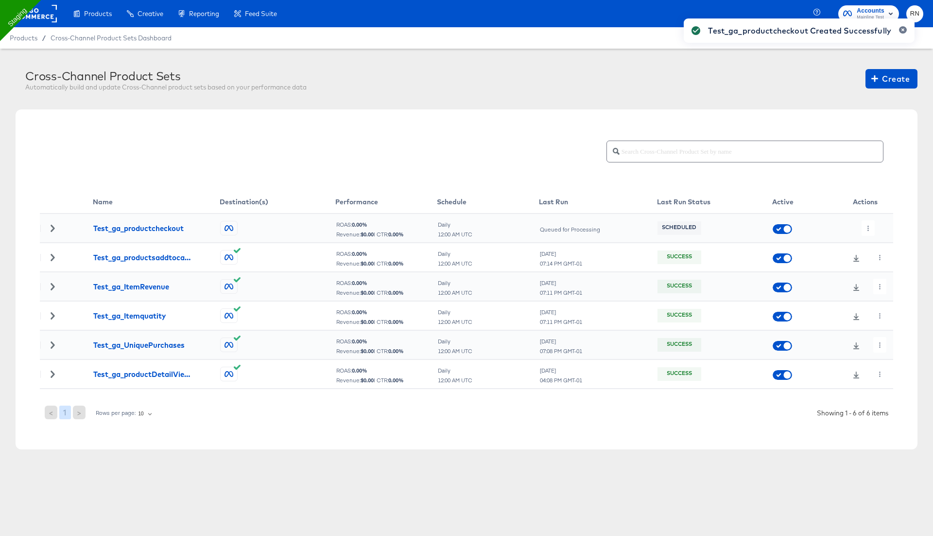
click at [868, 226] on div "Test_ga_productcheckout Created Successfully" at bounding box center [799, 250] width 250 height 483
click at [868, 226] on icon "button" at bounding box center [868, 228] width 1 height 5
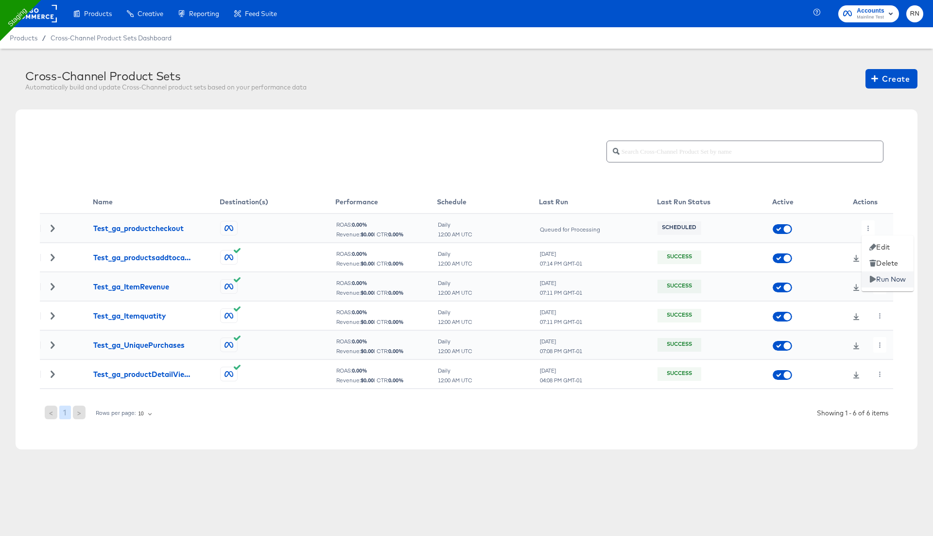
click at [879, 277] on li "Run Now" at bounding box center [888, 279] width 52 height 16
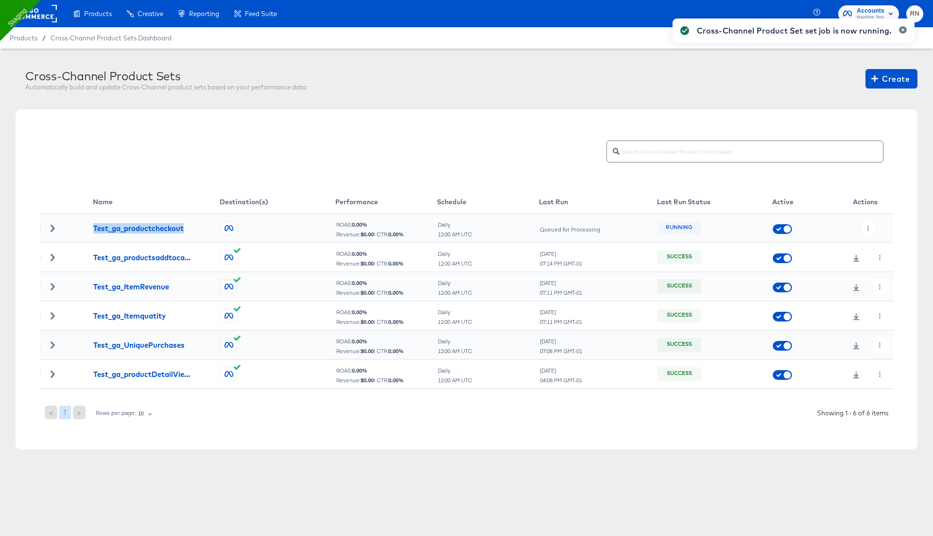
drag, startPoint x: 84, startPoint y: 224, endPoint x: 191, endPoint y: 226, distance: 106.5
click at [191, 226] on tr "Test_ga_productcheckout ROAS: 0.00 % Revenue: $ 0.00 | CTR: 0.00 % Daily 12:00 …" at bounding box center [466, 227] width 853 height 29
copy div "Test_ga_productcheckout"
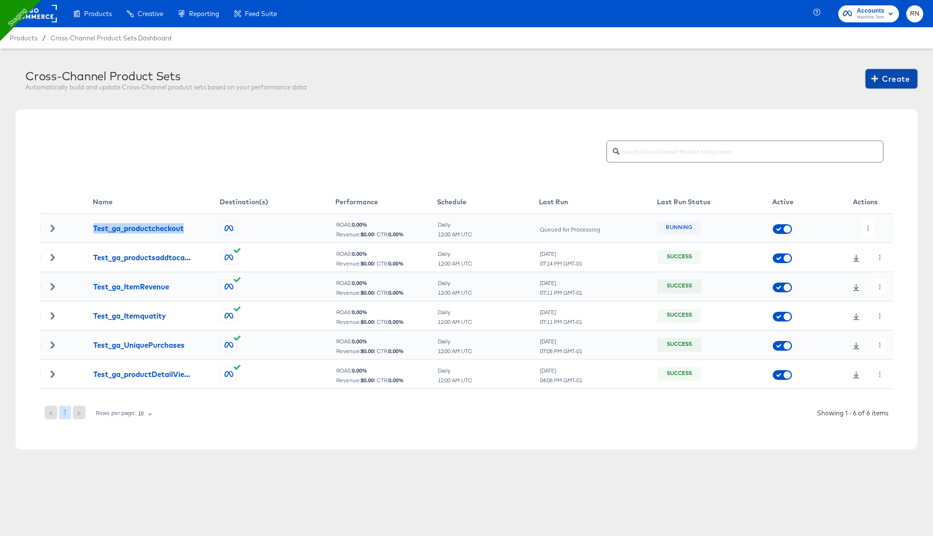
click at [891, 76] on span "Create" at bounding box center [891, 79] width 36 height 14
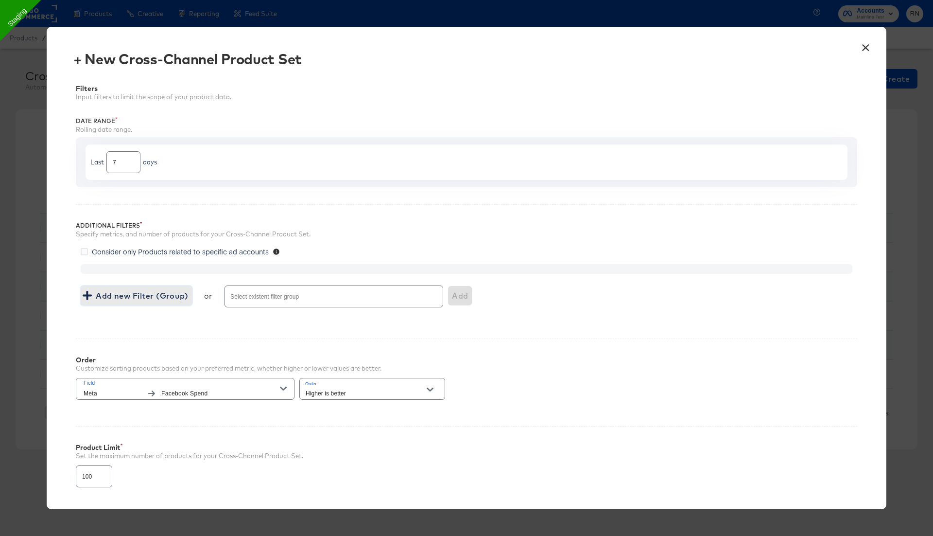
click at [175, 290] on span "Add new Filter (Group)" at bounding box center [137, 296] width 104 height 14
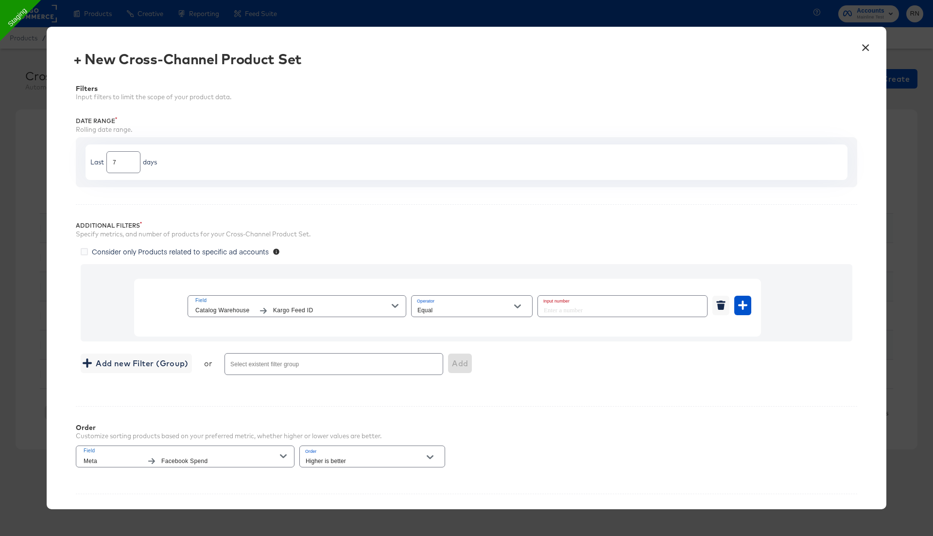
click at [238, 307] on span "Catalog Warehouse" at bounding box center [224, 310] width 58 height 10
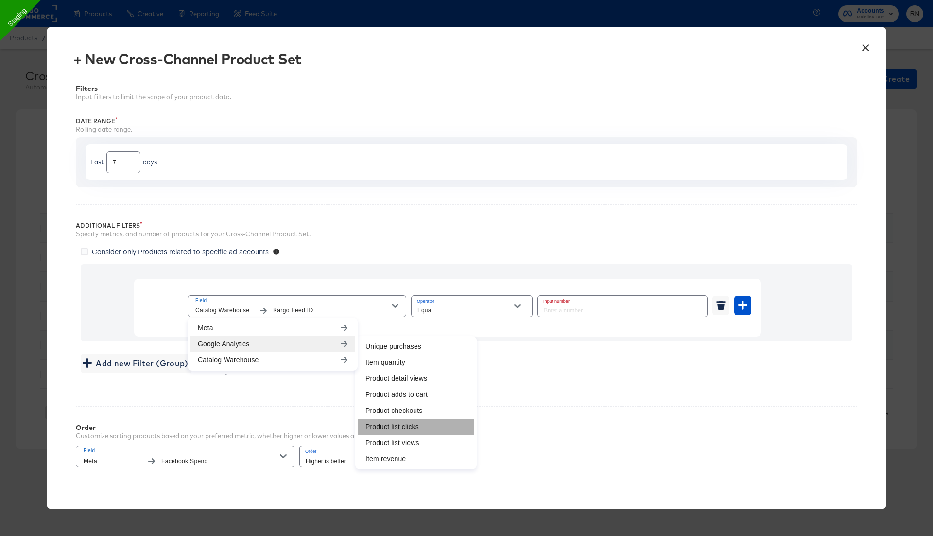
click at [395, 426] on li "Product list clicks" at bounding box center [416, 426] width 117 height 16
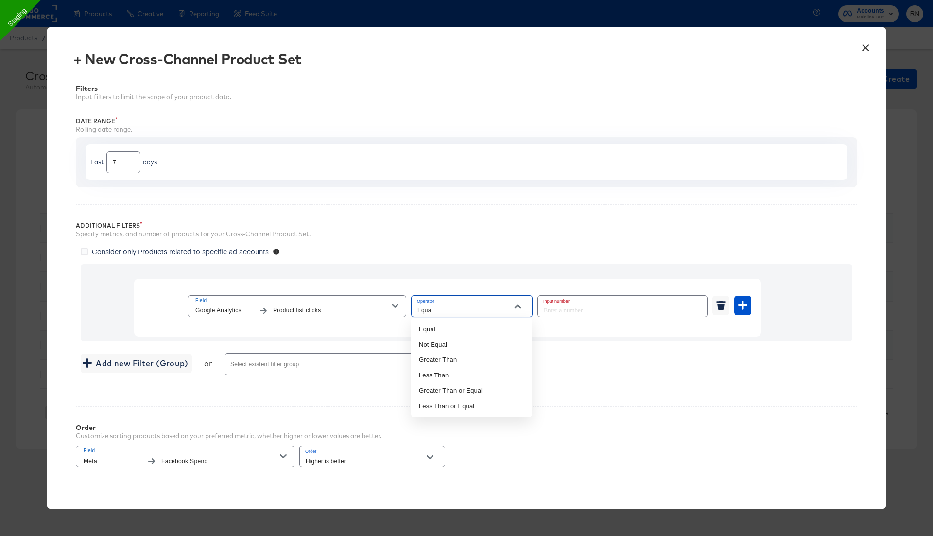
click at [461, 313] on input "Equal" at bounding box center [465, 310] width 98 height 11
click at [458, 362] on li "Greater Than" at bounding box center [471, 360] width 121 height 16
type input "Greater Than"
click at [585, 305] on input "number" at bounding box center [619, 305] width 163 height 21
click at [570, 308] on input "number" at bounding box center [619, 305] width 163 height 21
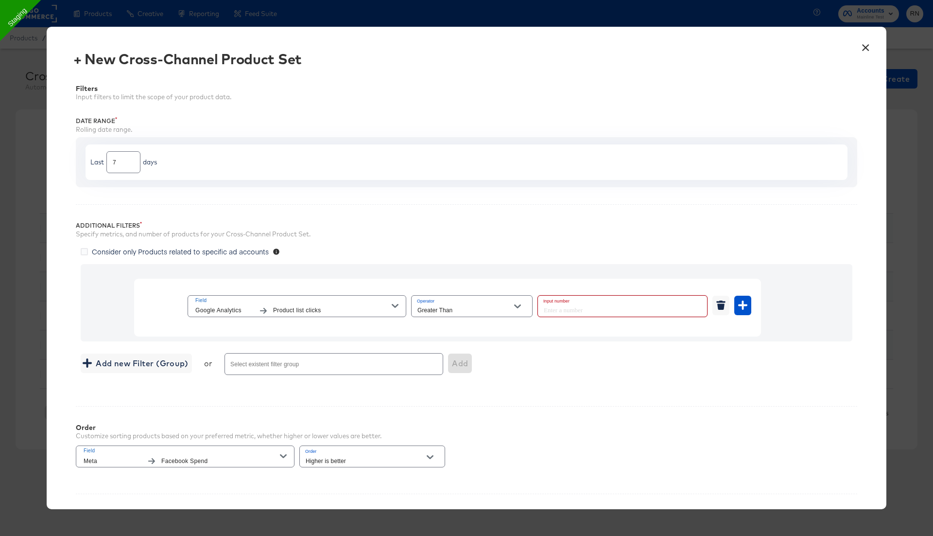
drag, startPoint x: 558, startPoint y: 312, endPoint x: 469, endPoint y: 312, distance: 89.9
click at [469, 312] on div "Field Google Analytics Product list clicks Operator Greater Than Input number" at bounding box center [470, 306] width 564 height 26
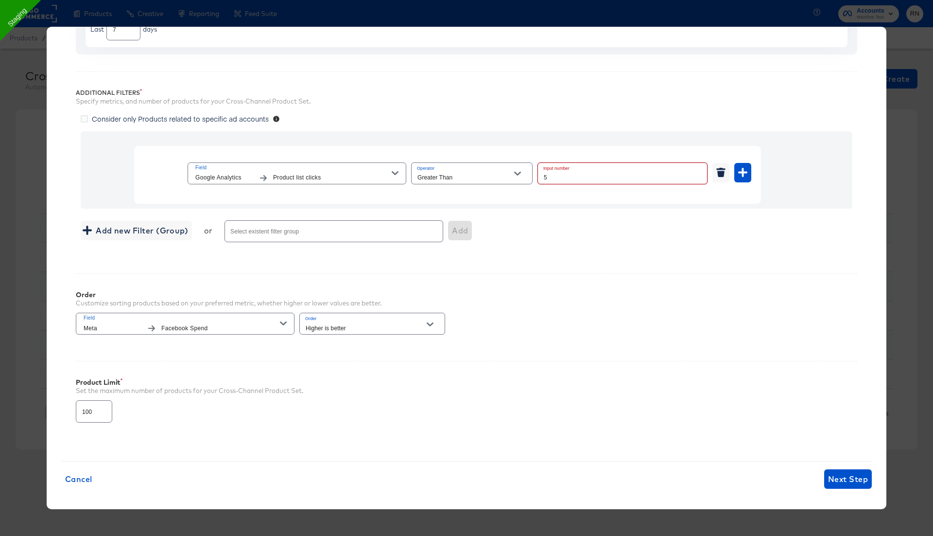
type input "5"
click at [235, 328] on span "Facebook Spend" at bounding box center [220, 328] width 119 height 10
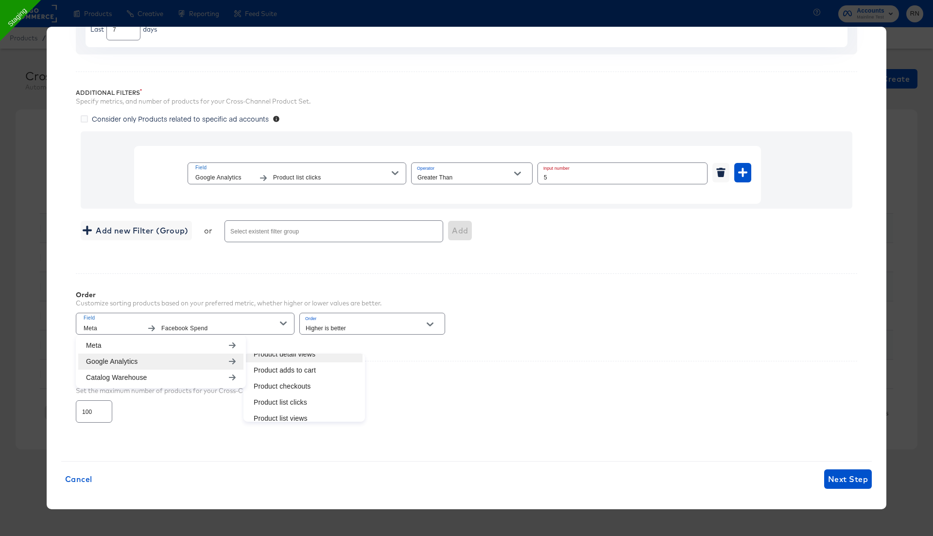
scroll to position [43, 0]
click at [281, 398] on li "Product list clicks" at bounding box center [304, 401] width 117 height 16
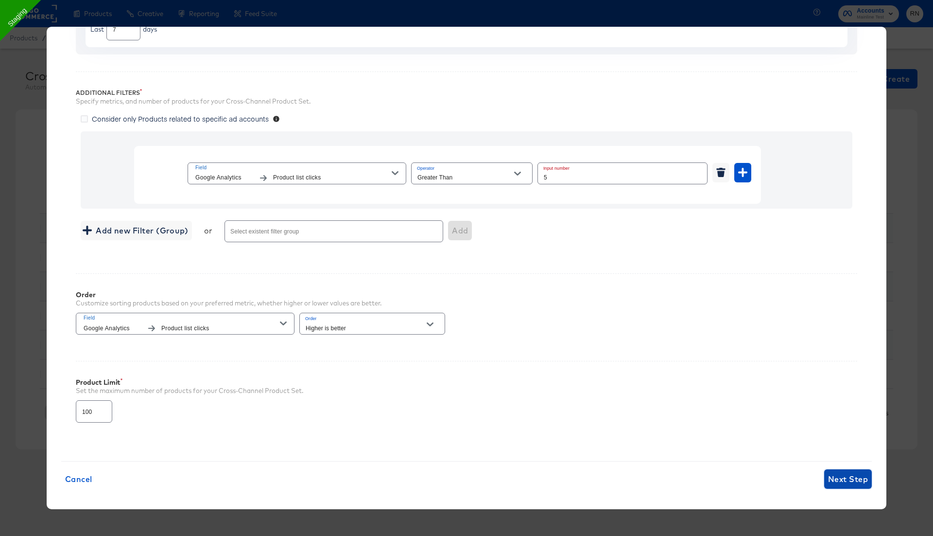
click at [854, 474] on span "Next Step" at bounding box center [848, 479] width 40 height 14
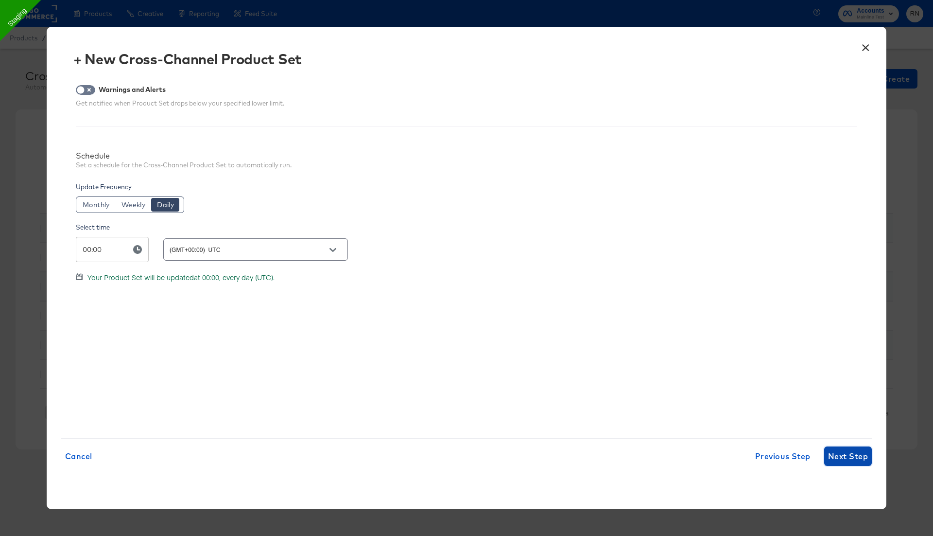
scroll to position [0, 0]
click at [844, 452] on span "Next Step" at bounding box center [848, 456] width 40 height 14
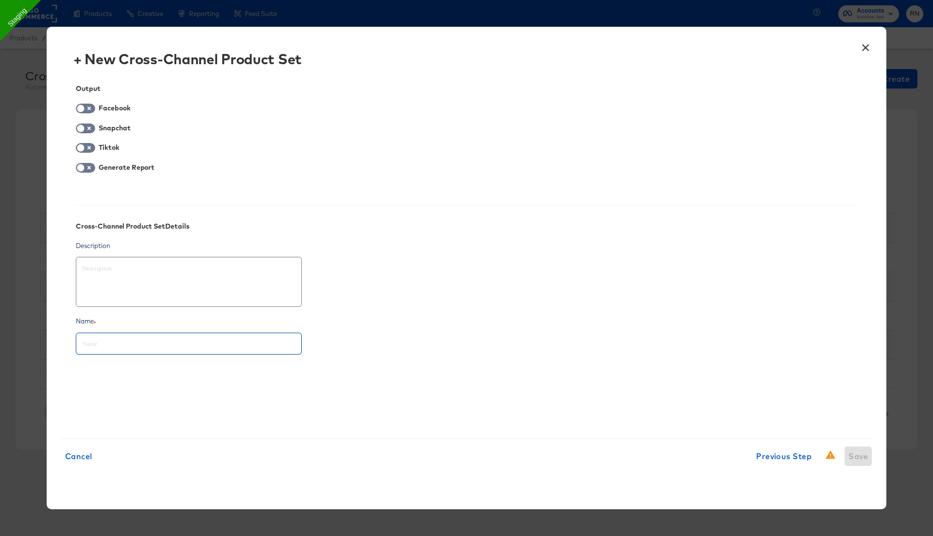
click at [121, 343] on input "text" at bounding box center [188, 339] width 225 height 21
paste input "Test_ga_productcheckout"
type textarea "x"
type input "Test_ga_productcheckout"
click at [812, 453] on span "Previous Step" at bounding box center [803, 456] width 55 height 14
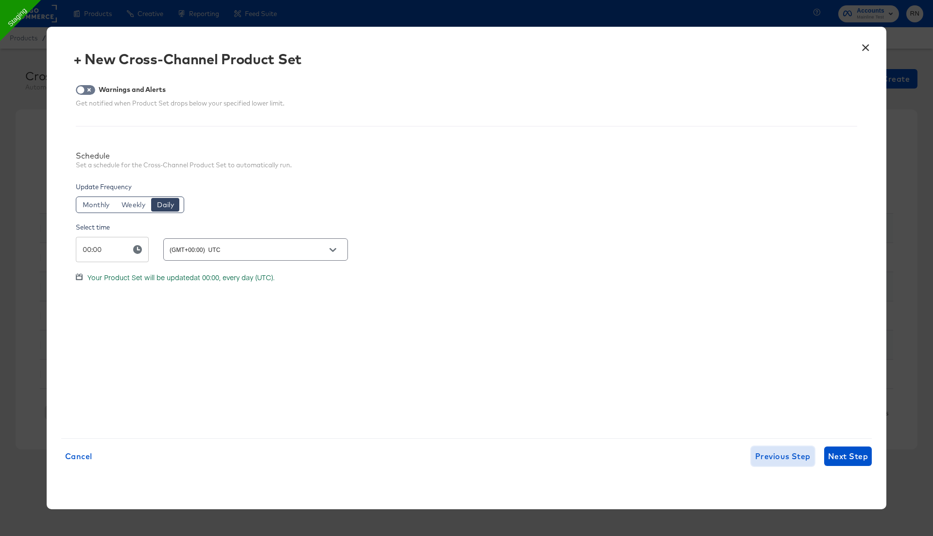
click at [793, 457] on span "Previous Step" at bounding box center [782, 456] width 55 height 14
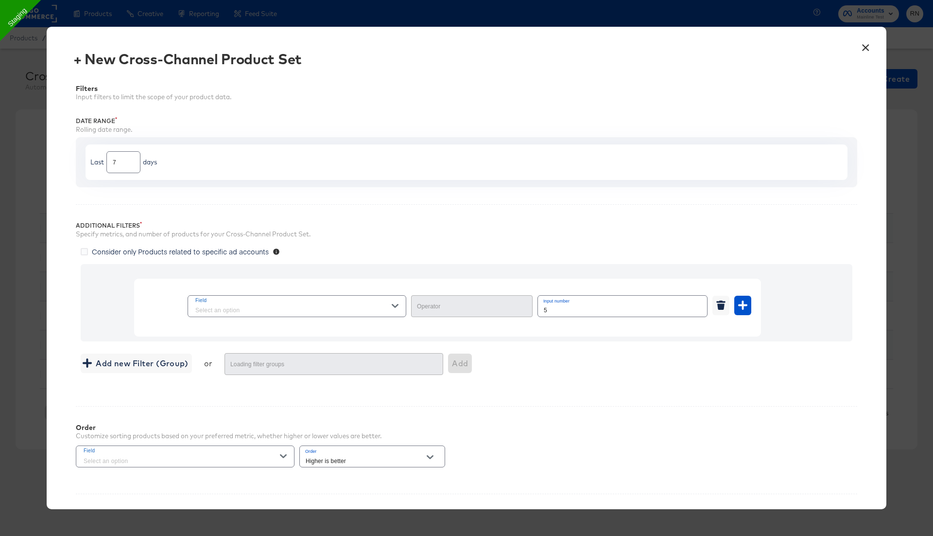
type input "Greater Than"
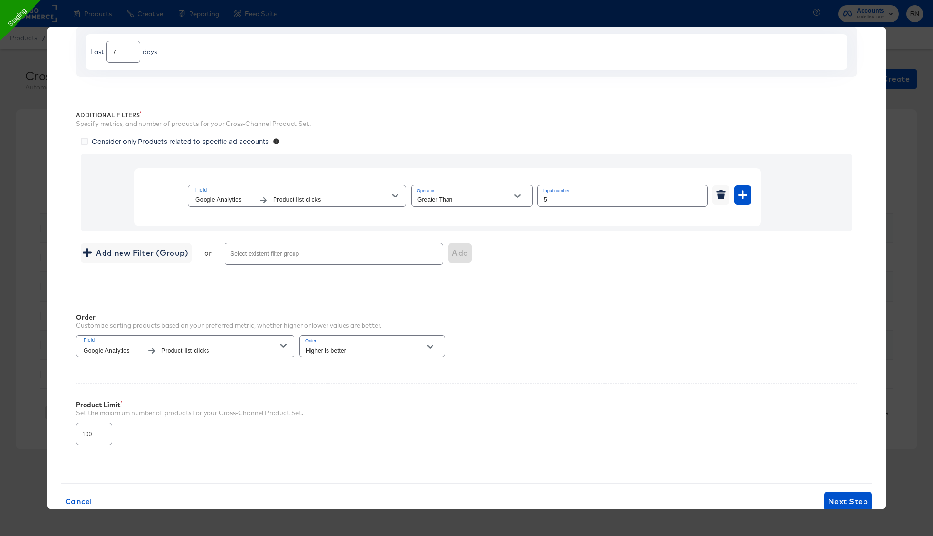
scroll to position [133, 0]
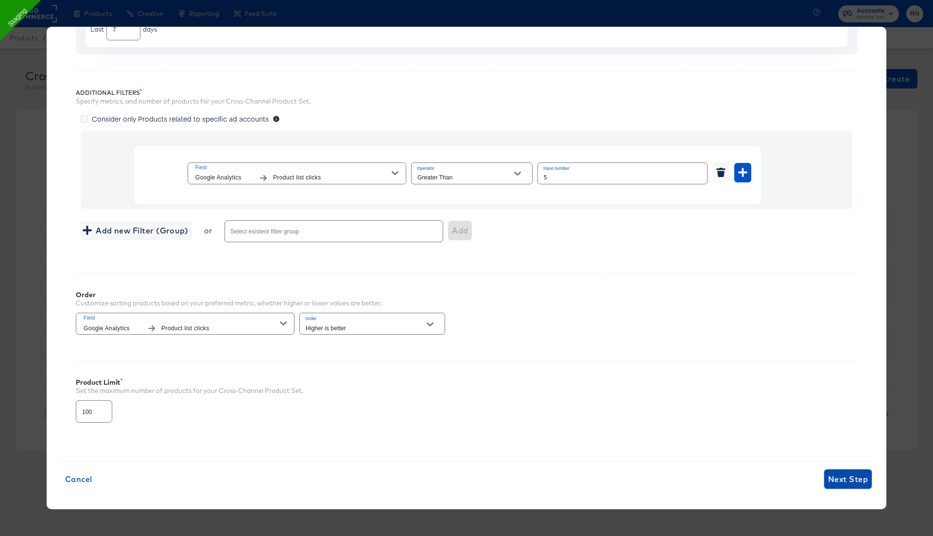
click at [852, 478] on span "Next Step" at bounding box center [848, 479] width 40 height 14
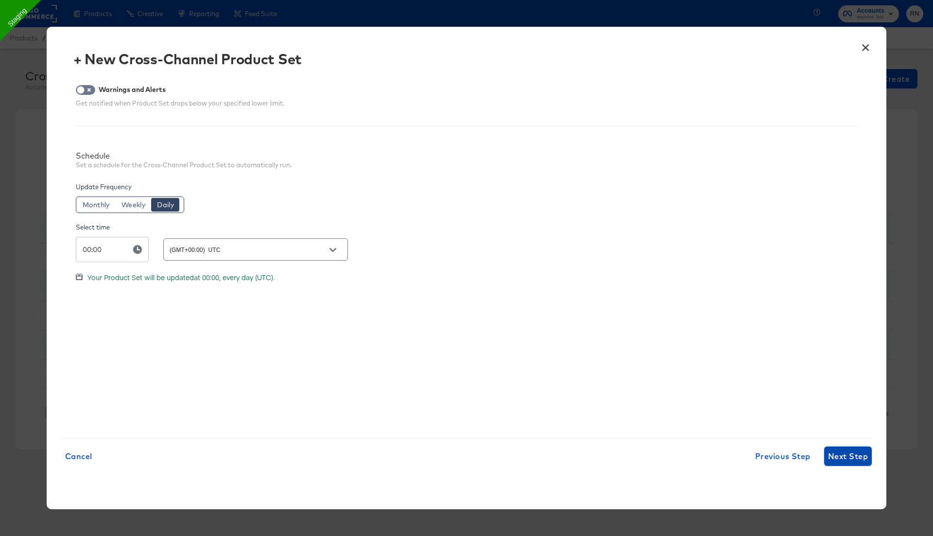
click at [846, 458] on span "Next Step" at bounding box center [848, 456] width 40 height 14
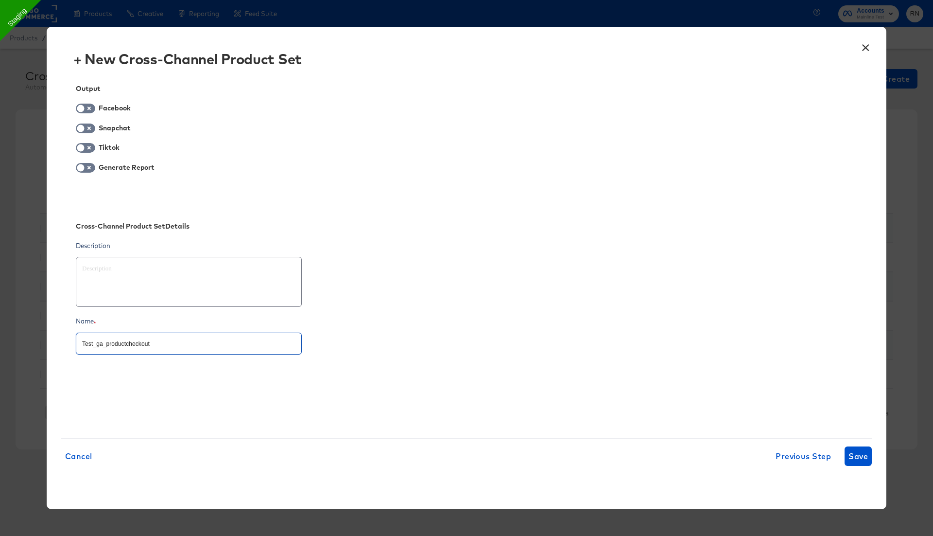
drag, startPoint x: 126, startPoint y: 342, endPoint x: 176, endPoint y: 342, distance: 49.6
click at [176, 342] on input "Test_ga_productcheckout" at bounding box center [188, 339] width 225 height 21
type textarea "x"
type input "Test_ga_productl"
type textarea "x"
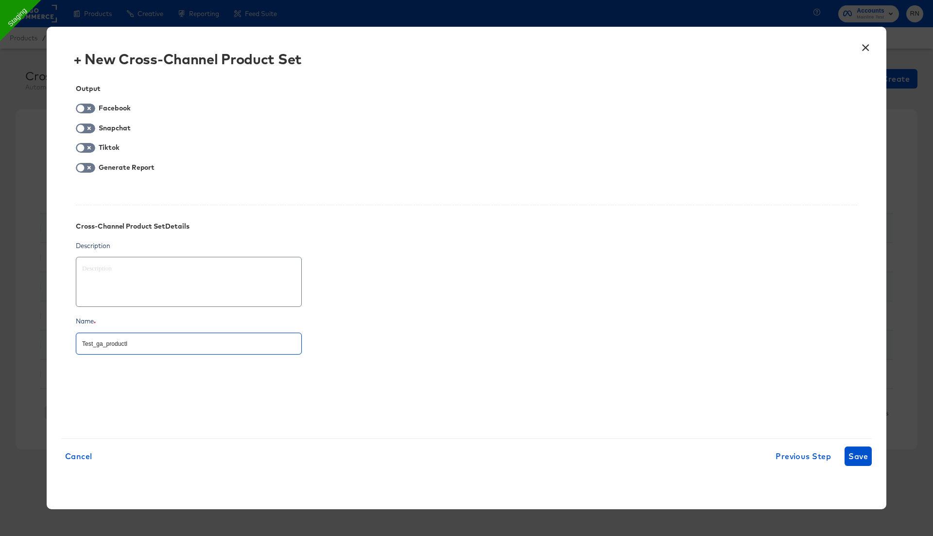
type input "Test_ga_productli"
type textarea "x"
type input "Test_ga_productlis"
type textarea "x"
type input "Test_ga_productlist"
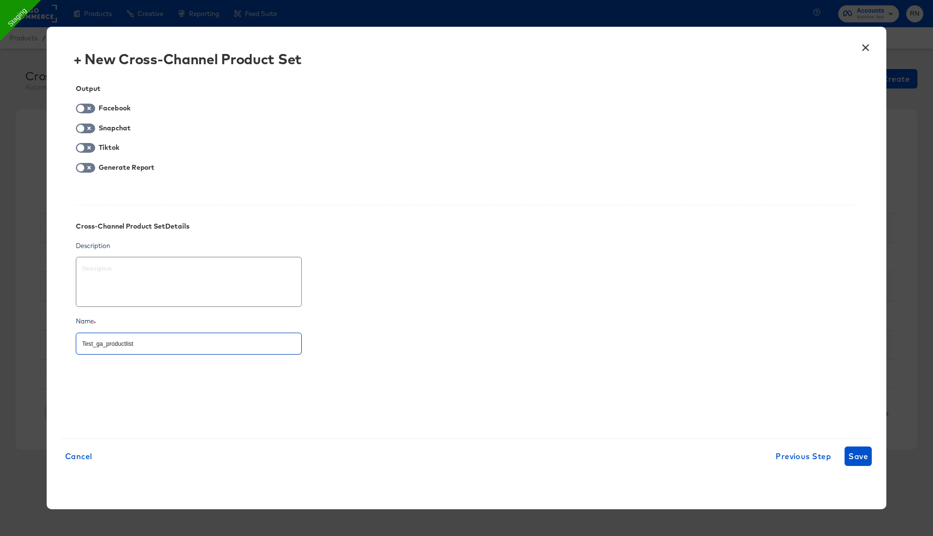
type textarea "x"
type input "Test_ga_productlistc"
type textarea "x"
type input "Test_ga_productlistcl"
type textarea "x"
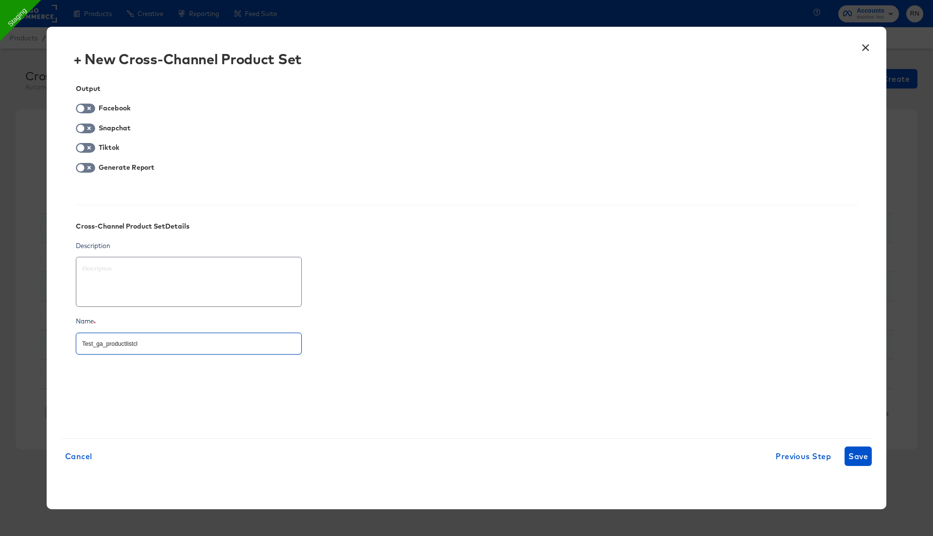
type input "Test_ga_productlistcli"
type textarea "x"
type input "Test_ga_productlistclic"
type textarea "x"
type input "Test_ga_productlistclick"
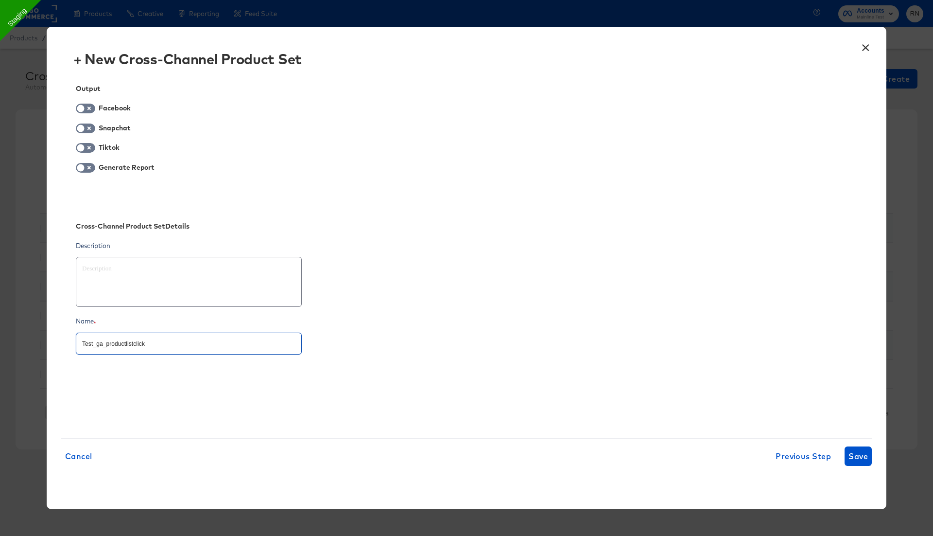
type textarea "x"
type input "Test_ga_productlistclicks"
click at [86, 167] on input "checkbox" at bounding box center [80, 170] width 29 height 10
checkbox input "true"
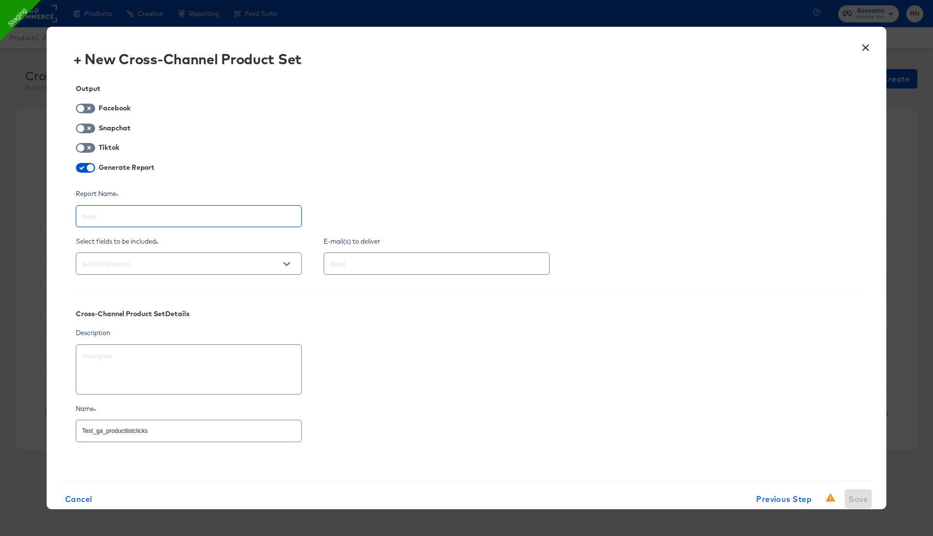
click at [138, 221] on input "text" at bounding box center [188, 212] width 225 height 21
paste input "Test_ga_productlistclicks"
type textarea "x"
click at [151, 273] on div at bounding box center [189, 263] width 226 height 26
type input "Test_ga_productlistclicks"
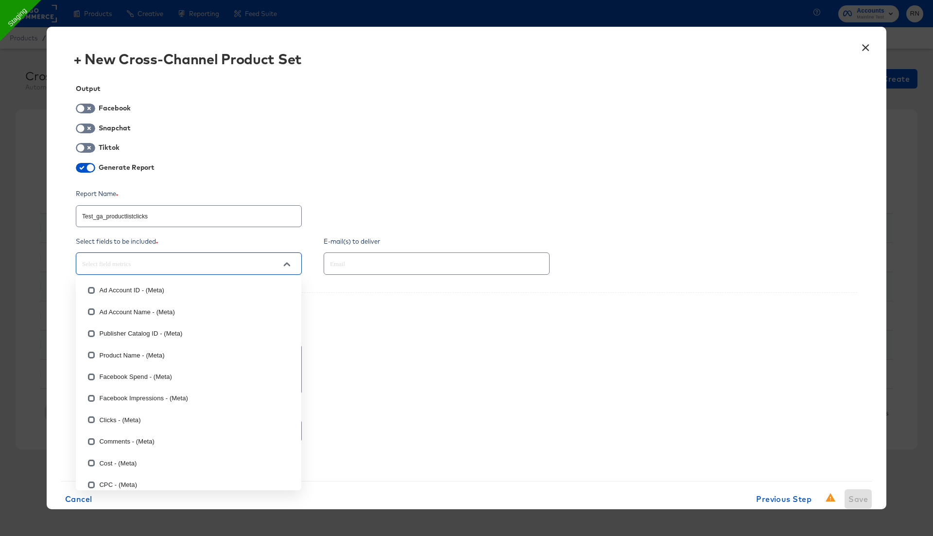
click at [152, 268] on input "text" at bounding box center [175, 263] width 190 height 11
type input "prod"
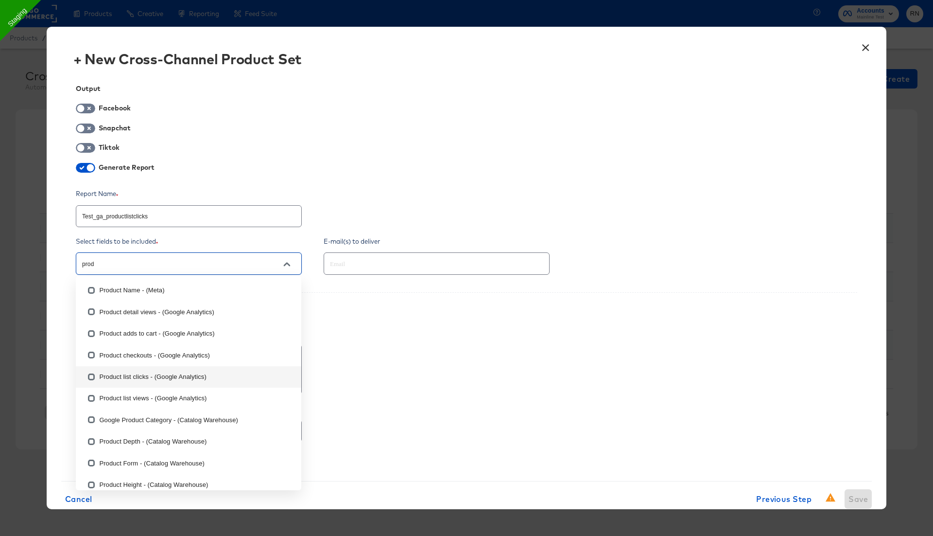
click at [93, 381] on input "checkbox" at bounding box center [92, 379] width 16 height 16
checkbox input "false"
type textarea "x"
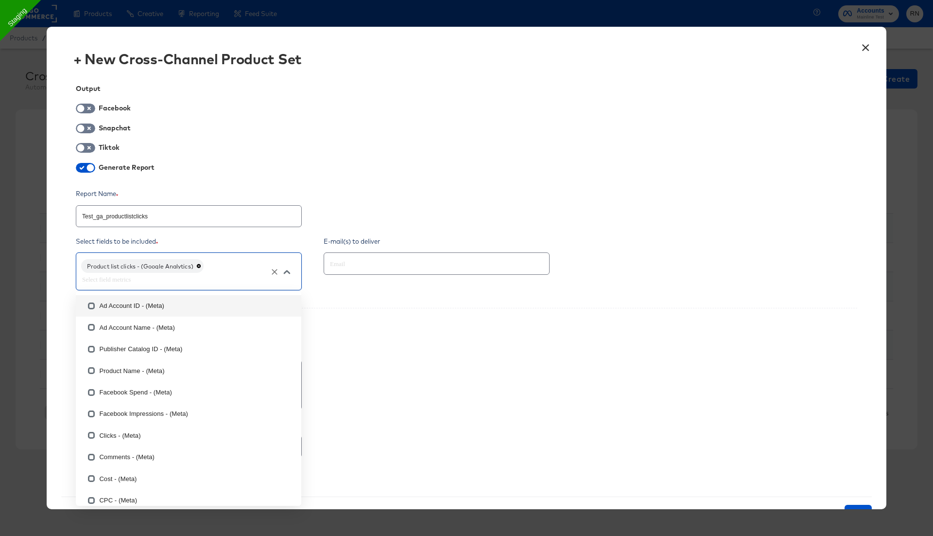
click at [370, 260] on input "text" at bounding box center [423, 263] width 190 height 11
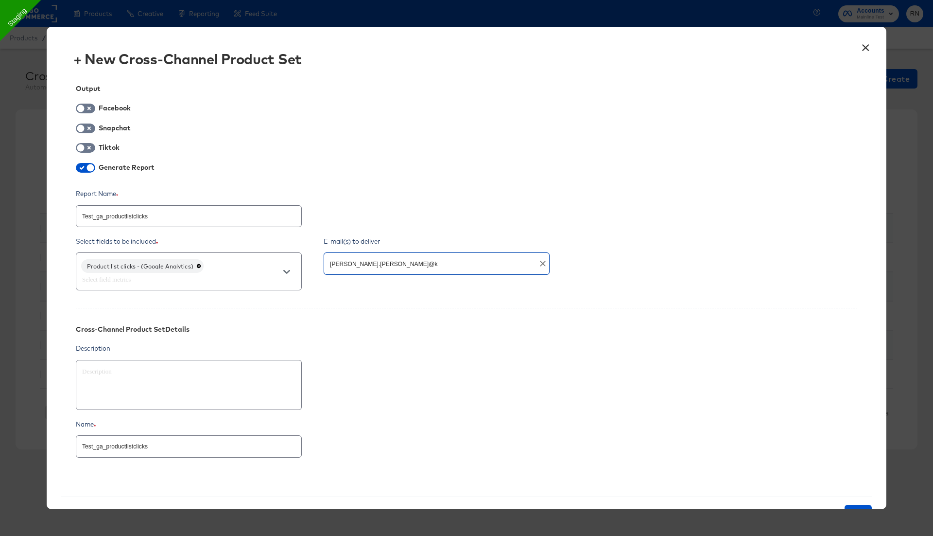
type input "[PERSON_NAME].[PERSON_NAME]@ka"
type textarea "x"
type input "[PERSON_NAME][EMAIL_ADDRESS][PERSON_NAME][DOMAIN_NAME]"
type textarea "x"
click at [89, 105] on span at bounding box center [85, 109] width 19 height 10
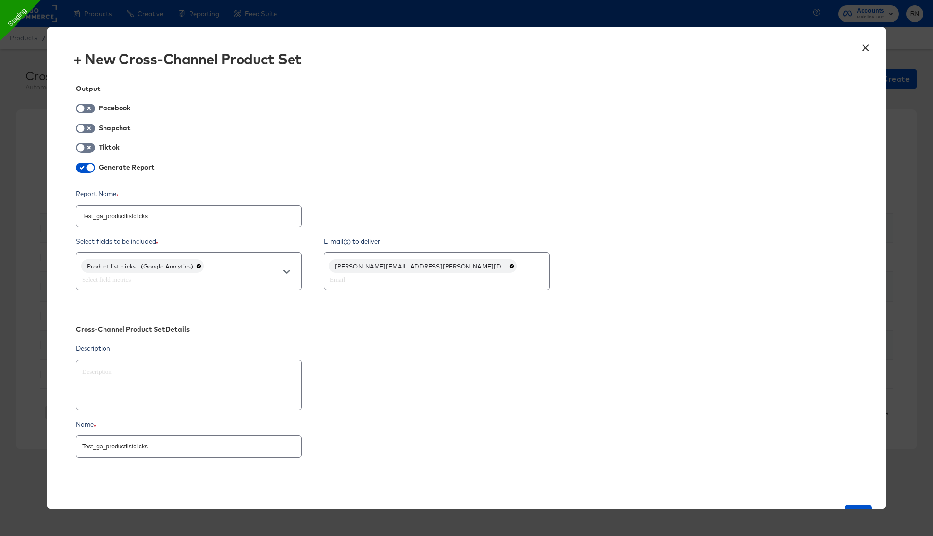
click at [69, 112] on div "Output Facebook Snapchat Tiktok Generate Report Report Name Test_ga_productlist…" at bounding box center [466, 276] width 811 height 412
click at [84, 112] on input "checkbox" at bounding box center [80, 111] width 29 height 10
checkbox input "true"
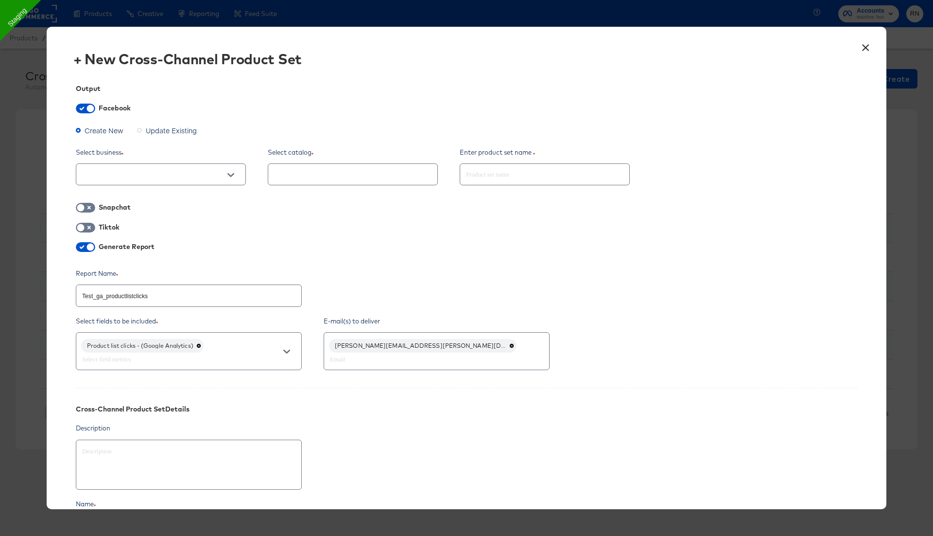
click at [96, 131] on span "Create New" at bounding box center [104, 130] width 39 height 10
click at [0, 0] on input "Create New" at bounding box center [0, 0] width 0 height 0
click at [118, 180] on div at bounding box center [161, 174] width 170 height 22
click at [135, 174] on input "text" at bounding box center [153, 174] width 146 height 11
click at [134, 221] on li "Ghost Business StitcherAds (257579378080319)" at bounding box center [161, 224] width 170 height 16
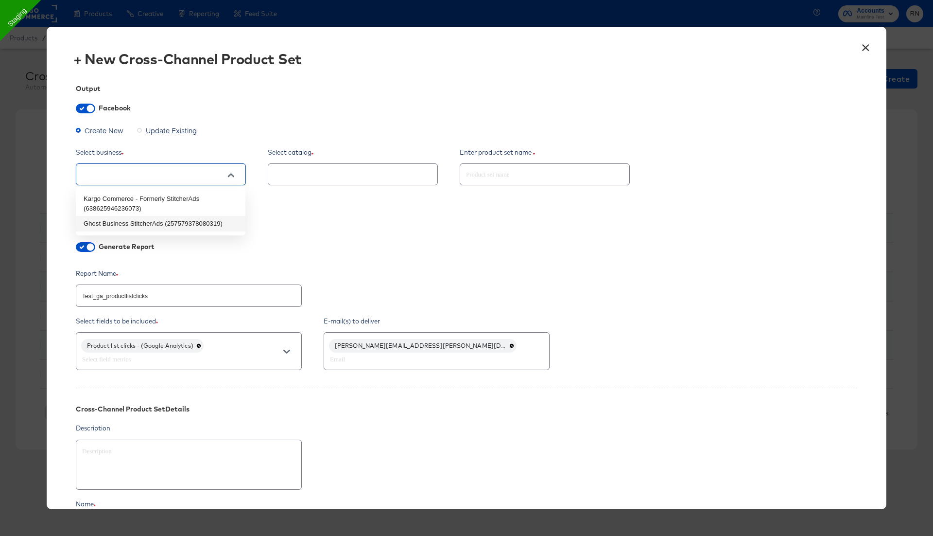
type textarea "x"
type input "Ghost Business StitcherAds (257579378080319)"
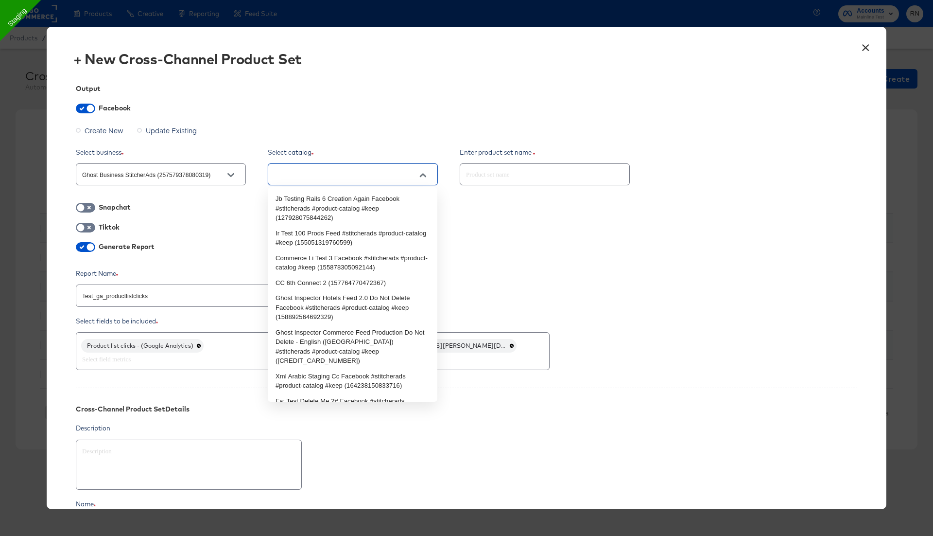
click at [300, 173] on input "text" at bounding box center [345, 174] width 146 height 11
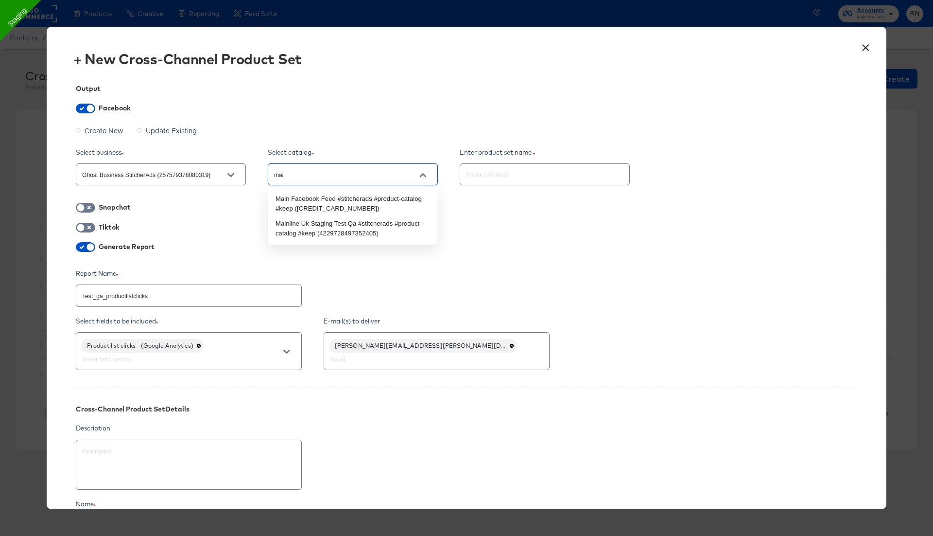
type input "main"
click at [332, 222] on li "Mainline Uk Staging Test Qa #stitcherads #product-catalog #keep (42297284973524…" at bounding box center [353, 228] width 170 height 25
type textarea "x"
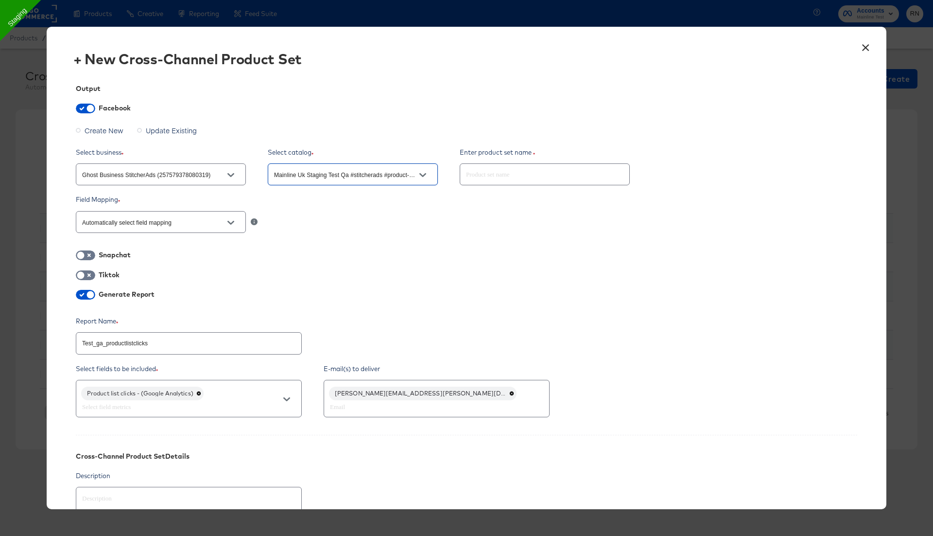
type input "Mainline Uk Staging Test Qa #stitcherads #product-catalog #keep (42297284973524…"
click at [504, 172] on input "text" at bounding box center [544, 170] width 169 height 21
paste input "Test_ga_productlistclicks"
type input "Test_ga_productlistclicks"
type textarea "x"
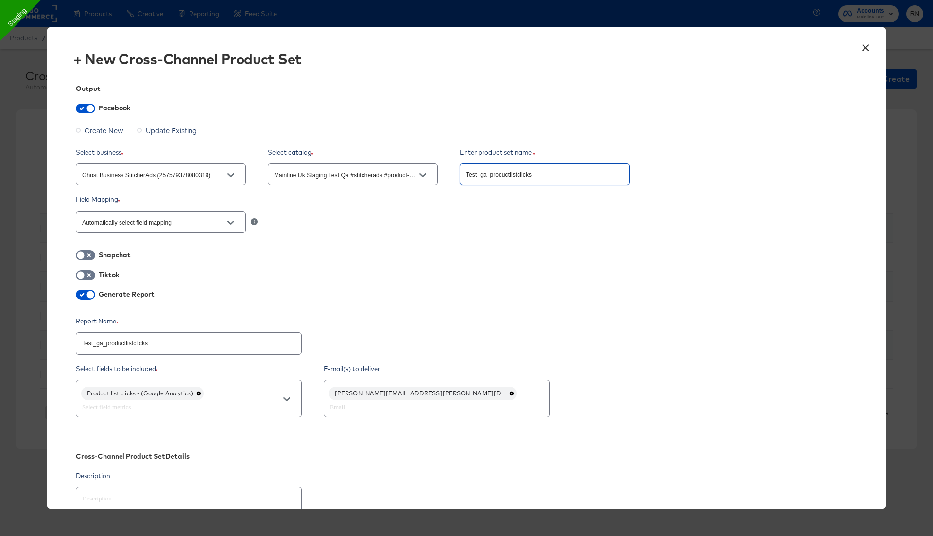
scroll to position [163, 0]
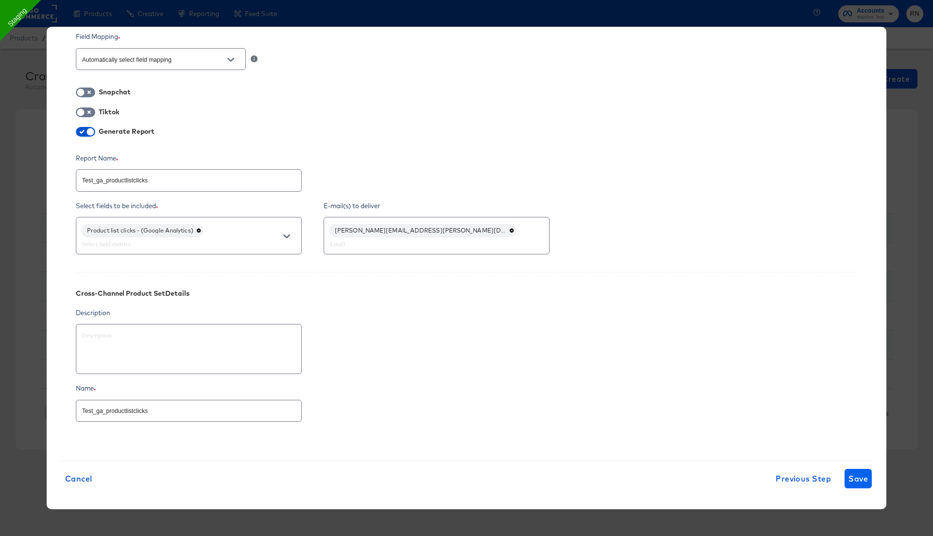
type input "Test_ga_productlistclicks"
click at [855, 471] on span "Save" at bounding box center [858, 478] width 19 height 14
type textarea "x"
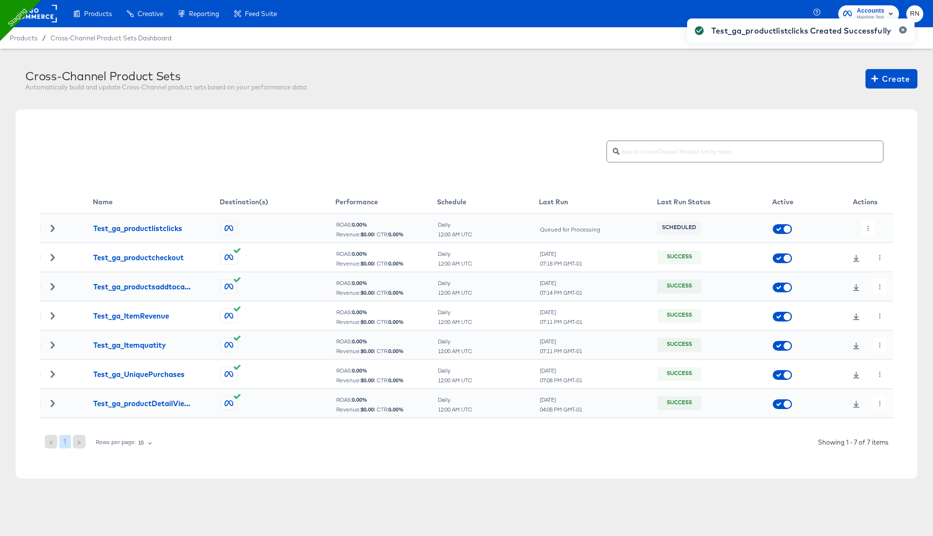
click at [867, 229] on div "Test_ga_productlistclicks Created Successfully" at bounding box center [800, 250] width 247 height 483
click at [867, 229] on icon "button" at bounding box center [868, 228] width 5 height 5
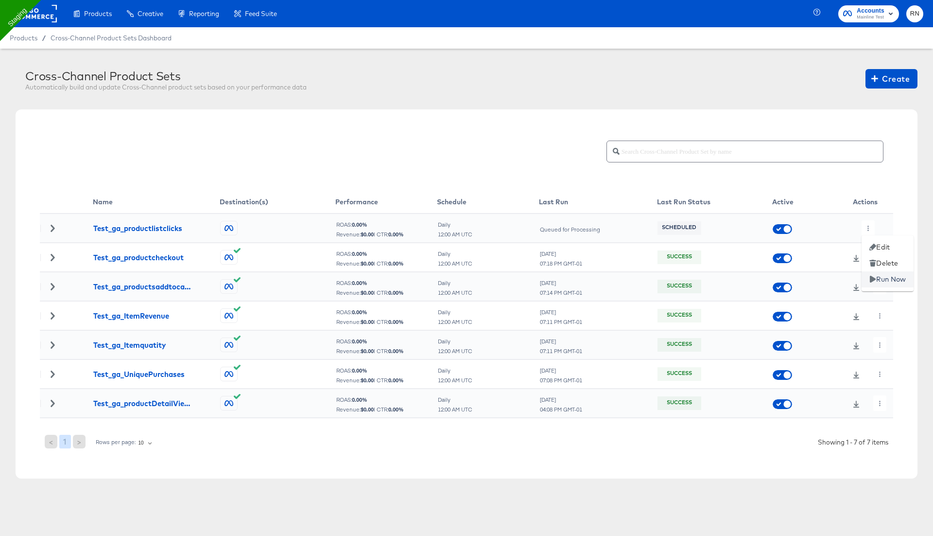
click at [878, 278] on li "Run Now" at bounding box center [888, 279] width 52 height 16
click at [887, 79] on span "Create" at bounding box center [891, 79] width 36 height 14
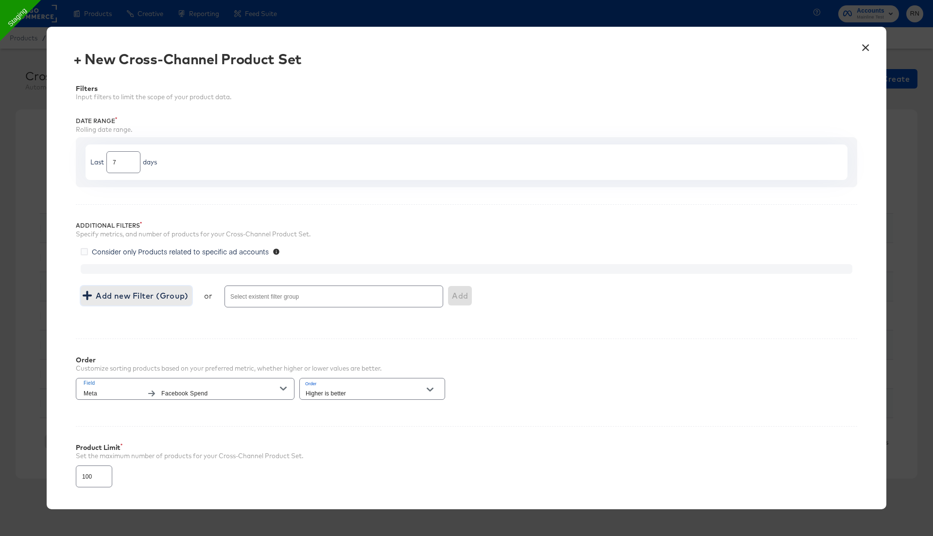
click at [168, 297] on span "Add new Filter (Group)" at bounding box center [137, 296] width 104 height 14
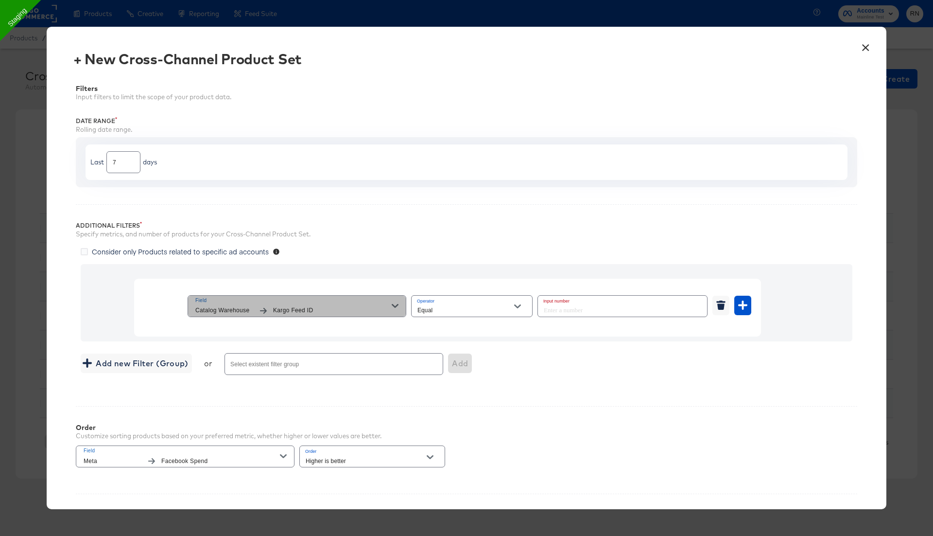
click at [260, 302] on span "Field" at bounding box center [293, 300] width 196 height 9
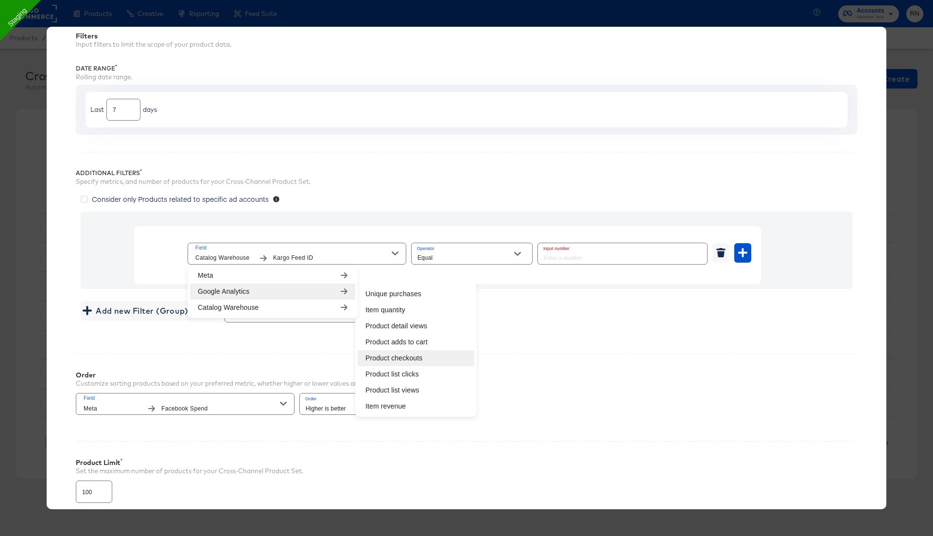
scroll to position [53, 0]
click at [392, 388] on li "Product list views" at bounding box center [416, 389] width 117 height 16
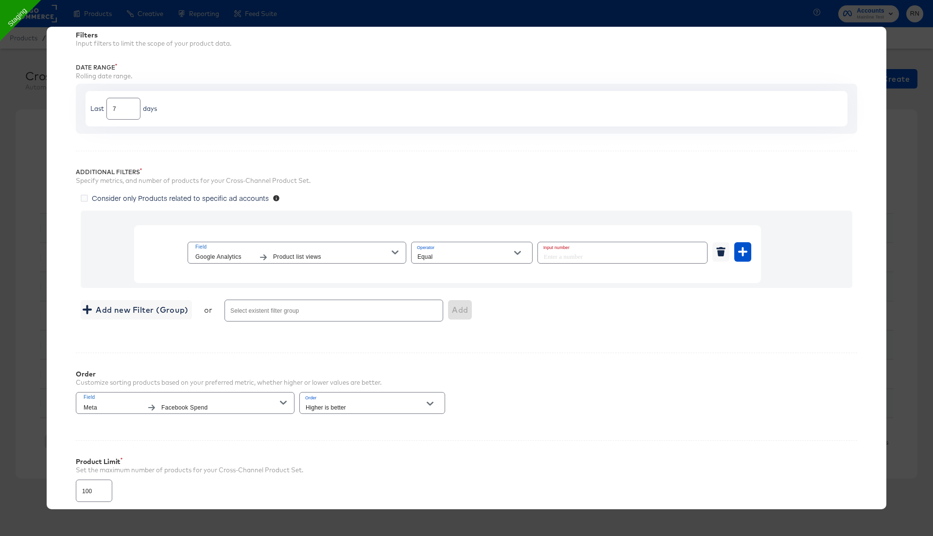
click at [451, 254] on input "Equal" at bounding box center [465, 256] width 98 height 11
click at [457, 301] on li "Greater Than" at bounding box center [471, 306] width 121 height 16
type input "Greater Than"
click at [569, 258] on input "number" at bounding box center [619, 252] width 163 height 21
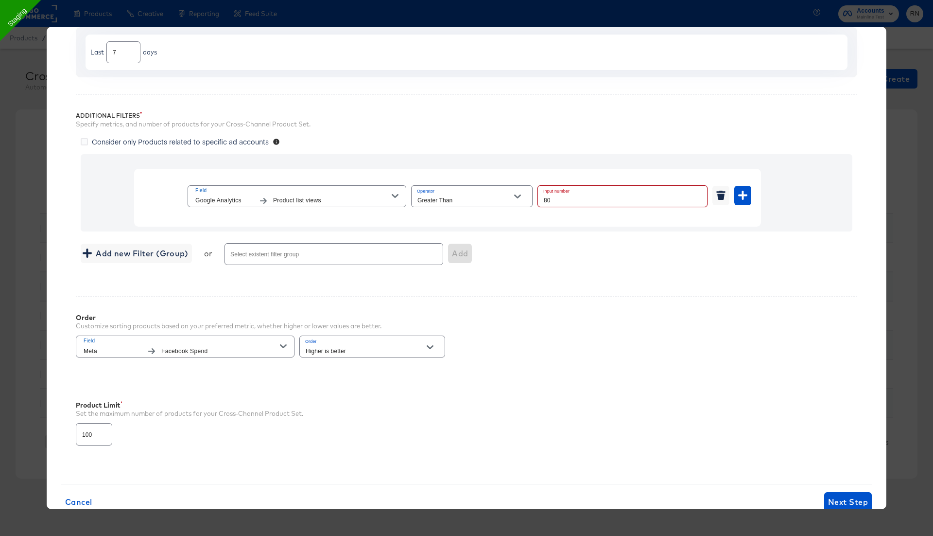
scroll to position [133, 0]
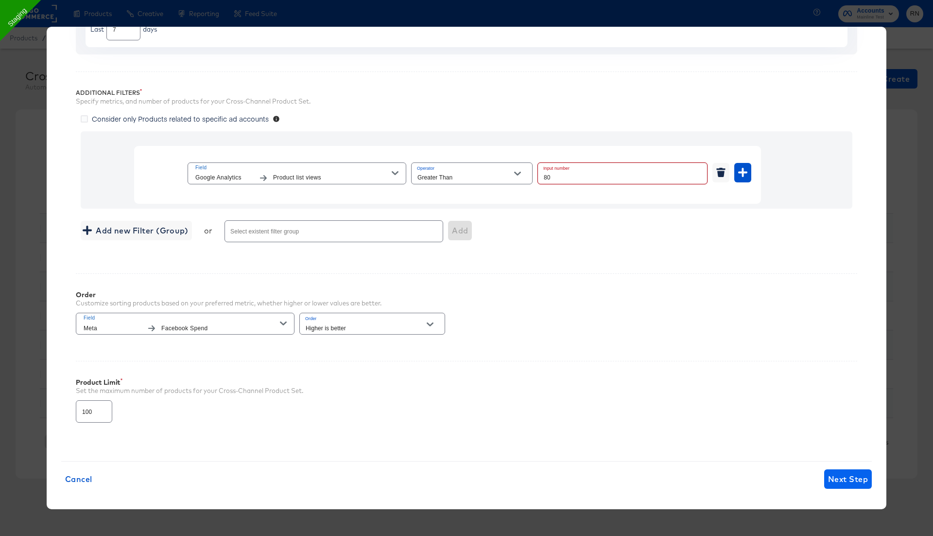
type input "80"
click at [854, 472] on span "Next Step" at bounding box center [848, 479] width 40 height 14
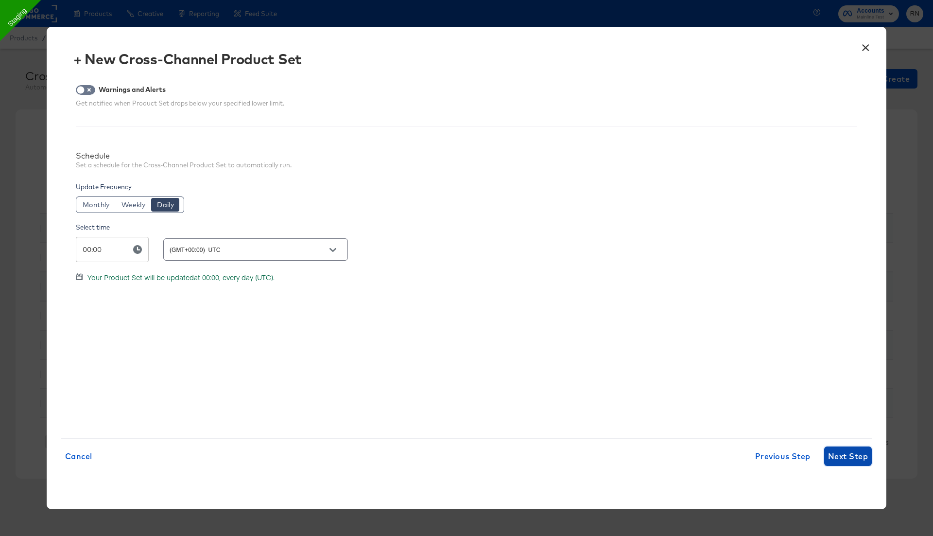
scroll to position [0, 0]
click at [841, 452] on span "Next Step" at bounding box center [848, 456] width 40 height 14
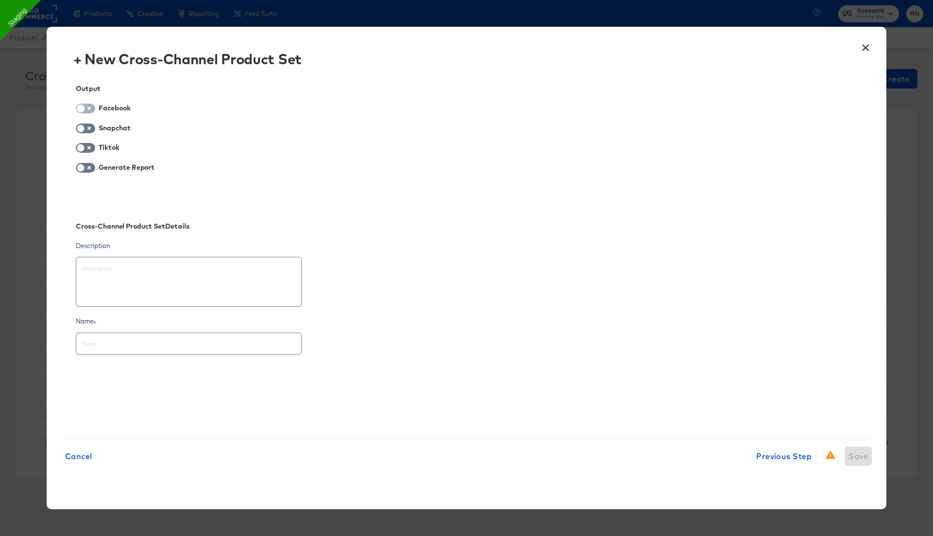
click at [86, 111] on input "checkbox" at bounding box center [80, 111] width 29 height 10
checkbox input "true"
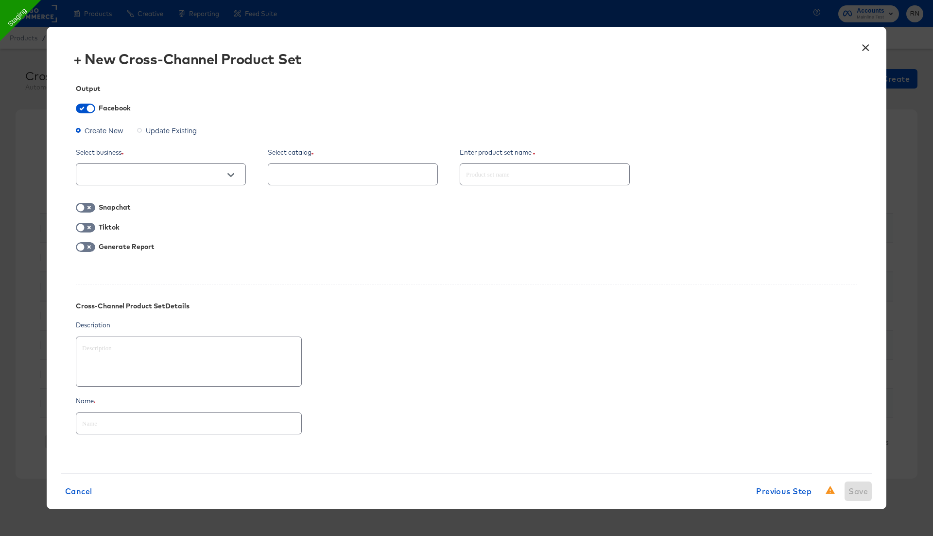
click at [145, 176] on input "text" at bounding box center [153, 174] width 146 height 11
click at [145, 232] on ul "Kargo Commerce - Formerly StitcherAds (638625946236073) Ghost Business Stitcher…" at bounding box center [161, 211] width 170 height 48
click at [158, 221] on li "Ghost Business StitcherAds (257579378080319)" at bounding box center [161, 224] width 170 height 16
type textarea "x"
type input "Ghost Business StitcherAds (257579378080319)"
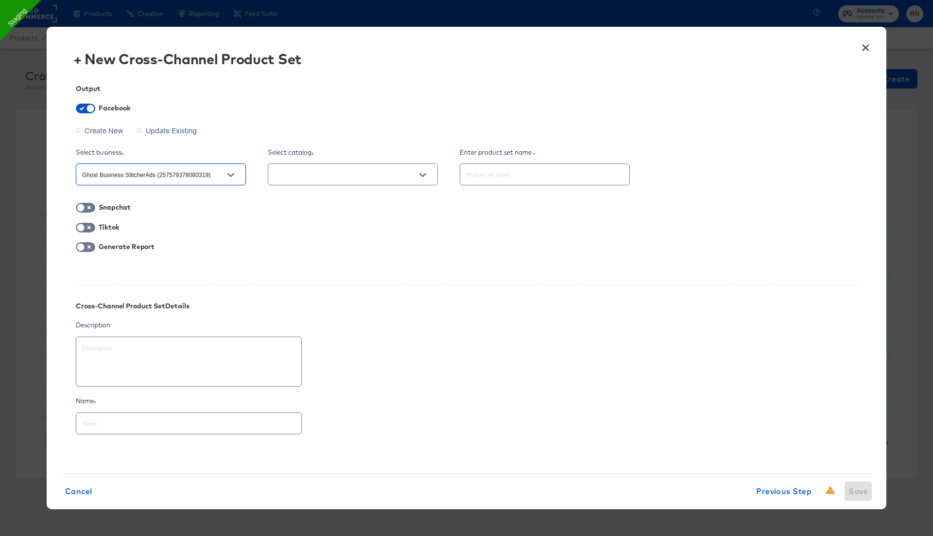
click at [311, 172] on input "text" at bounding box center [345, 174] width 146 height 11
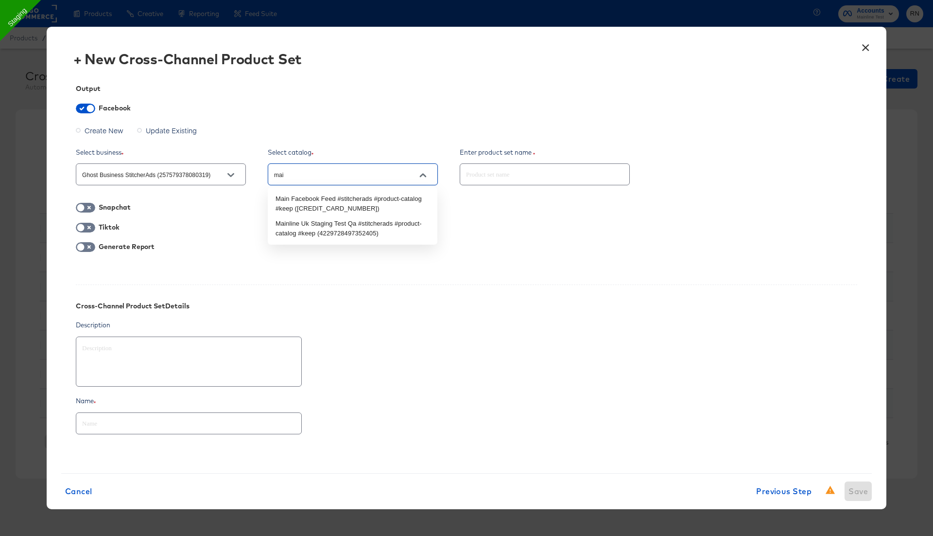
type input "main"
click at [365, 228] on li "Mainline Uk Staging Test Qa #stitcherads #product-catalog #keep (42297284973524…" at bounding box center [353, 228] width 170 height 25
type textarea "x"
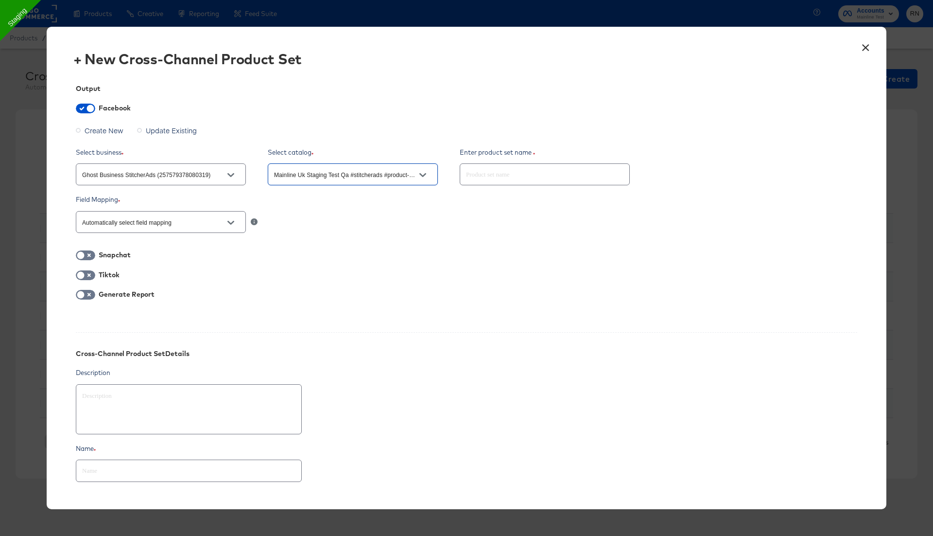
type input "Mainline Uk Staging Test Qa #stitcherads #product-catalog #keep (42297284973524…"
click at [514, 174] on input "text" at bounding box center [544, 170] width 169 height 21
paste input "Test_ga_productlistclicks"
type textarea "x"
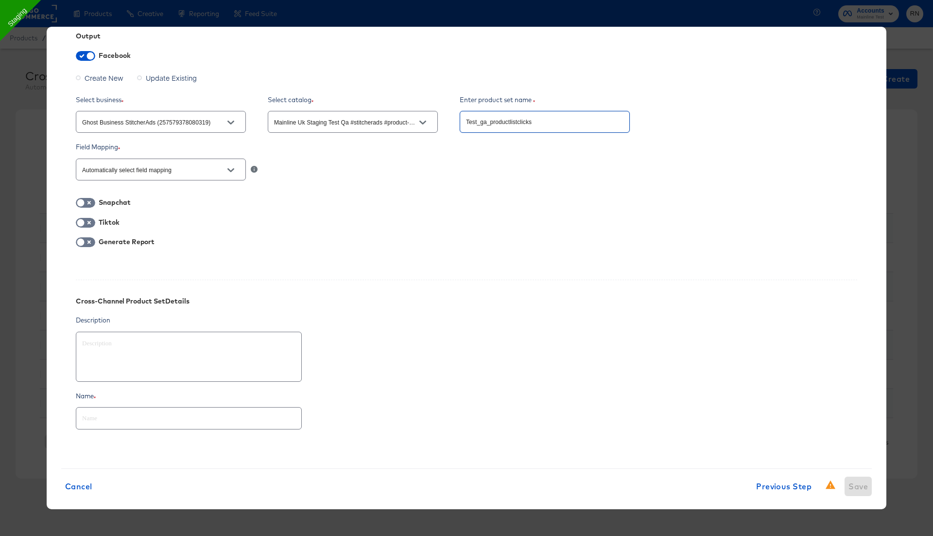
scroll to position [61, 0]
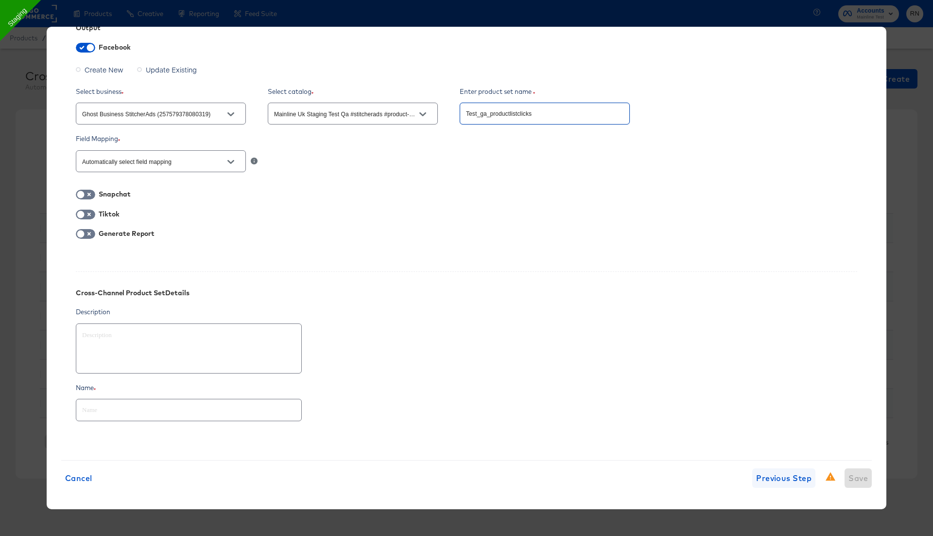
type input "Test_ga_productlistclicks"
click at [792, 477] on span "Previous Step" at bounding box center [783, 478] width 55 height 14
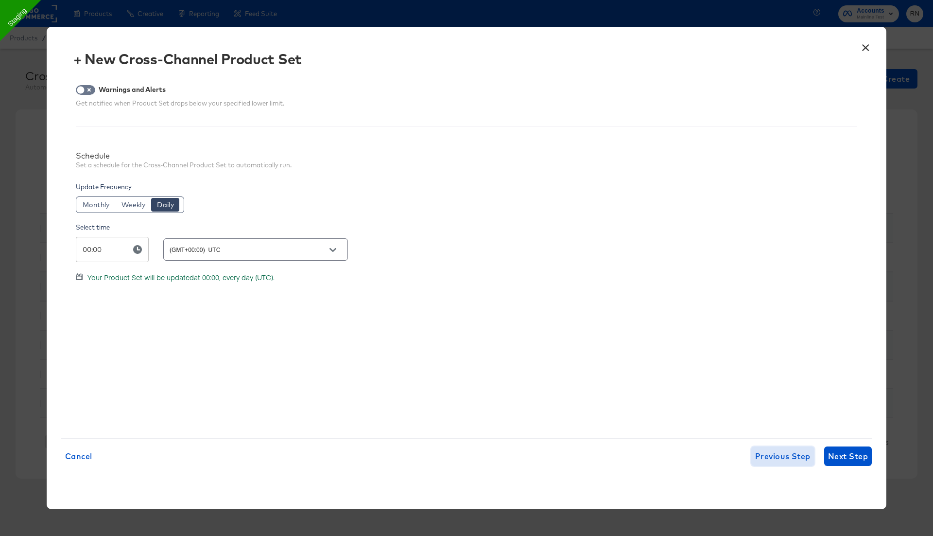
scroll to position [0, 0]
click at [778, 460] on span "Previous Step" at bounding box center [782, 456] width 55 height 14
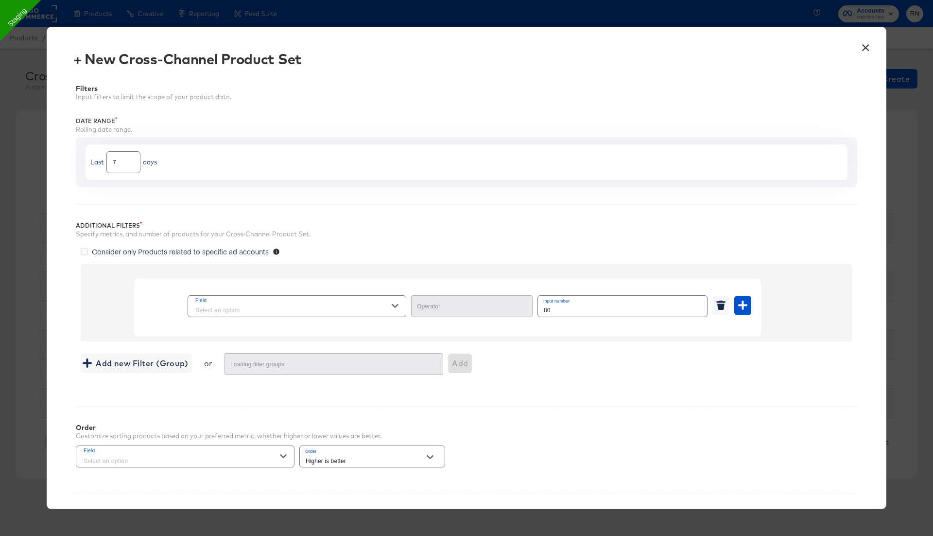
type input "Greater Than"
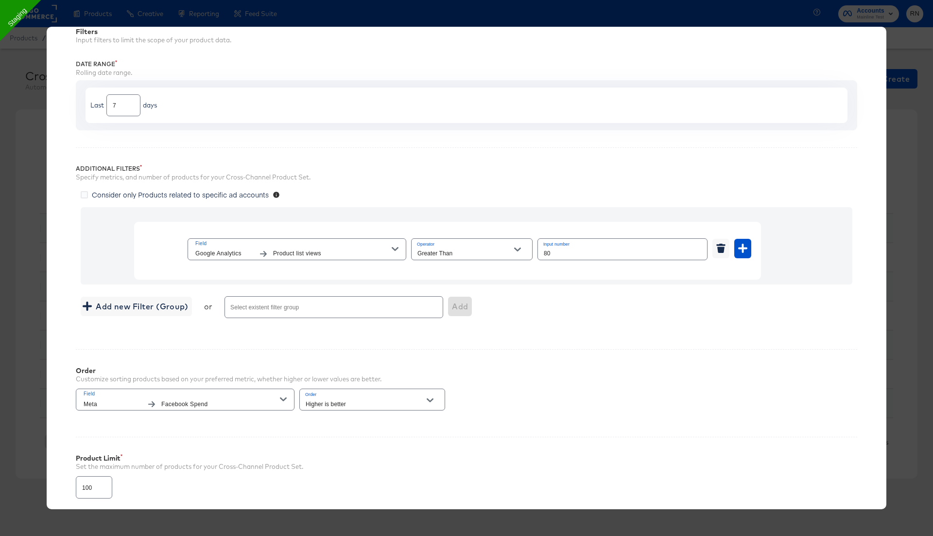
scroll to position [133, 0]
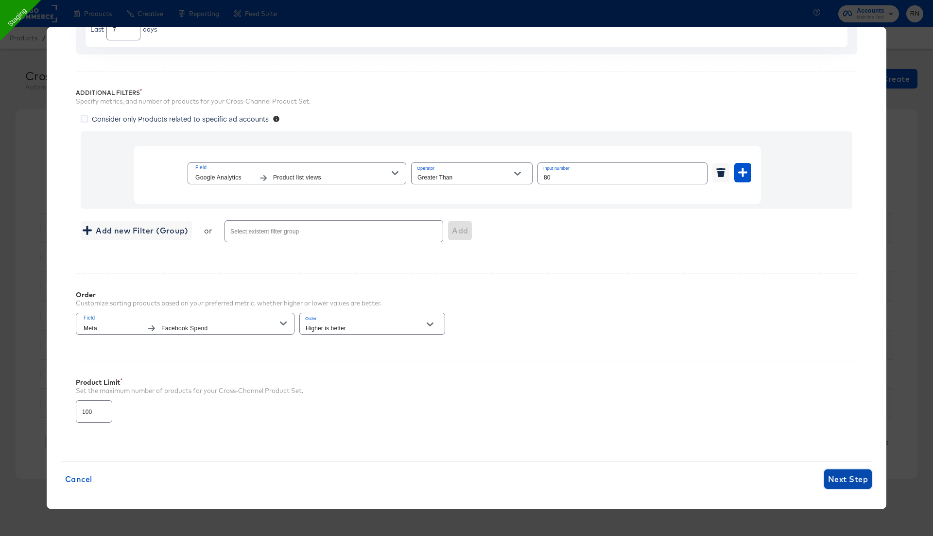
click at [841, 479] on span "Next Step" at bounding box center [848, 479] width 40 height 14
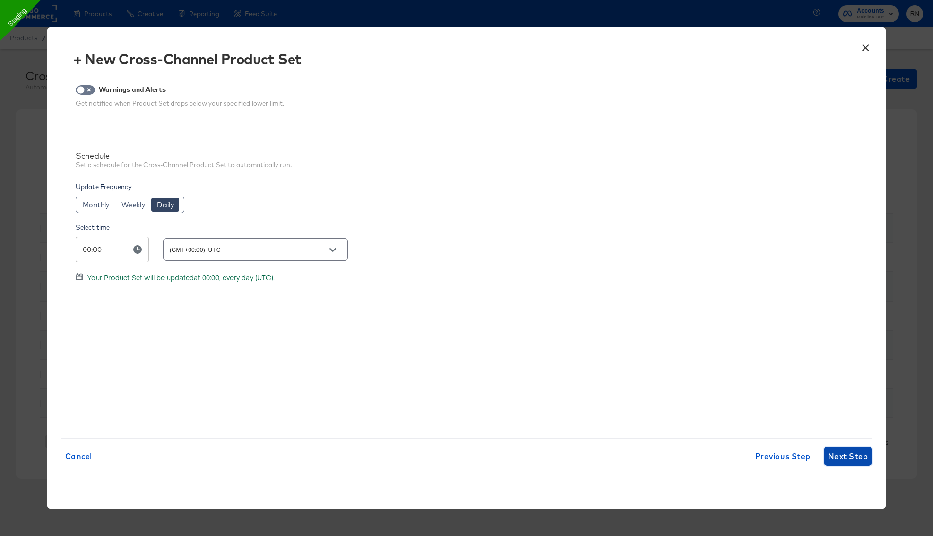
scroll to position [0, 0]
click at [841, 456] on span "Next Step" at bounding box center [848, 456] width 40 height 14
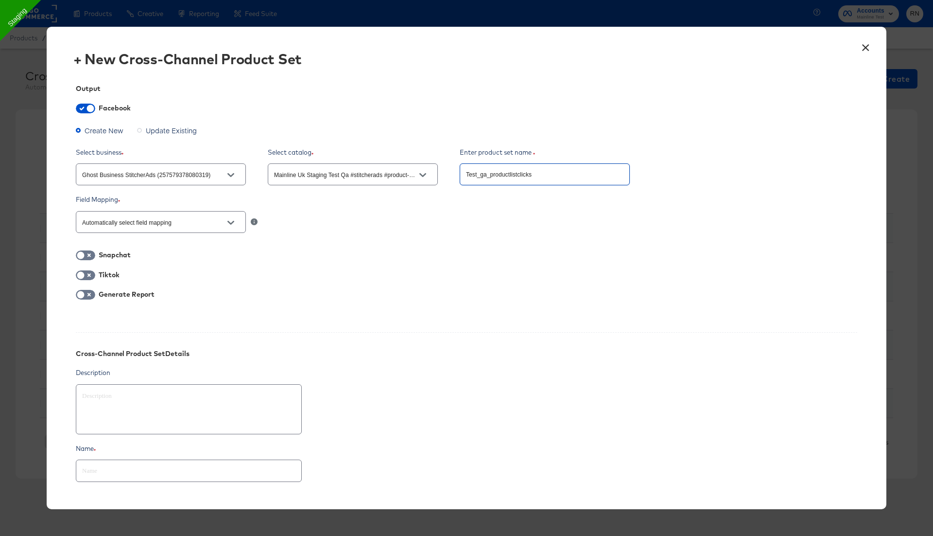
drag, startPoint x: 518, startPoint y: 174, endPoint x: 546, endPoint y: 174, distance: 28.2
click at [546, 174] on input "Test_ga_productlistclicks" at bounding box center [544, 170] width 169 height 21
type input "Test_ga_productlist"
type textarea "x"
type input "Test_ga_productlistv"
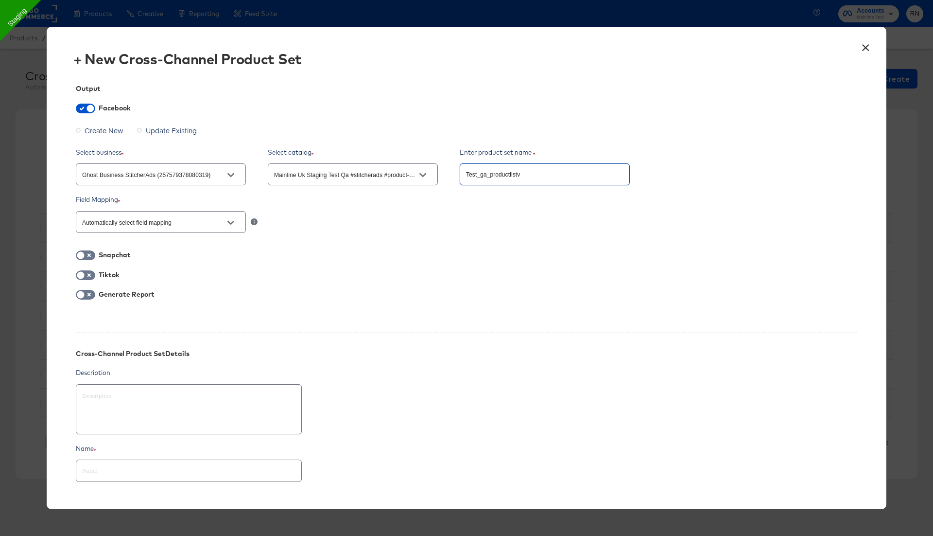
type textarea "x"
type input "Test_ga_productlistvi"
type textarea "x"
type input "Test_ga_productlistvie"
type textarea "x"
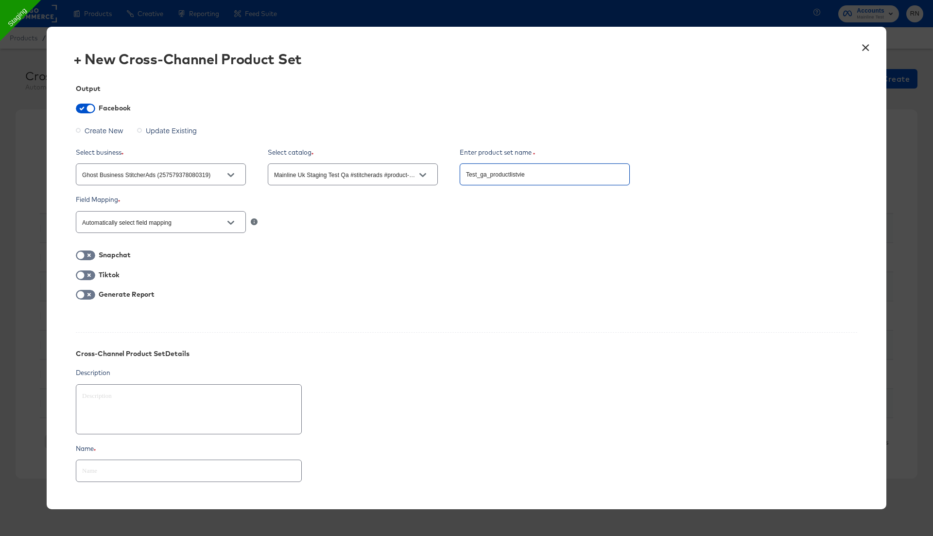
type input "Test_ga_productlistview"
type textarea "x"
type input "Test_ga_productlistviews"
type textarea "x"
paste input "click"
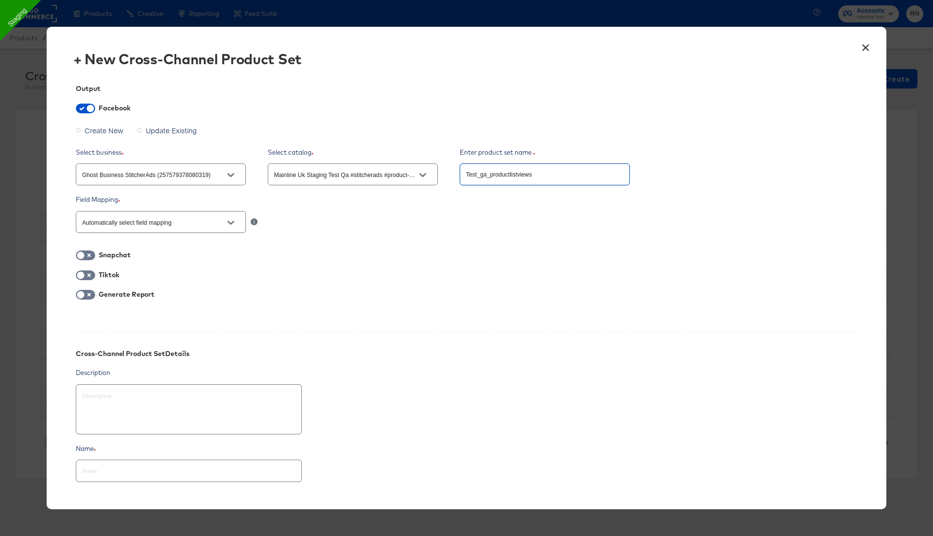
type input "Test_ga_productlistclicks"
type textarea "x"
drag, startPoint x: 520, startPoint y: 173, endPoint x: 545, endPoint y: 174, distance: 24.8
click at [530, 174] on input "Test_ga_productlistclicks" at bounding box center [544, 170] width 169 height 21
type input "Test_ga_productlistc"
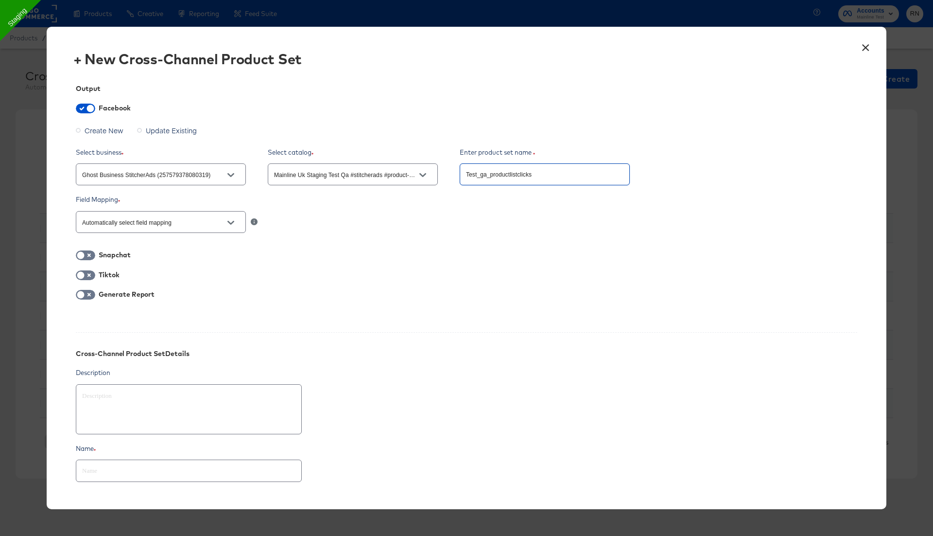
type textarea "x"
type input "Test_ga_productlist"
type textarea "x"
type input "Test_ga_productlistv"
type textarea "x"
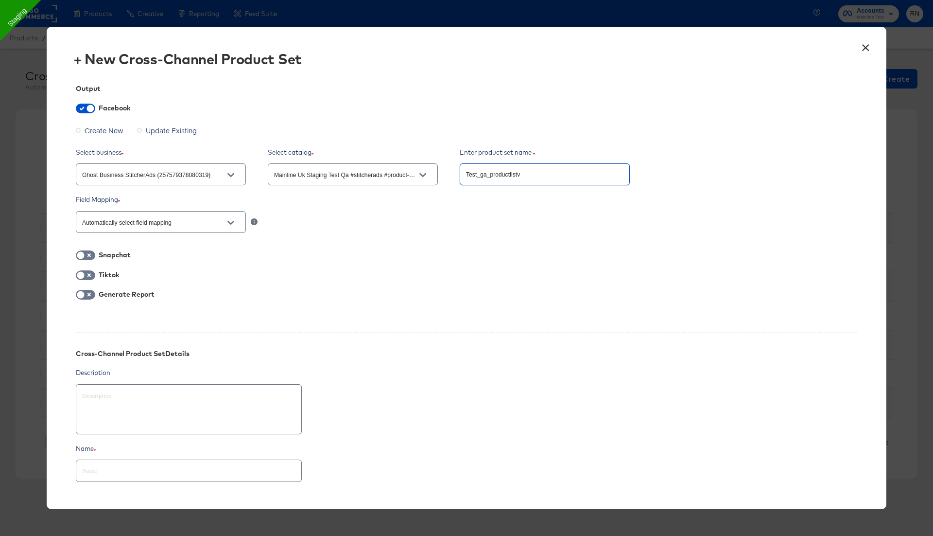
type input "Test_ga_productlistvi"
type textarea "x"
type input "Test_ga_productlistvie"
type textarea "x"
type input "Test_ga_productlistview"
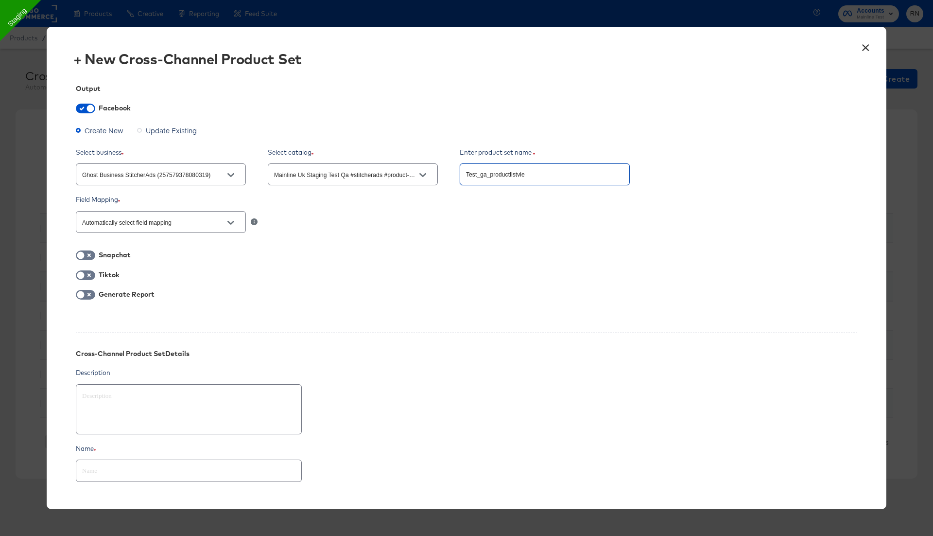
type textarea "x"
type input "Test_ga_productlistviews"
type textarea "x"
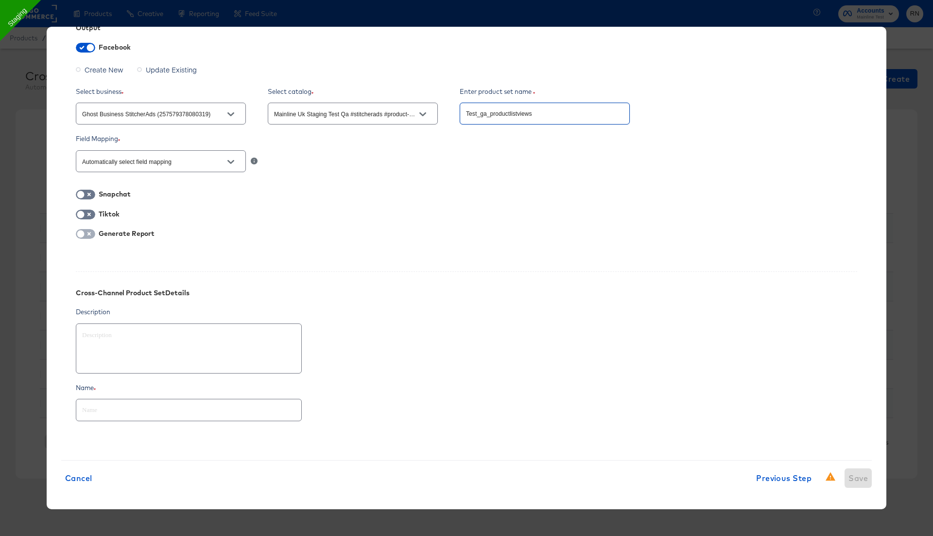
type input "Test_ga_productlistviews"
click at [86, 237] on input "checkbox" at bounding box center [80, 236] width 29 height 10
checkbox input "true"
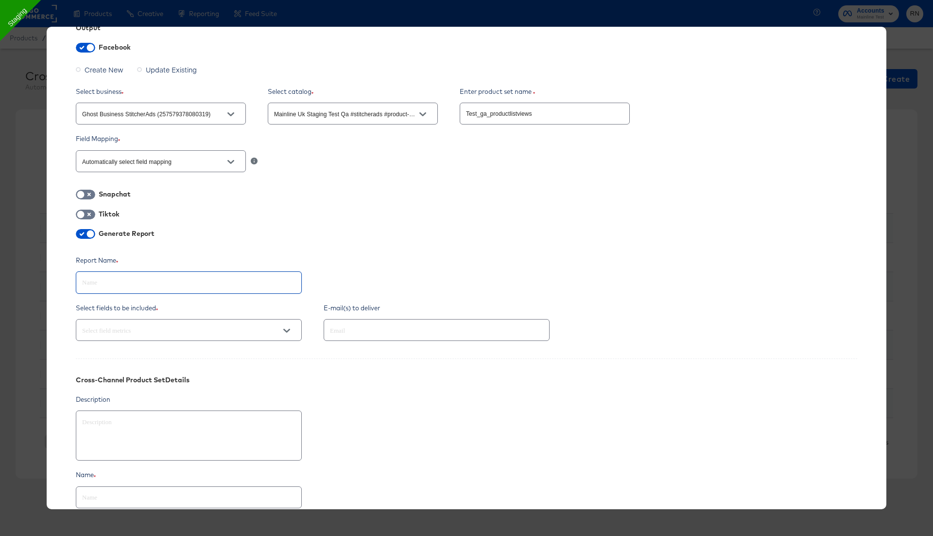
click at [151, 278] on input "text" at bounding box center [188, 278] width 225 height 21
paste input "Test_ga_productlistviews"
type textarea "x"
type input "Test_ga_productlistviews"
click at [137, 485] on input "text" at bounding box center [188, 493] width 225 height 21
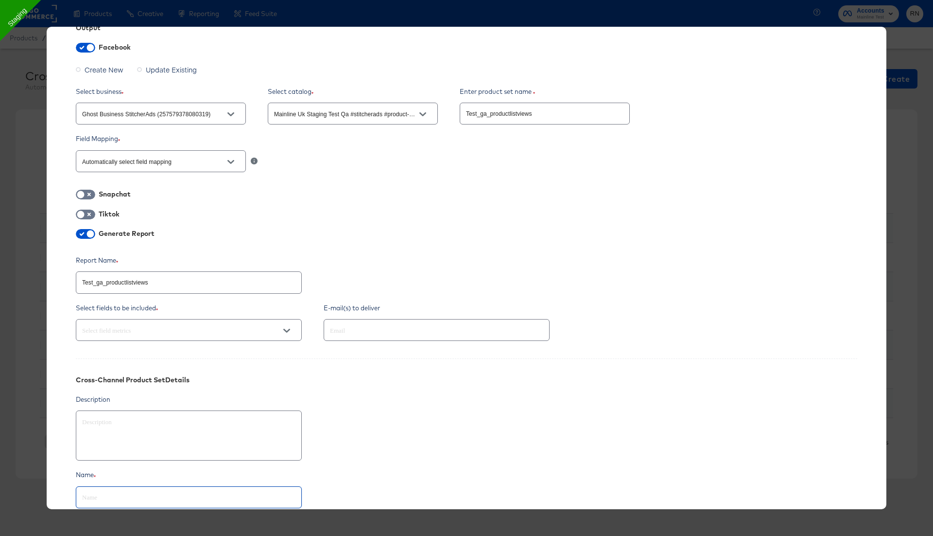
paste input "Test_ga_productlistviews"
type textarea "x"
type input "Test_ga_productlistviews"
click at [166, 327] on input "text" at bounding box center [175, 330] width 190 height 11
type input "view"
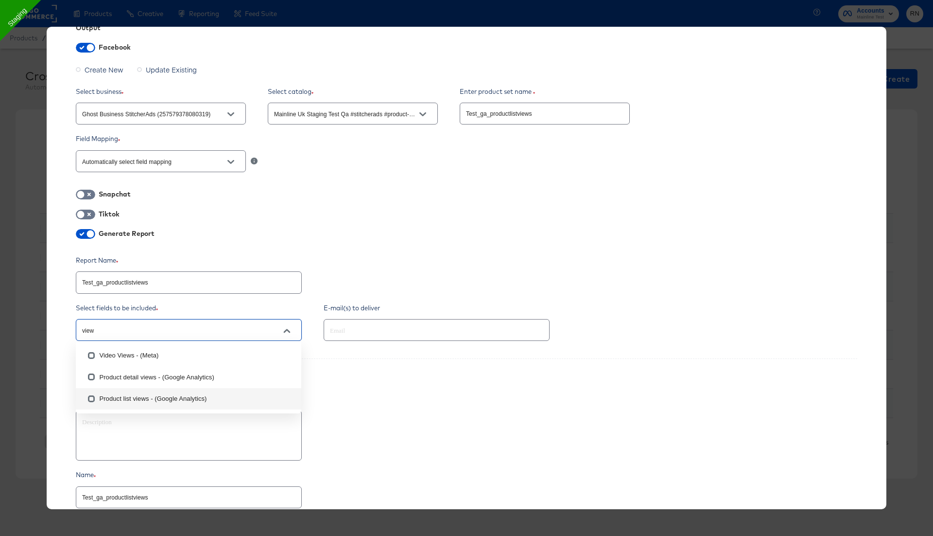
click at [116, 399] on li "Product list views - (Google Analytics)" at bounding box center [189, 398] width 226 height 21
type textarea "x"
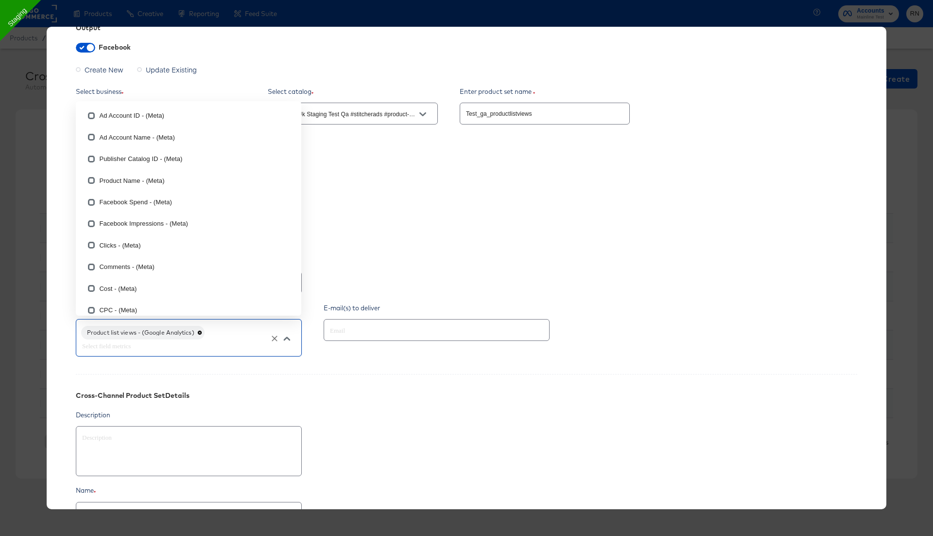
click at [348, 325] on input "text" at bounding box center [423, 330] width 190 height 11
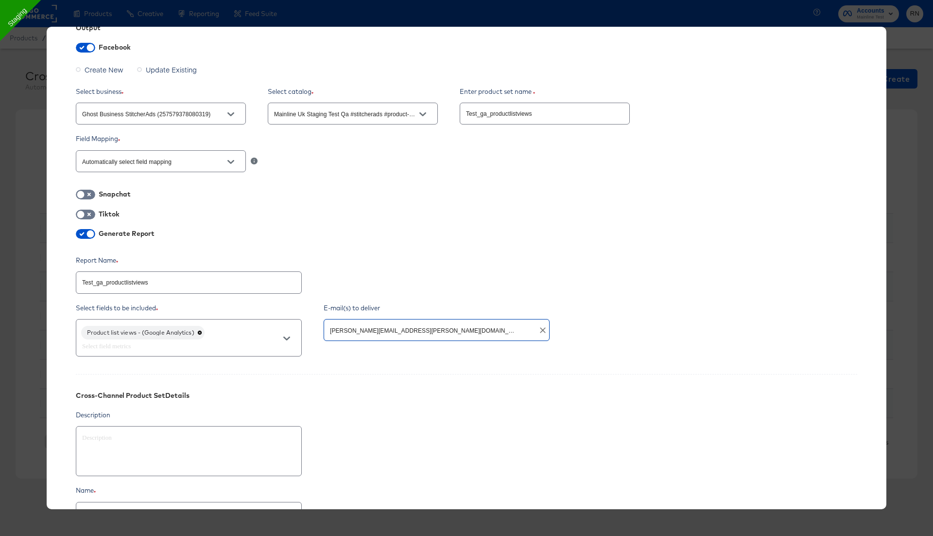
type input "rupali.narkhede@kargo.com"
type textarea "x"
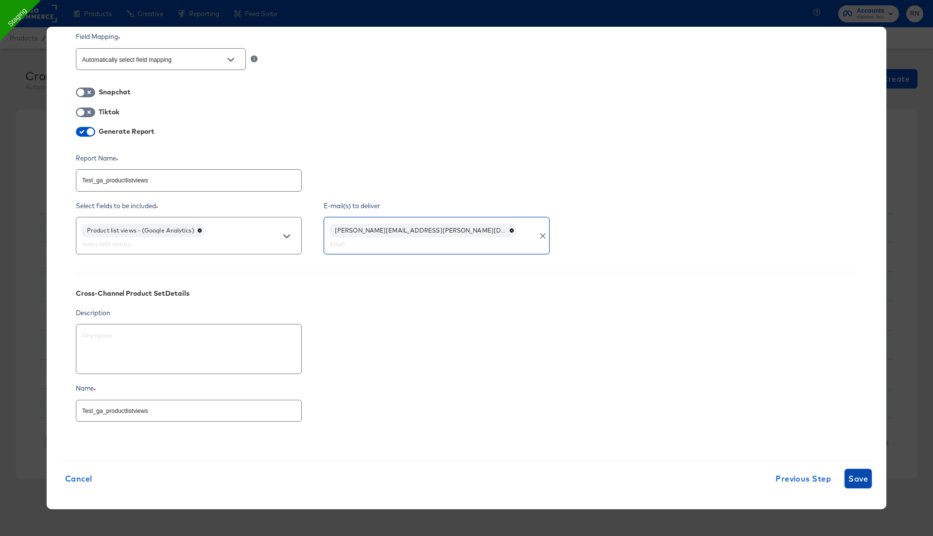
click at [864, 481] on span "Save" at bounding box center [858, 478] width 19 height 14
type textarea "x"
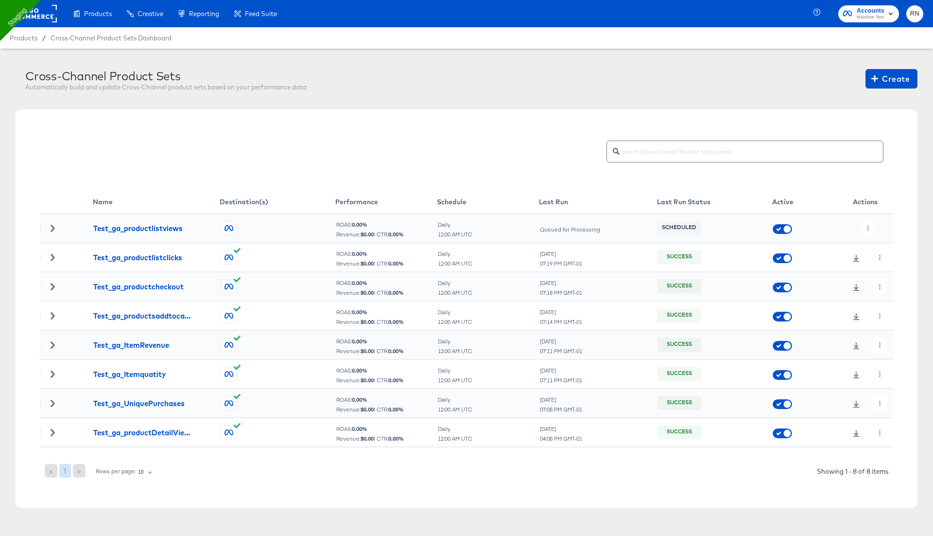
click at [867, 226] on div "Cross-Channel Product Sets Automatically build and update Cross-Channel product…" at bounding box center [466, 300] width 933 height 503
click at [867, 226] on icon "button" at bounding box center [868, 228] width 5 height 5
click at [881, 275] on li "Run Now" at bounding box center [888, 279] width 52 height 16
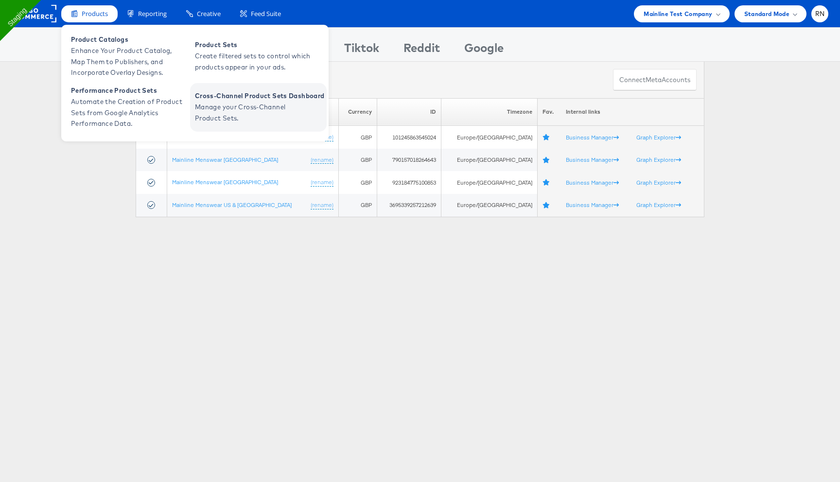
click at [270, 100] on span "Cross-Channel Product Sets Dashboard" at bounding box center [259, 95] width 129 height 11
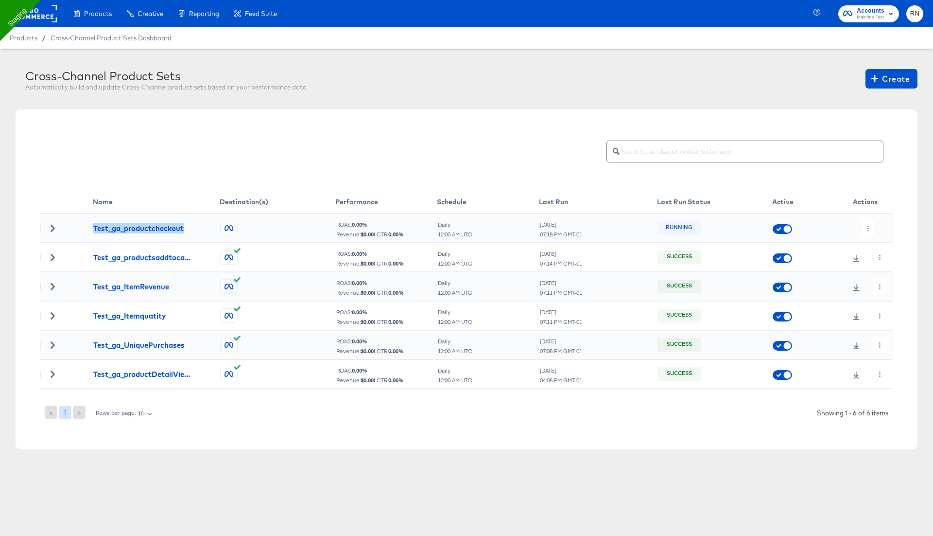
drag, startPoint x: 186, startPoint y: 228, endPoint x: 90, endPoint y: 230, distance: 95.8
click at [90, 230] on tr "Test_ga_productcheckout ROAS: 0.00 % Revenue: $ 0.00 | CTR: 0.00 % Daily 12:00 …" at bounding box center [466, 227] width 853 height 29
copy div "Test_ga_productcheckout"
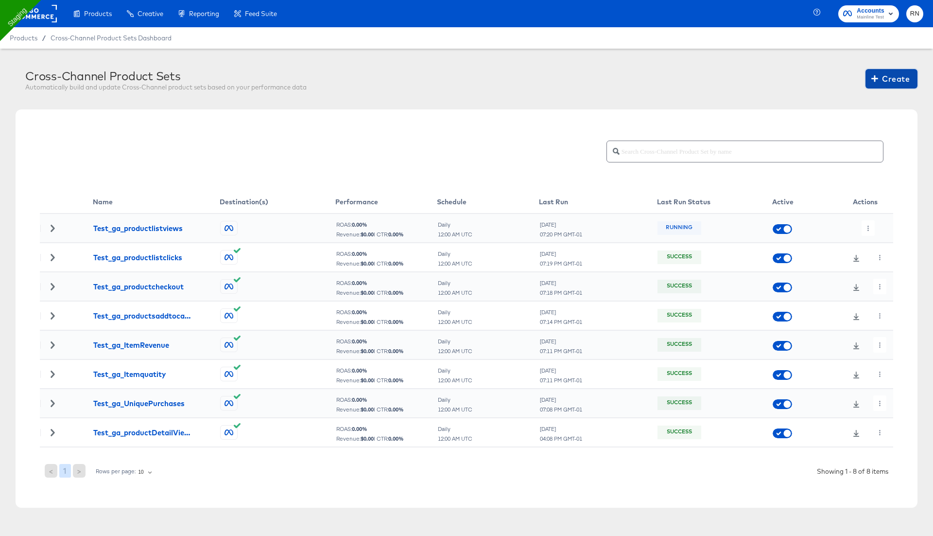
click at [885, 80] on span "Create" at bounding box center [891, 79] width 36 height 14
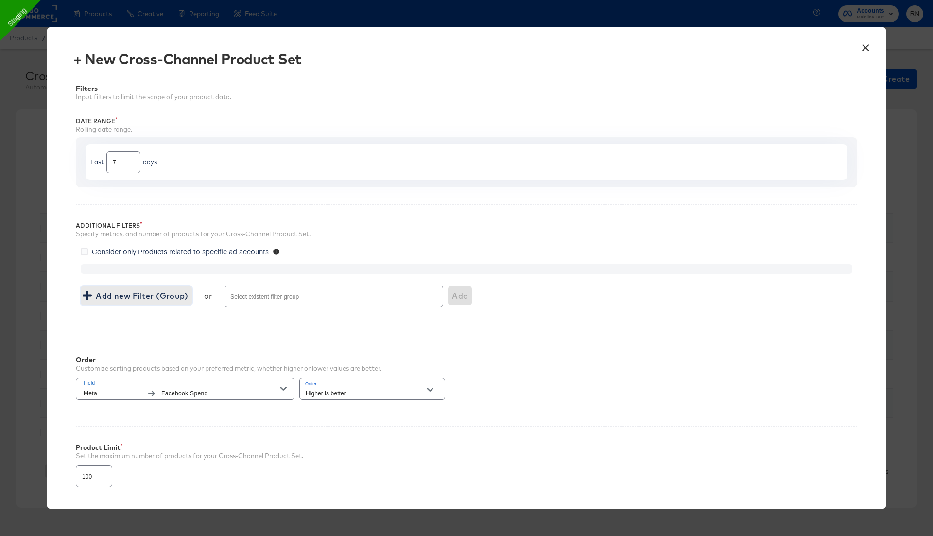
click at [162, 293] on span "Add new Filter (Group)" at bounding box center [137, 296] width 104 height 14
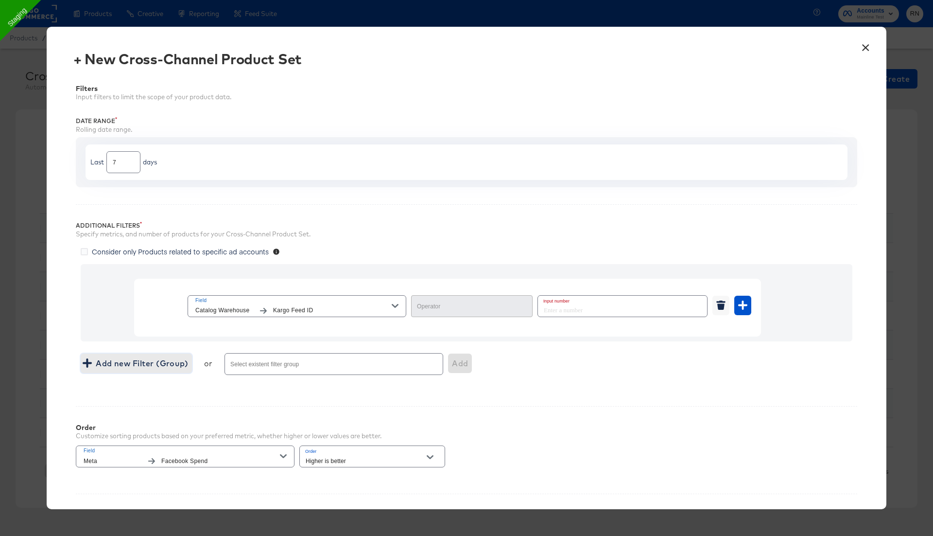
type input "Equal"
click at [262, 309] on icon "button" at bounding box center [263, 311] width 7 height 6
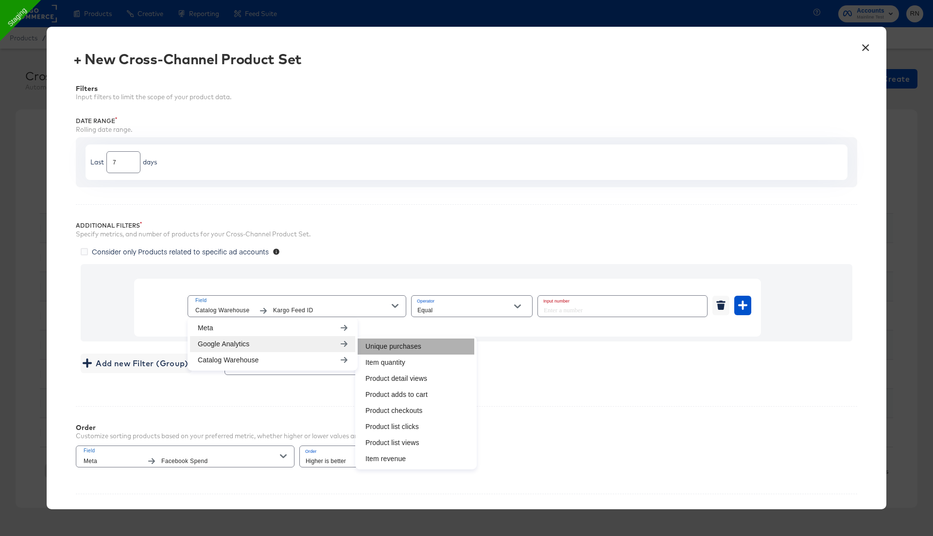
click at [396, 339] on li "Unique purchases" at bounding box center [416, 346] width 117 height 16
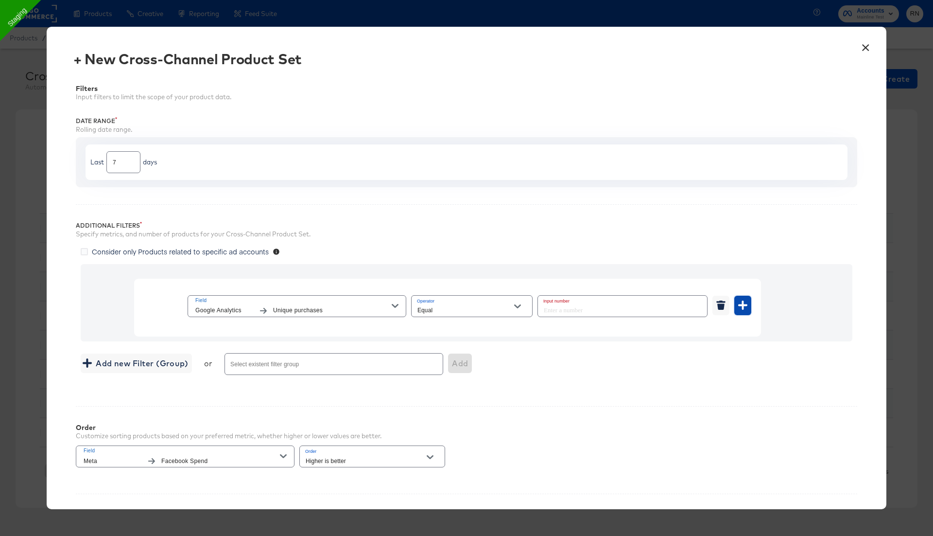
click at [745, 306] on icon "button" at bounding box center [742, 304] width 9 height 9
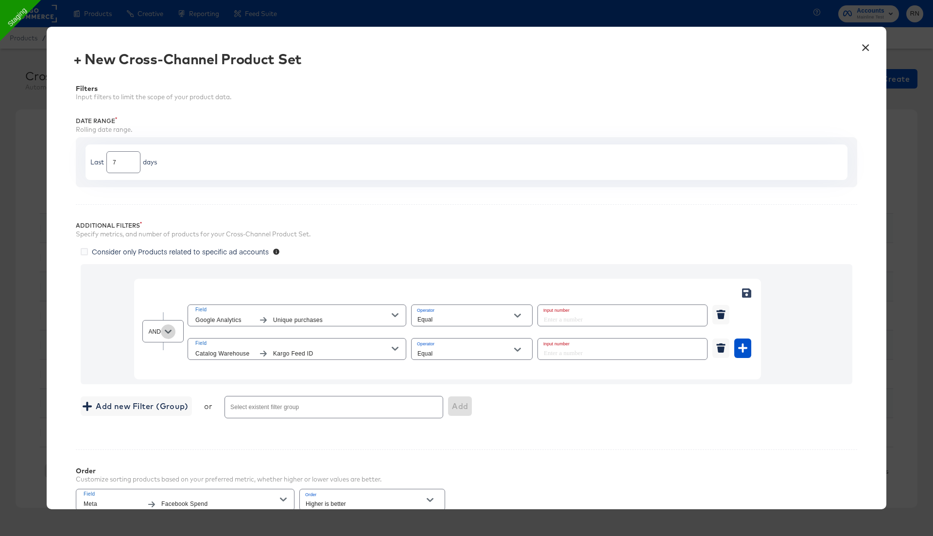
click at [163, 332] on button "Open" at bounding box center [168, 331] width 15 height 15
click at [163, 367] on li "OR" at bounding box center [162, 370] width 41 height 16
click at [296, 349] on span "Kargo Feed ID" at bounding box center [332, 353] width 119 height 10
click at [155, 333] on input "OR" at bounding box center [156, 331] width 18 height 11
click at [160, 357] on li "AND" at bounding box center [162, 355] width 41 height 16
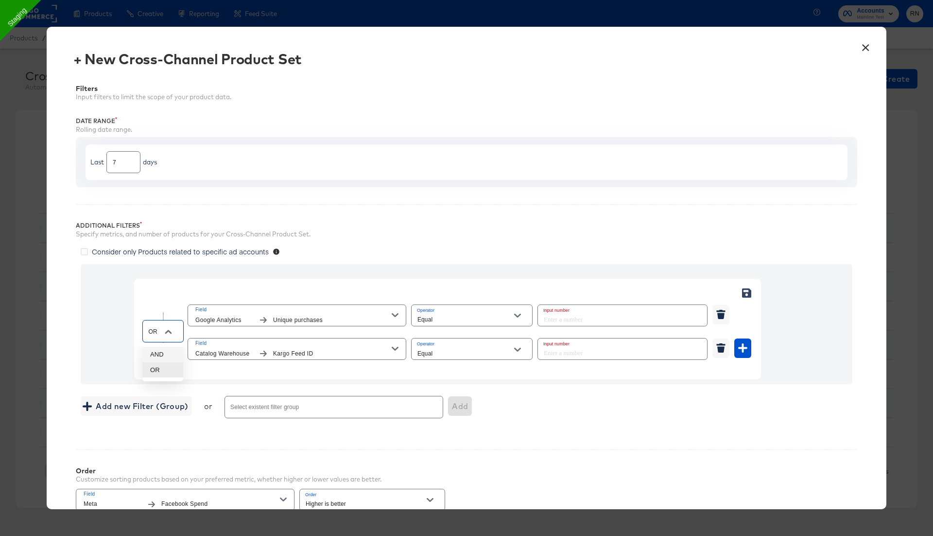
type input "AND"
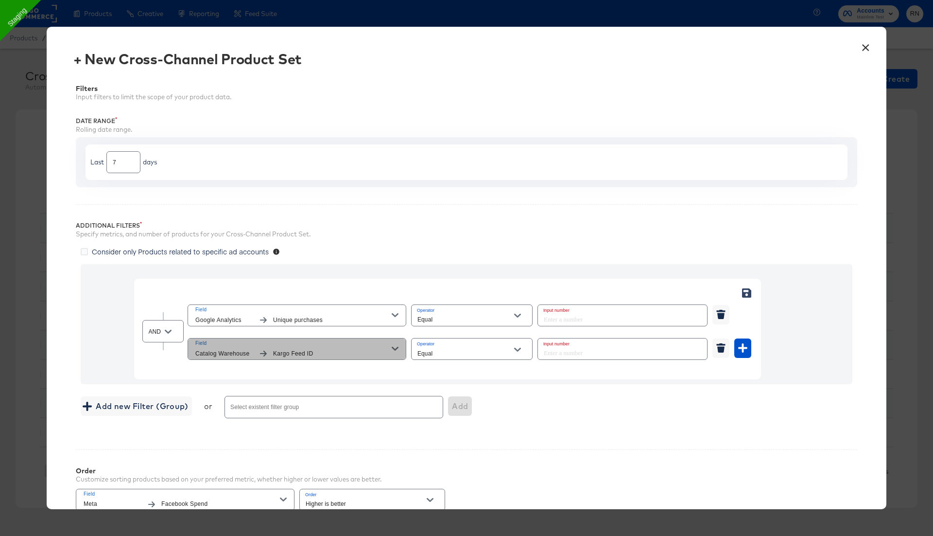
click at [320, 350] on span "Kargo Feed ID" at bounding box center [332, 353] width 119 height 10
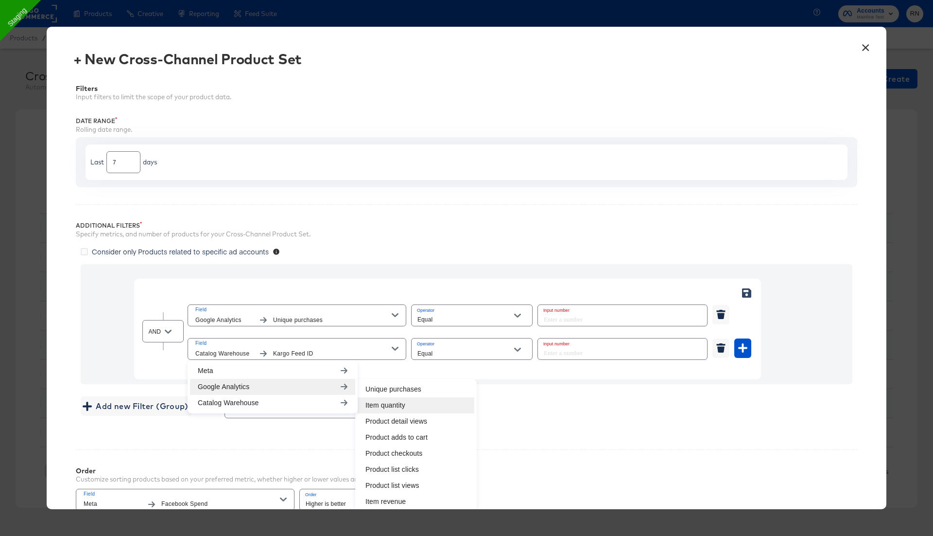
click at [386, 405] on li "Item quantity" at bounding box center [416, 405] width 117 height 16
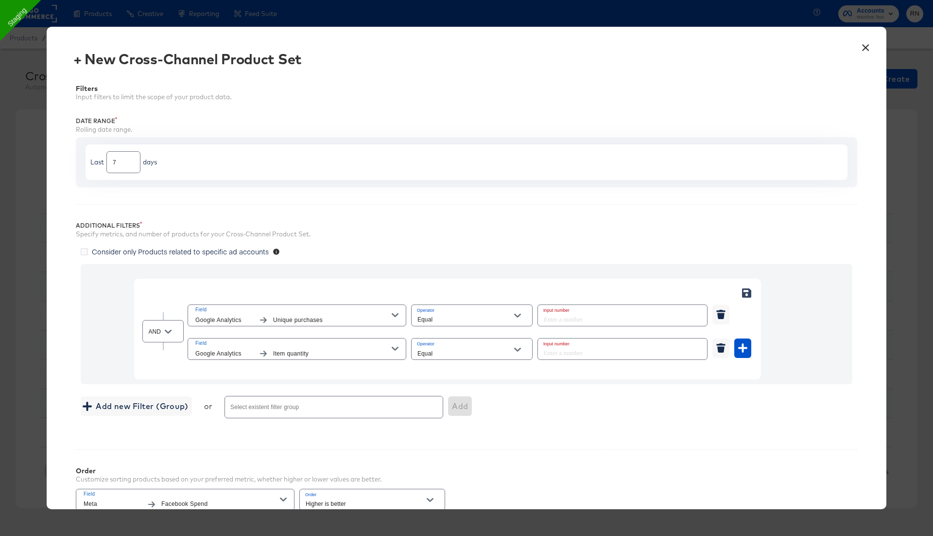
click at [450, 320] on input "Equal" at bounding box center [465, 319] width 98 height 11
click at [454, 374] on li "Greater Than" at bounding box center [471, 370] width 121 height 16
type input "Greater Than"
click at [435, 345] on div "Equal" at bounding box center [472, 349] width 122 height 22
click at [435, 347] on input "Equal" at bounding box center [465, 352] width 98 height 11
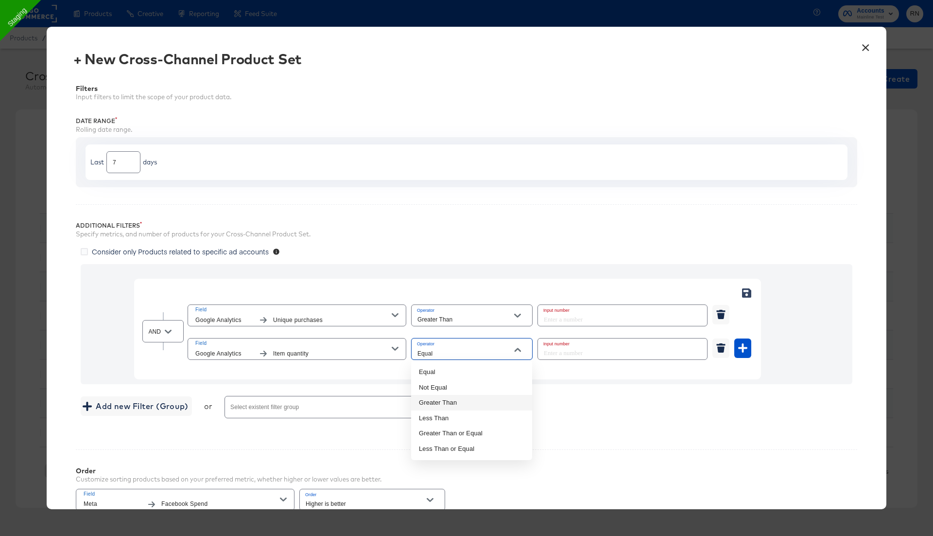
click at [446, 403] on li "Greater Than" at bounding box center [471, 403] width 121 height 16
type input "Greater Than"
click at [565, 316] on input "number" at bounding box center [619, 315] width 163 height 21
type input "5"
click at [572, 350] on input "number" at bounding box center [619, 348] width 163 height 21
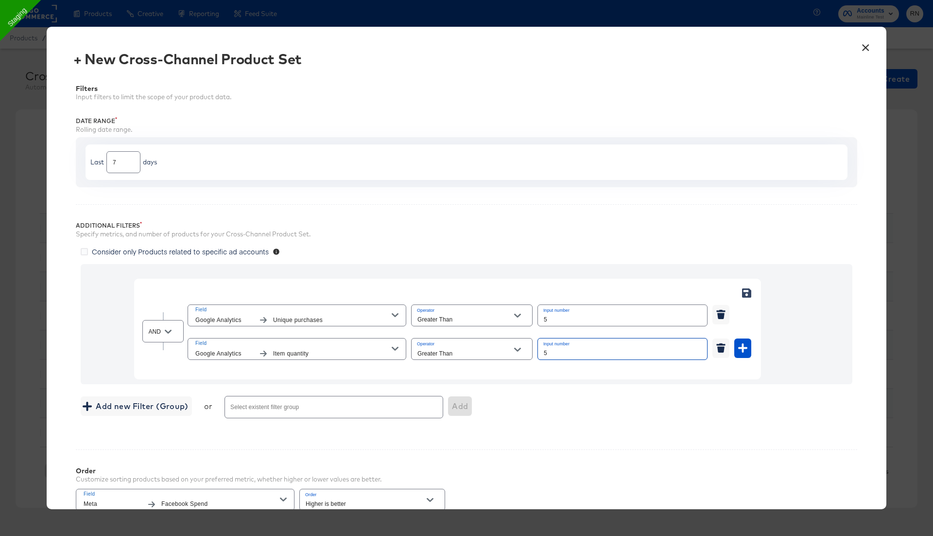
type input "5"
click at [600, 435] on div "Filters Input filters to limit the scope of your product data. Date Range Rolli…" at bounding box center [466, 346] width 811 height 552
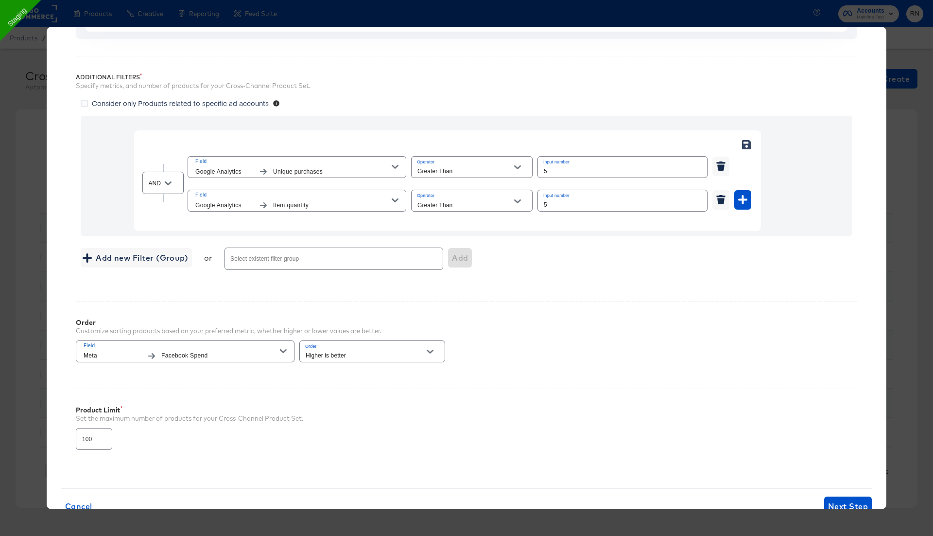
scroll to position [175, 0]
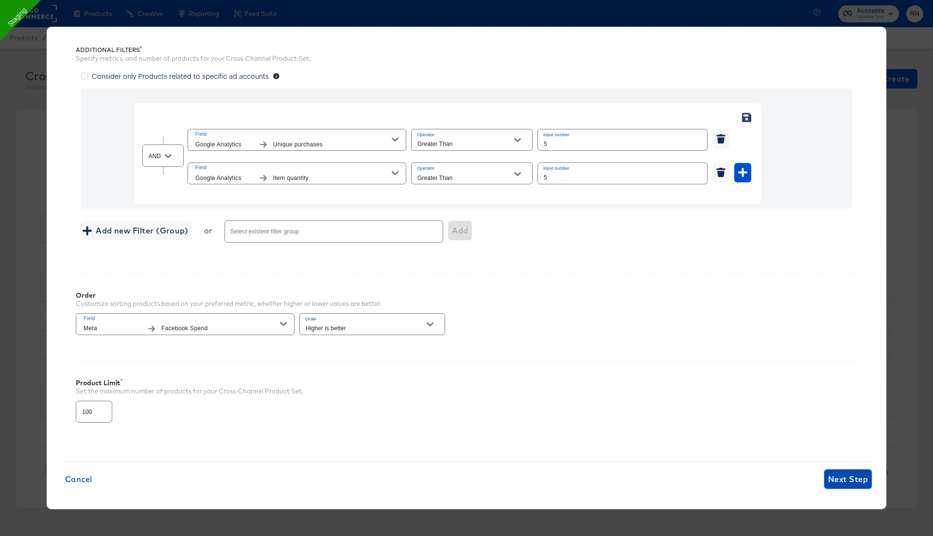
click at [841, 473] on span "Next Step" at bounding box center [848, 479] width 40 height 14
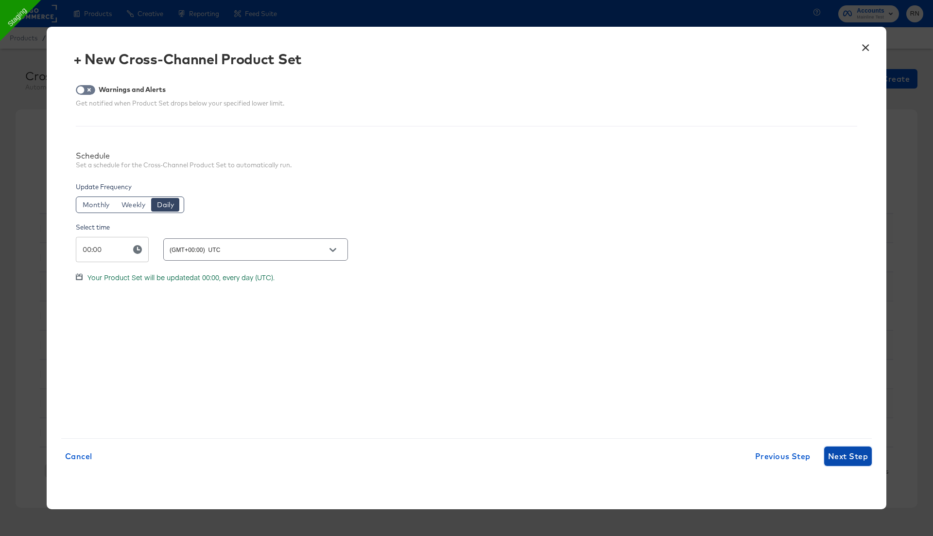
click at [842, 450] on span "Next Step" at bounding box center [848, 456] width 40 height 14
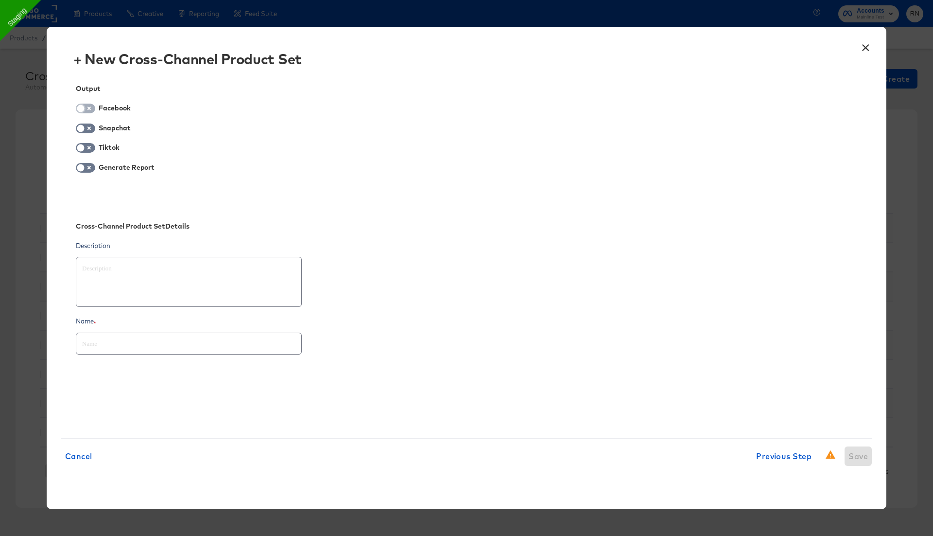
click at [88, 107] on input "checkbox" at bounding box center [80, 111] width 29 height 10
checkbox input "true"
type textarea "x"
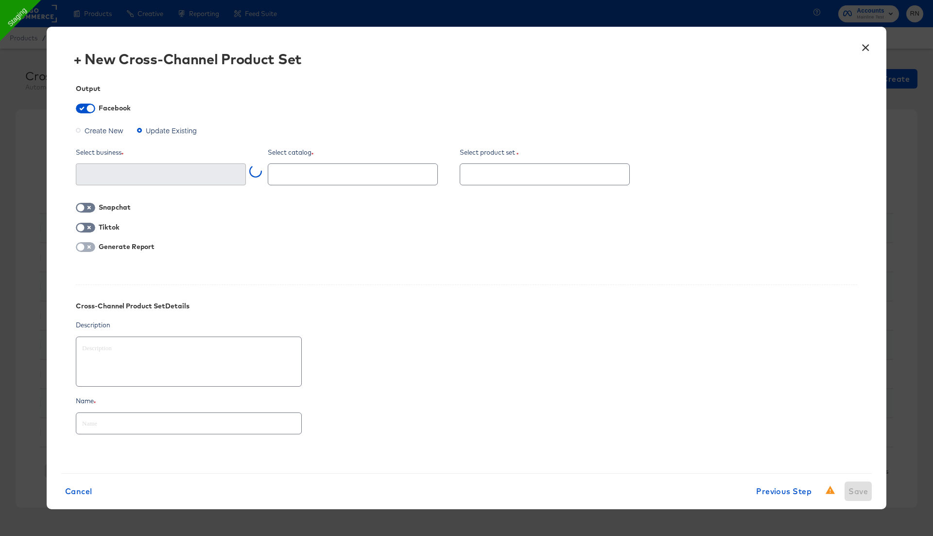
click at [88, 245] on input "checkbox" at bounding box center [80, 249] width 29 height 10
checkbox input "true"
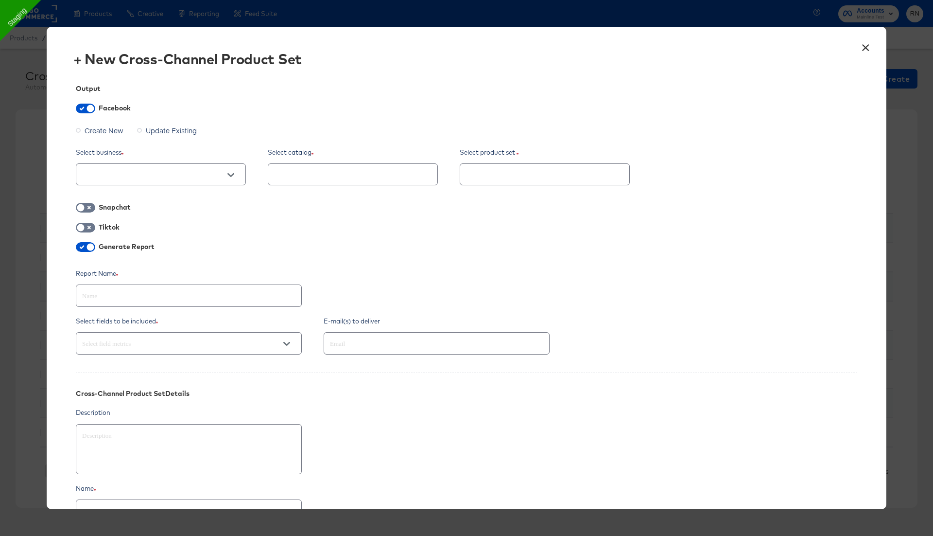
click at [103, 134] on span "Create New" at bounding box center [104, 130] width 39 height 10
click at [0, 0] on input "Create New" at bounding box center [0, 0] width 0 height 0
click at [129, 180] on input "text" at bounding box center [153, 174] width 146 height 11
click at [138, 221] on li "Ghost Business StitcherAds (257579378080319)" at bounding box center [161, 224] width 170 height 16
type textarea "x"
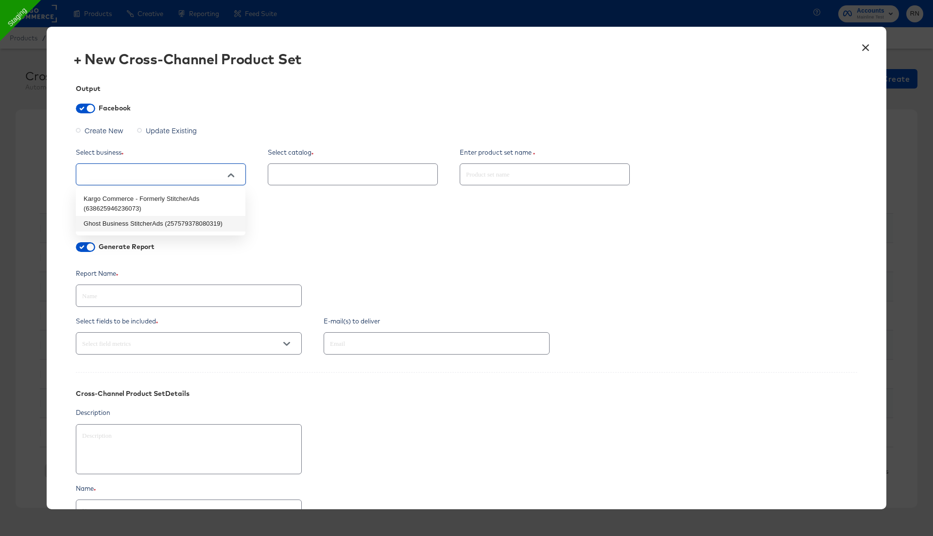
type input "Ghost Business StitcherAds (257579378080319)"
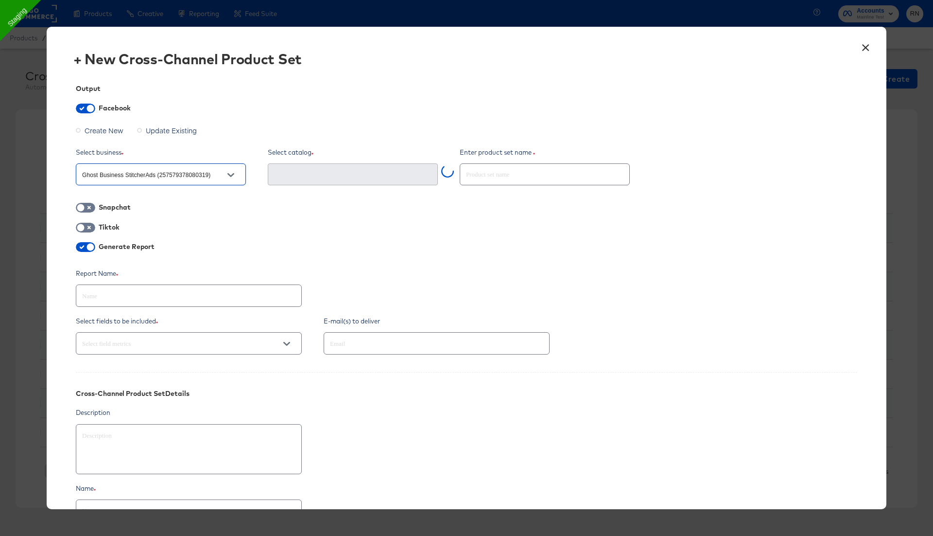
click at [139, 294] on input "text" at bounding box center [188, 291] width 225 height 21
type textarea "x"
type input "T"
type textarea "x"
type input "Te"
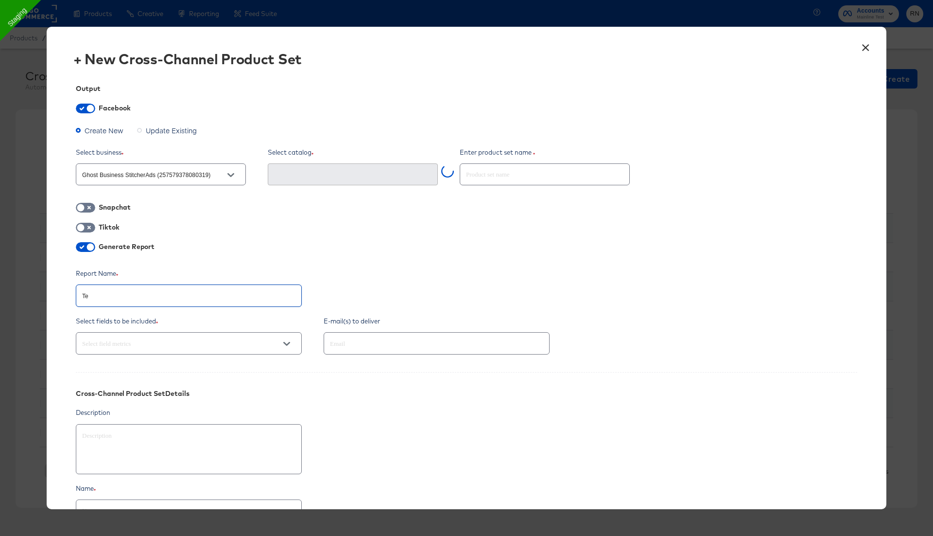
type textarea "x"
type input "Tes"
type textarea "x"
type input "Test"
type textarea "x"
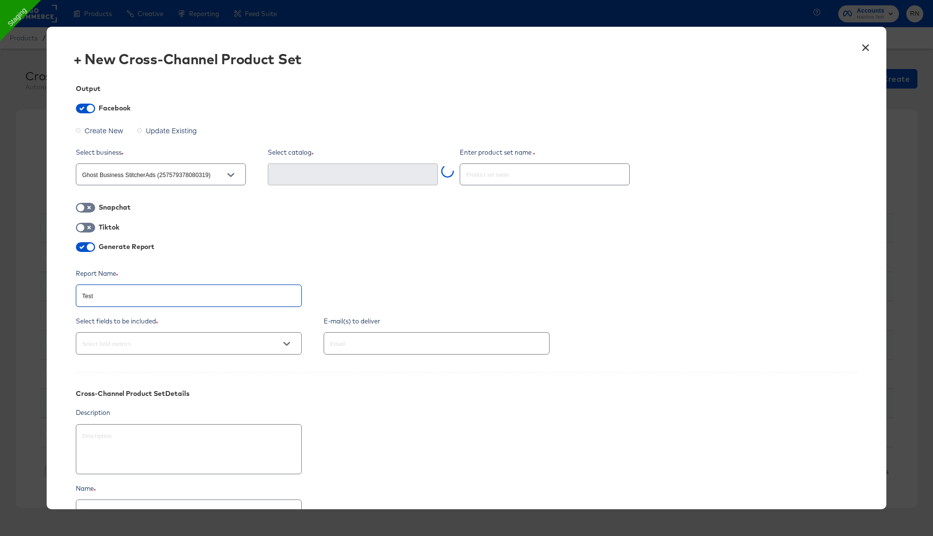
type input "Test_"
type textarea "x"
type input "Test_G"
type textarea "x"
type input "Test_GA"
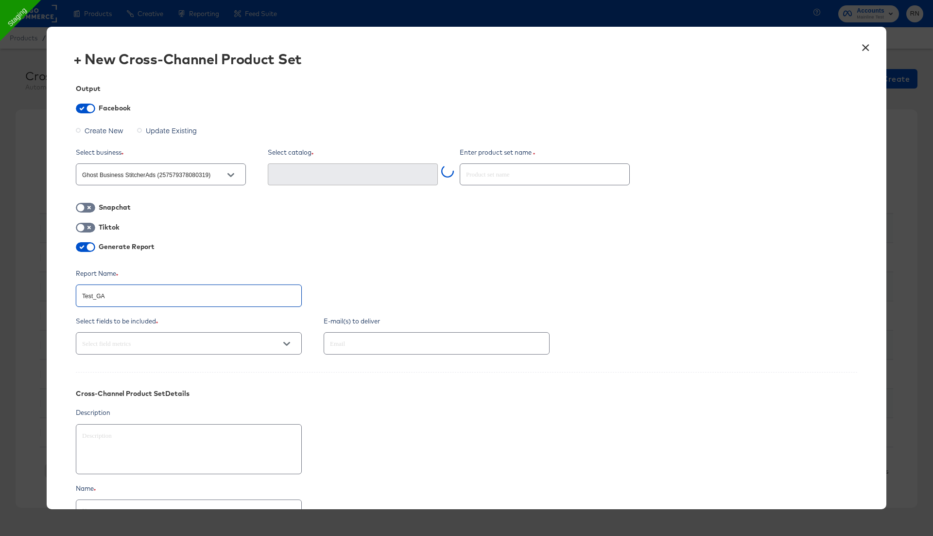
type textarea "x"
type input "Test_GA_"
type textarea "x"
type input "Test_GA_3"
type textarea "x"
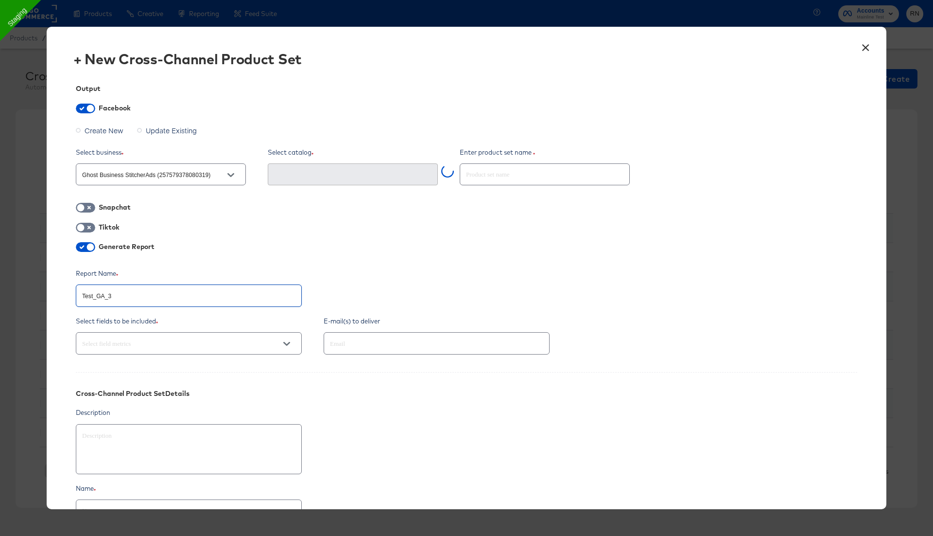
type input "Test_GA_33"
type textarea "x"
type input "Test_GA_333"
click at [245, 346] on input "text" at bounding box center [175, 343] width 190 height 11
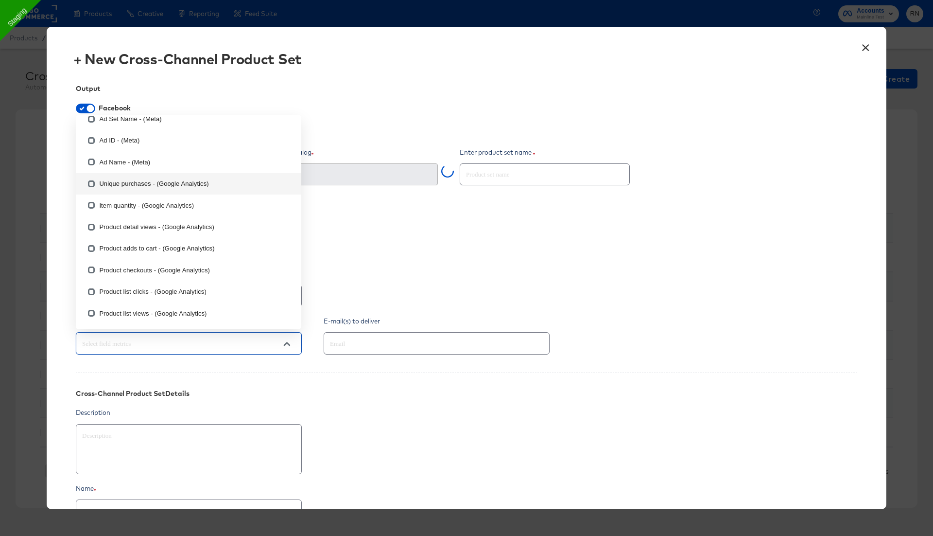
scroll to position [615, 0]
click at [90, 161] on input "checkbox" at bounding box center [92, 164] width 16 height 16
checkbox input "true"
type textarea "x"
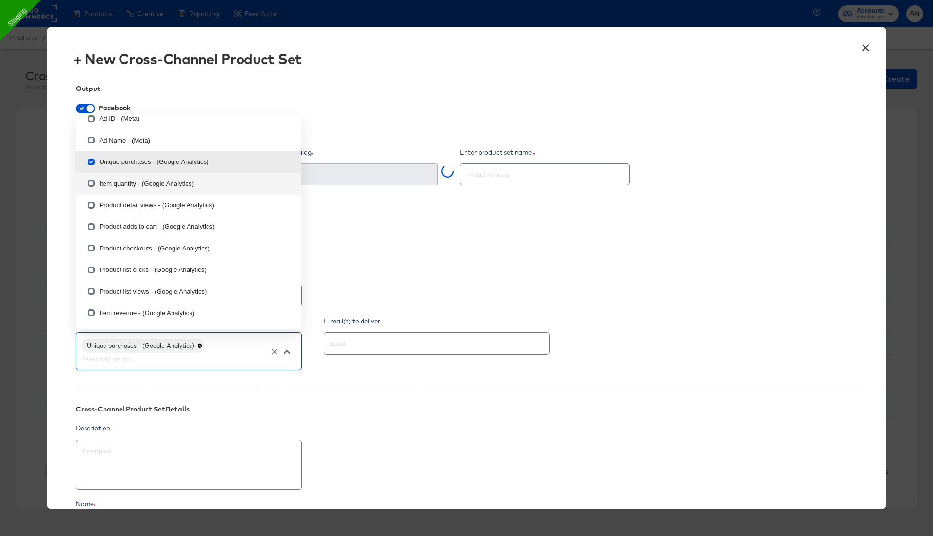
click at [93, 183] on input "checkbox" at bounding box center [92, 185] width 16 height 16
checkbox input "true"
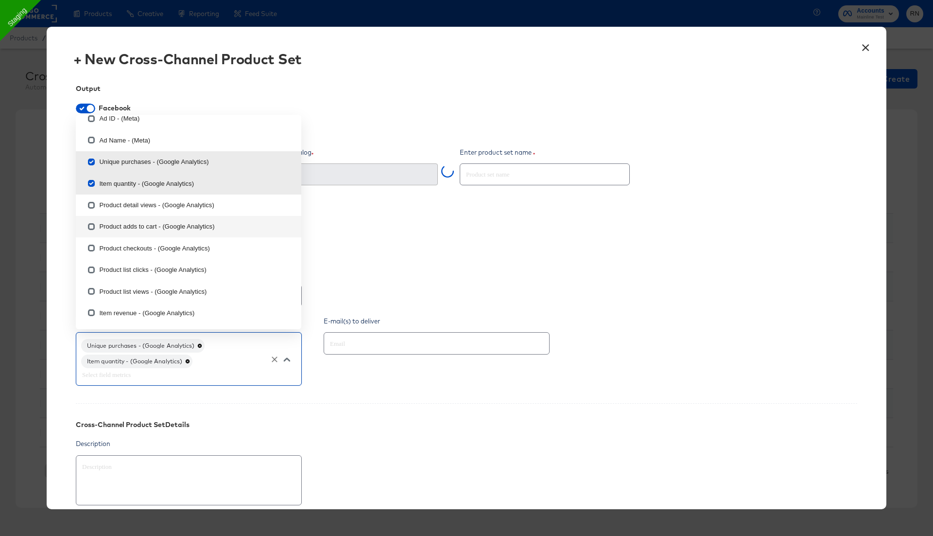
click at [526, 175] on input "text" at bounding box center [544, 170] width 169 height 21
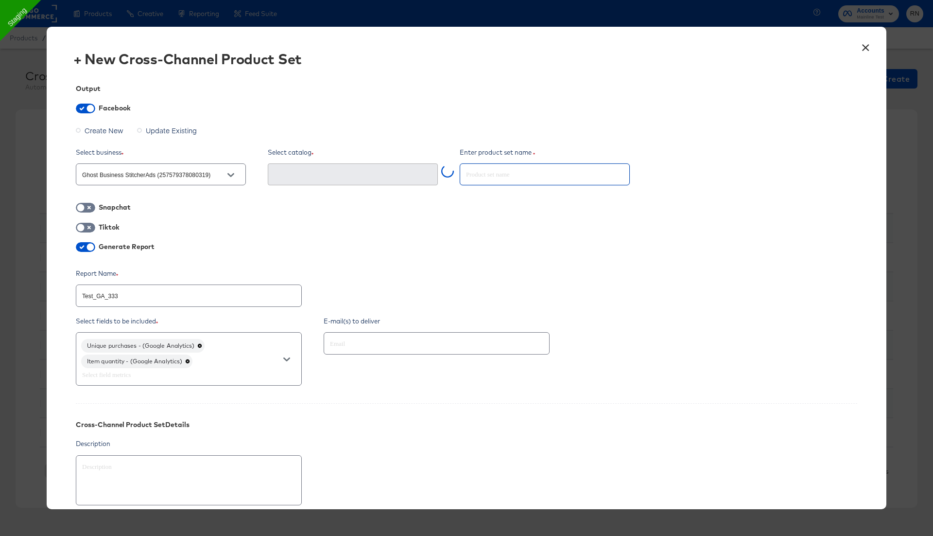
paste input "Test_GA_333"
type textarea "x"
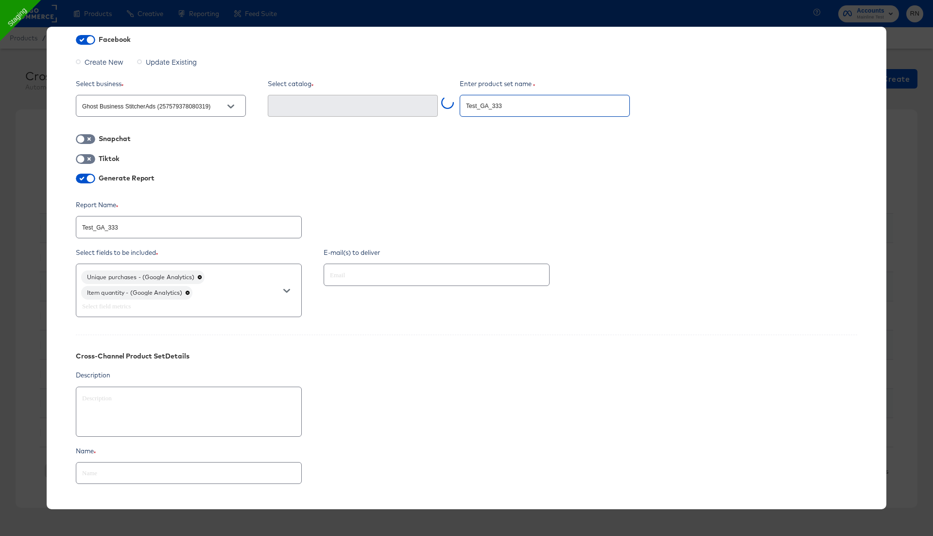
scroll to position [92, 0]
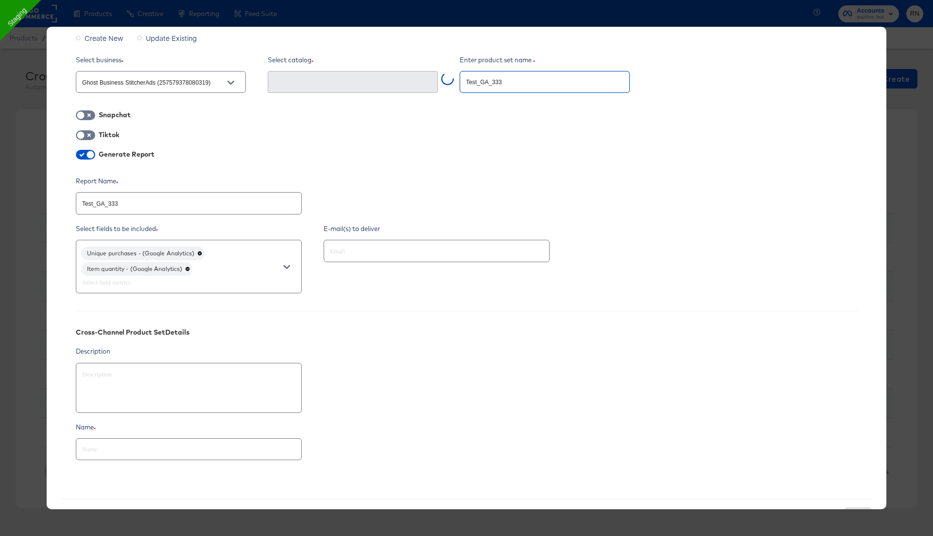
type input "Test_GA_333"
click at [204, 451] on input "text" at bounding box center [188, 444] width 225 height 21
paste input "Test_GA_333"
type textarea "x"
click at [381, 257] on div at bounding box center [437, 251] width 226 height 22
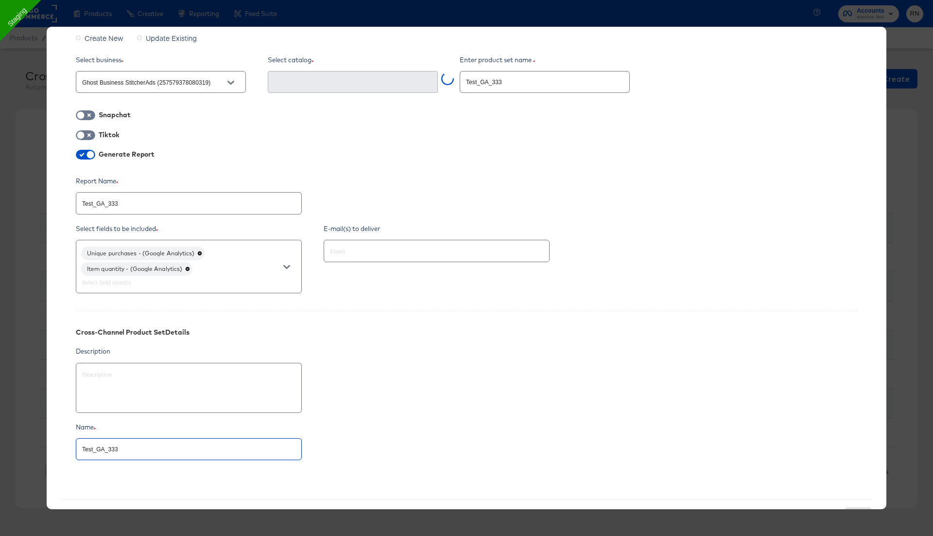
type input "Test_GA_333"
type input "rupali.narkhede@kargo.com"
type textarea "x"
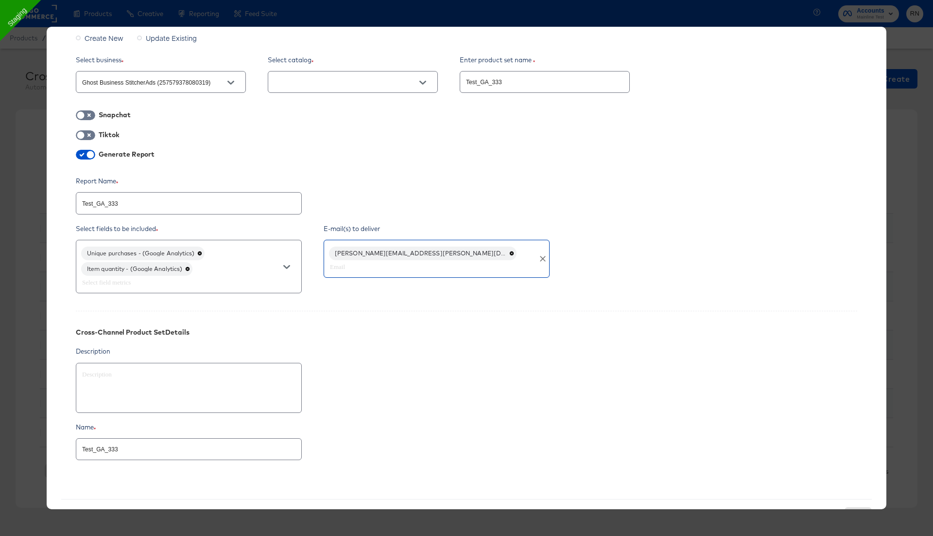
type textarea "x"
click at [364, 81] on input "text" at bounding box center [345, 82] width 146 height 11
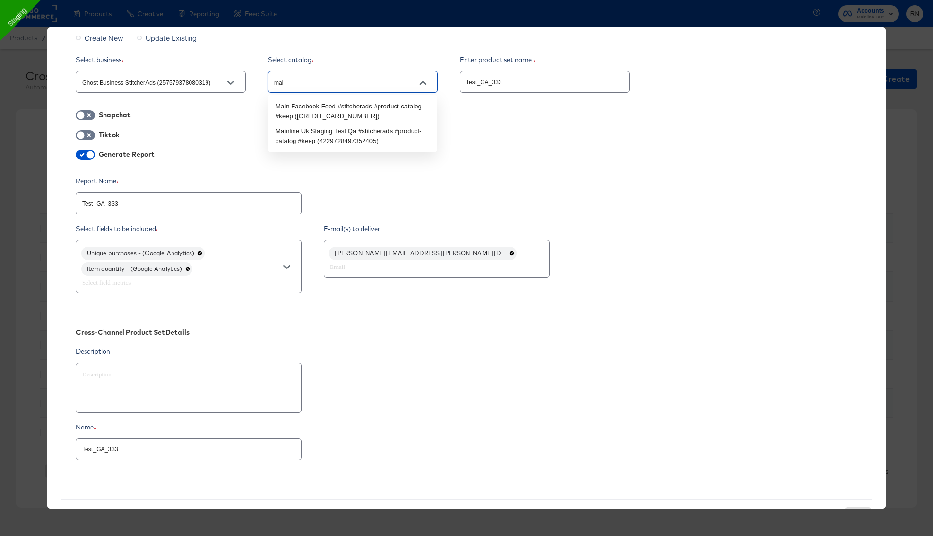
type input "main"
click at [391, 139] on li "Mainline Uk Staging Test Qa #stitcherads #product-catalog #keep (42297284973524…" at bounding box center [353, 135] width 170 height 25
type textarea "x"
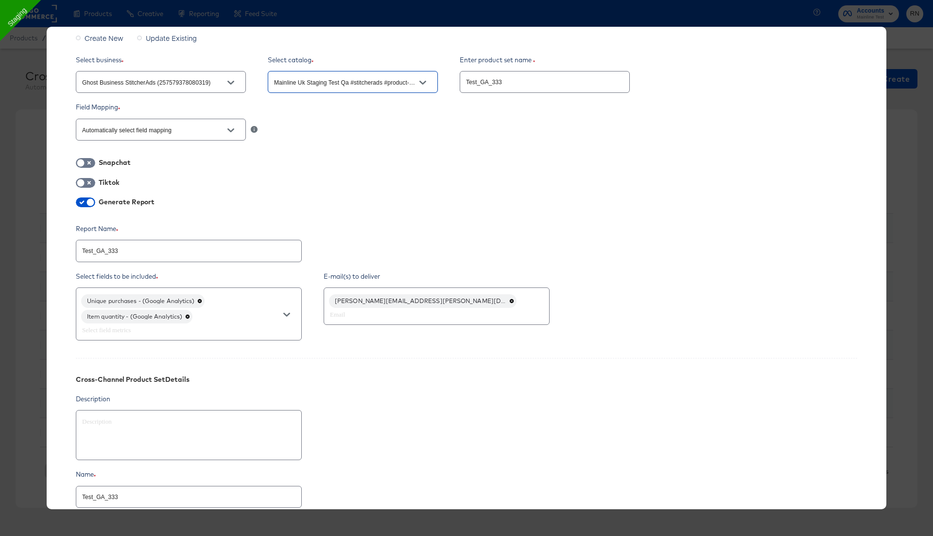
scroll to position [178, 0]
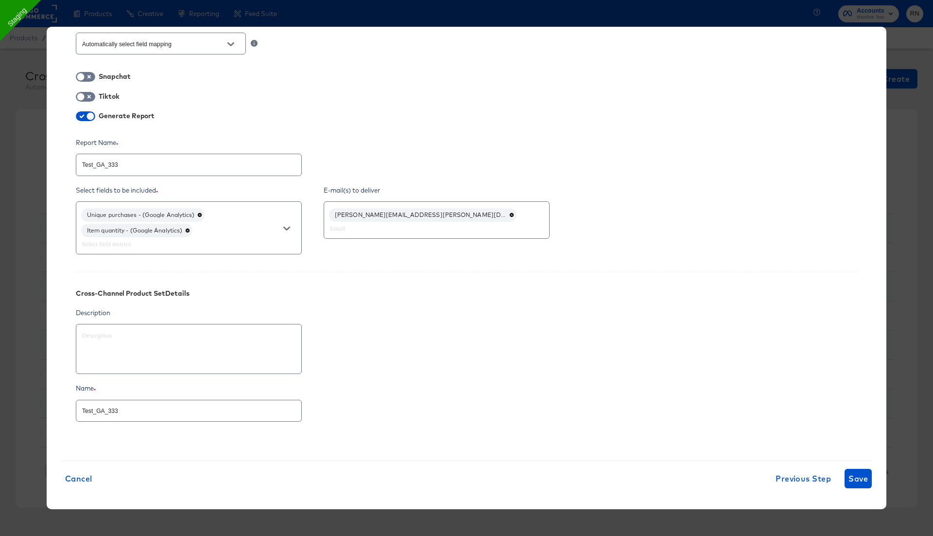
type input "Mainline Uk Staging Test Qa #stitcherads #product-catalog #keep (42297284973524…"
click at [874, 476] on div "× + New Cross-Channel Product Set Output Facebook Create New Update Existing Se…" at bounding box center [467, 268] width 840 height 482
click at [869, 477] on button "Save" at bounding box center [858, 478] width 27 height 19
type textarea "x"
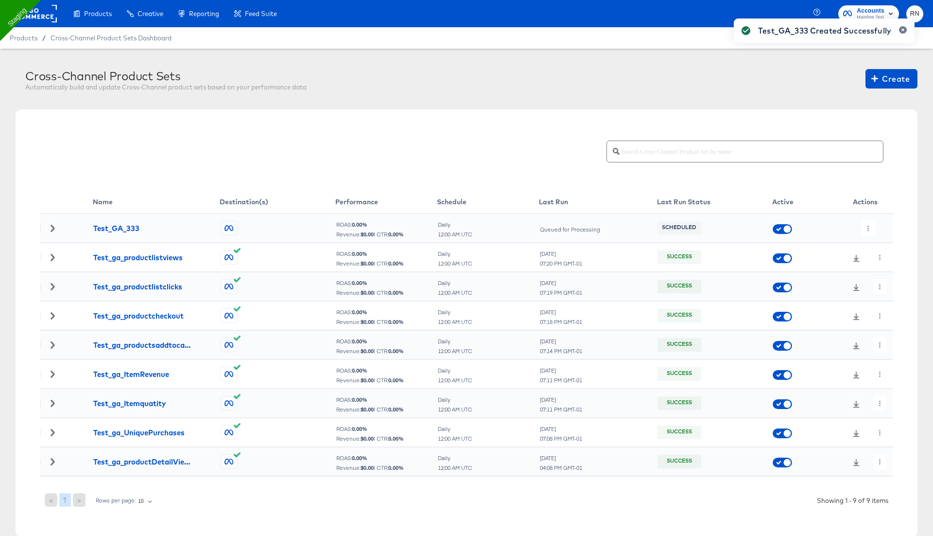
click at [867, 232] on div "Test_GA_333 Created Successfully" at bounding box center [824, 250] width 200 height 483
click at [903, 30] on icon "button" at bounding box center [903, 30] width 3 height 3
click at [866, 232] on button "button" at bounding box center [868, 228] width 13 height 16
click at [881, 280] on li "Run Now" at bounding box center [888, 279] width 52 height 16
click at [692, 149] on input "text" at bounding box center [751, 147] width 263 height 21
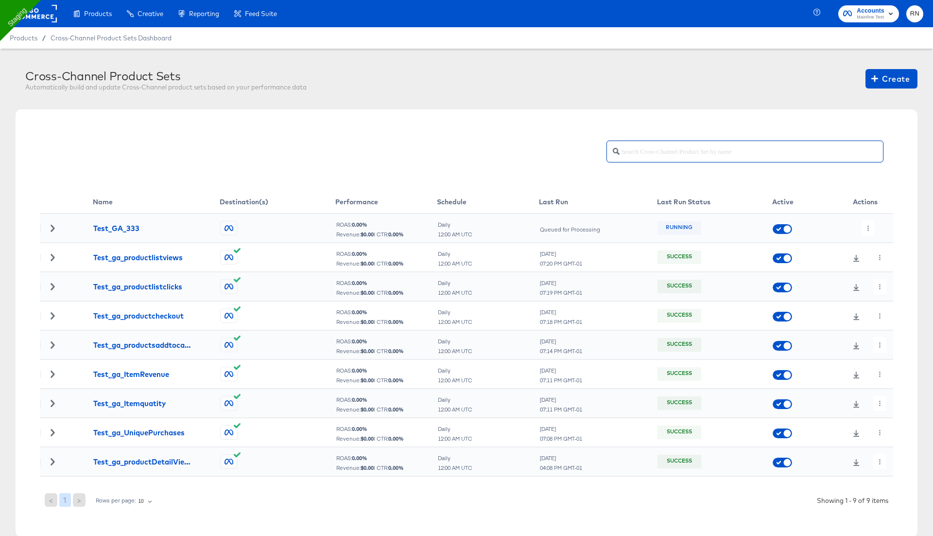
click at [538, 154] on div at bounding box center [471, 152] width 823 height 26
click at [564, 158] on div at bounding box center [471, 152] width 823 height 26
click at [879, 227] on icon "button" at bounding box center [879, 228] width 5 height 5
click at [886, 245] on li "Edit" at bounding box center [897, 247] width 52 height 16
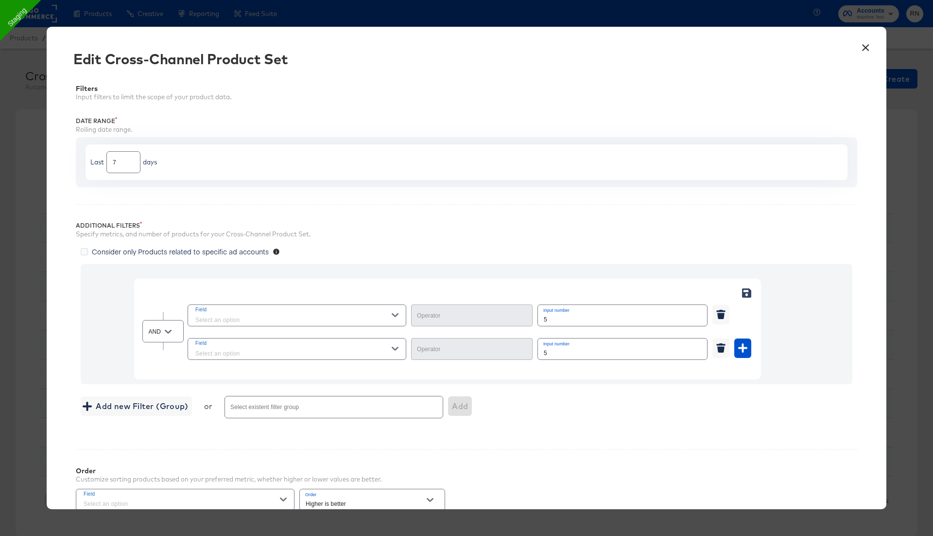
type input "Greater Than"
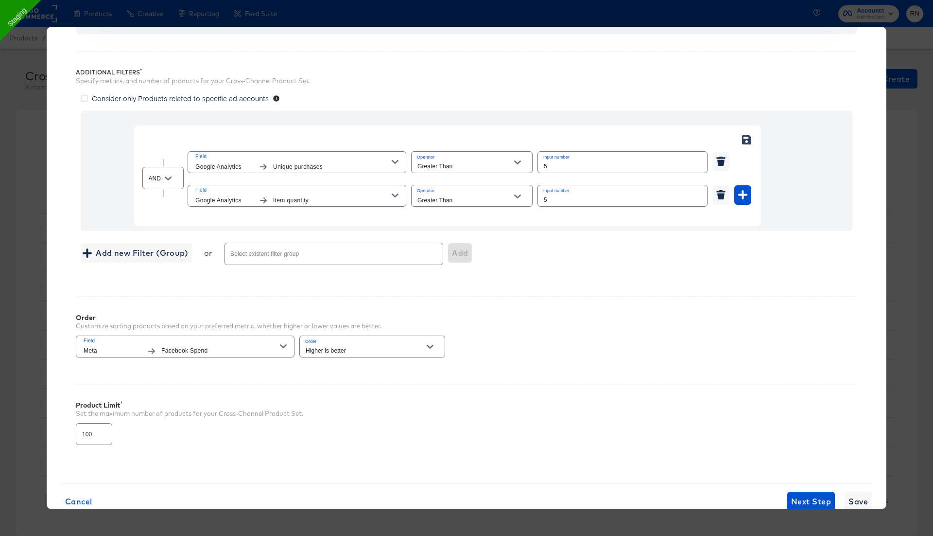
scroll to position [175, 0]
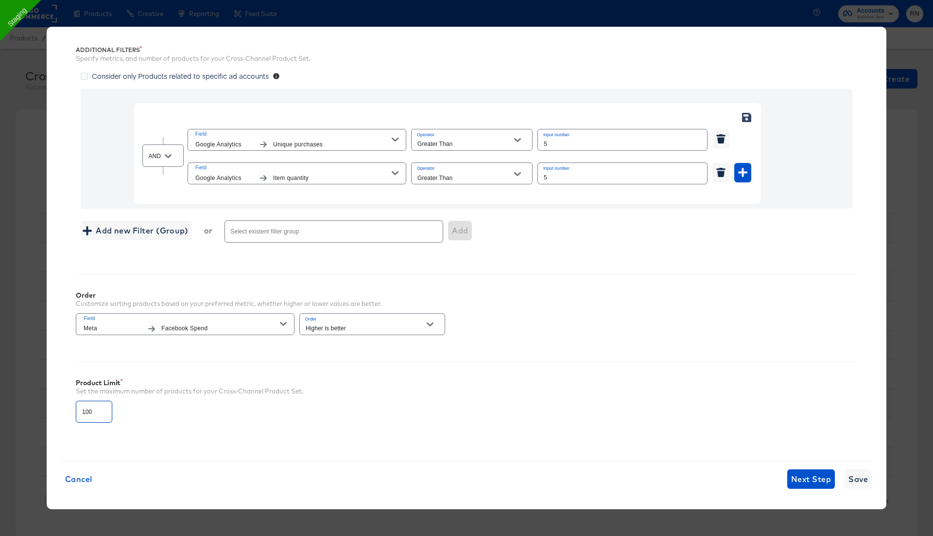
click at [85, 410] on input "100" at bounding box center [93, 407] width 35 height 21
type input "500"
click at [866, 474] on span "Save" at bounding box center [858, 479] width 19 height 14
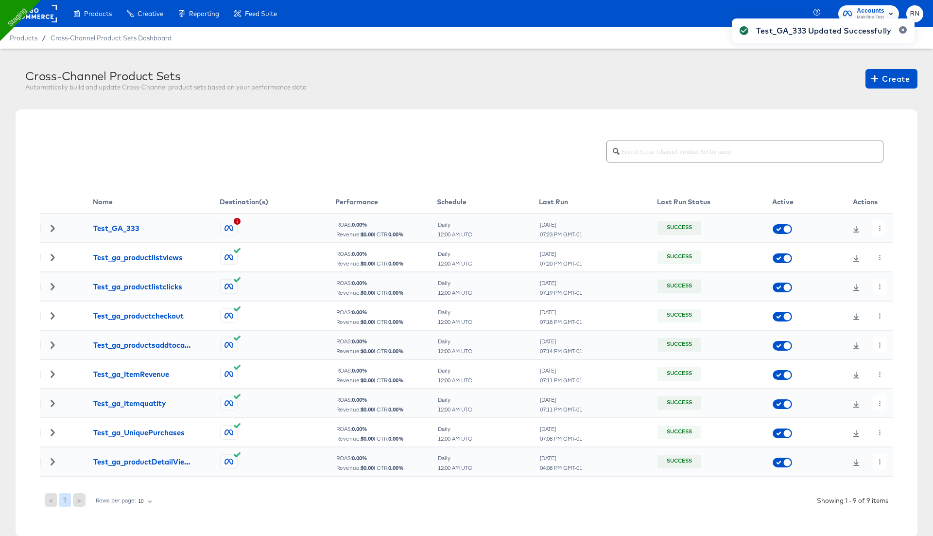
click at [881, 226] on div "Test_GA_333 Updated Successfully" at bounding box center [823, 250] width 202 height 483
click at [876, 224] on button "button" at bounding box center [879, 228] width 13 height 16
click at [889, 280] on li "Run Now" at bounding box center [897, 279] width 52 height 16
click at [880, 226] on icon "button" at bounding box center [879, 228] width 1 height 5
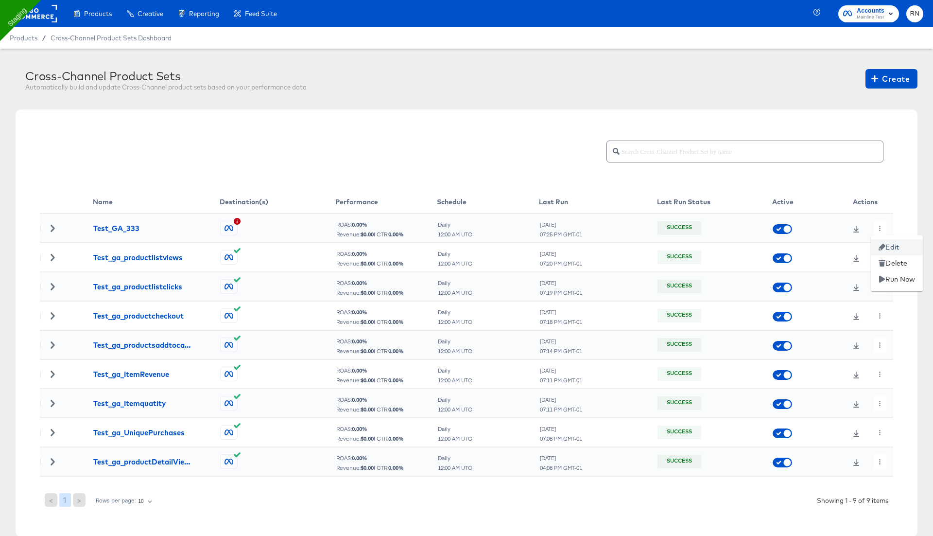
click at [890, 247] on li "Edit" at bounding box center [897, 247] width 52 height 16
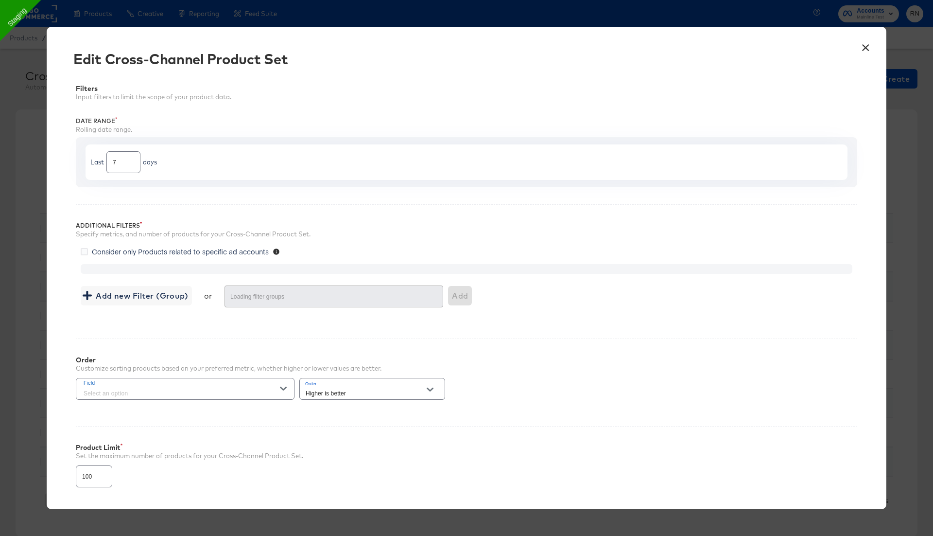
type input "500"
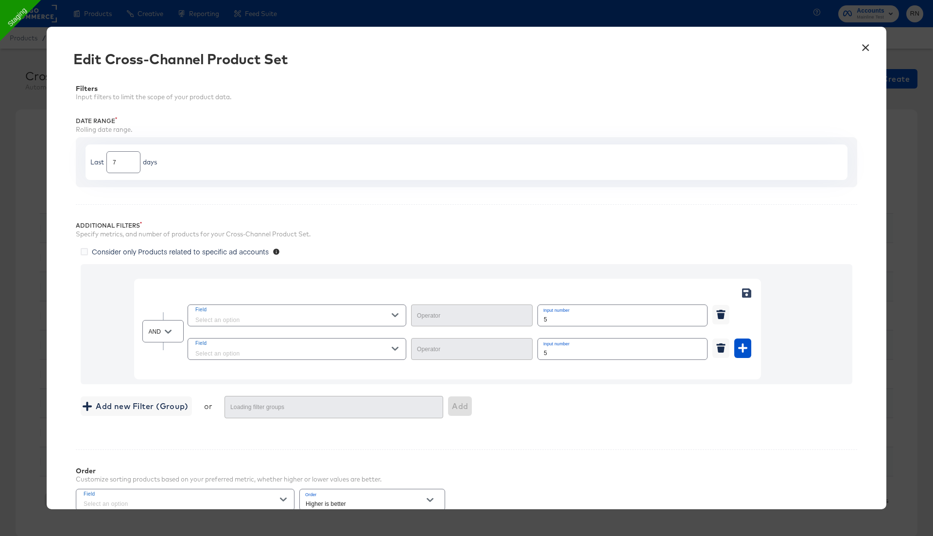
type input "Greater Than"
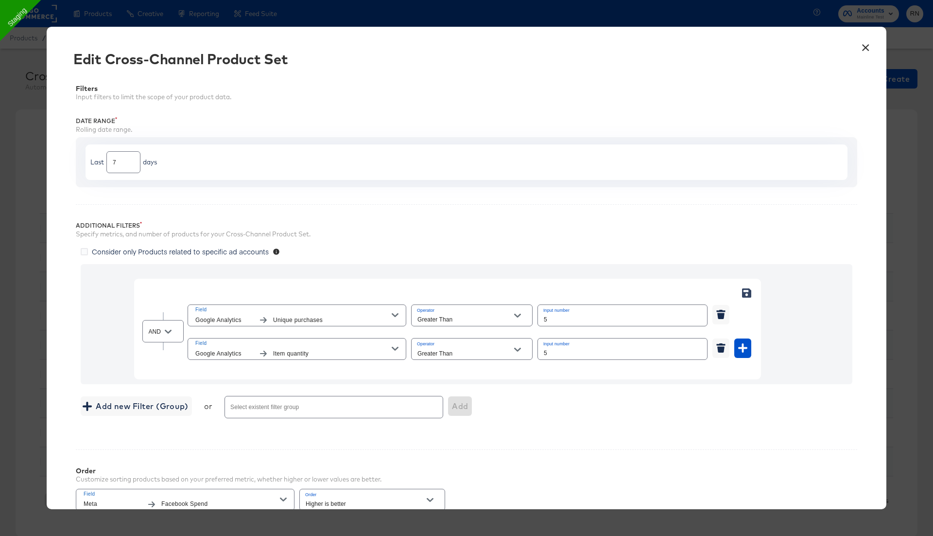
click at [164, 330] on button "Open" at bounding box center [168, 331] width 15 height 15
click at [167, 374] on li "OR" at bounding box center [162, 370] width 41 height 16
type input "OR"
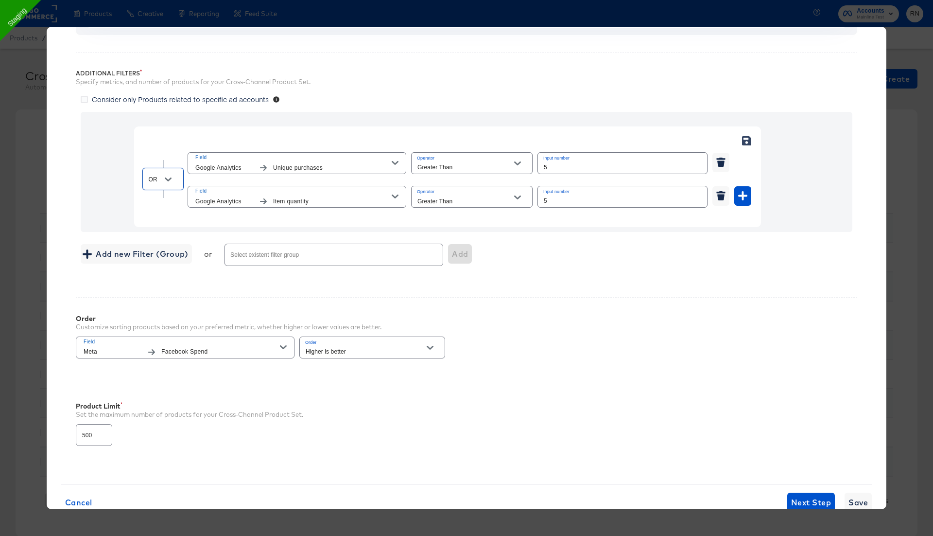
scroll to position [175, 0]
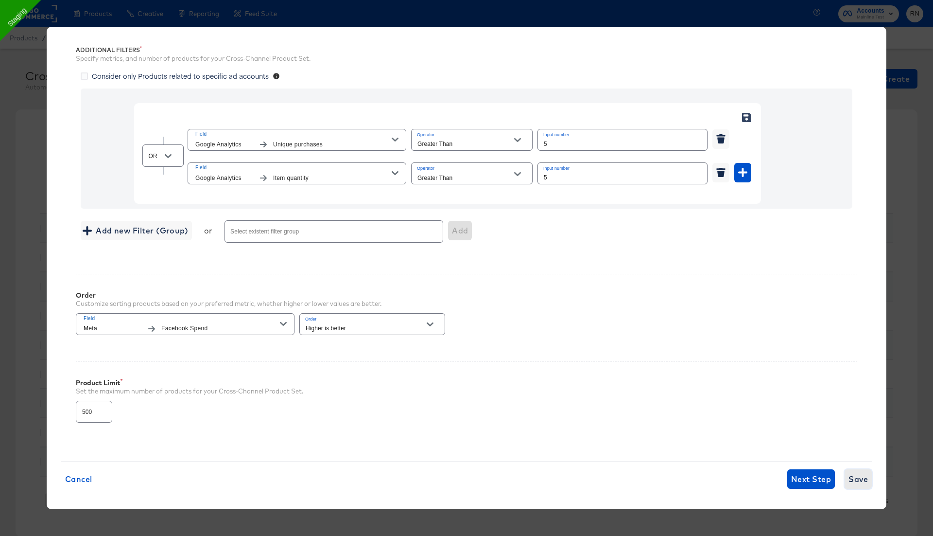
click at [860, 474] on span "Save" at bounding box center [858, 479] width 19 height 14
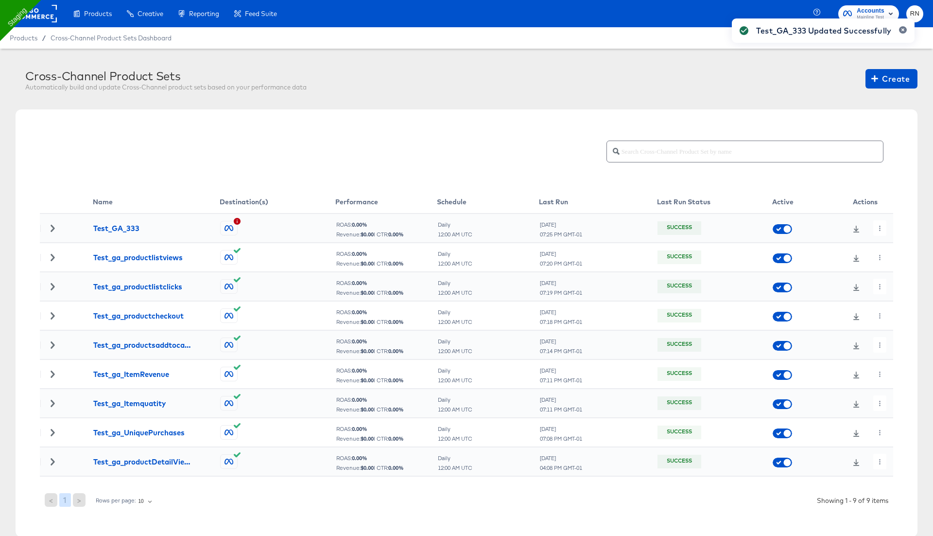
click at [877, 226] on div "Test_GA_333 Updated Successfully" at bounding box center [823, 250] width 202 height 483
click at [878, 228] on div "Test_GA_333 Updated Successfully" at bounding box center [823, 250] width 202 height 483
click at [878, 228] on icon "button" at bounding box center [879, 228] width 5 height 5
click at [886, 285] on li "Run Now" at bounding box center [897, 279] width 52 height 16
click at [880, 228] on icon "button" at bounding box center [879, 228] width 5 height 5
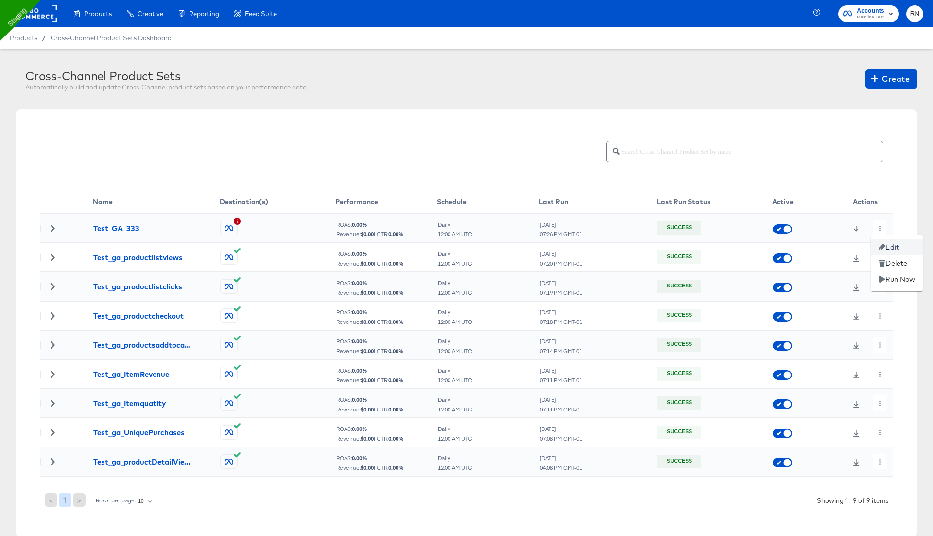
click at [886, 247] on li "Edit" at bounding box center [897, 247] width 52 height 16
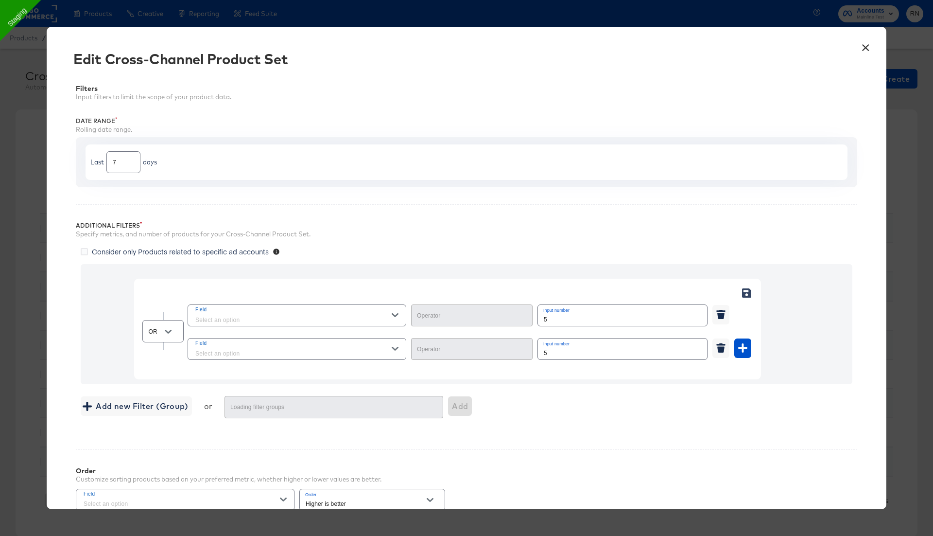
type input "Greater Than"
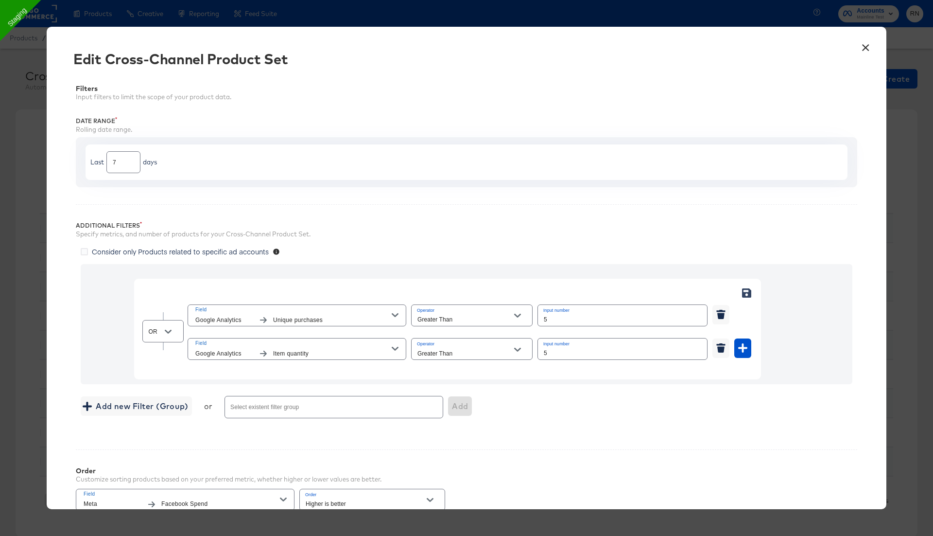
click at [309, 348] on span "Item quantity" at bounding box center [332, 353] width 119 height 10
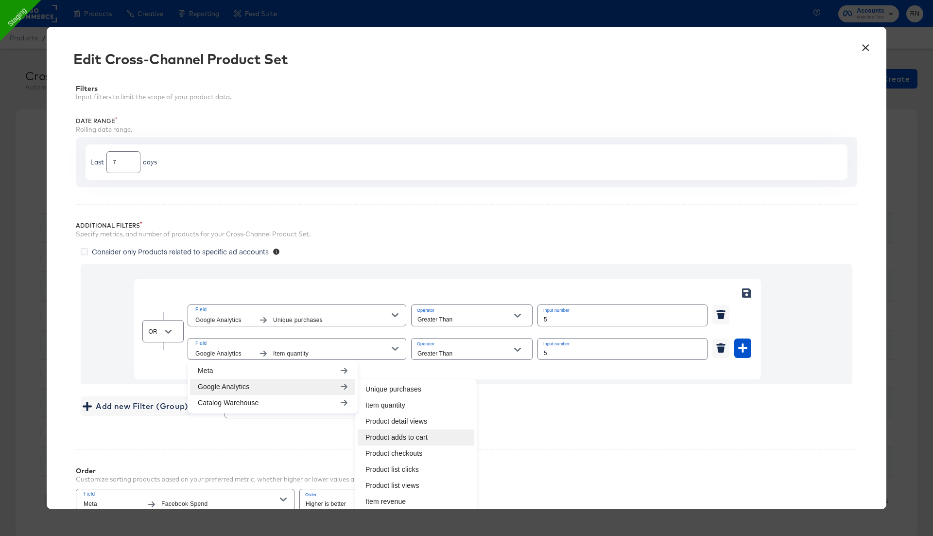
scroll to position [175, 0]
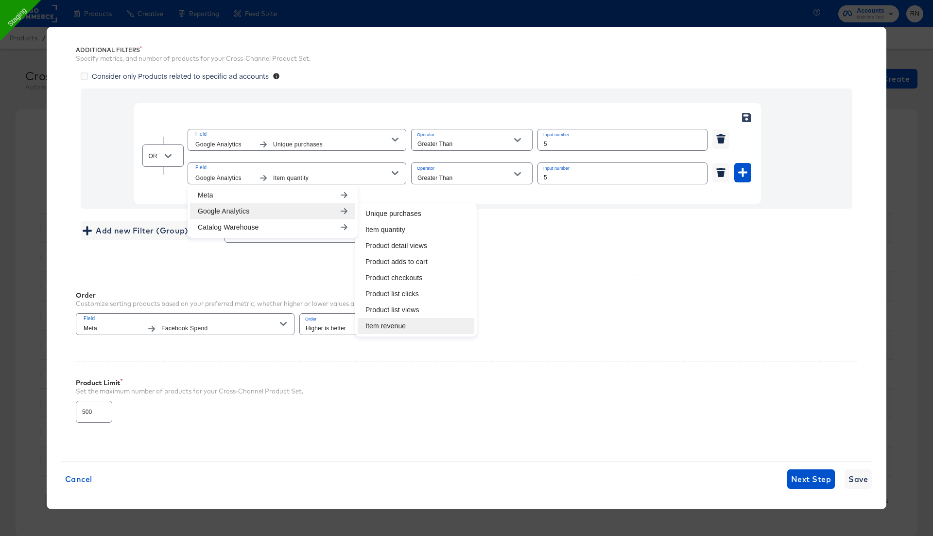
click at [402, 323] on li "Item revenue" at bounding box center [416, 326] width 117 height 16
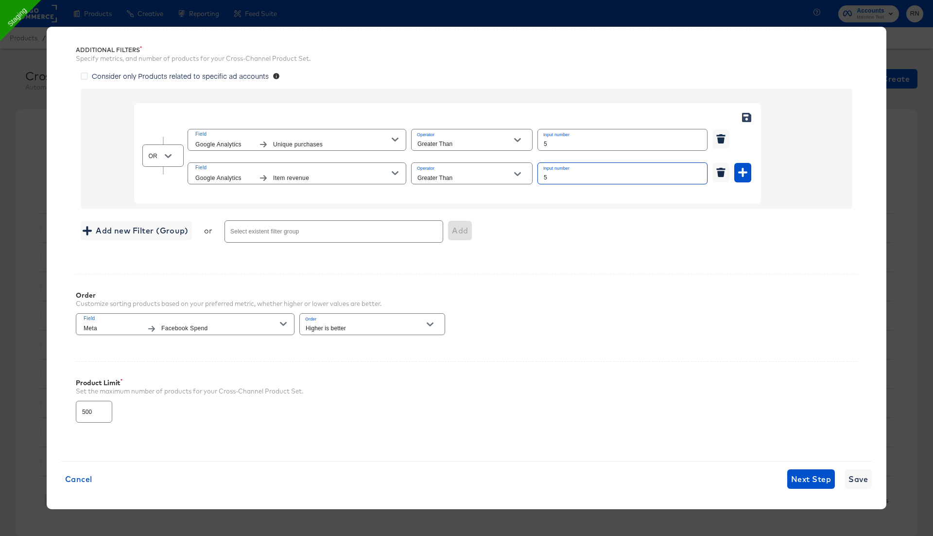
drag, startPoint x: 555, startPoint y: 179, endPoint x: 511, endPoint y: 179, distance: 43.7
click at [511, 179] on div "Field Google Analytics Item revenue Operator Greater Than Input number 5" at bounding box center [470, 173] width 564 height 26
type input "100"
click at [863, 478] on span "Save" at bounding box center [858, 479] width 19 height 14
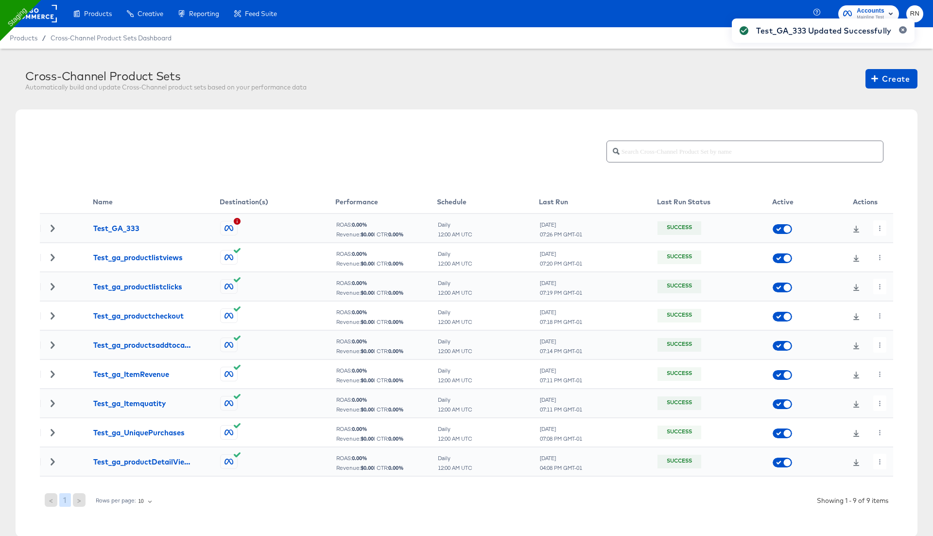
click at [881, 226] on div "Test_GA_333 Updated Successfully" at bounding box center [823, 250] width 202 height 483
click at [881, 226] on icon "button" at bounding box center [879, 228] width 5 height 5
click at [887, 278] on li "Run Now" at bounding box center [897, 279] width 52 height 16
